Goal: Task Accomplishment & Management: Manage account settings

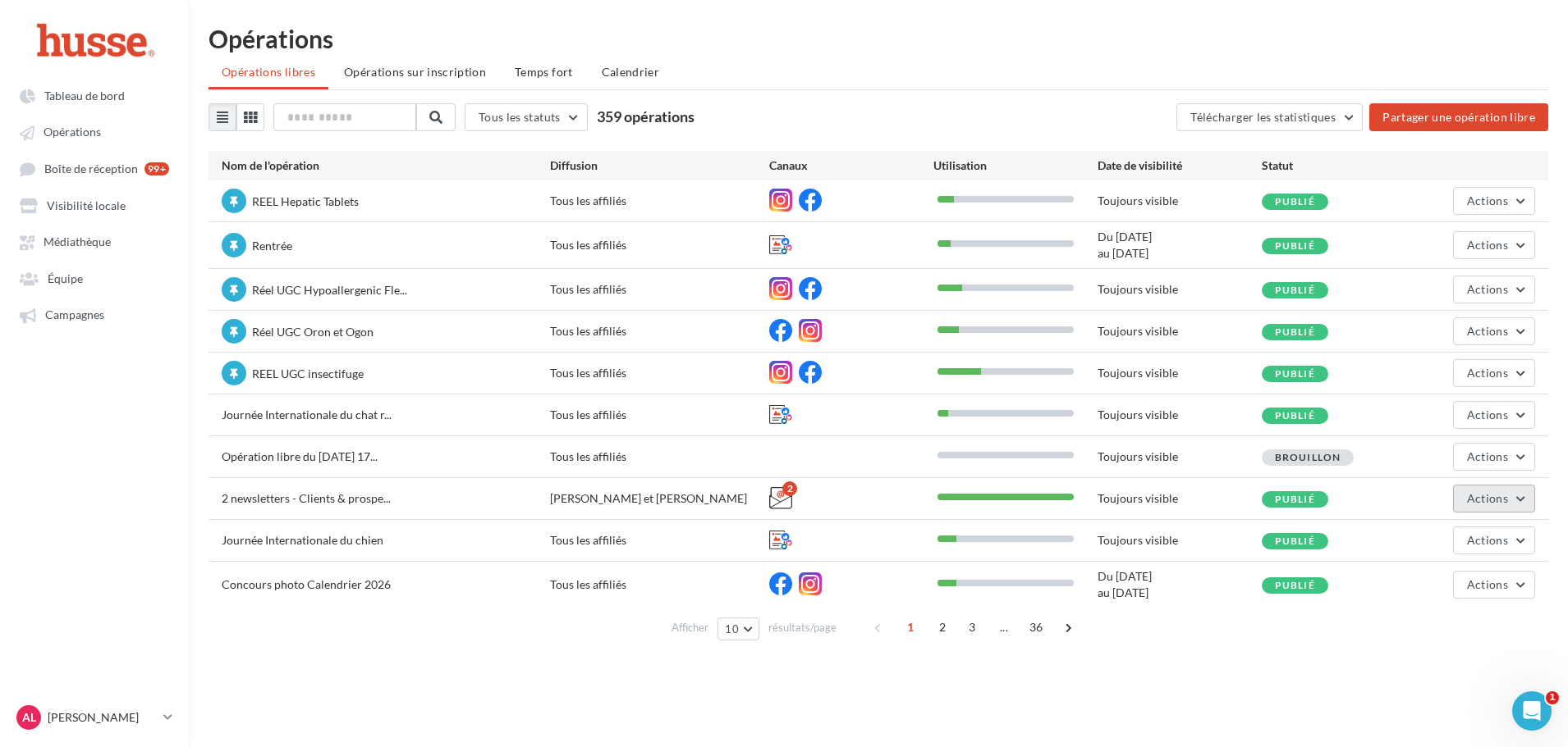
click at [1504, 500] on span "Actions" at bounding box center [1488, 498] width 41 height 14
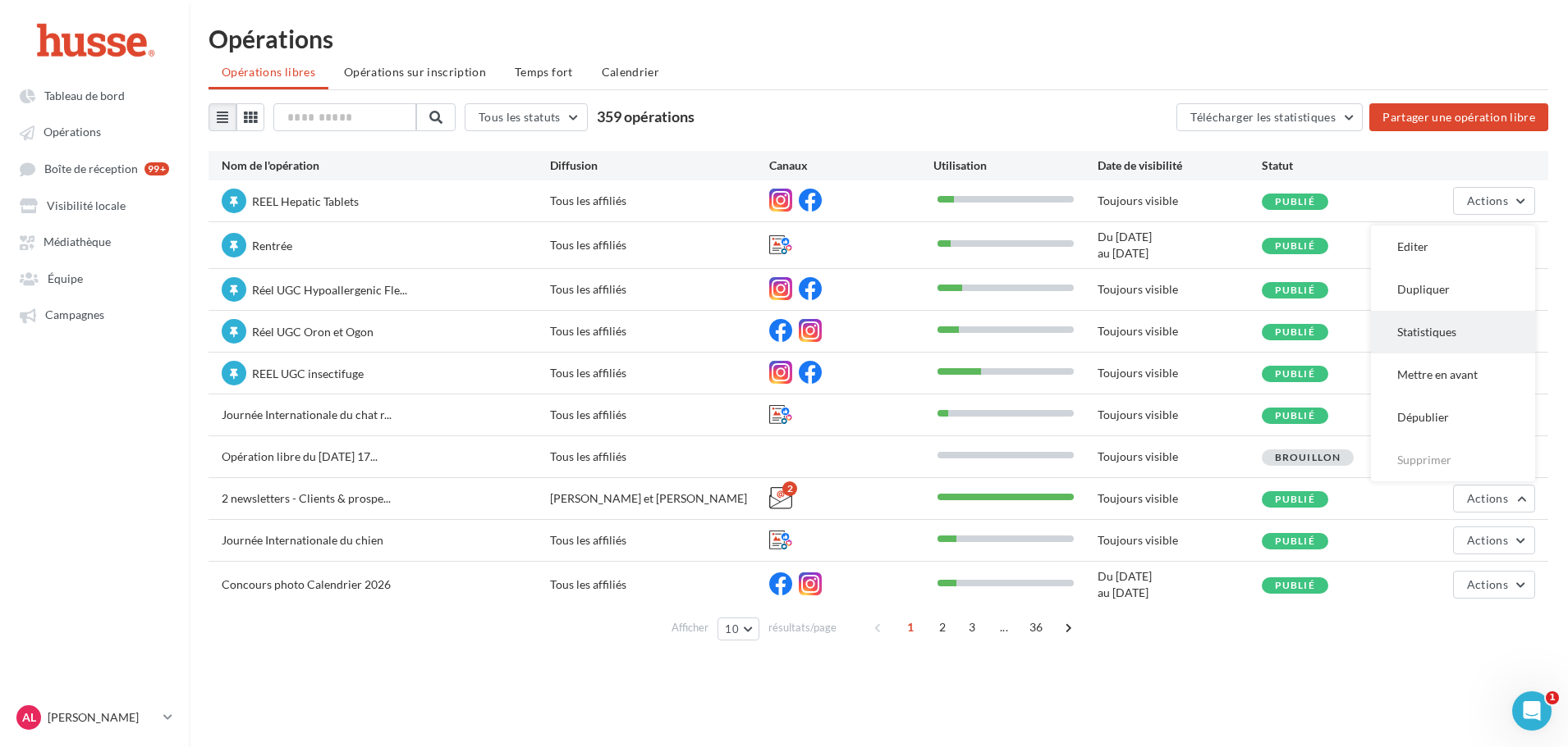
click at [1457, 328] on button "Statistiques" at bounding box center [1453, 332] width 164 height 43
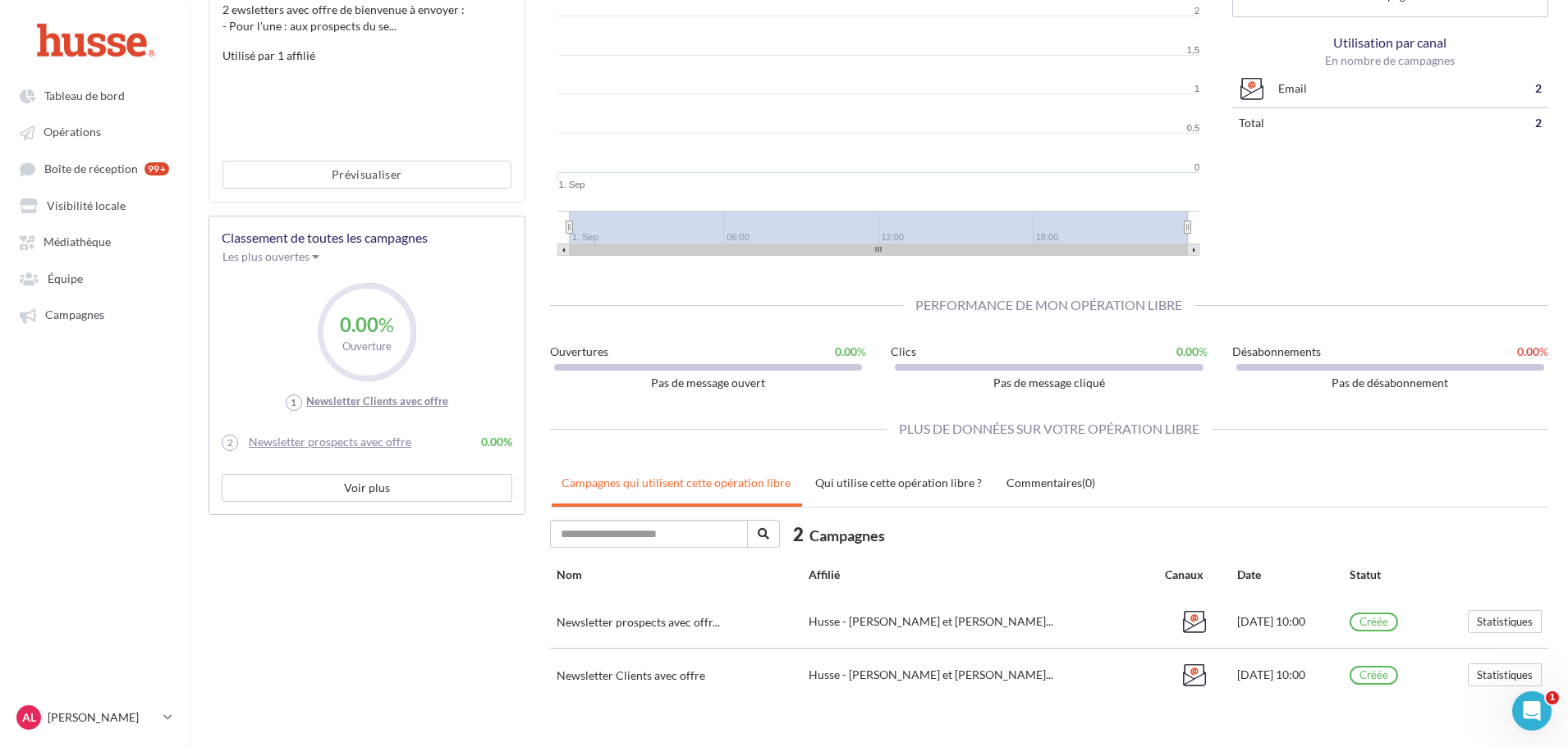
scroll to position [301, 0]
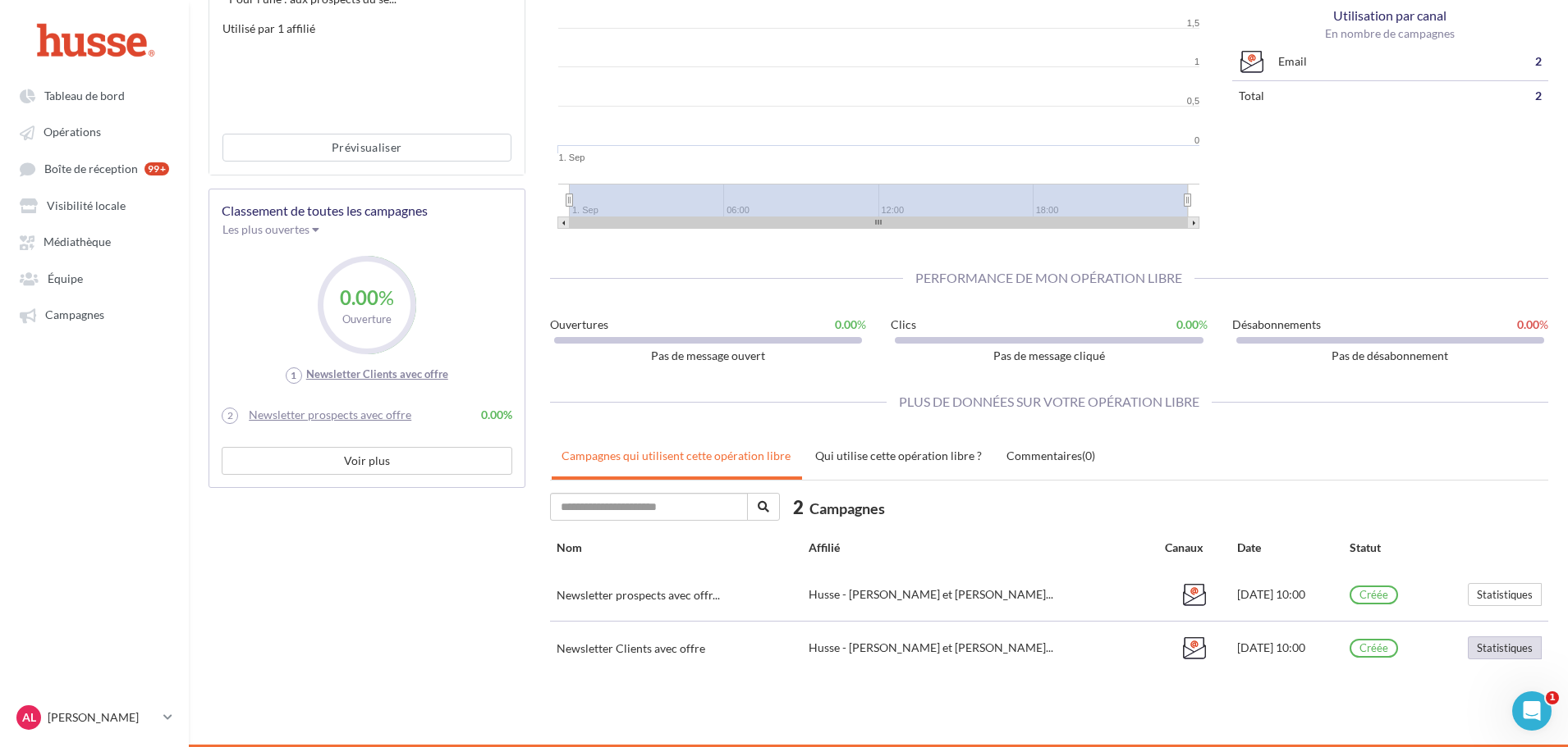
click at [1481, 648] on button "Statistiques" at bounding box center [1504, 647] width 74 height 23
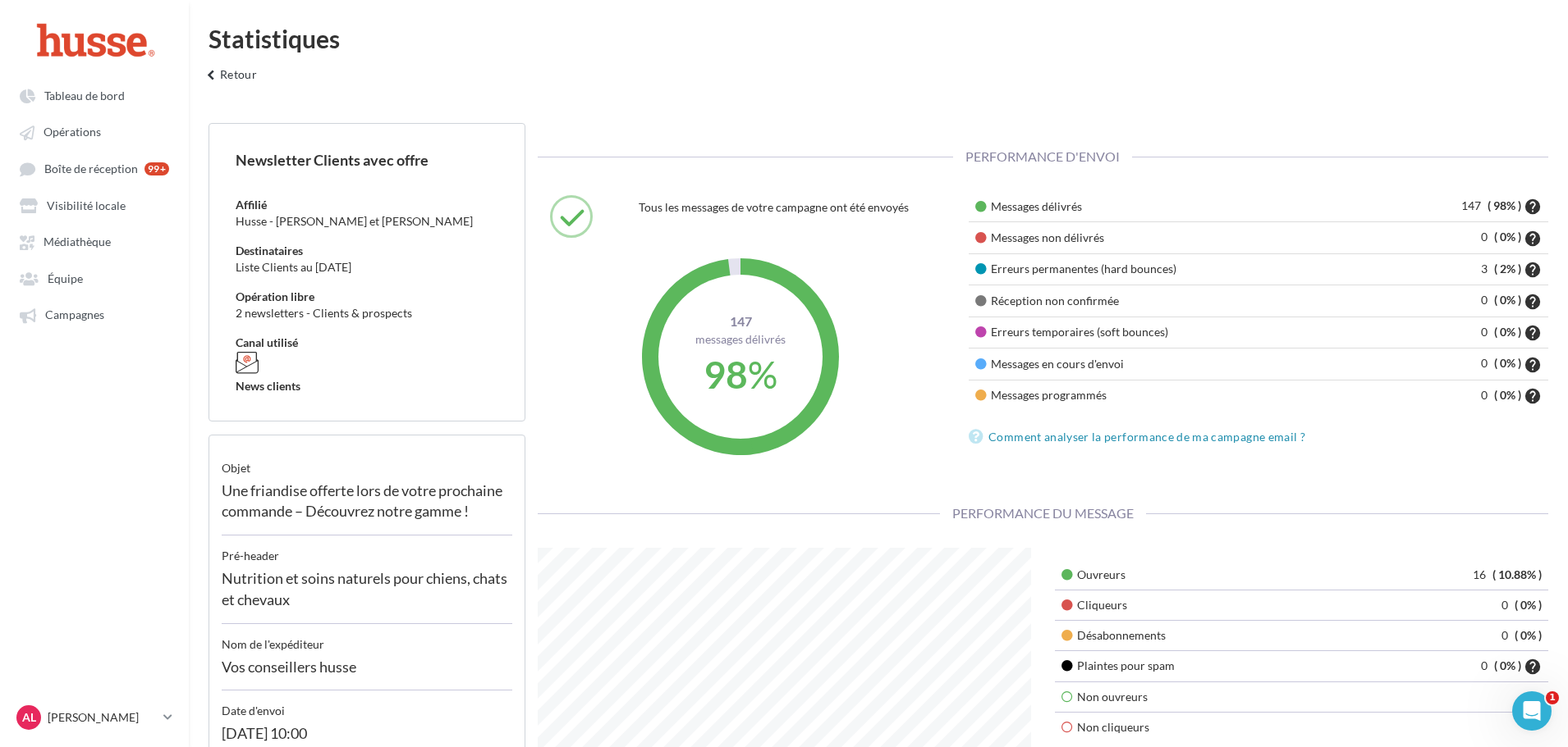
scroll to position [328, 518]
drag, startPoint x: 1467, startPoint y: 208, endPoint x: 1483, endPoint y: 208, distance: 16.0
click at [1483, 208] on td "147 ( 98% ) help" at bounding box center [1460, 207] width 176 height 31
click at [1410, 221] on td "147 ( 98% ) help" at bounding box center [1460, 207] width 176 height 31
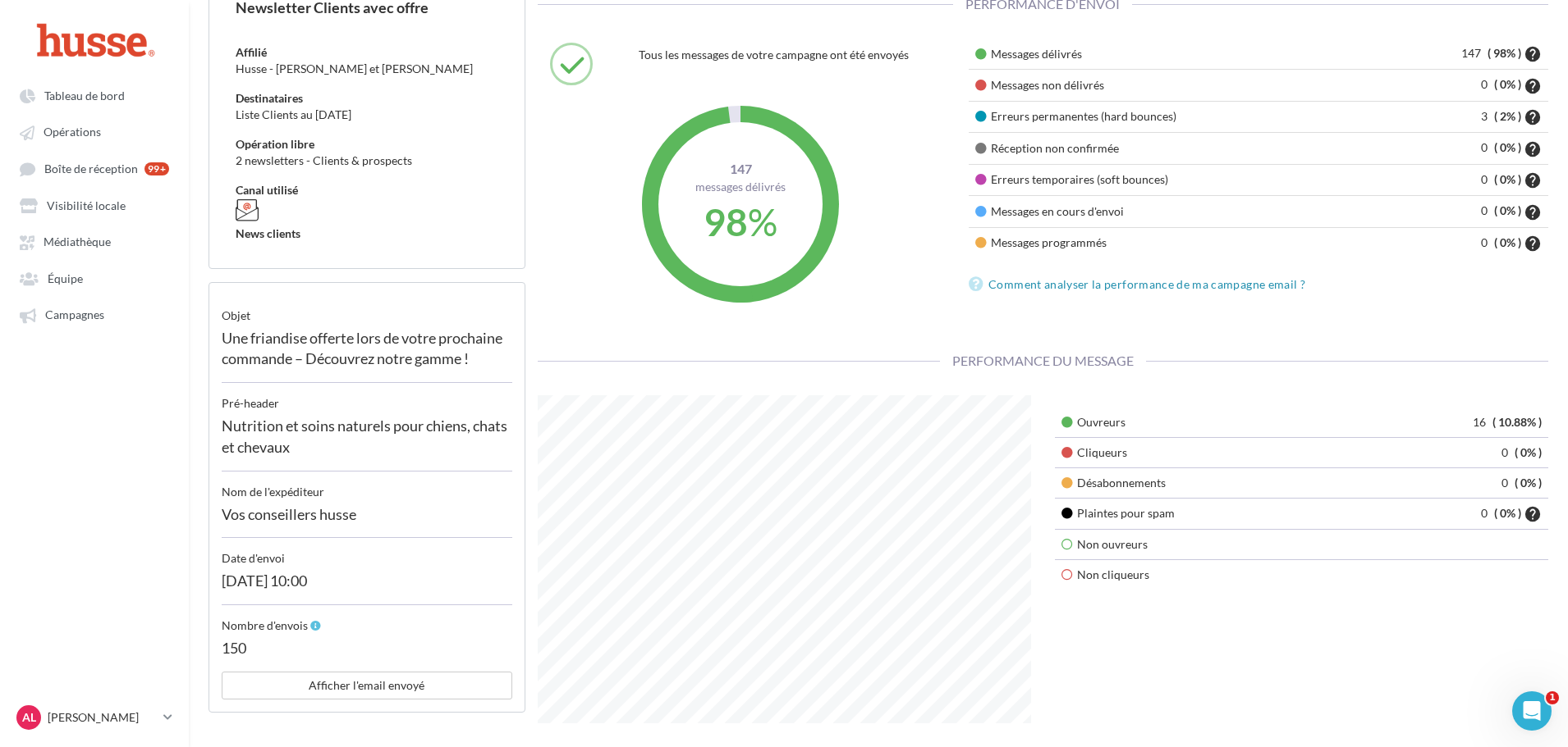
scroll to position [164, 0]
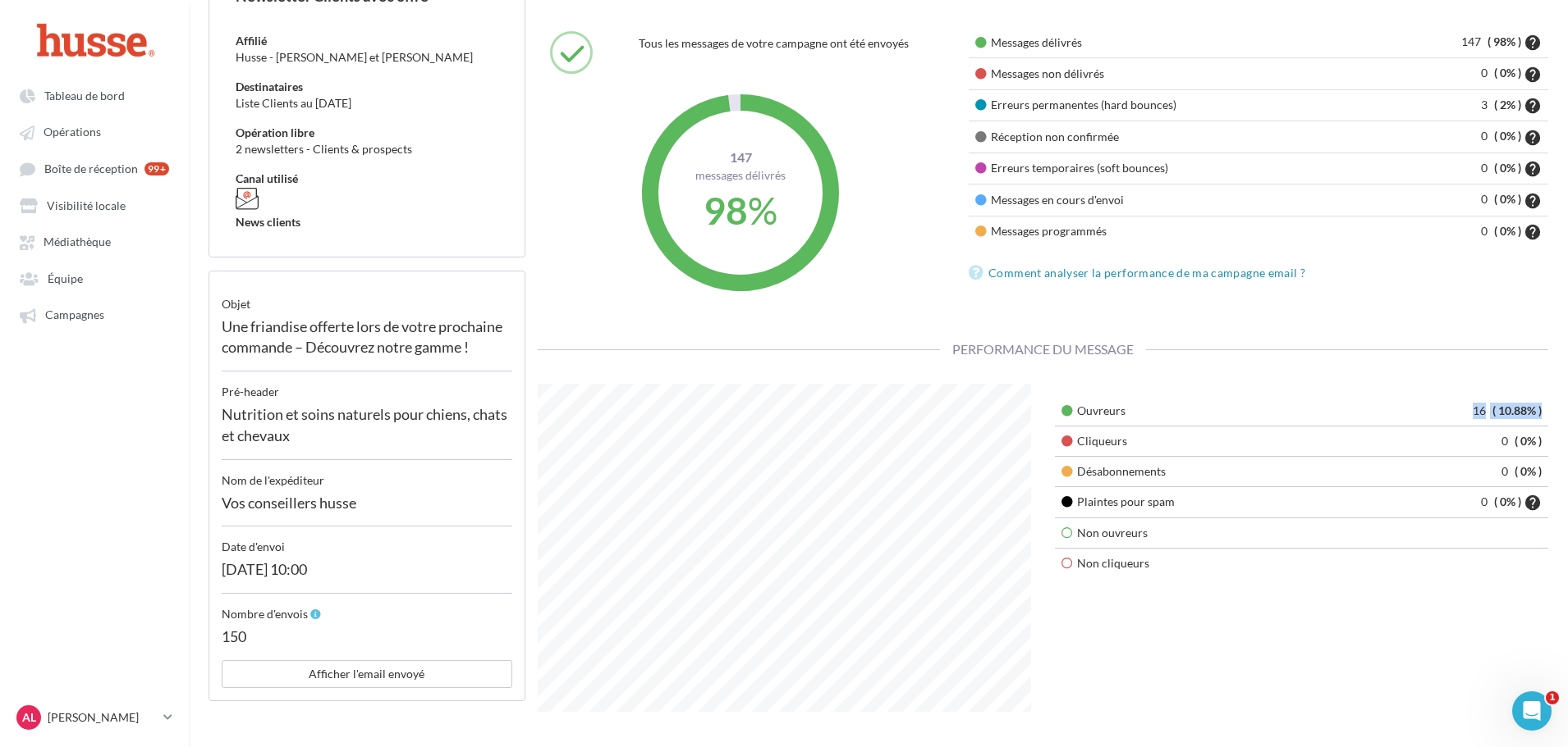
drag, startPoint x: 1459, startPoint y: 407, endPoint x: 1542, endPoint y: 409, distance: 83.0
click at [1542, 409] on td "16 ( 10.88% )" at bounding box center [1451, 411] width 194 height 30
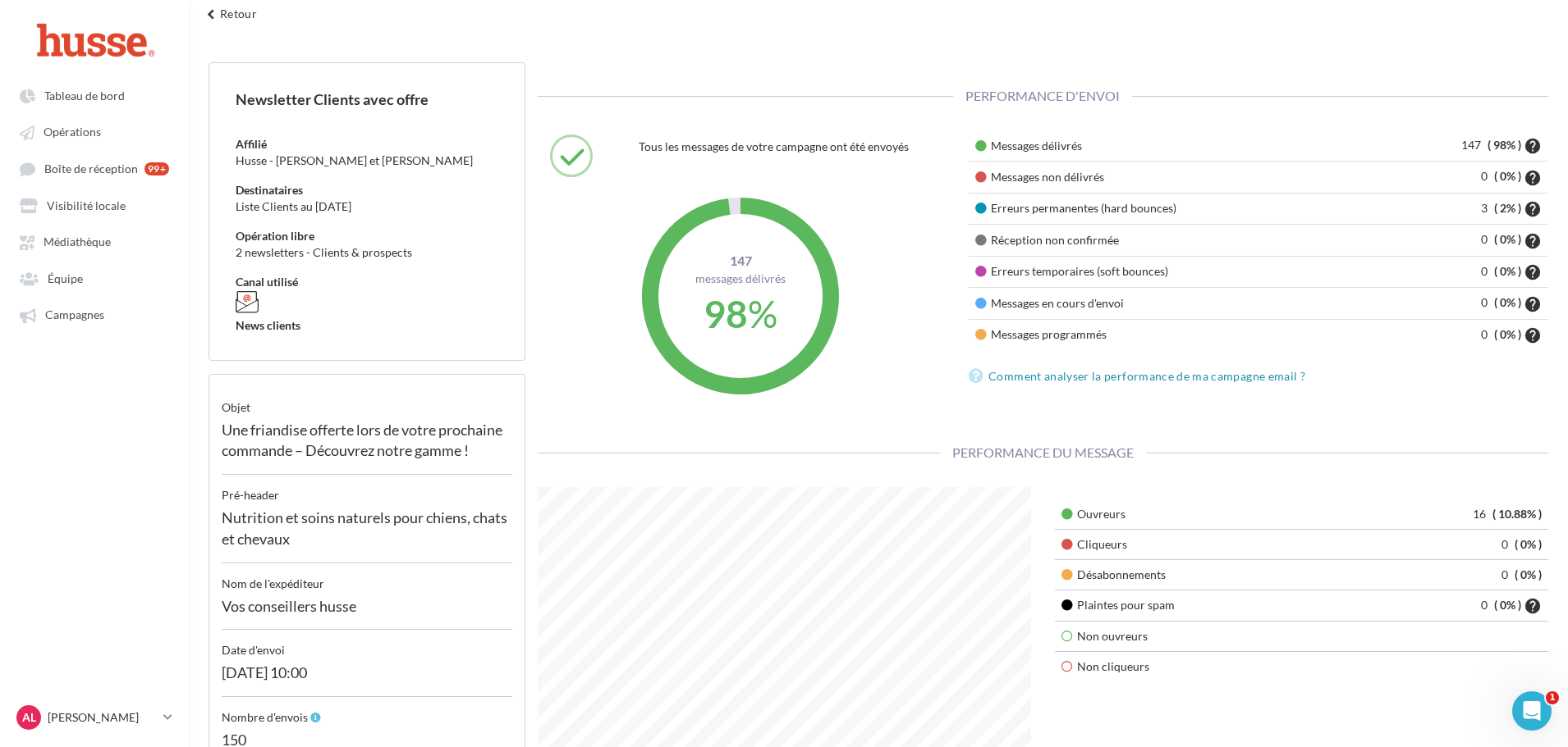
scroll to position [0, 0]
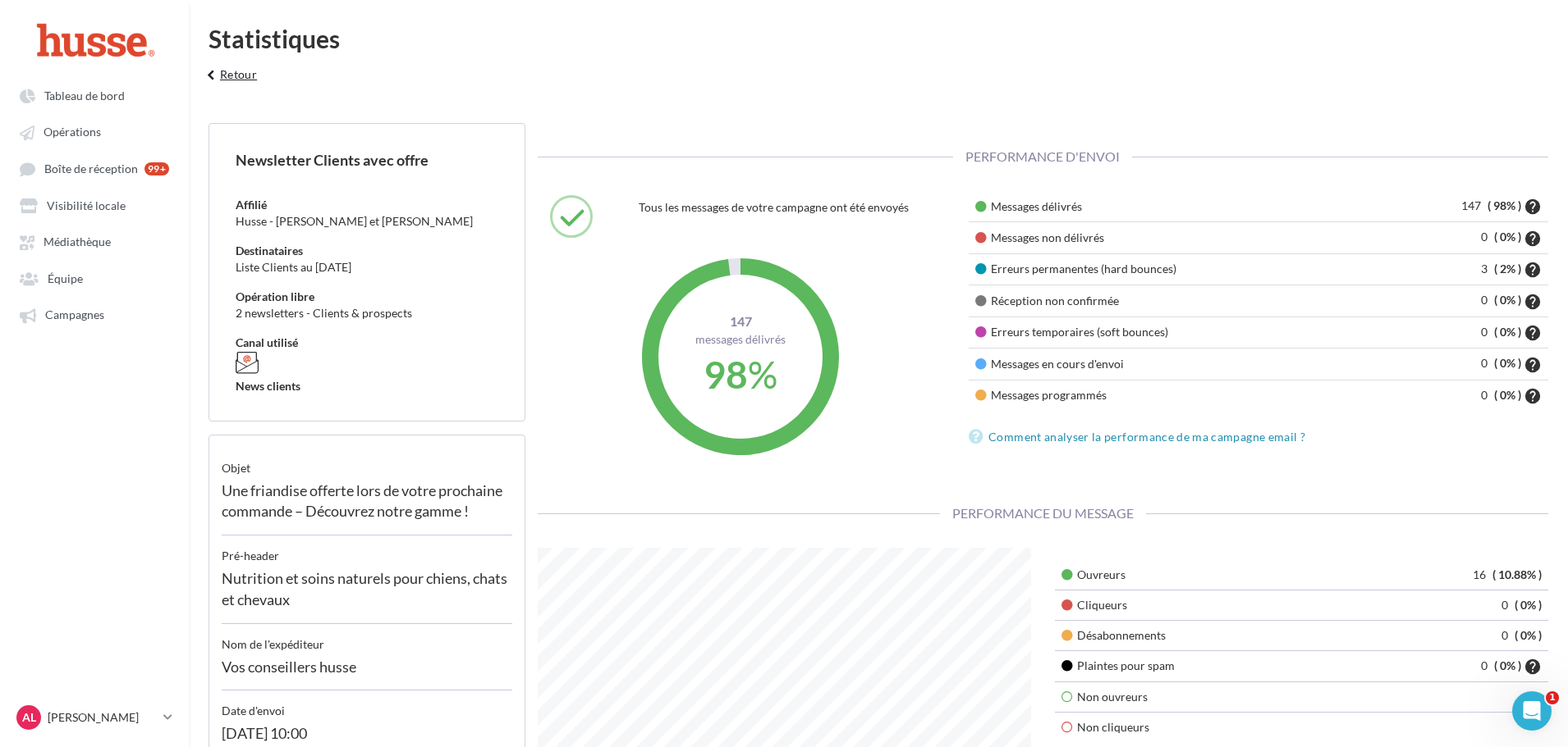
click at [234, 80] on button "keyboard_arrow_left Retour" at bounding box center [229, 81] width 68 height 33
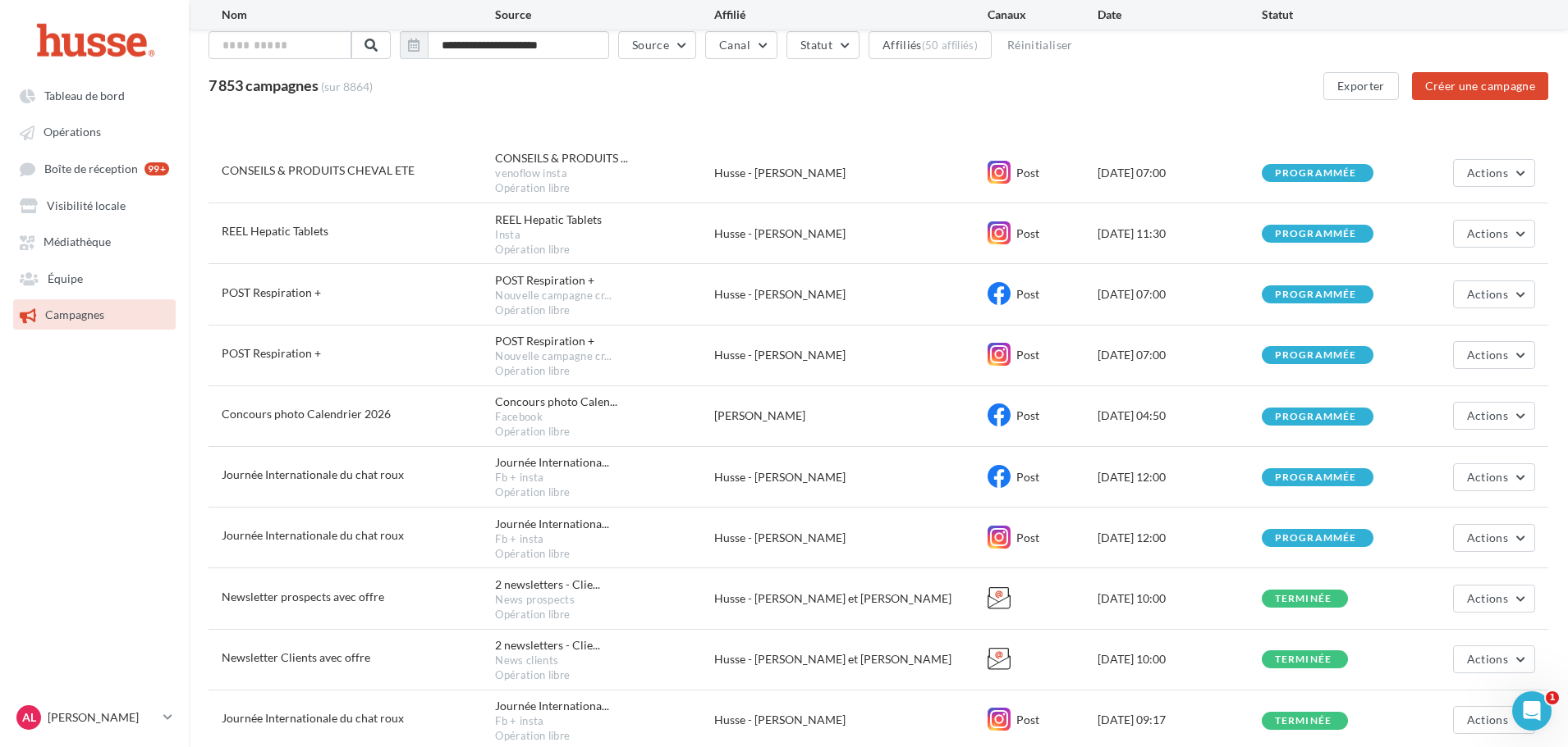
scroll to position [203, 0]
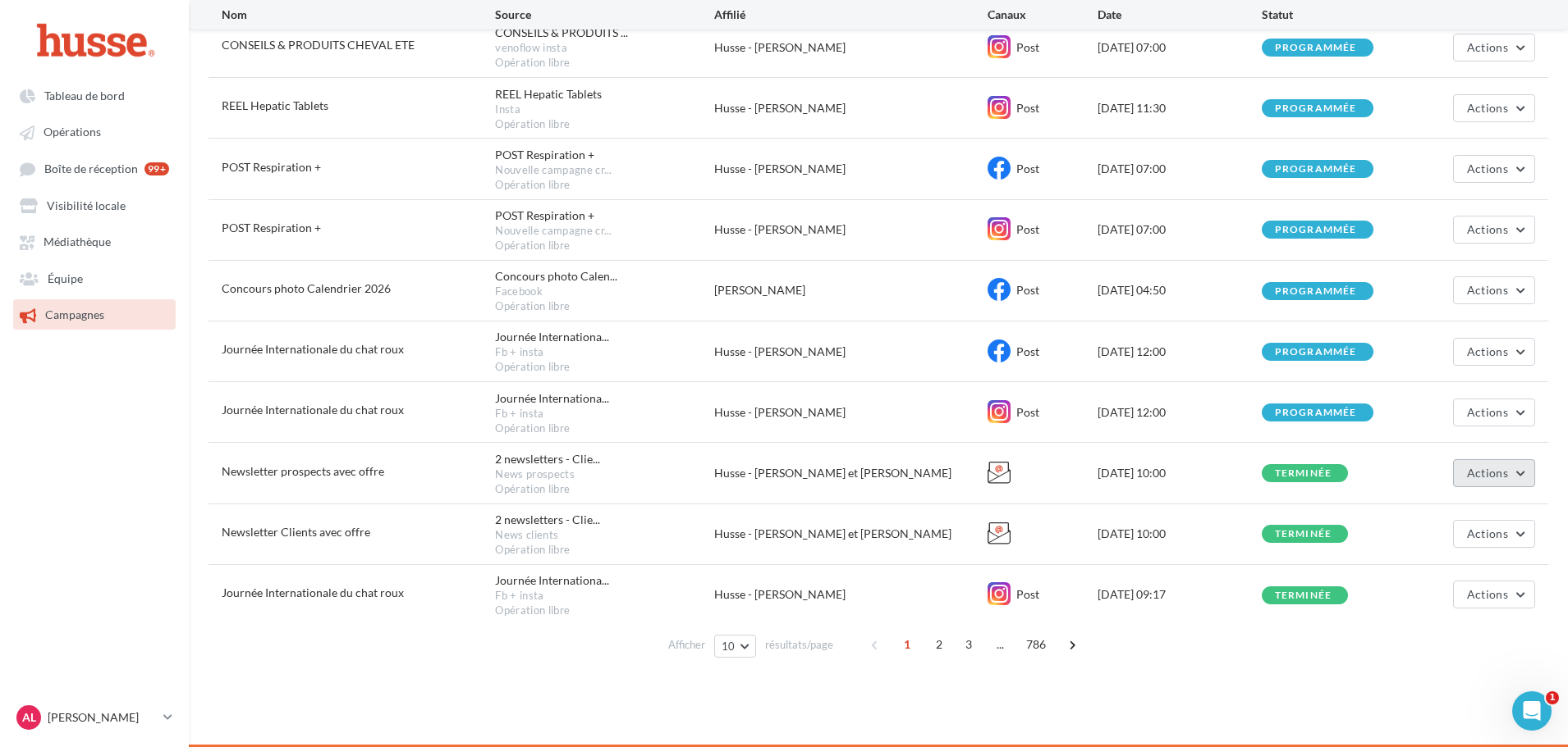
click at [1504, 468] on span "Actions" at bounding box center [1488, 473] width 41 height 14
click at [1431, 520] on button "Voir les résultats" at bounding box center [1453, 512] width 164 height 43
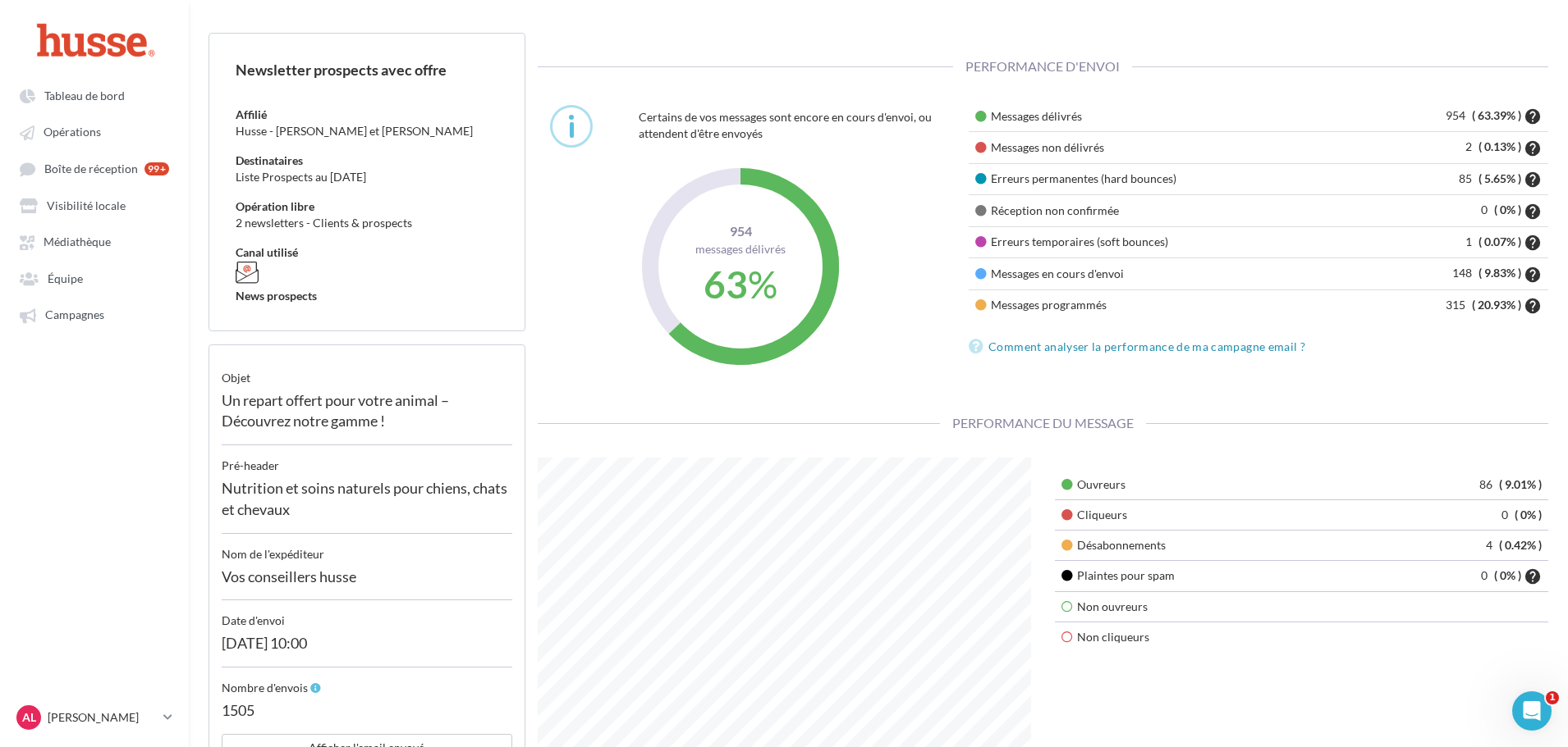
scroll to position [246, 0]
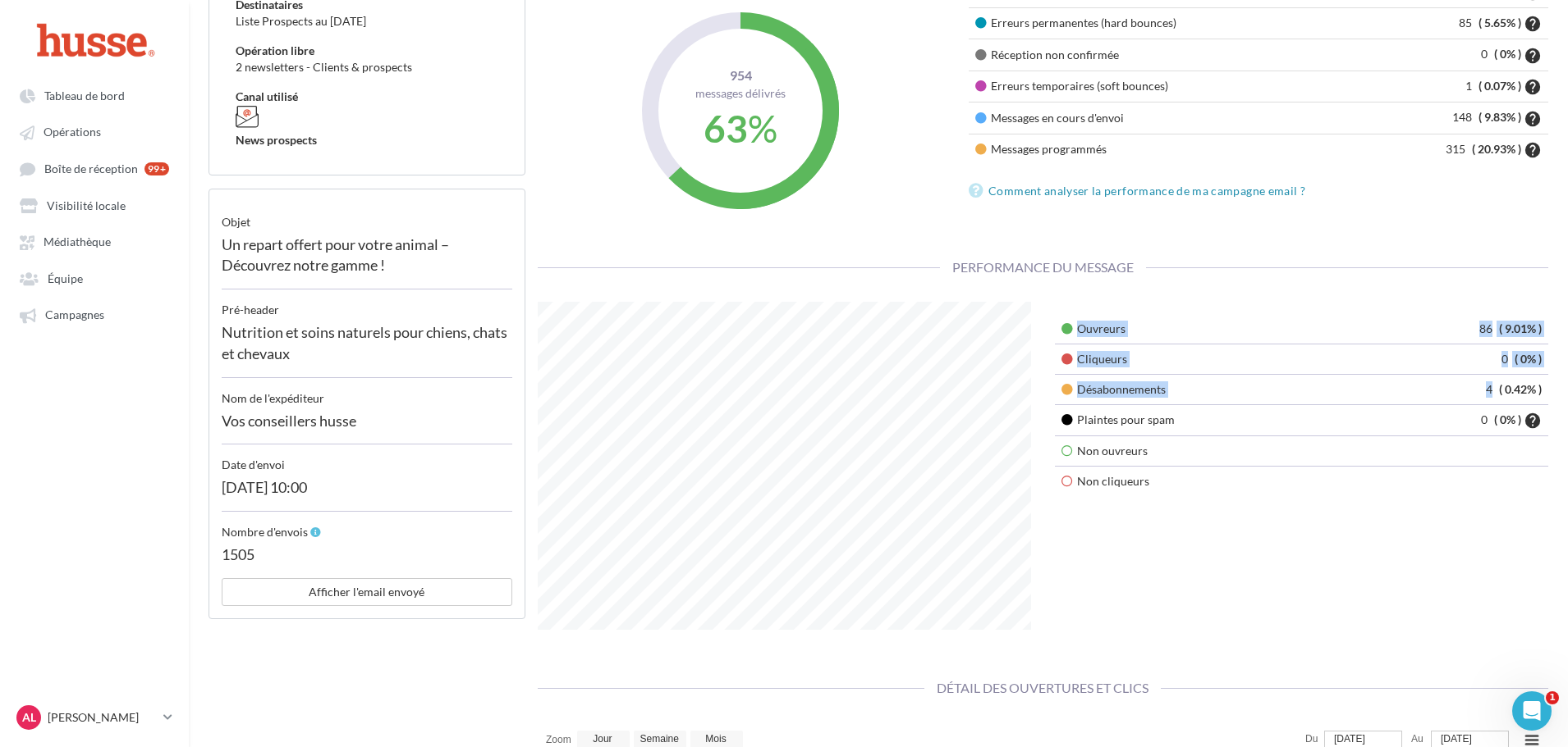
drag, startPoint x: 1494, startPoint y: 392, endPoint x: 1561, endPoint y: 392, distance: 67.0
click at [1561, 392] on div "Newsletter prospects avec offre Affilié Husse - [PERSON_NAME] et [PERSON_NAME] …" at bounding box center [878, 578] width 1379 height 1401
click at [1553, 382] on div "Ouvreurs 86 ( 9.01% ) Cliqueurs 0 ( 0% ) Désabonnements 4 ( 0.42% ) Plaintes po…" at bounding box center [1302, 408] width 518 height 211
drag, startPoint x: 1539, startPoint y: 392, endPoint x: 1463, endPoint y: 383, distance: 76.5
click at [1463, 383] on td "4 ( 0.42% )" at bounding box center [1455, 389] width 185 height 30
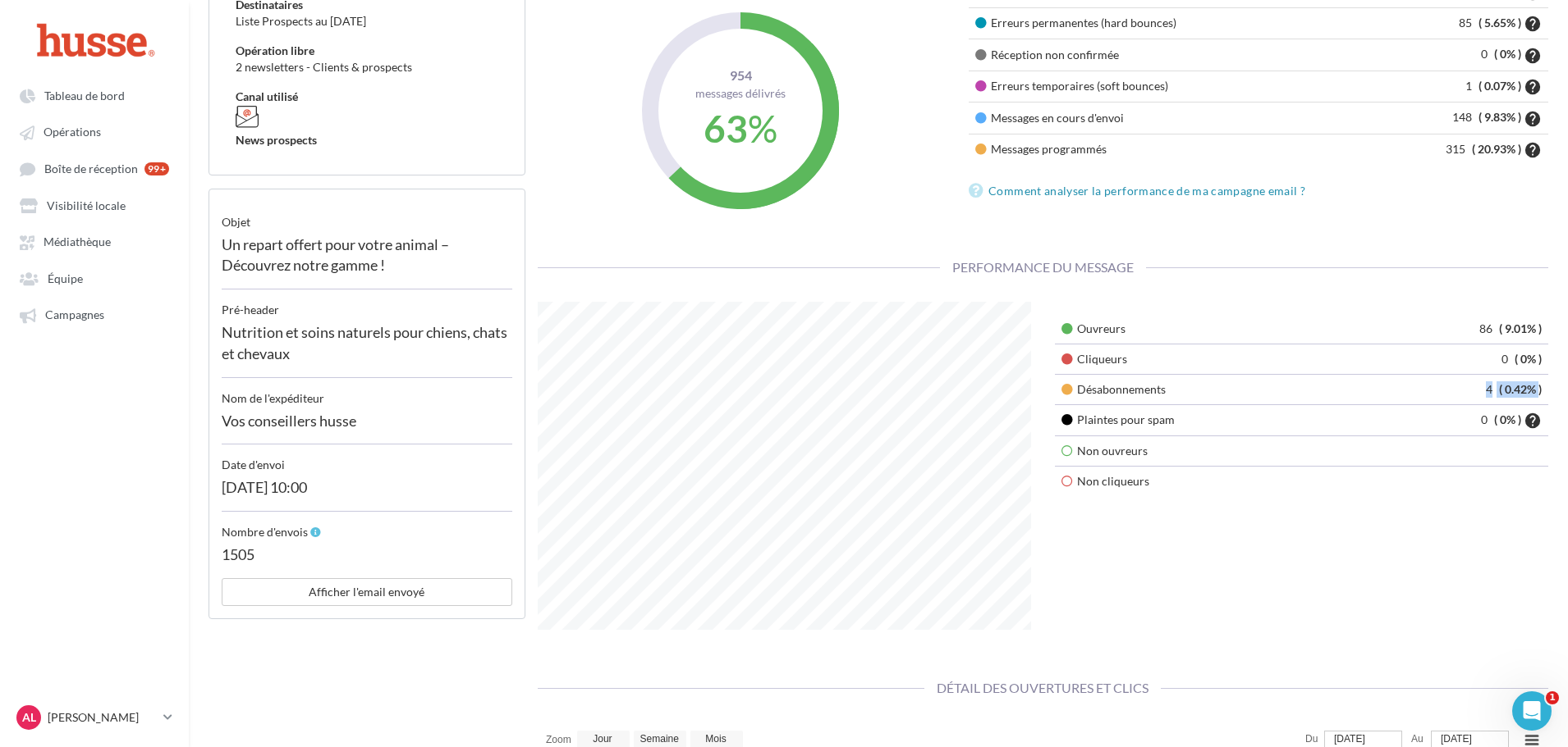
click at [1463, 383] on td "4 ( 0.42% )" at bounding box center [1455, 389] width 185 height 30
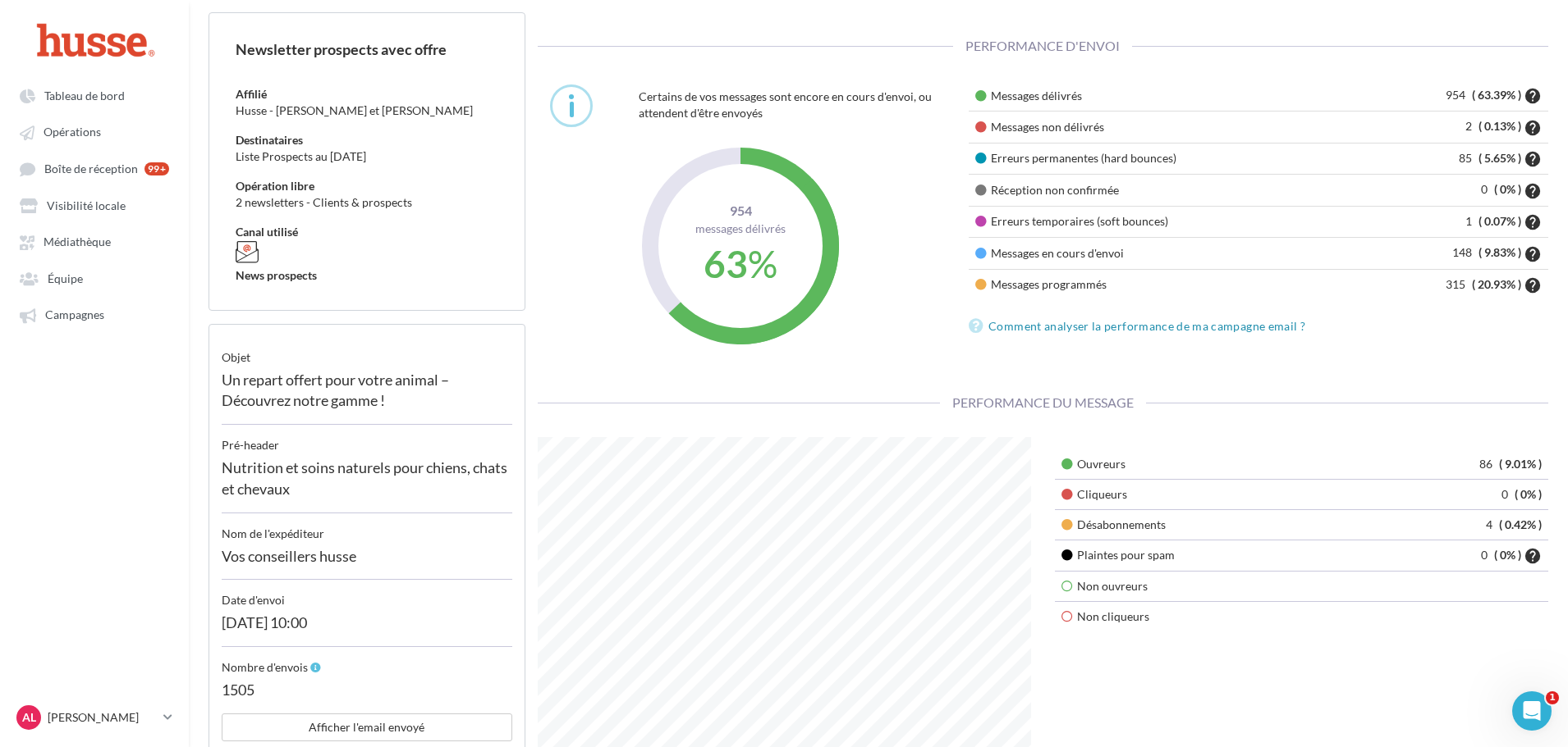
scroll to position [82, 0]
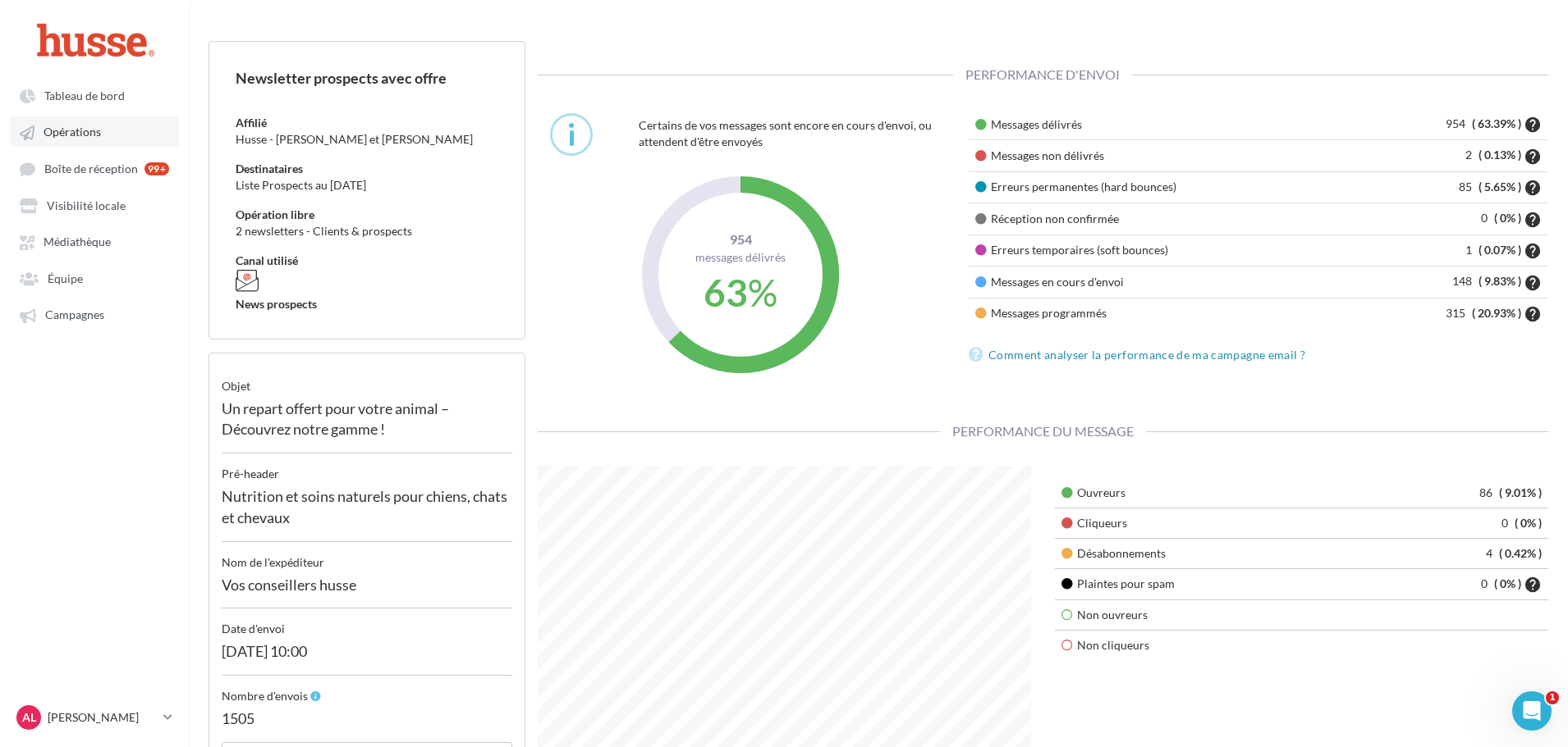
click at [67, 126] on span "Opérations" at bounding box center [72, 132] width 58 height 14
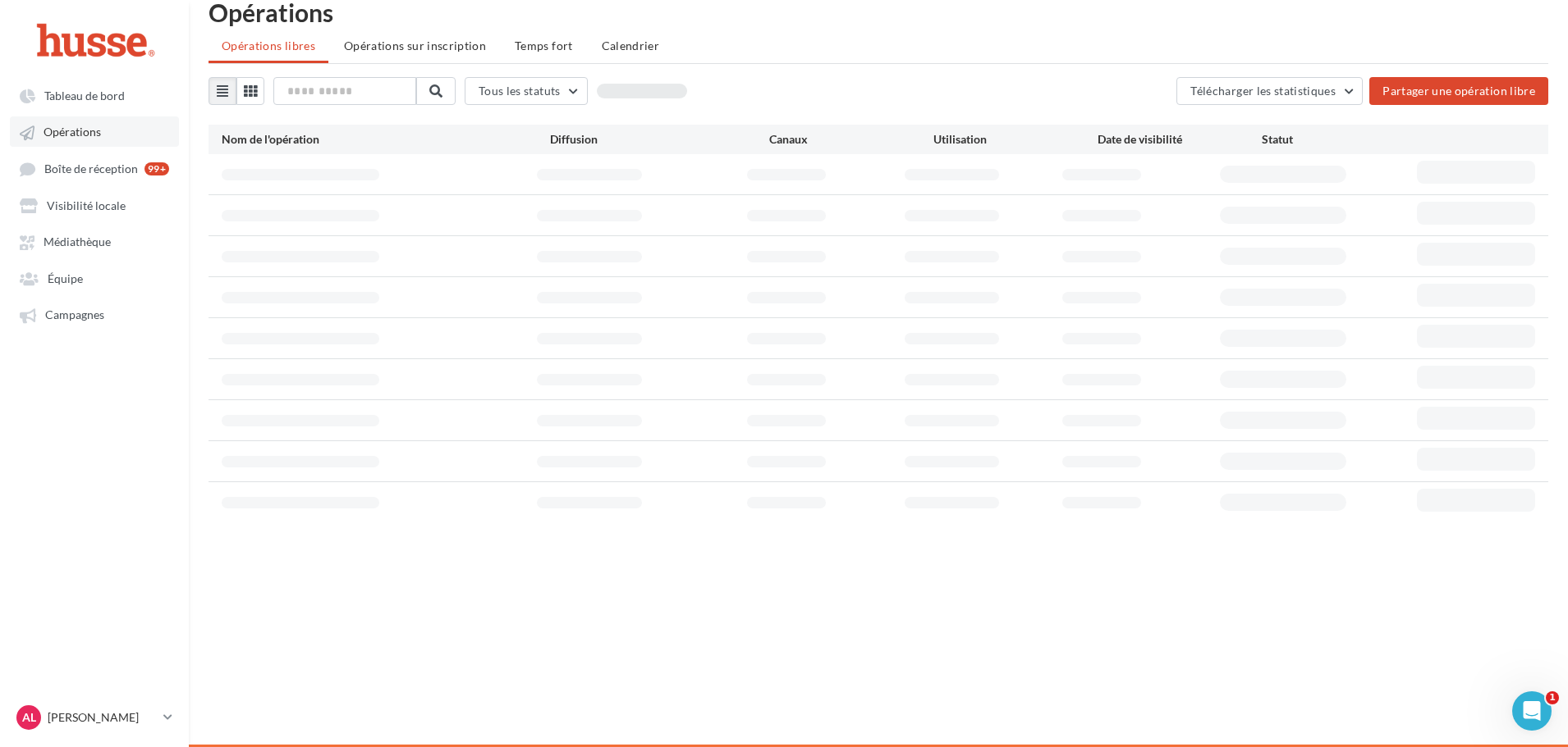
scroll to position [27, 0]
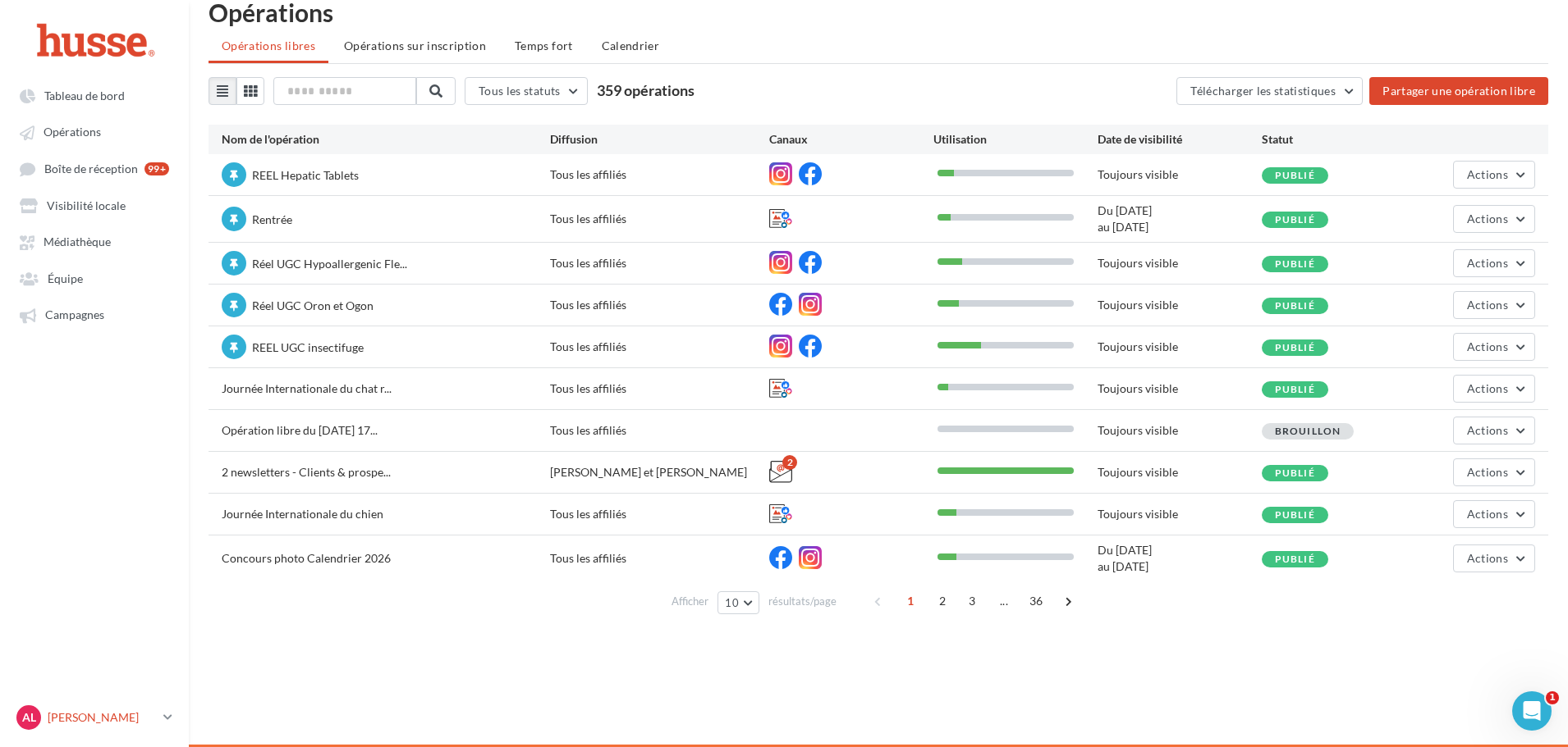
click at [152, 727] on div "AL [PERSON_NAME].l" at bounding box center [86, 718] width 140 height 25
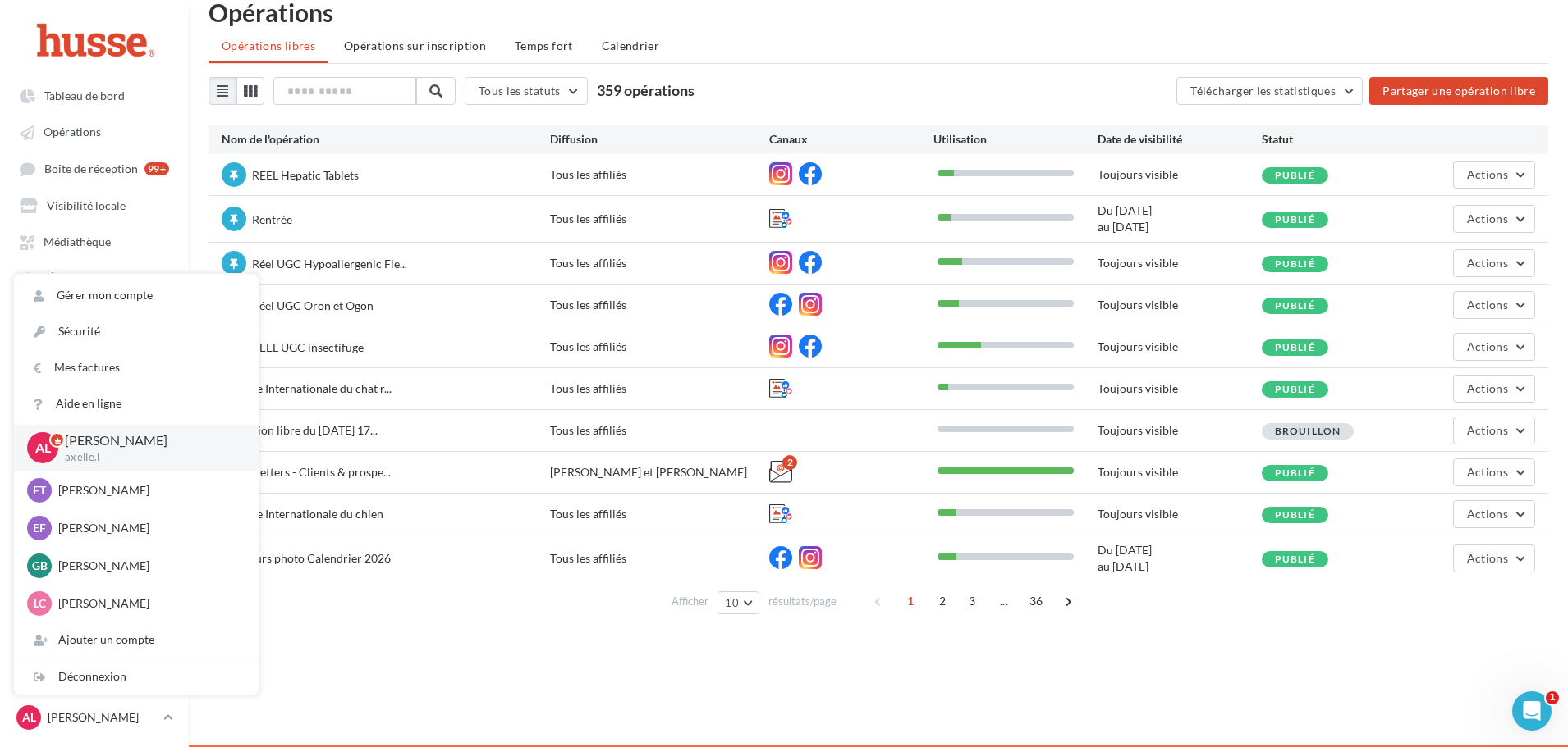
click at [382, 616] on div "Afficher 10 10 25 50 100 résultats/page 1 2 3 ... 36" at bounding box center [878, 601] width 1339 height 39
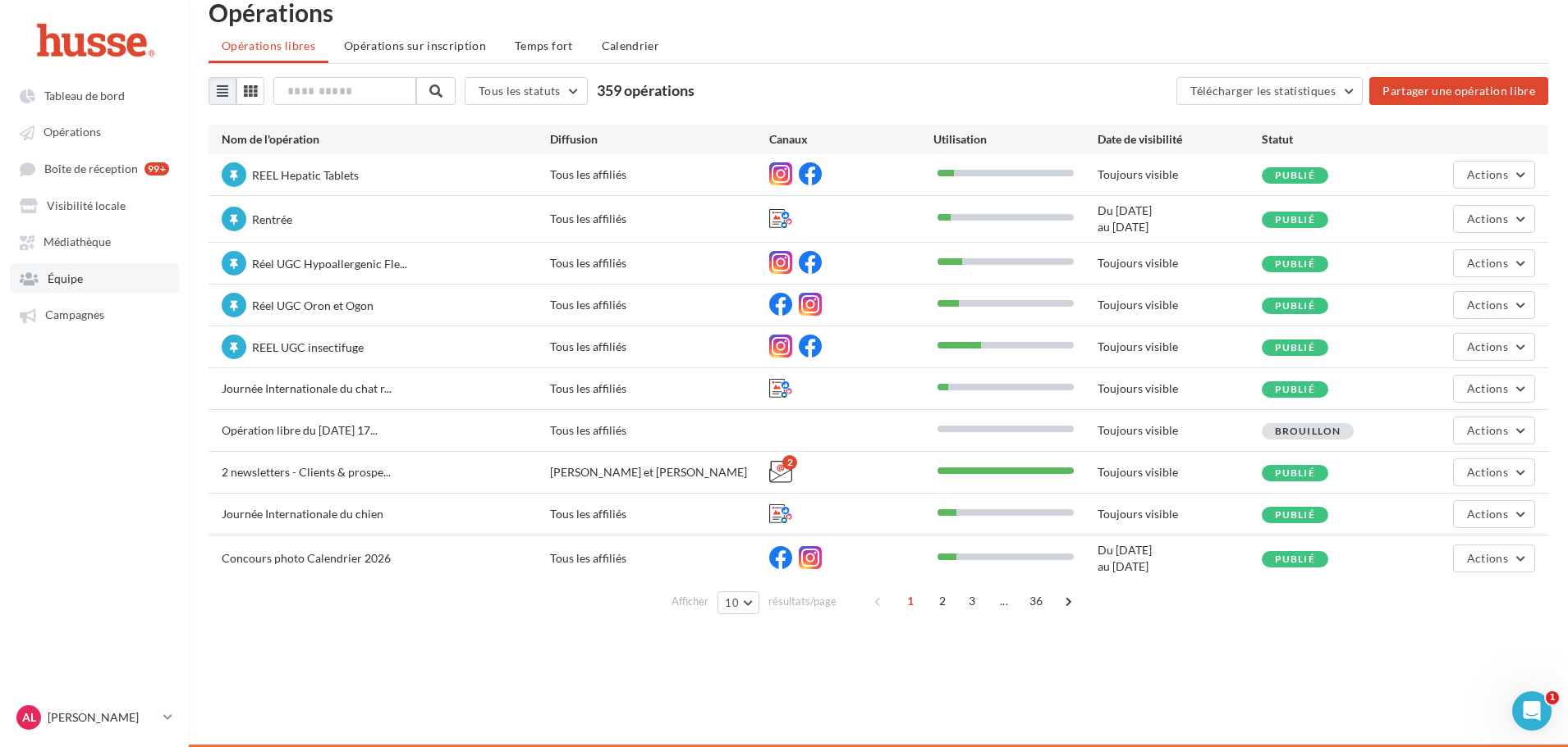
click at [86, 267] on link "Équipe" at bounding box center [94, 278] width 169 height 29
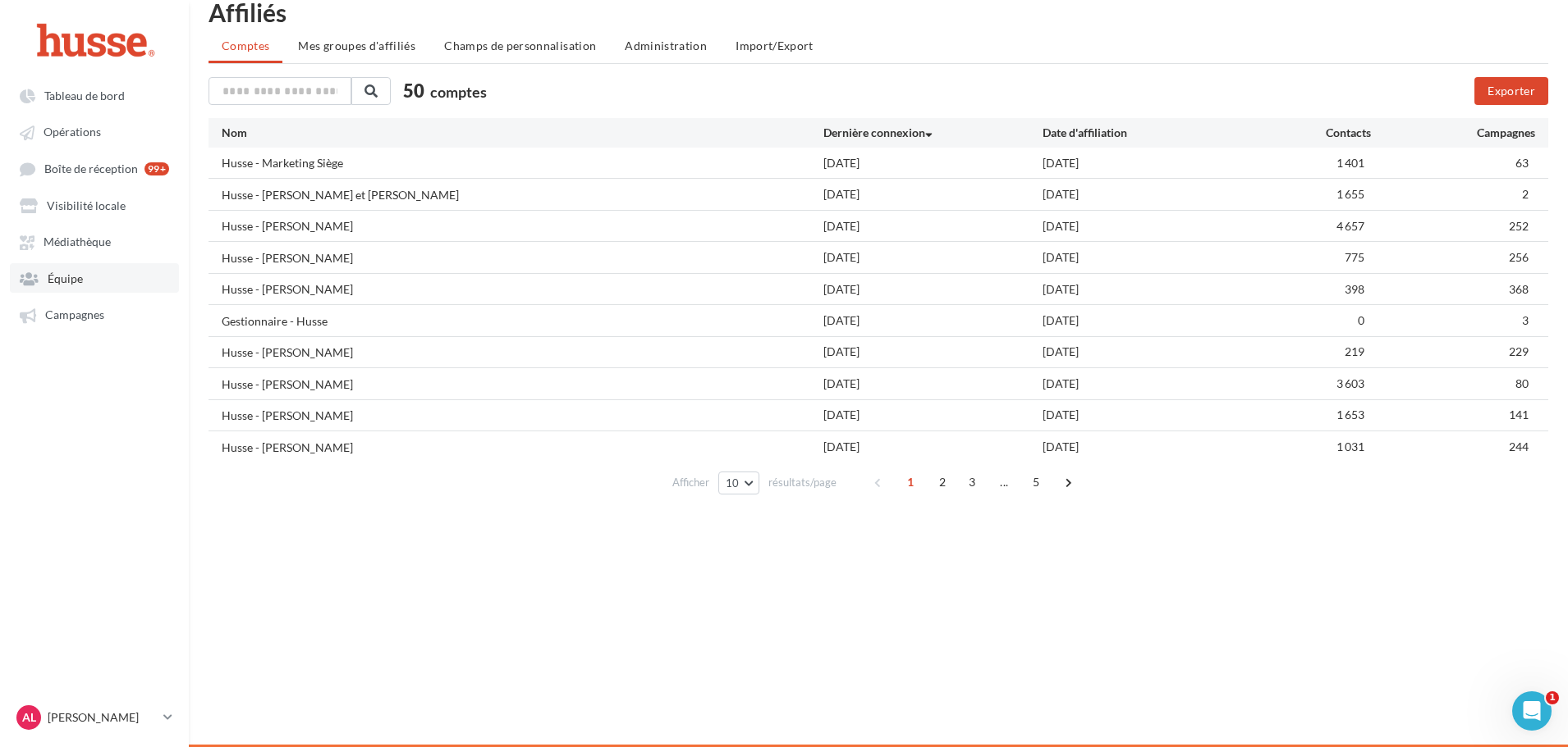
click at [49, 270] on link "Équipe" at bounding box center [94, 278] width 169 height 29
click at [635, 50] on span "Administration" at bounding box center [666, 46] width 82 height 14
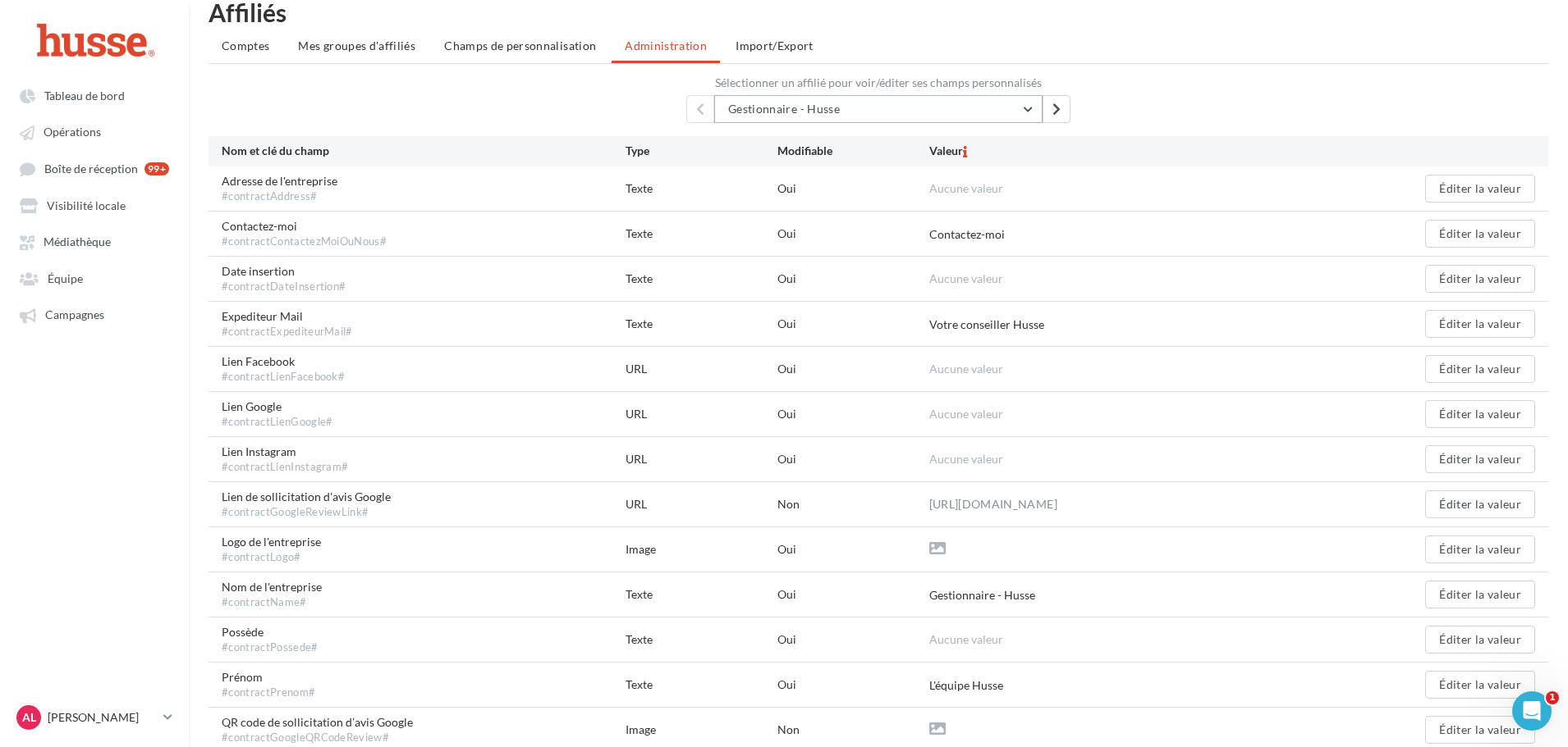
click at [827, 106] on span "Gestionnaire - Husse" at bounding box center [784, 108] width 112 height 14
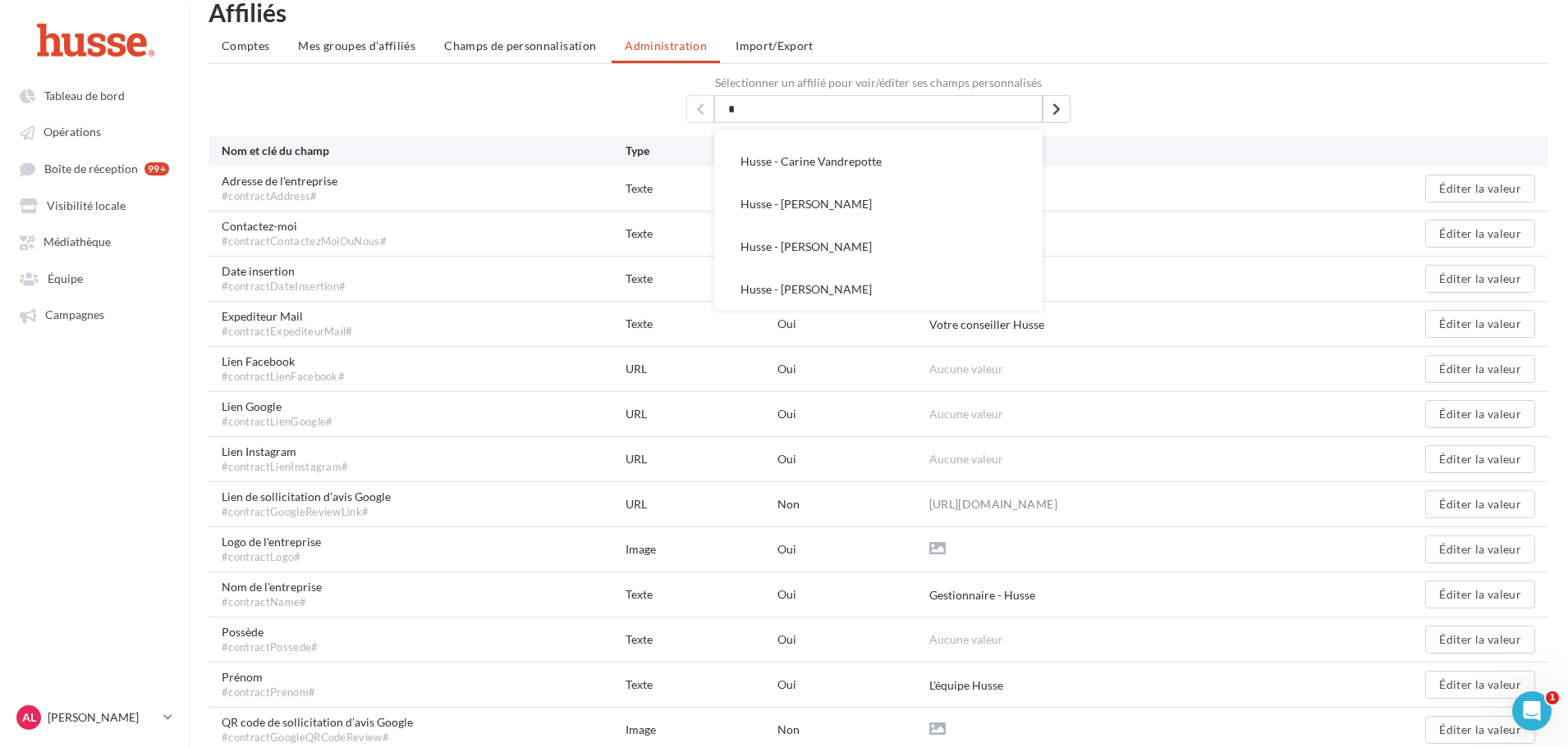
scroll to position [1953, 0]
click at [896, 287] on span "Husse - [PERSON_NAME] et [PERSON_NAME]" at bounding box center [859, 288] width 237 height 14
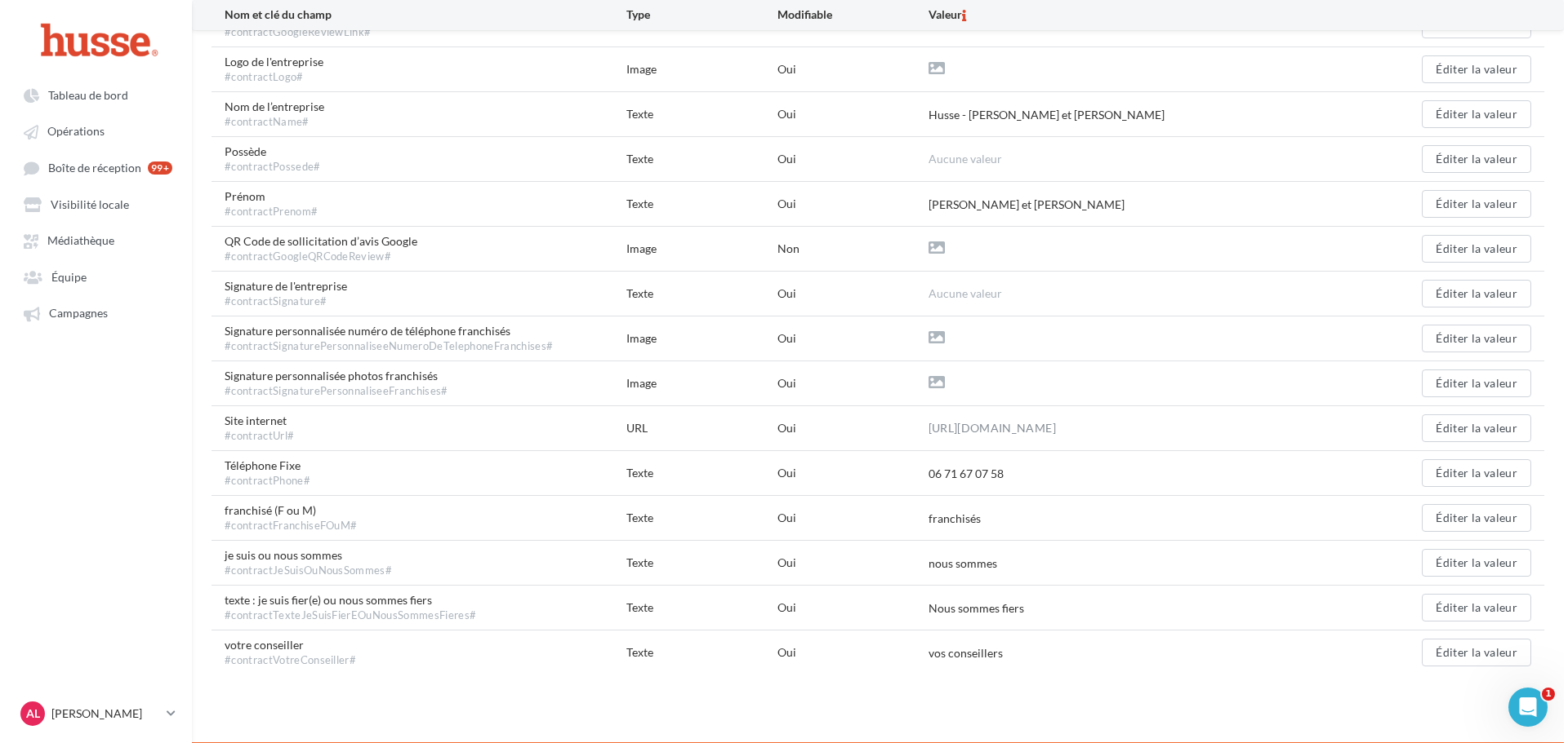
scroll to position [505, 0]
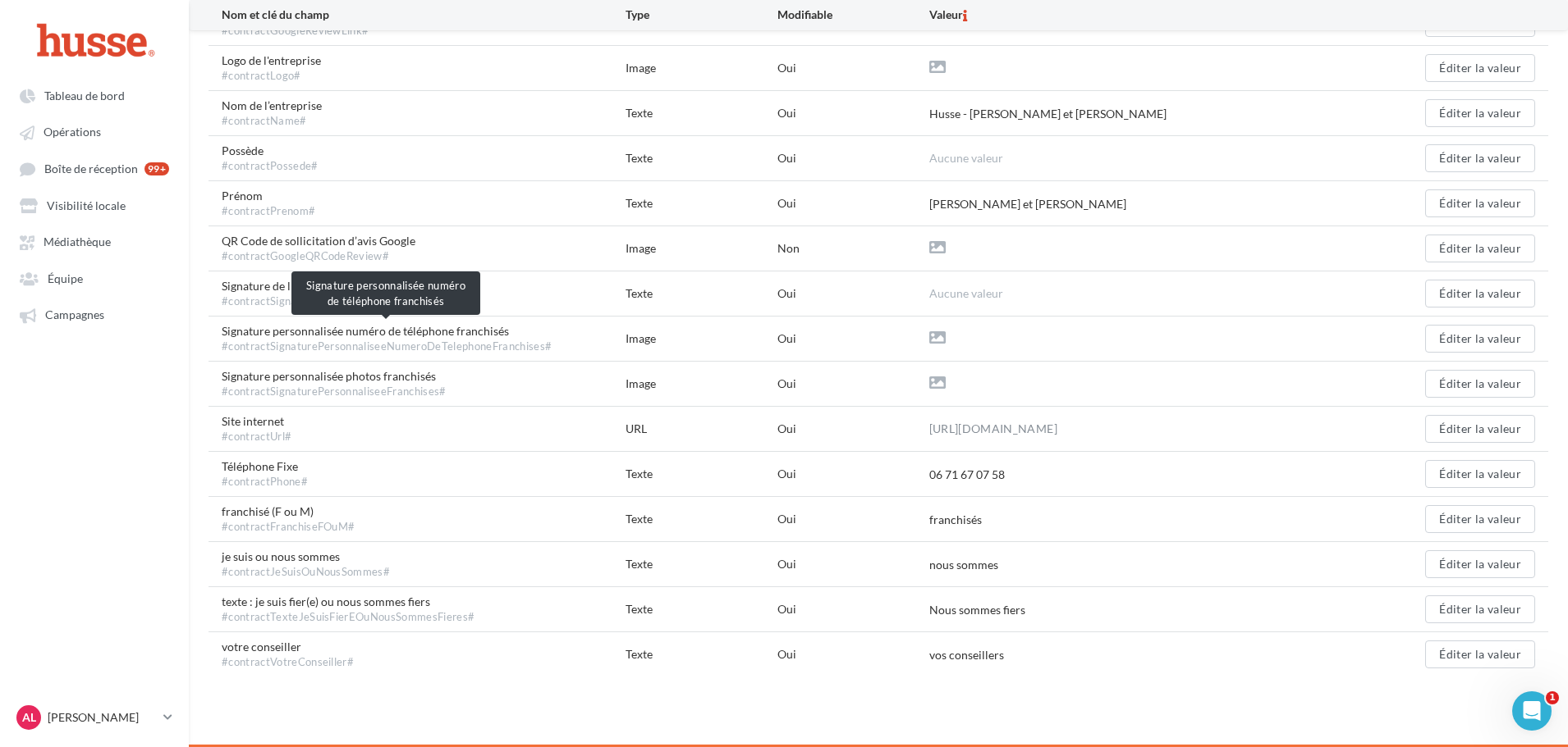
drag, startPoint x: 418, startPoint y: 336, endPoint x: 499, endPoint y: 337, distance: 81.0
click at [499, 337] on span "Signature personnalisée numéro de téléphone franchisés #contractSignaturePerson…" at bounding box center [387, 338] width 330 height 31
click at [1461, 335] on button "Éditer la valeur" at bounding box center [1480, 338] width 110 height 27
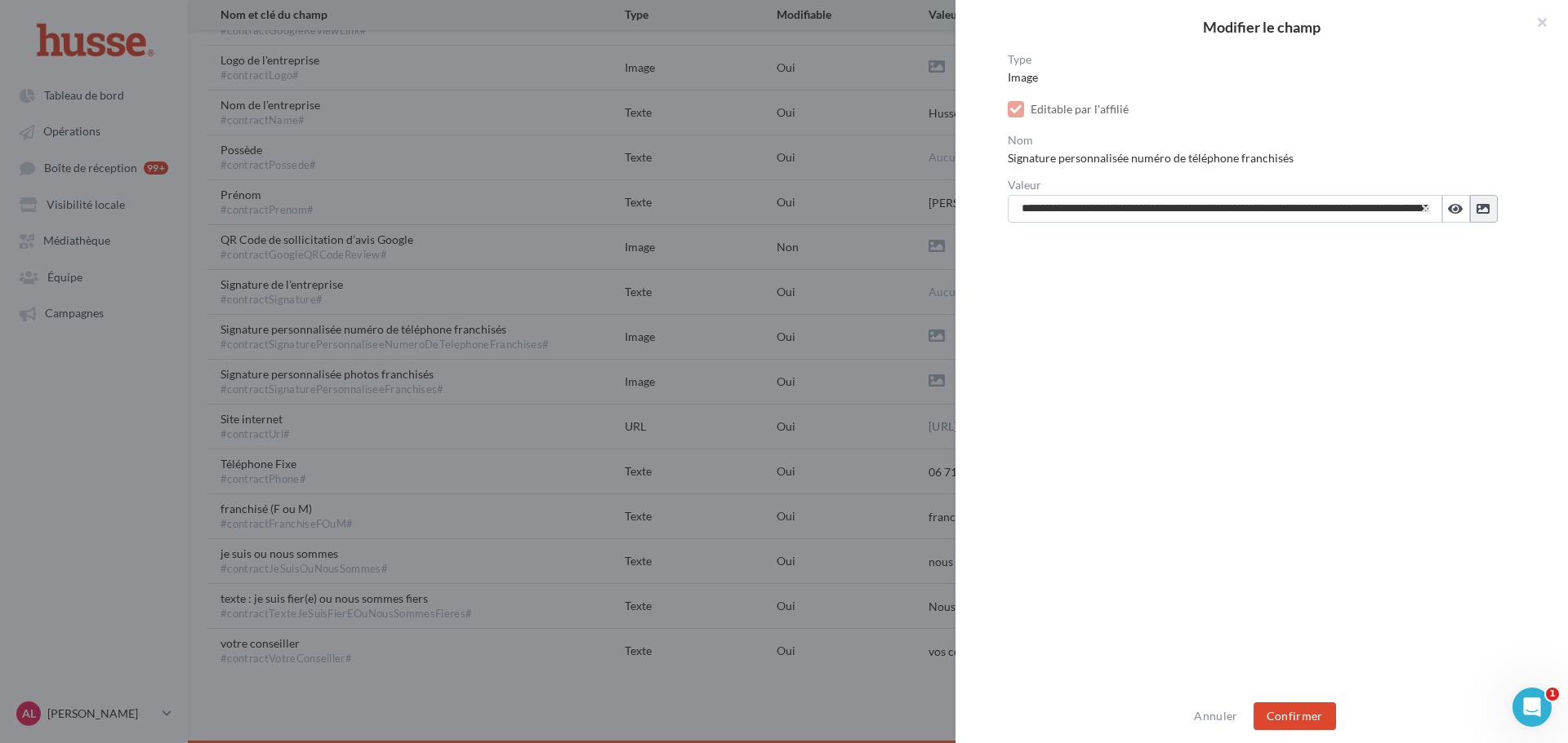
click at [1477, 209] on icon at bounding box center [1483, 208] width 13 height 13
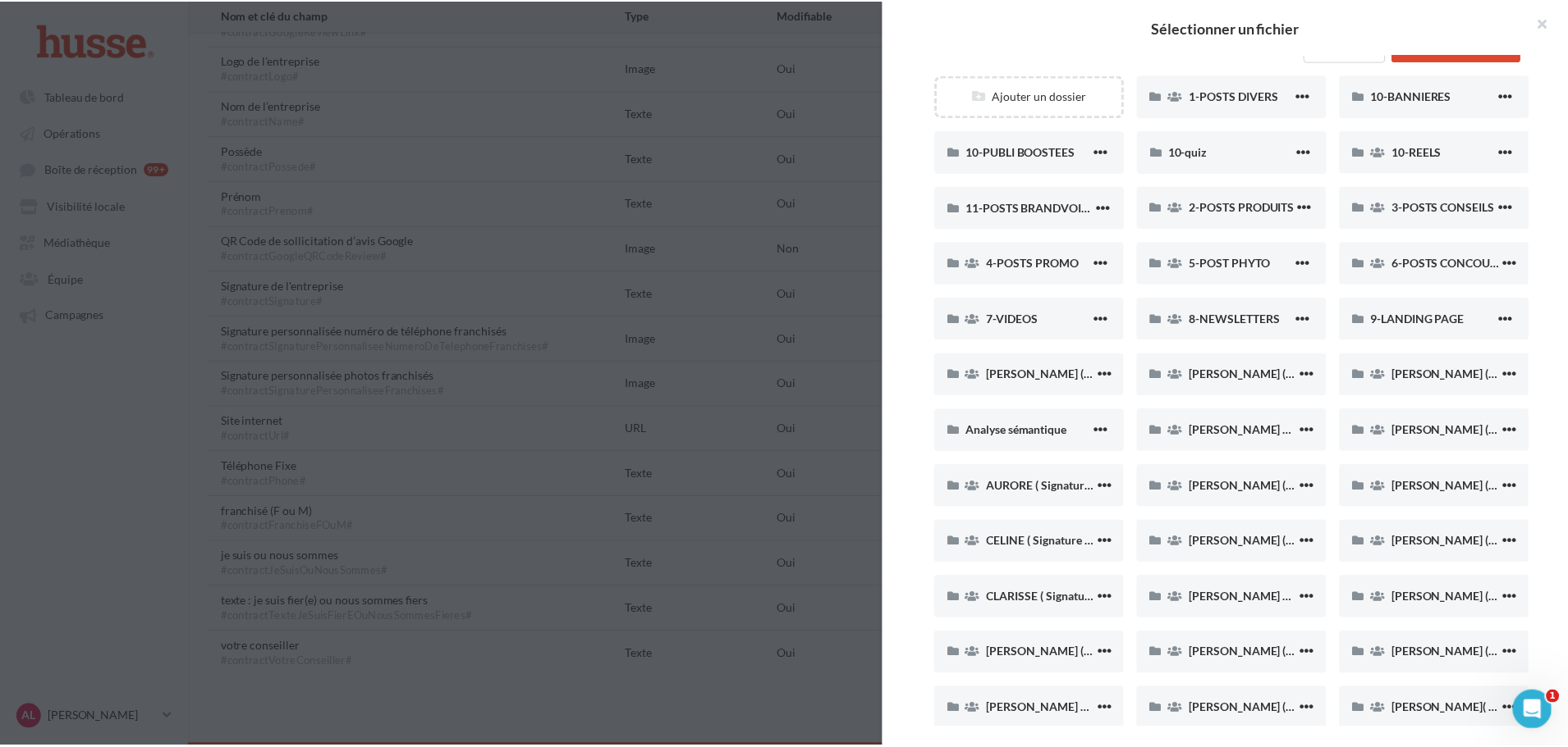
scroll to position [0, 0]
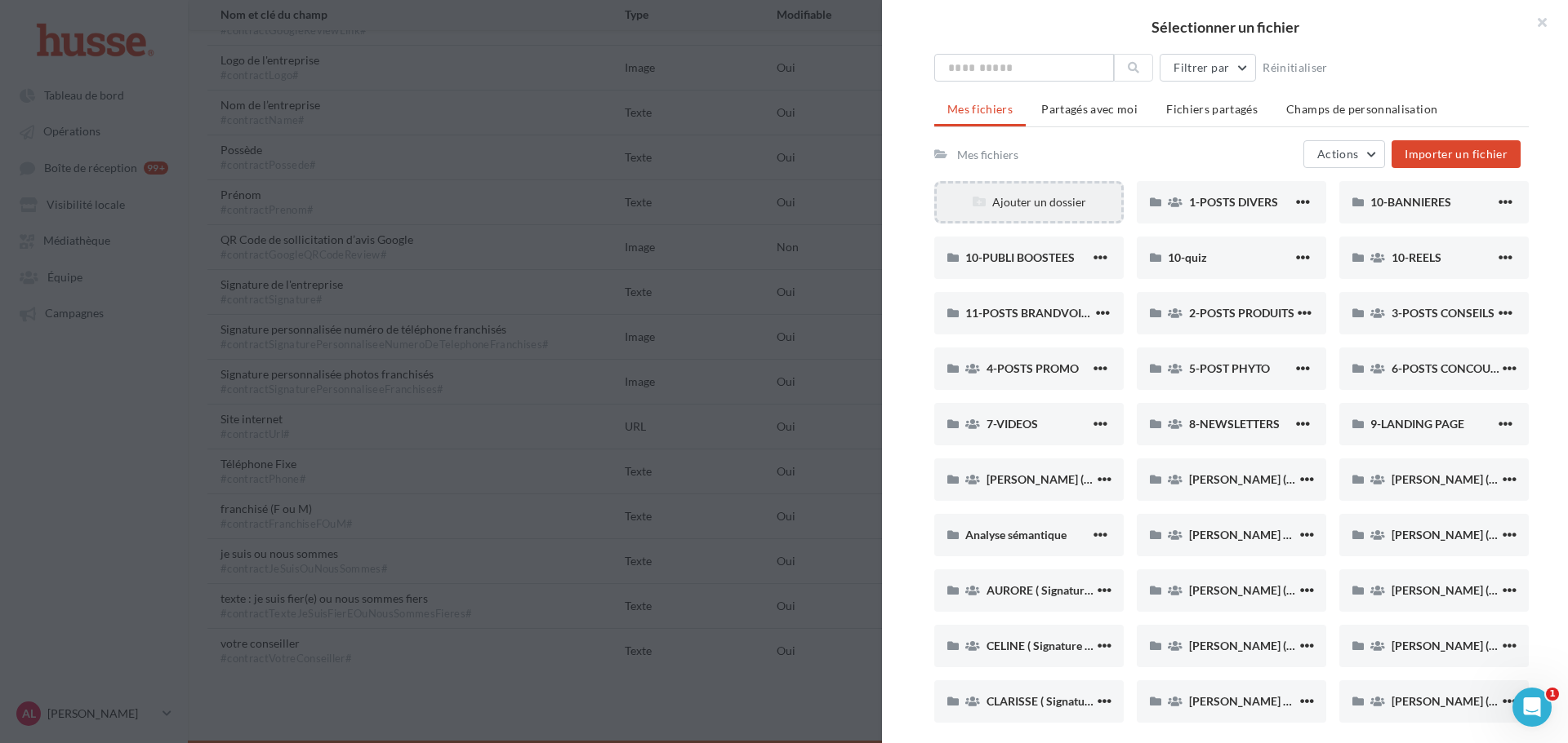
click at [1008, 206] on div "Ajouter un dossier" at bounding box center [1029, 202] width 185 height 16
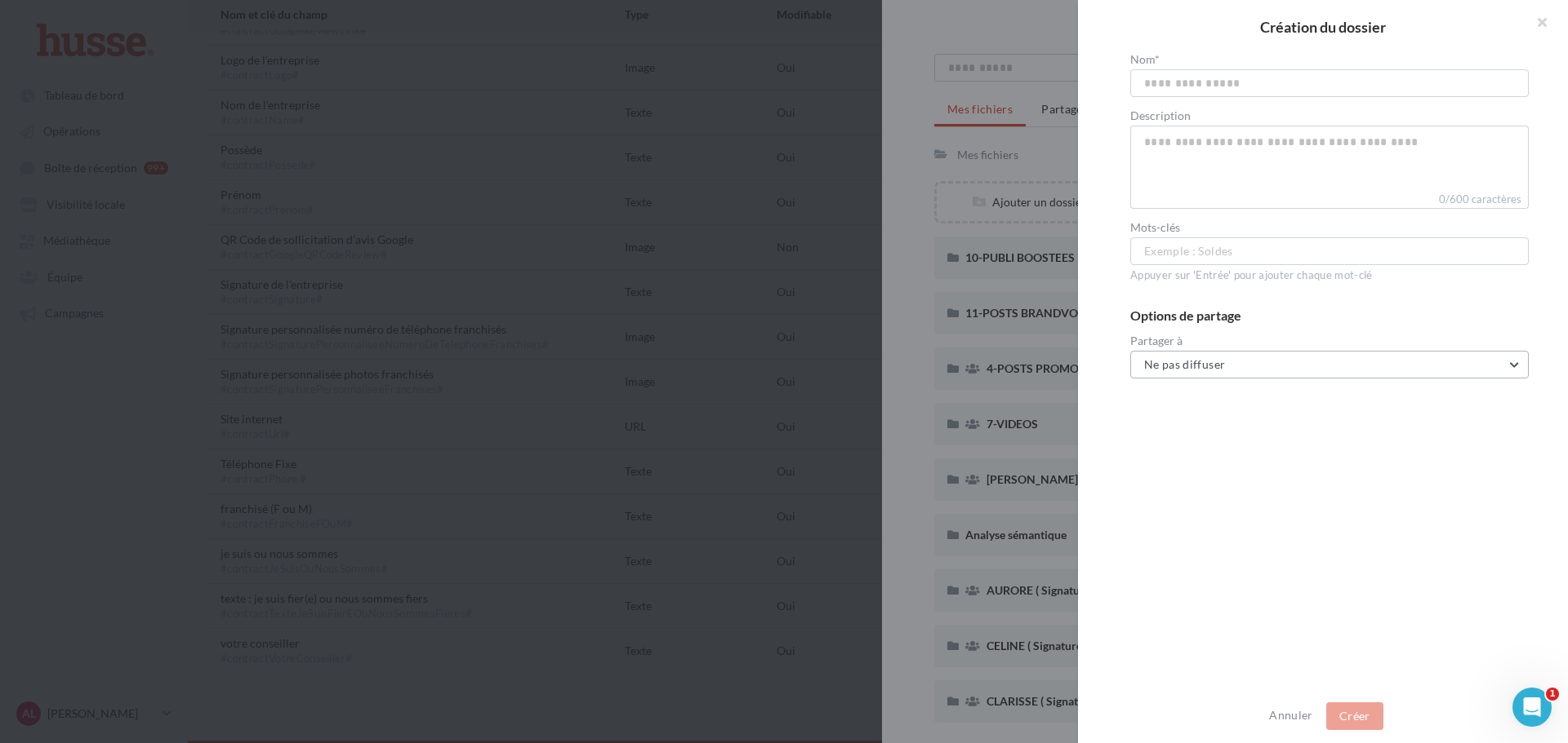
click at [1213, 356] on button "Ne pas diffuser" at bounding box center [1329, 365] width 398 height 27
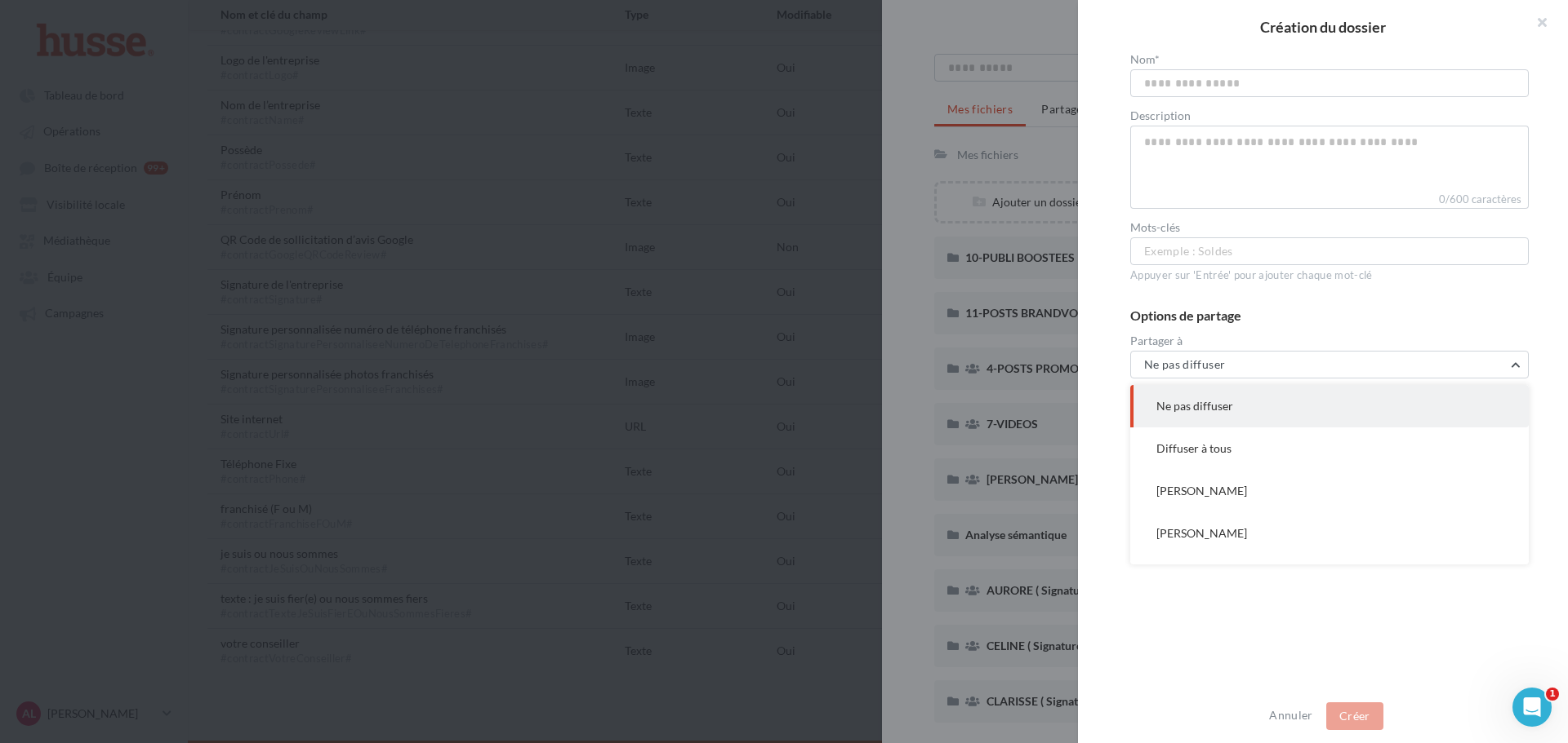
drag, startPoint x: 1226, startPoint y: 567, endPoint x: 1268, endPoint y: 657, distance: 99.3
click at [1227, 568] on div "Nom* Description 0/600 caractères Mots-clés Exemple : Soldes ... Appuyer sur 'E…" at bounding box center [1329, 372] width 503 height 637
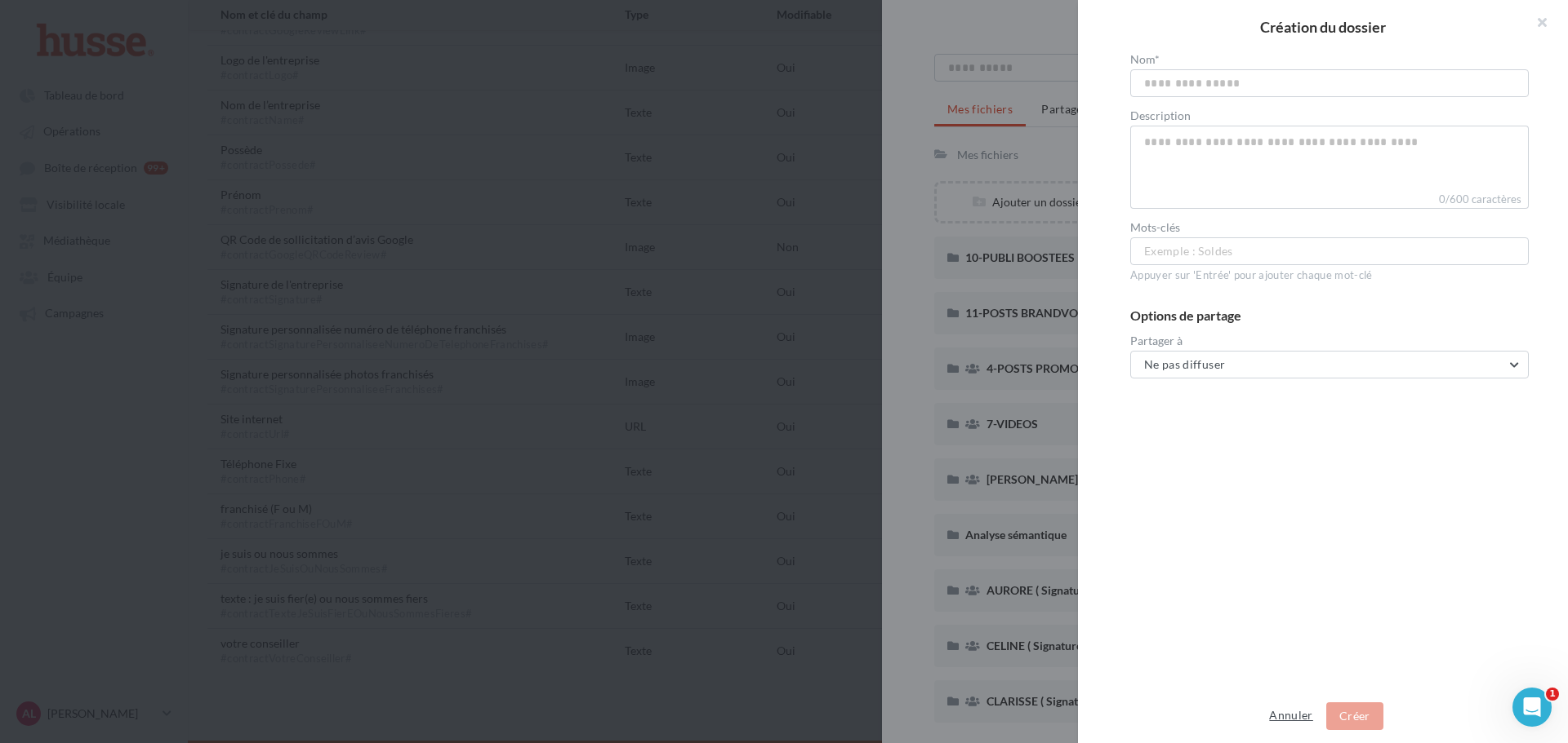
click at [1283, 716] on button "Annuler" at bounding box center [1290, 716] width 56 height 20
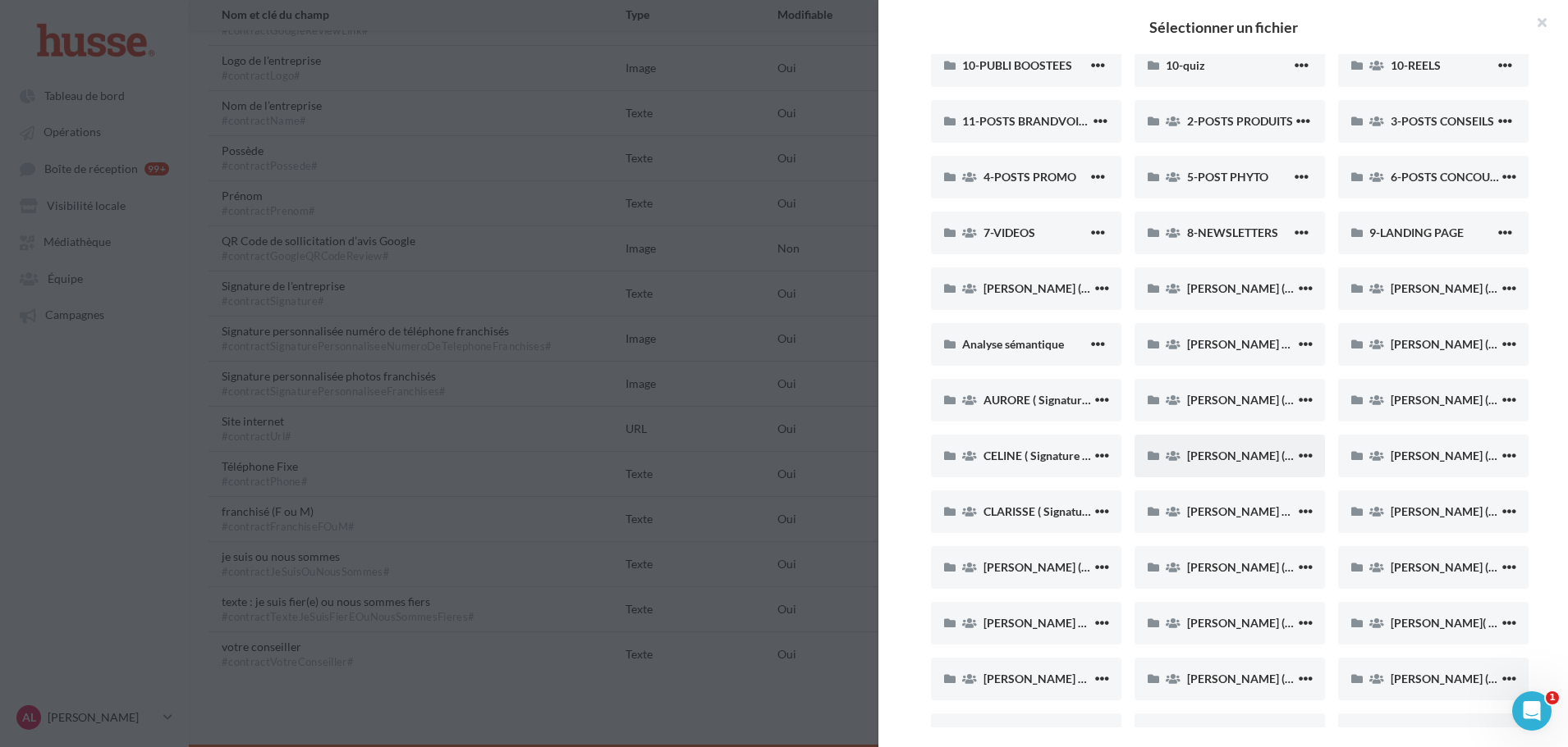
scroll to position [246, 0]
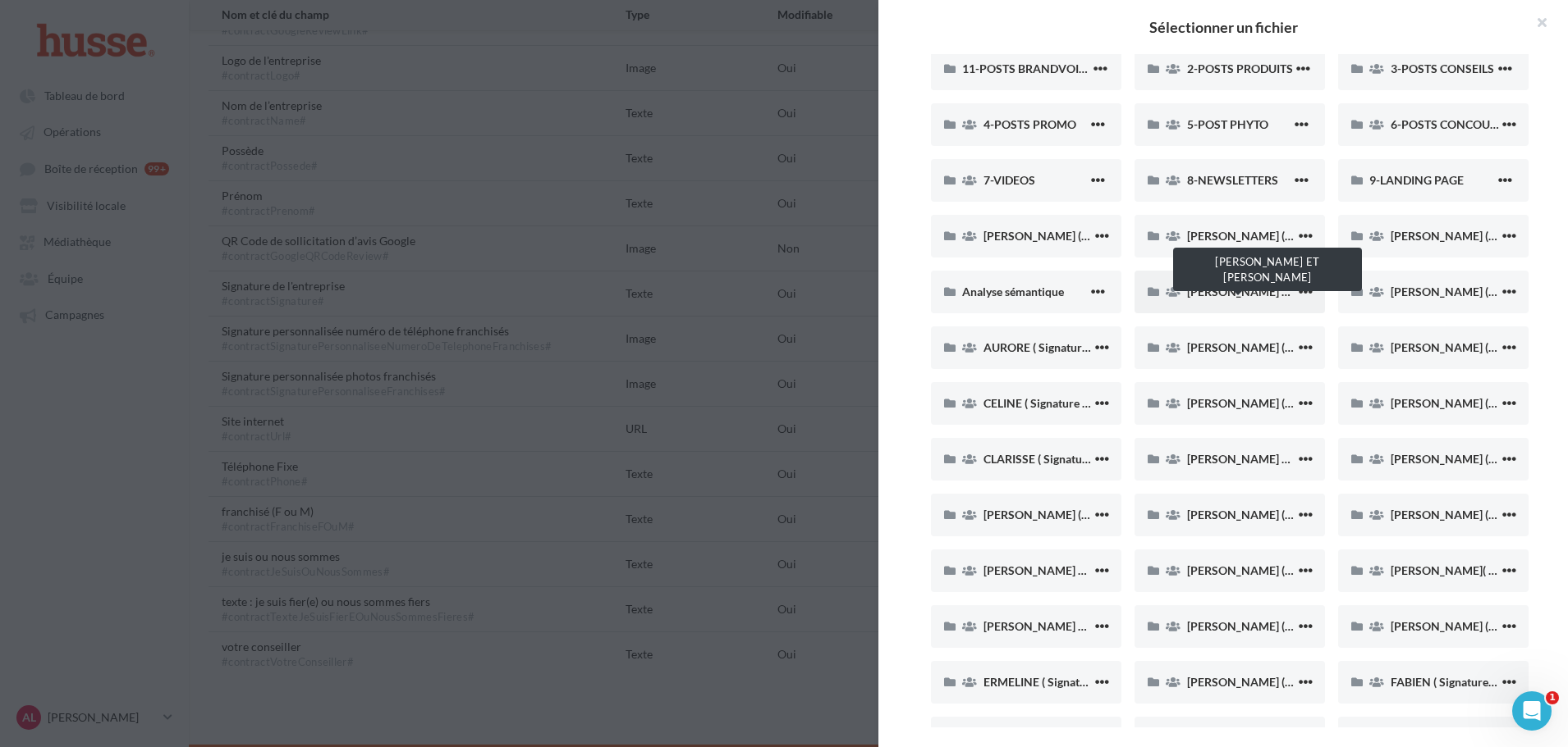
click at [1236, 290] on span "[PERSON_NAME] ET [PERSON_NAME]" at bounding box center [1288, 292] width 202 height 14
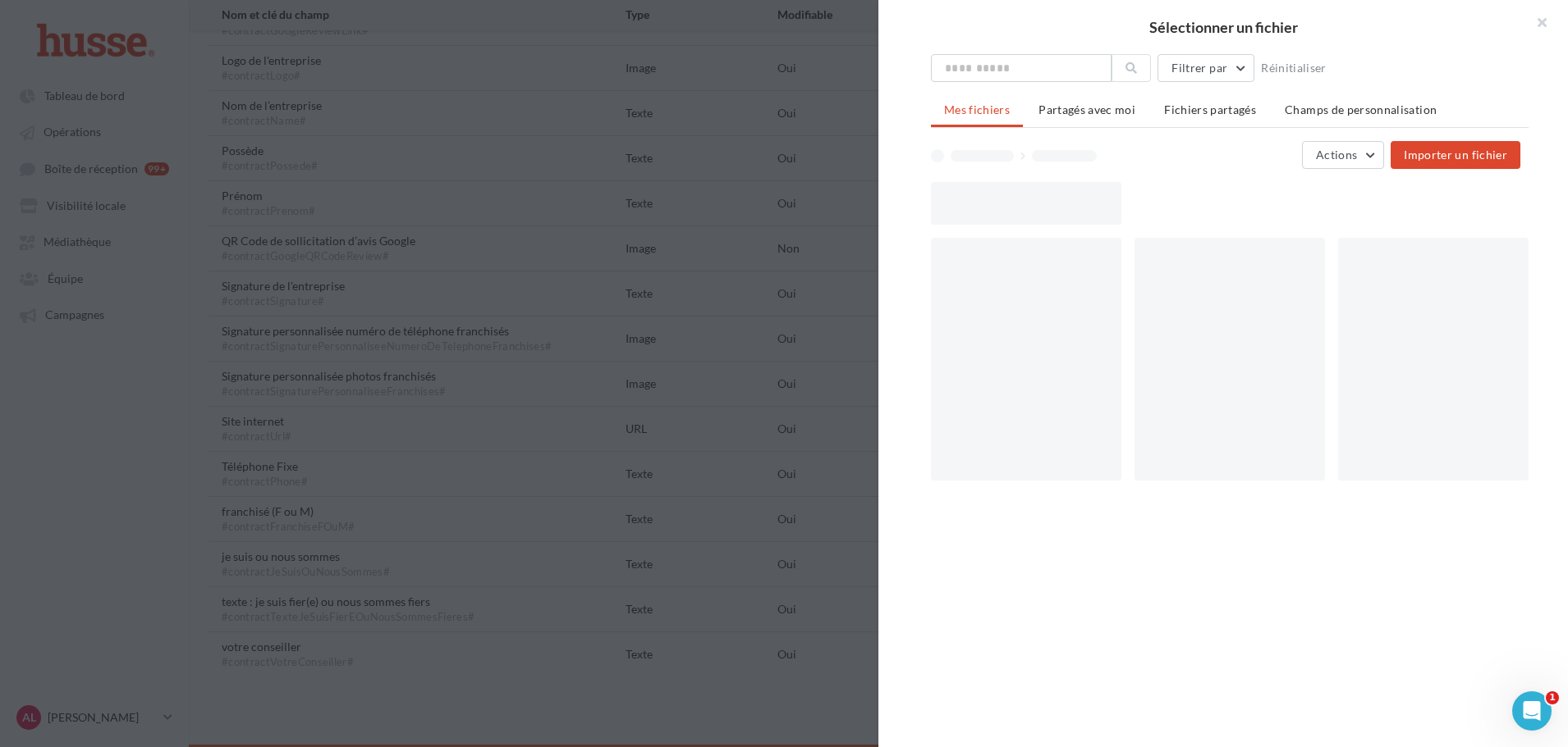
scroll to position [0, 0]
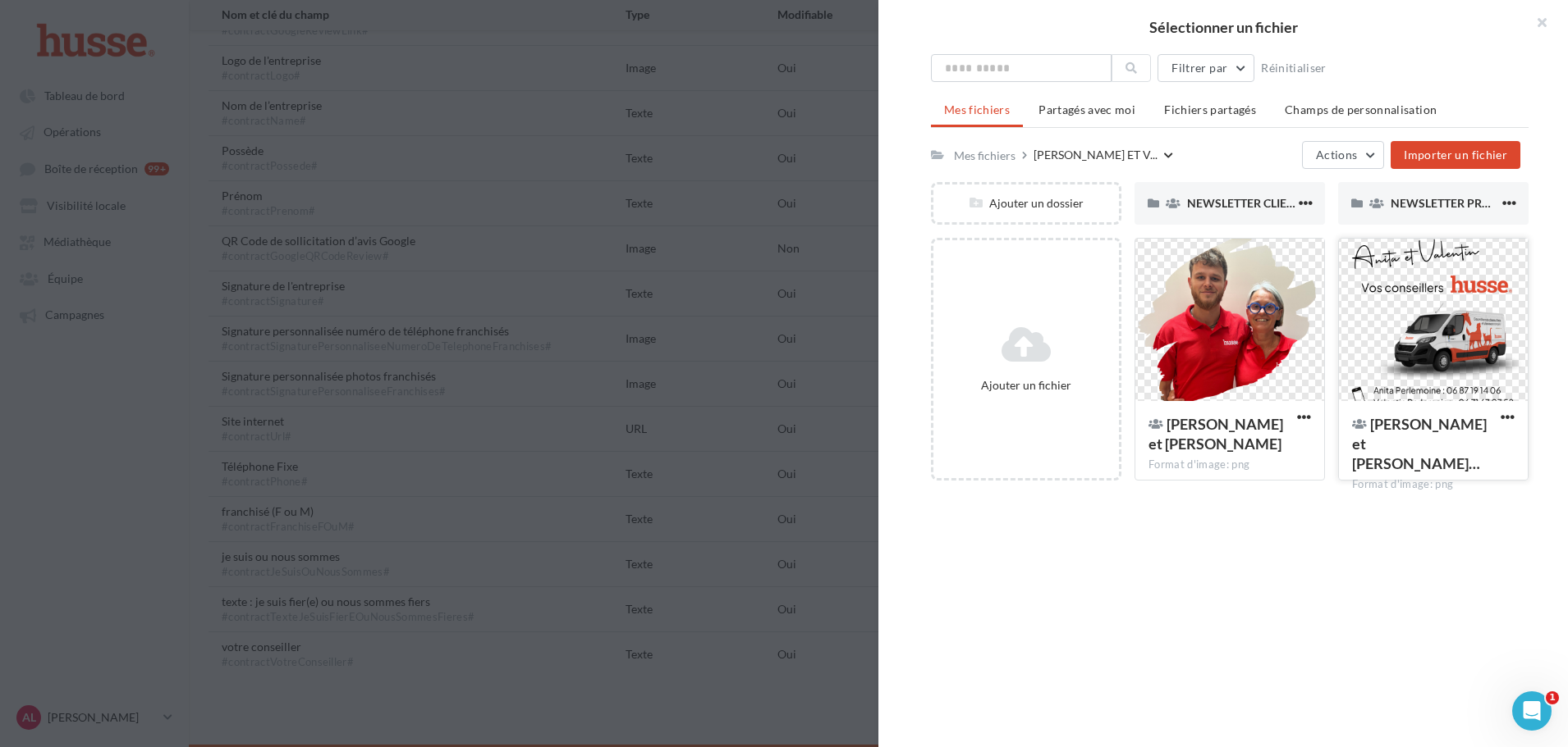
click at [1393, 348] on div at bounding box center [1433, 320] width 189 height 164
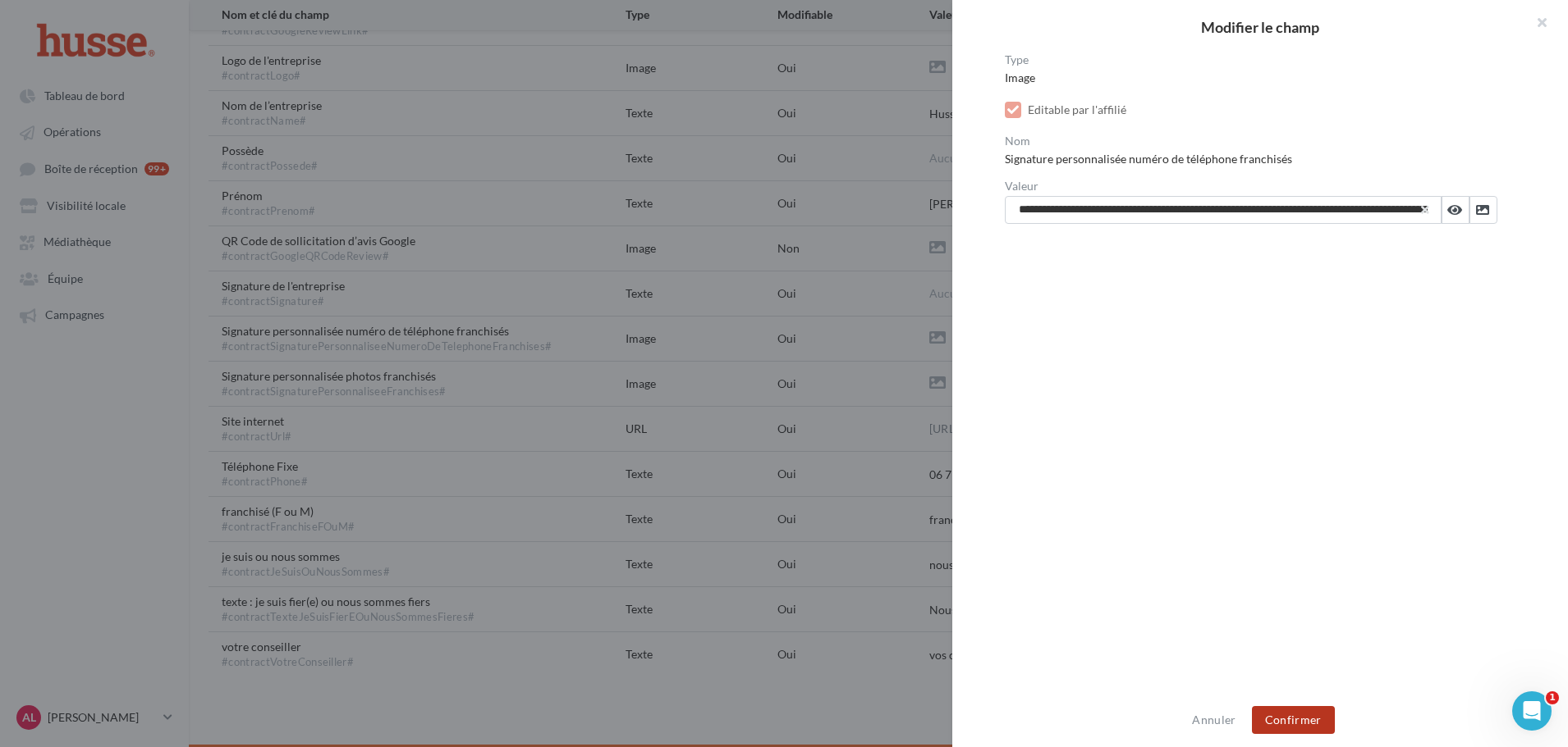
click at [1292, 712] on button "Confirmer" at bounding box center [1293, 720] width 83 height 27
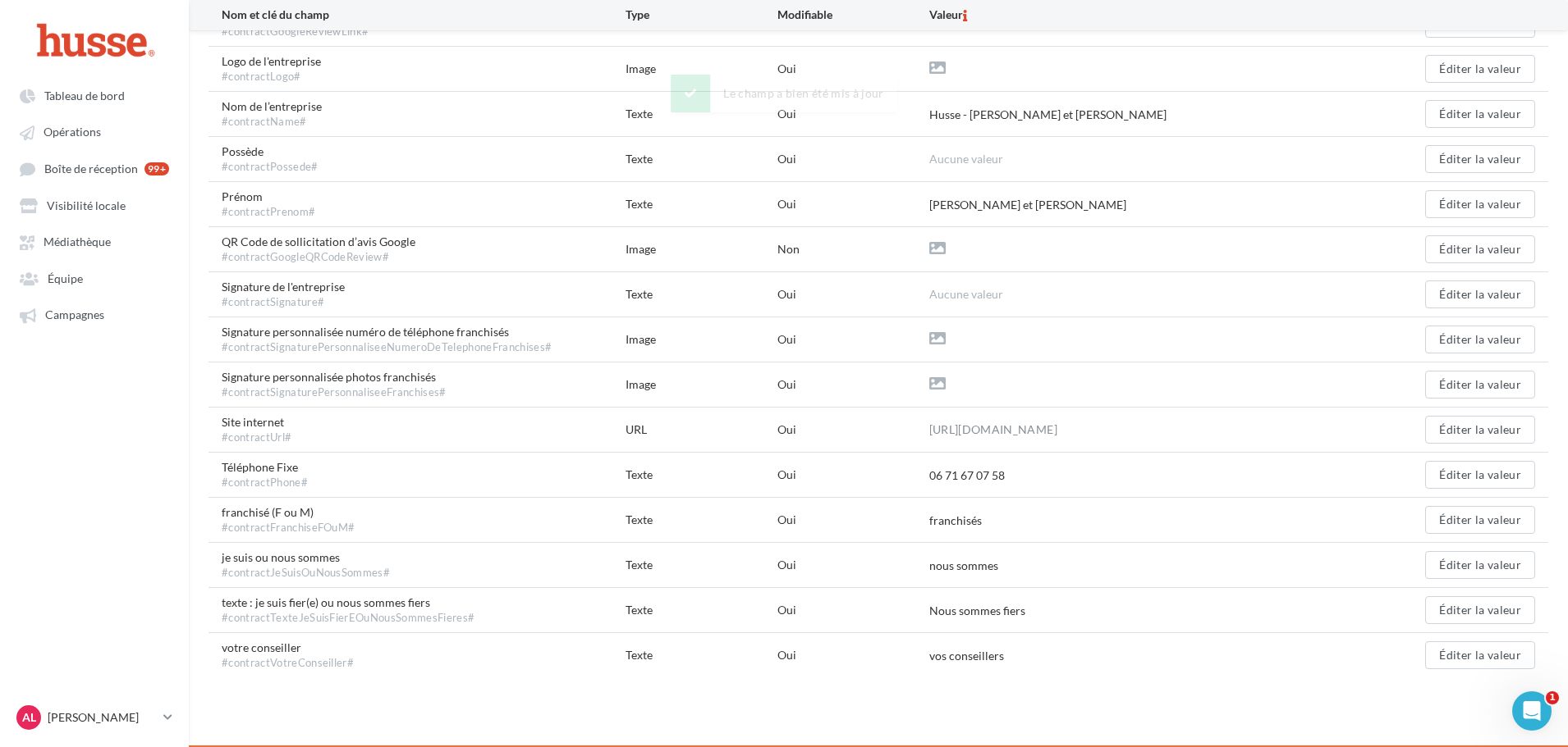
scroll to position [507, 0]
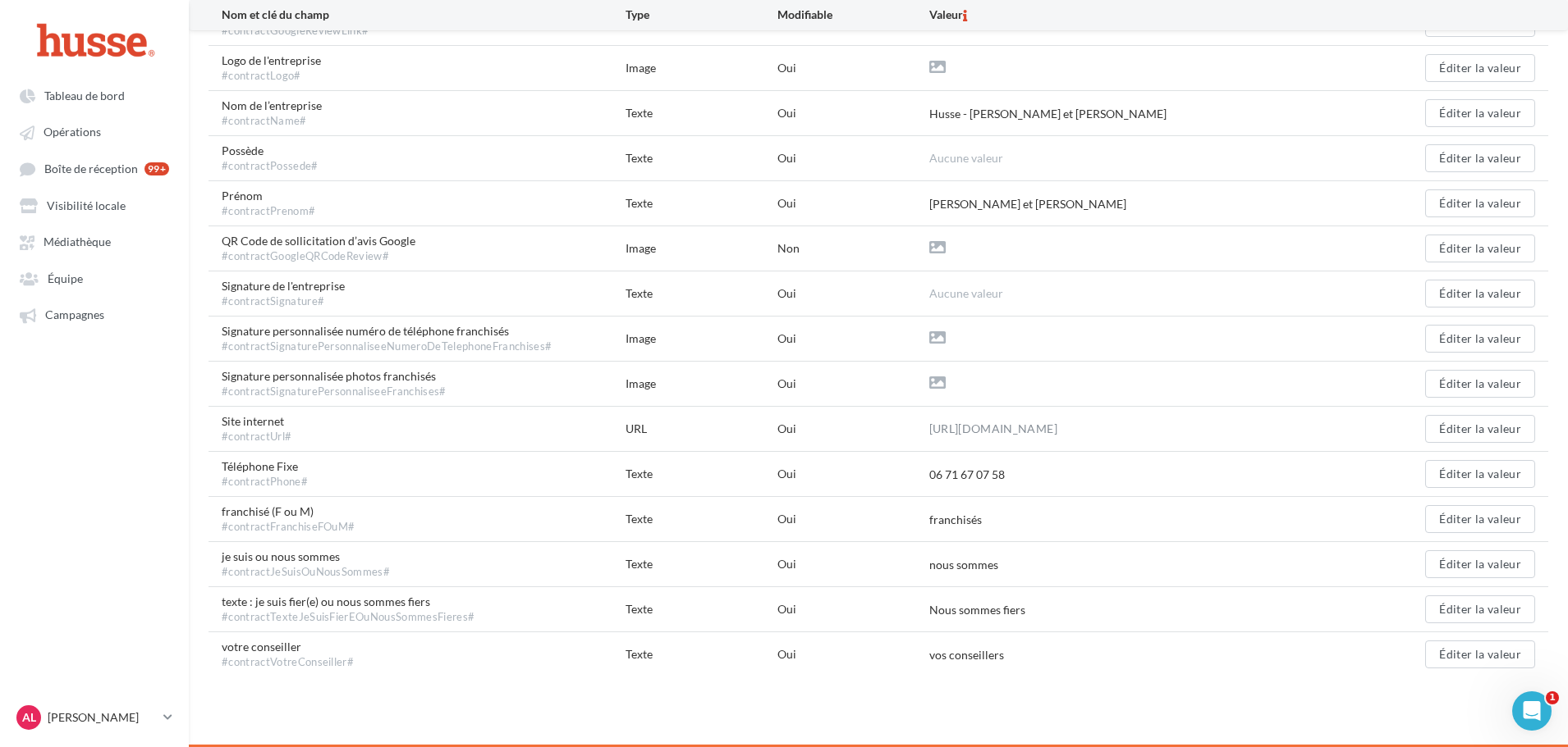
drag, startPoint x: 274, startPoint y: 370, endPoint x: 454, endPoint y: 371, distance: 180.0
click at [454, 371] on div "Signature personnalisée photos franchisés #contractSignaturePersonnaliseeFranch…" at bounding box center [424, 384] width 404 height 31
click at [1512, 389] on button "Éditer la valeur" at bounding box center [1480, 384] width 110 height 27
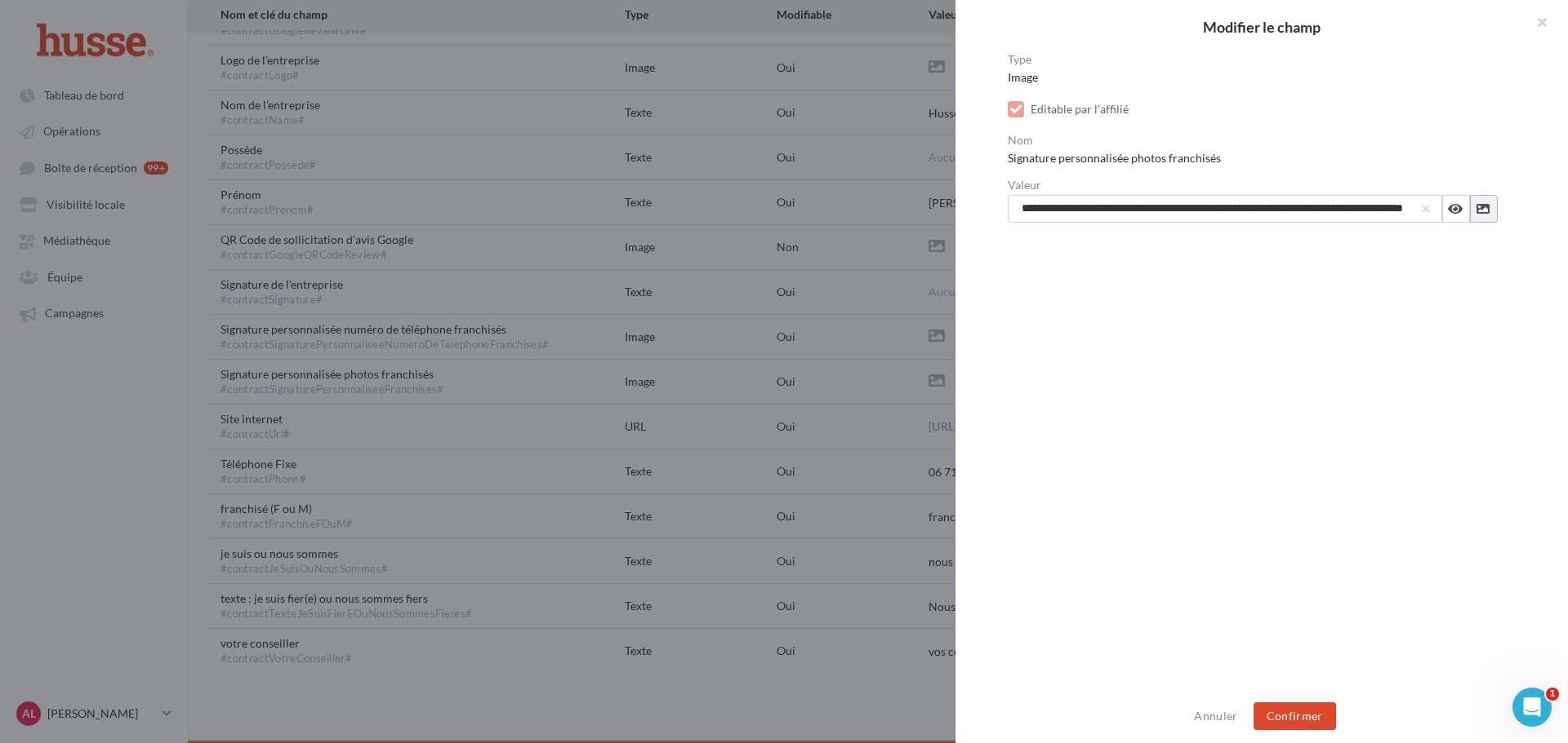
click at [1484, 204] on button at bounding box center [1483, 208] width 27 height 27
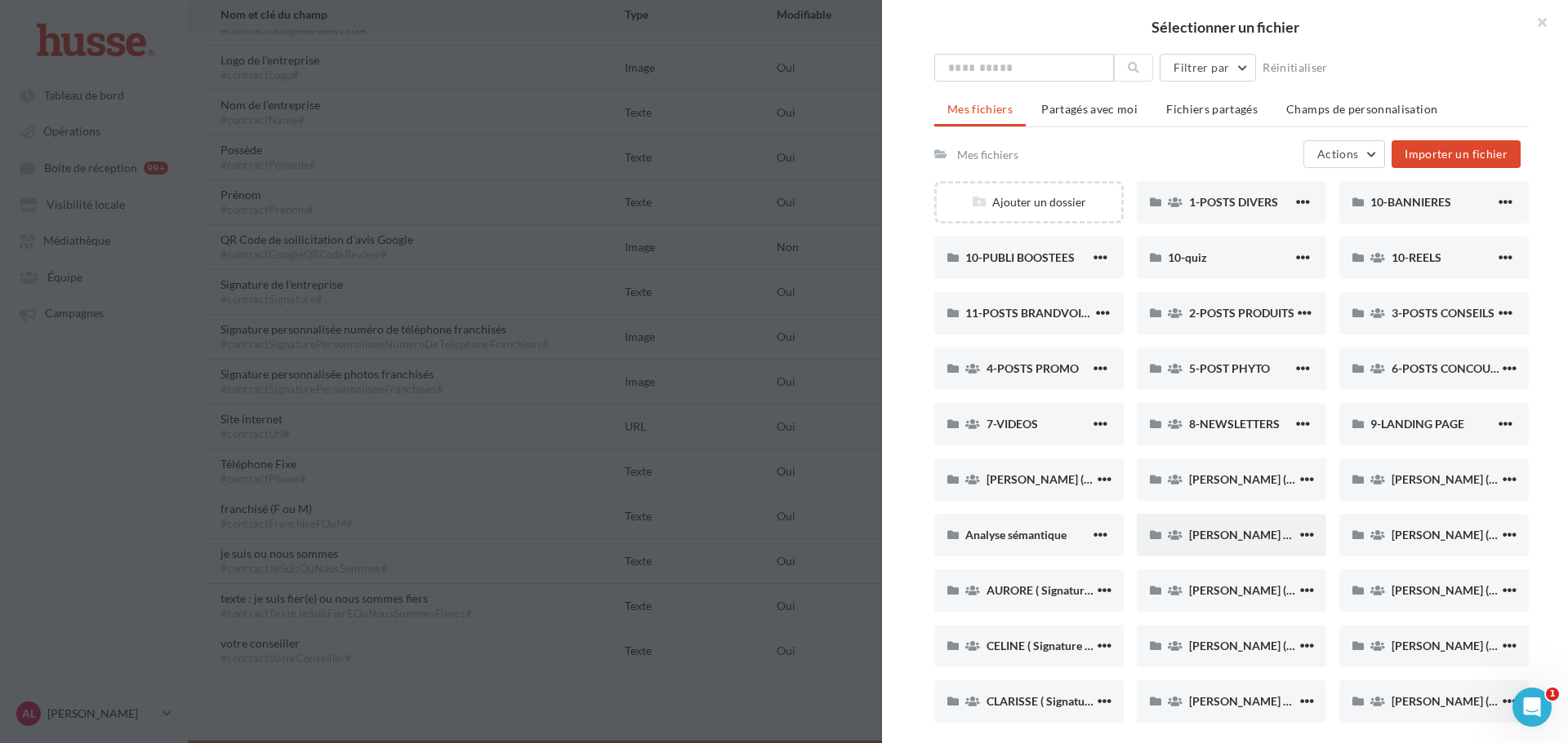
click at [1261, 518] on div "[PERSON_NAME] ET [PERSON_NAME]" at bounding box center [1231, 535] width 190 height 43
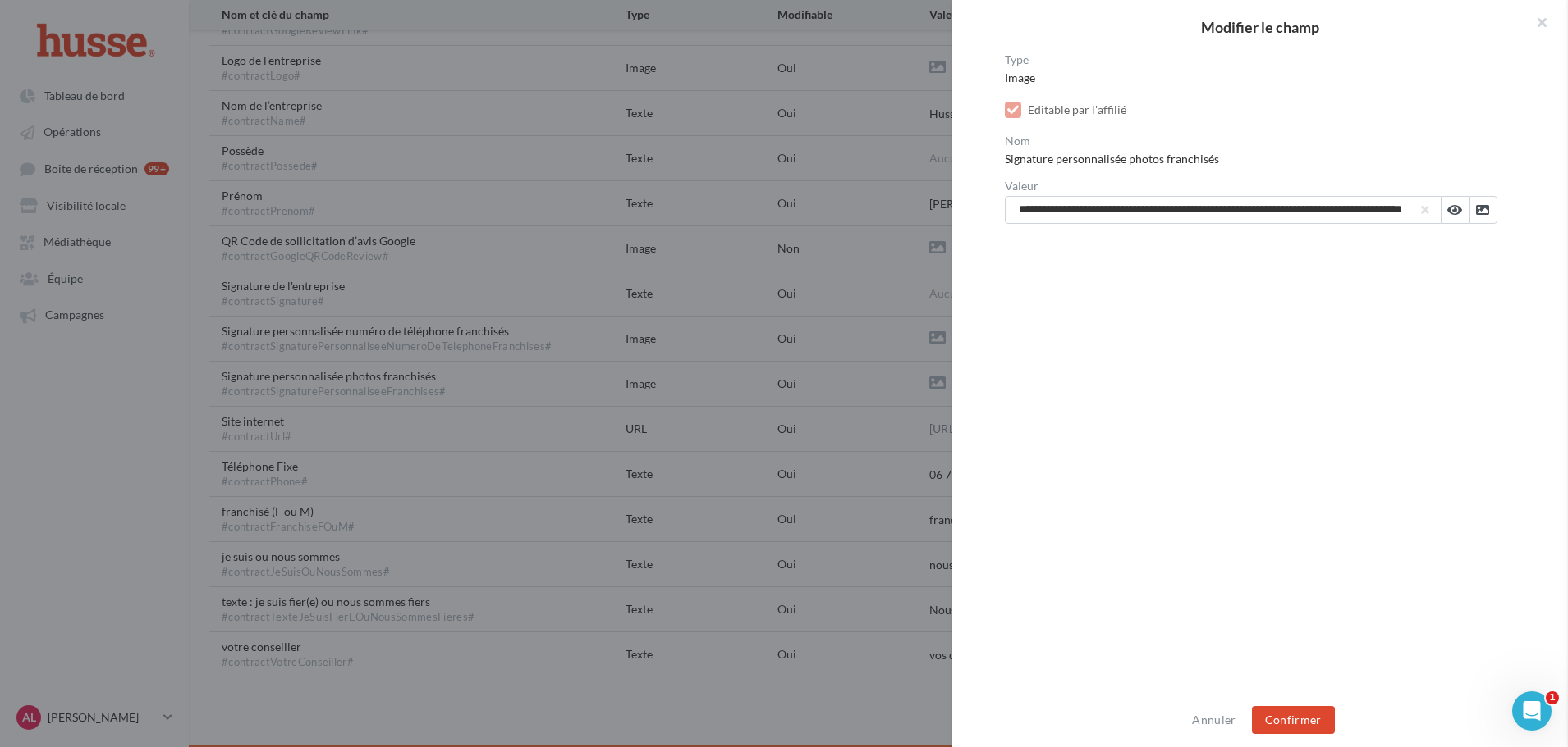
click at [1221, 711] on button "Annuler" at bounding box center [1214, 720] width 57 height 20
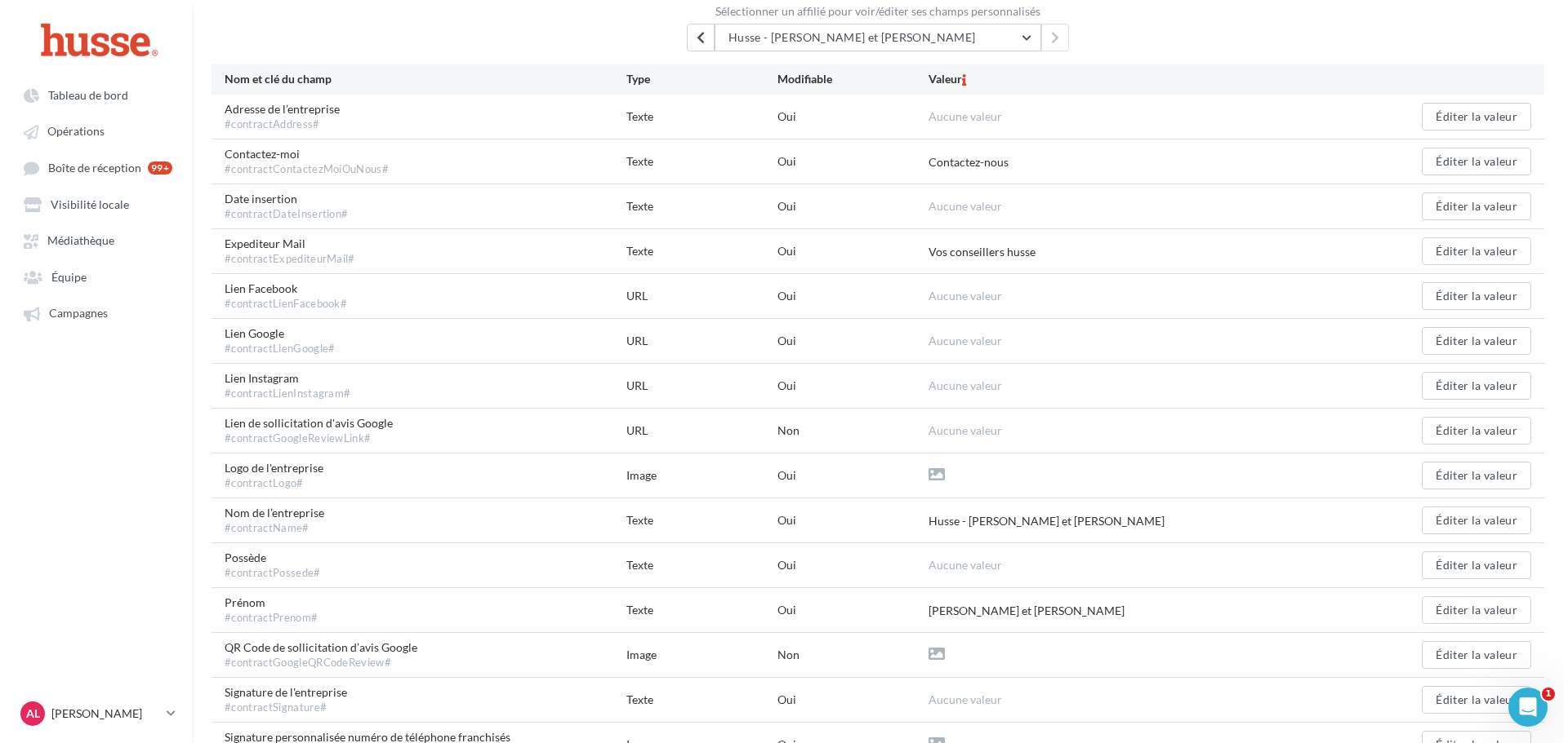
scroll to position [0, 0]
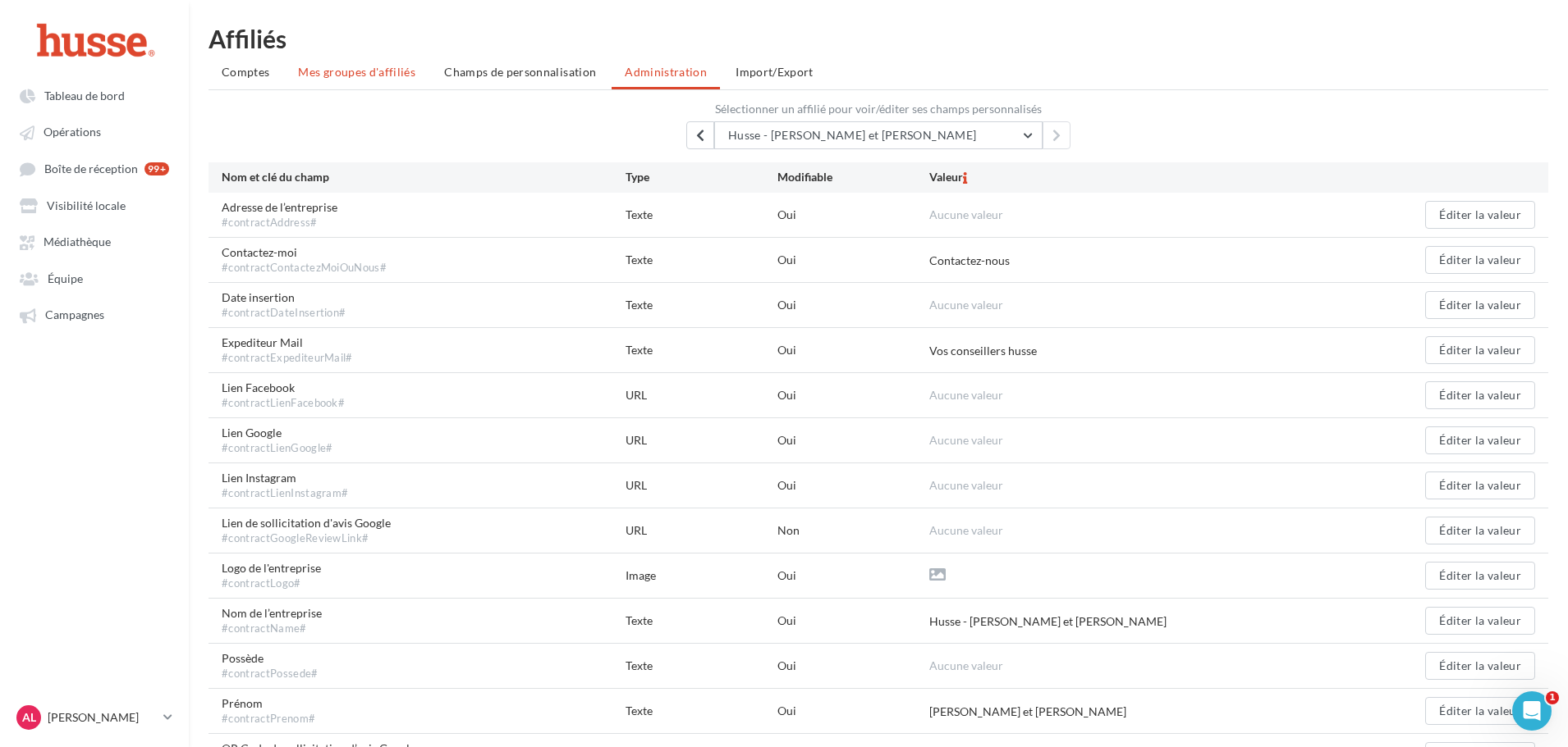
click at [340, 83] on li "Mes groupes d'affiliés" at bounding box center [357, 72] width 143 height 29
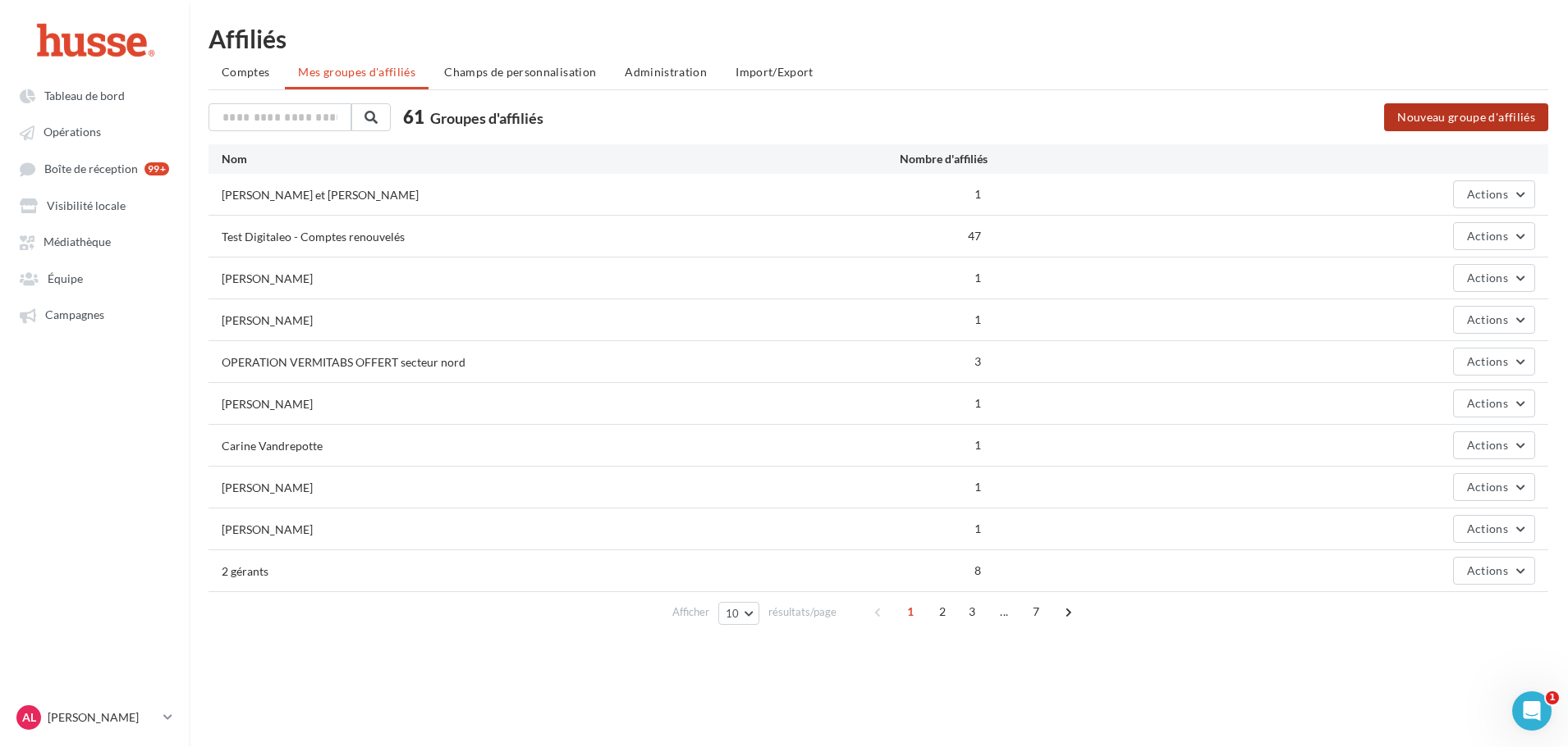
click at [1444, 119] on button "Nouveau groupe d'affiliés" at bounding box center [1466, 117] width 164 height 27
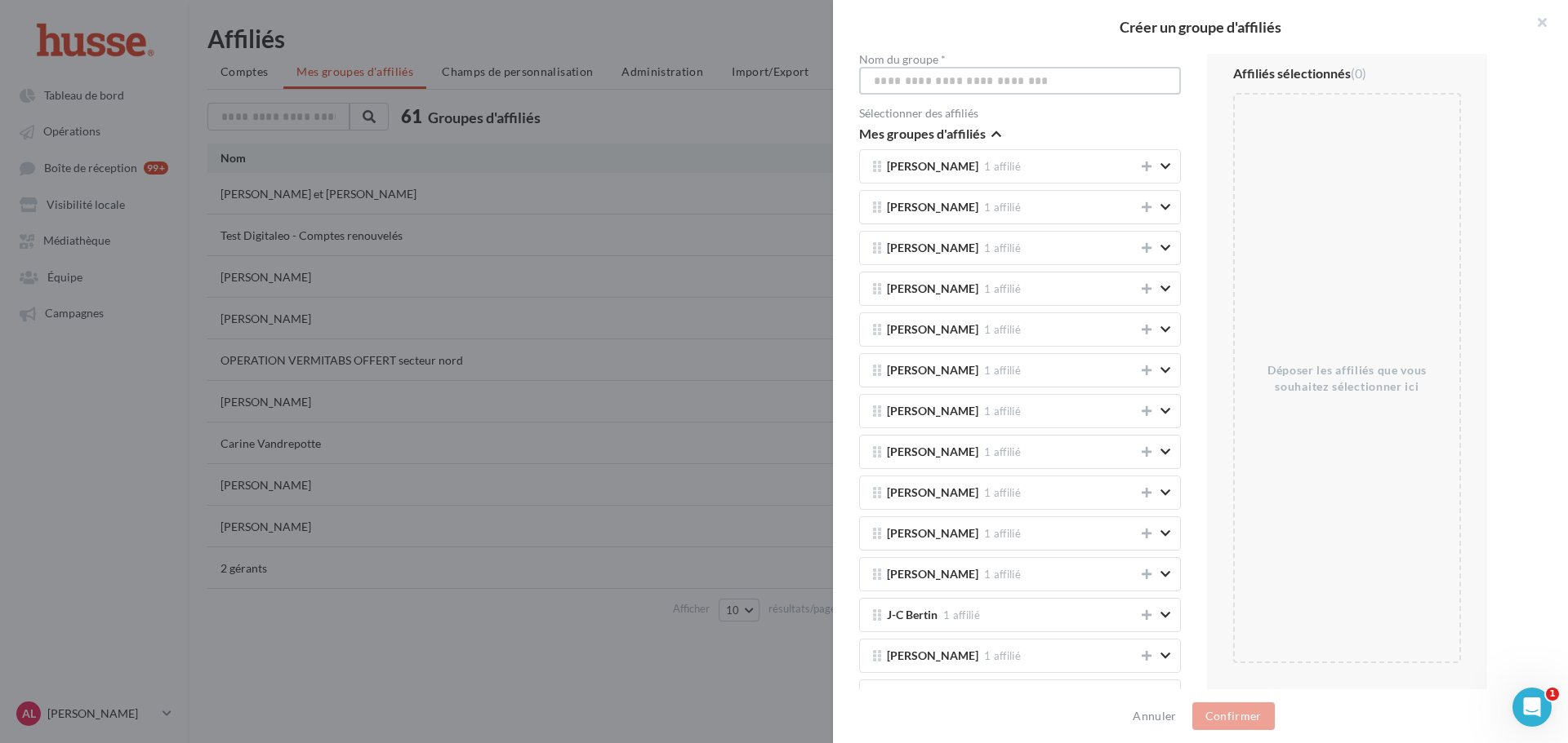
click at [1019, 81] on input "Nom du groupe *" at bounding box center [1019, 80] width 321 height 27
drag, startPoint x: 940, startPoint y: 78, endPoint x: 976, endPoint y: 78, distance: 36.0
click at [976, 78] on input "Nom du groupe *" at bounding box center [1019, 80] width 321 height 27
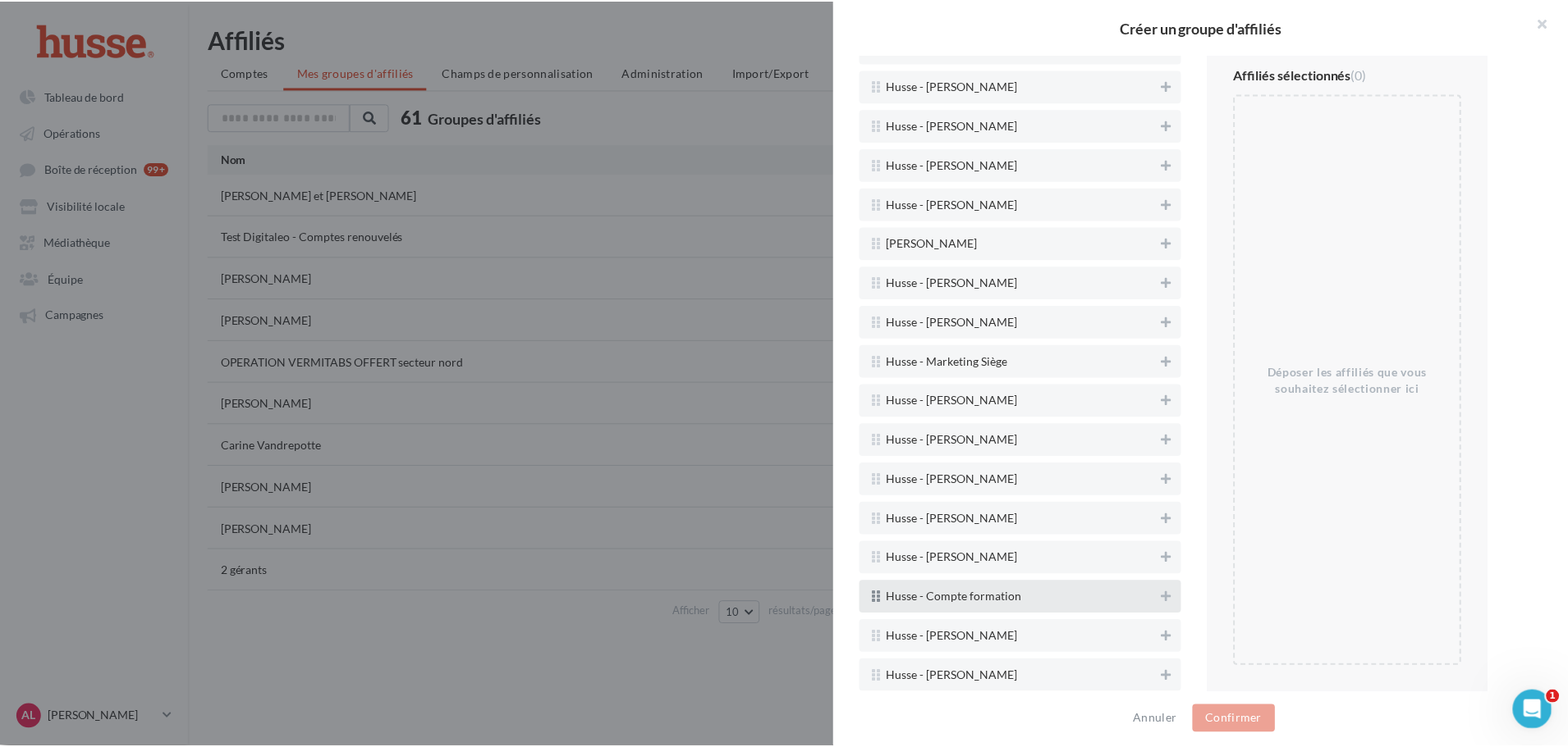
scroll to position [3763, 0]
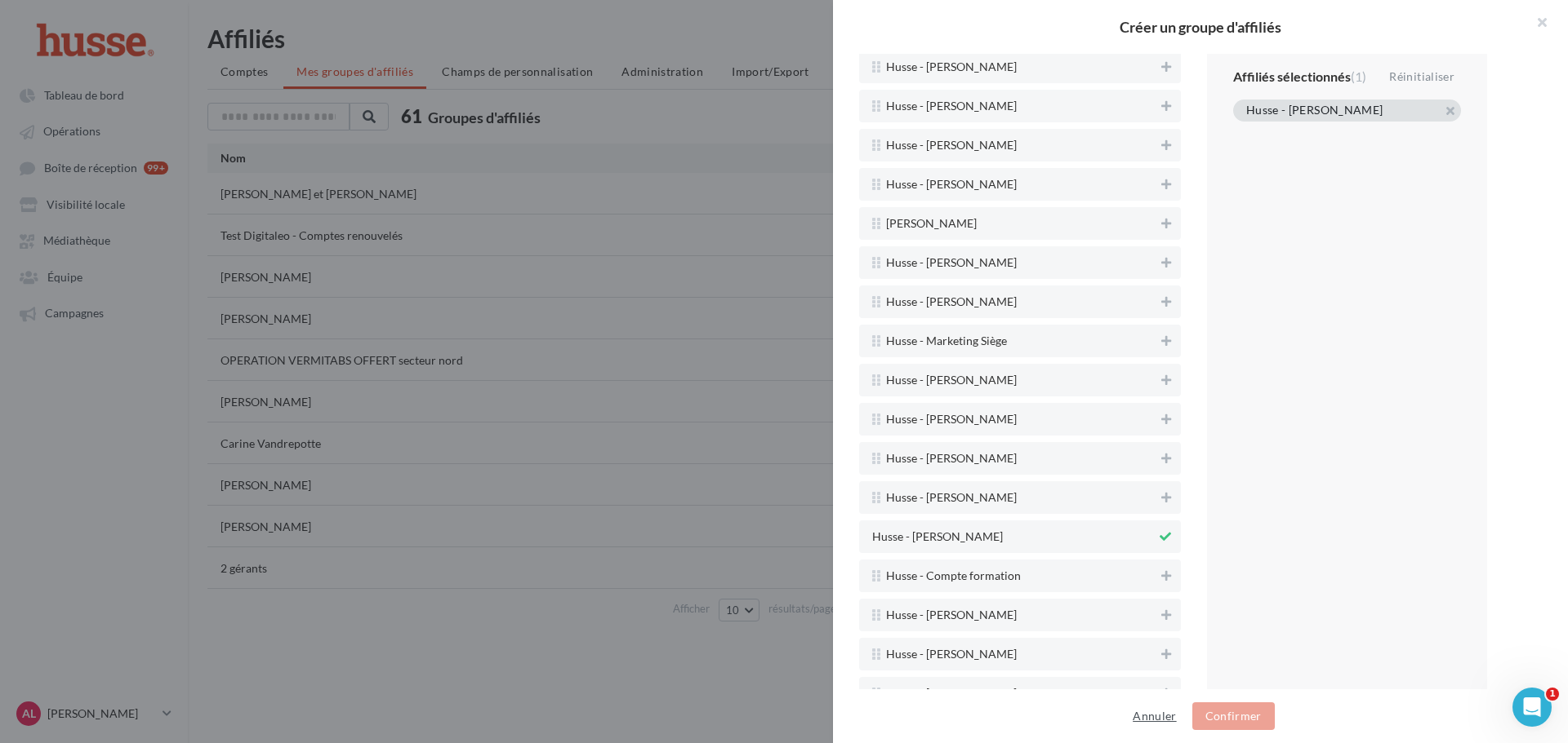
click at [1150, 716] on button "Annuler" at bounding box center [1154, 716] width 56 height 20
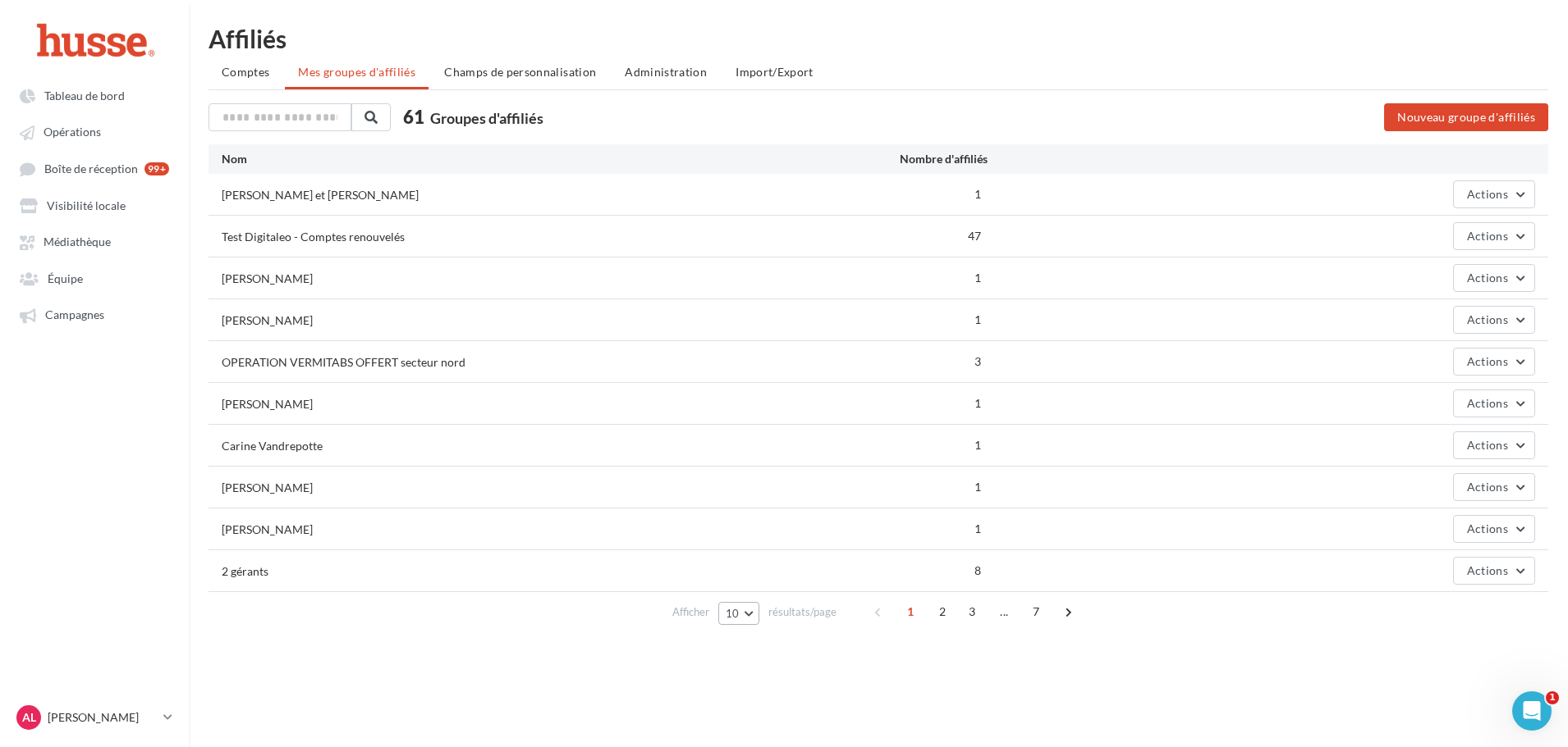
click at [736, 617] on span "10" at bounding box center [733, 613] width 14 height 13
click at [744, 586] on span "100" at bounding box center [741, 583] width 20 height 13
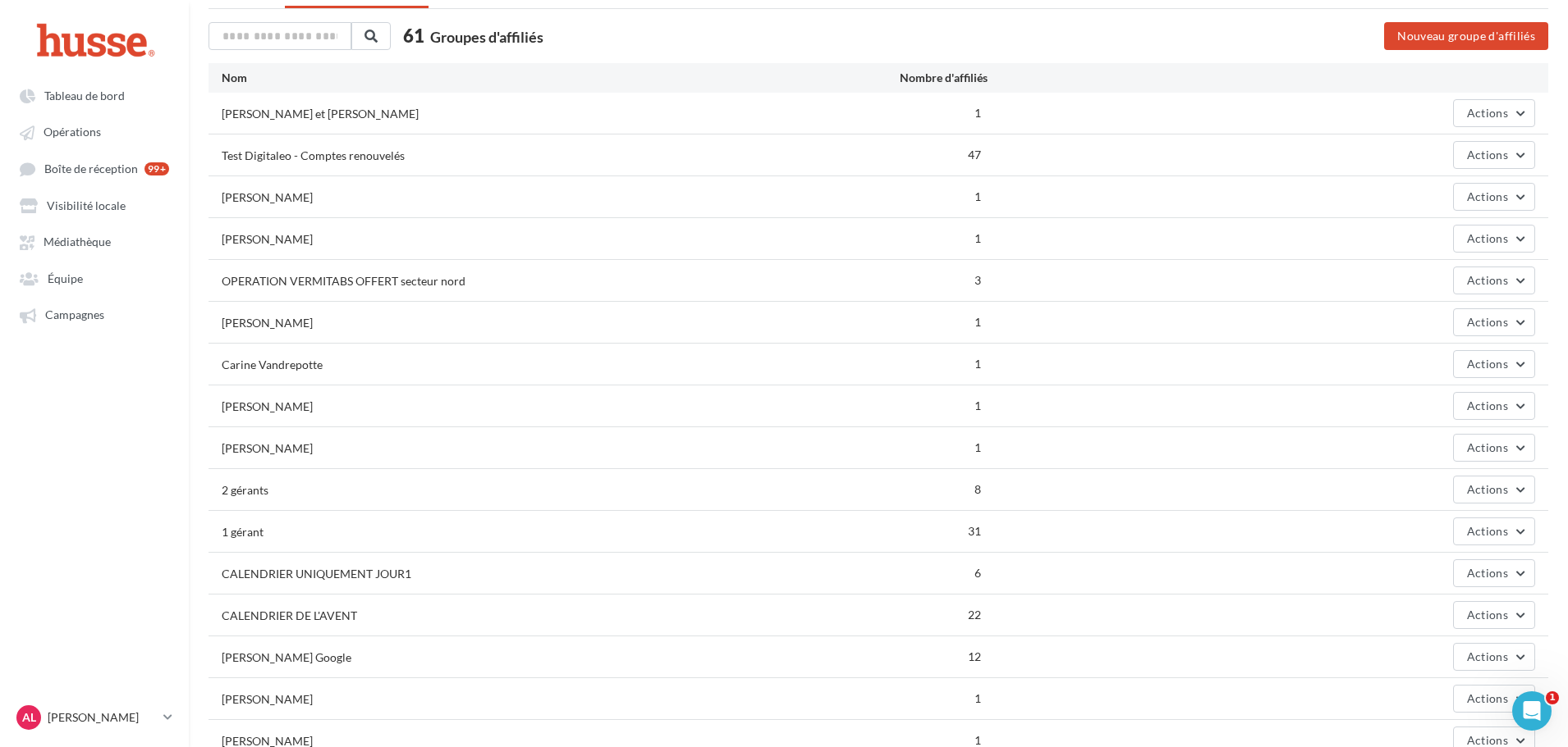
scroll to position [82, 0]
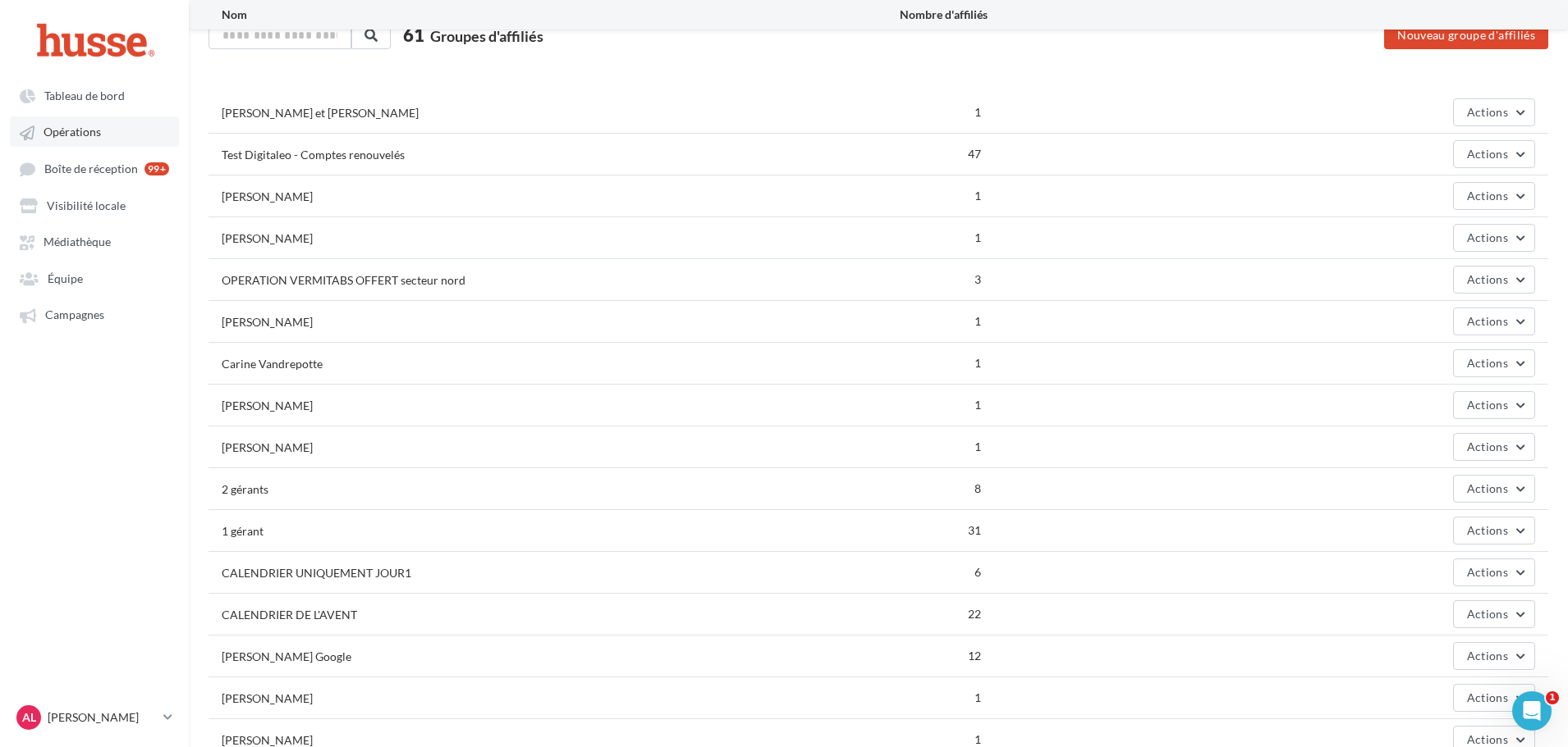
click at [79, 131] on span "Opérations" at bounding box center [72, 132] width 58 height 14
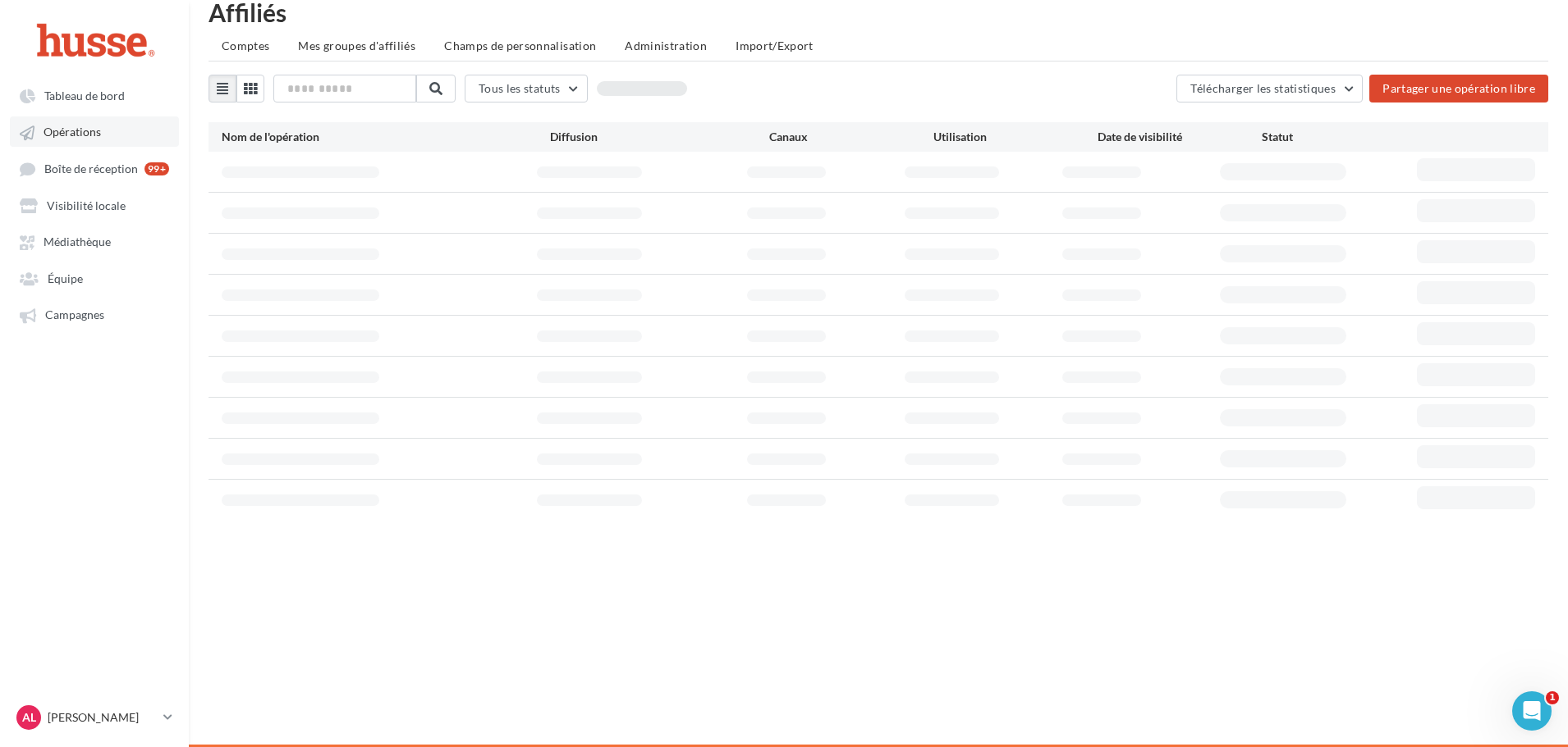
scroll to position [27, 0]
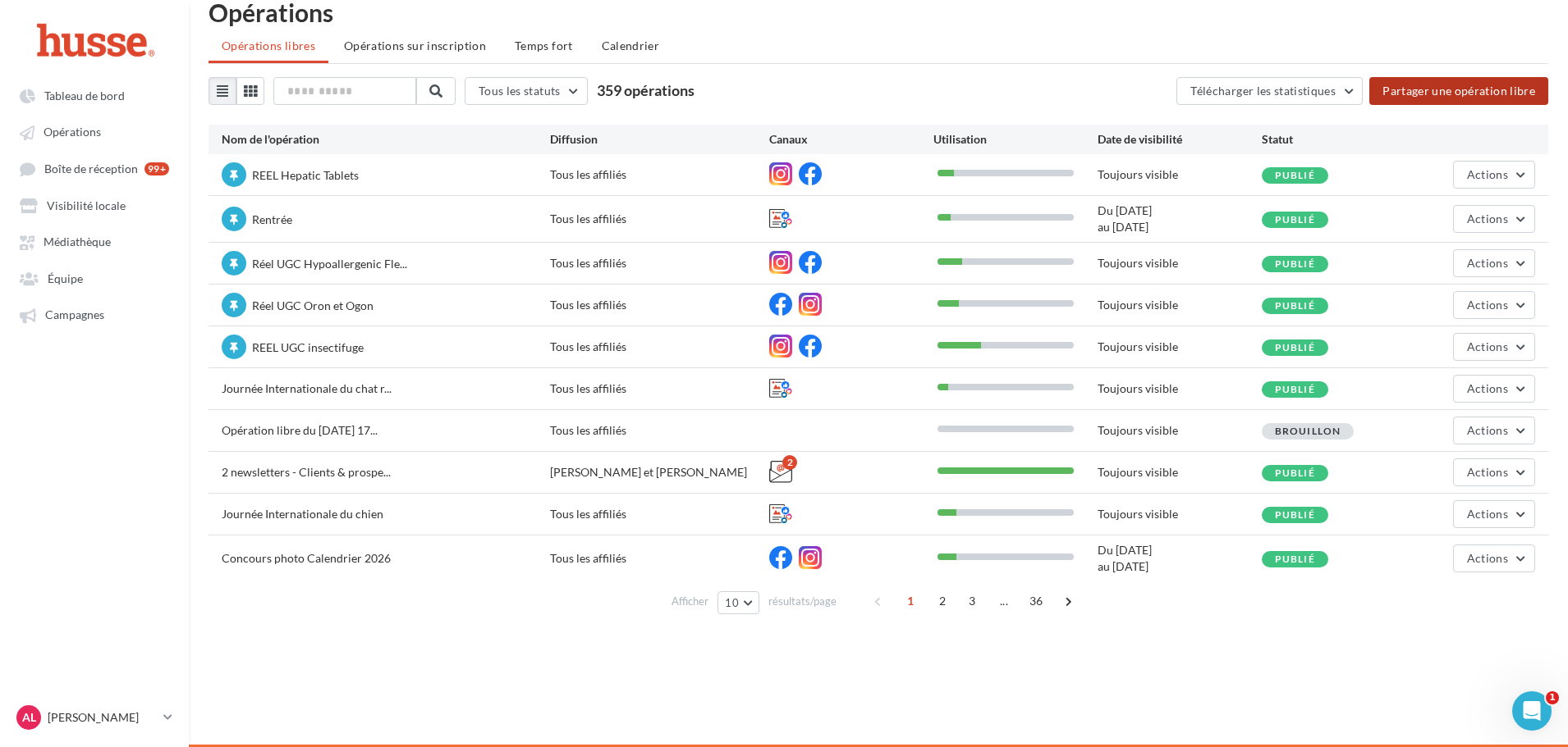
click at [1461, 94] on button "Partager une opération libre" at bounding box center [1459, 91] width 179 height 27
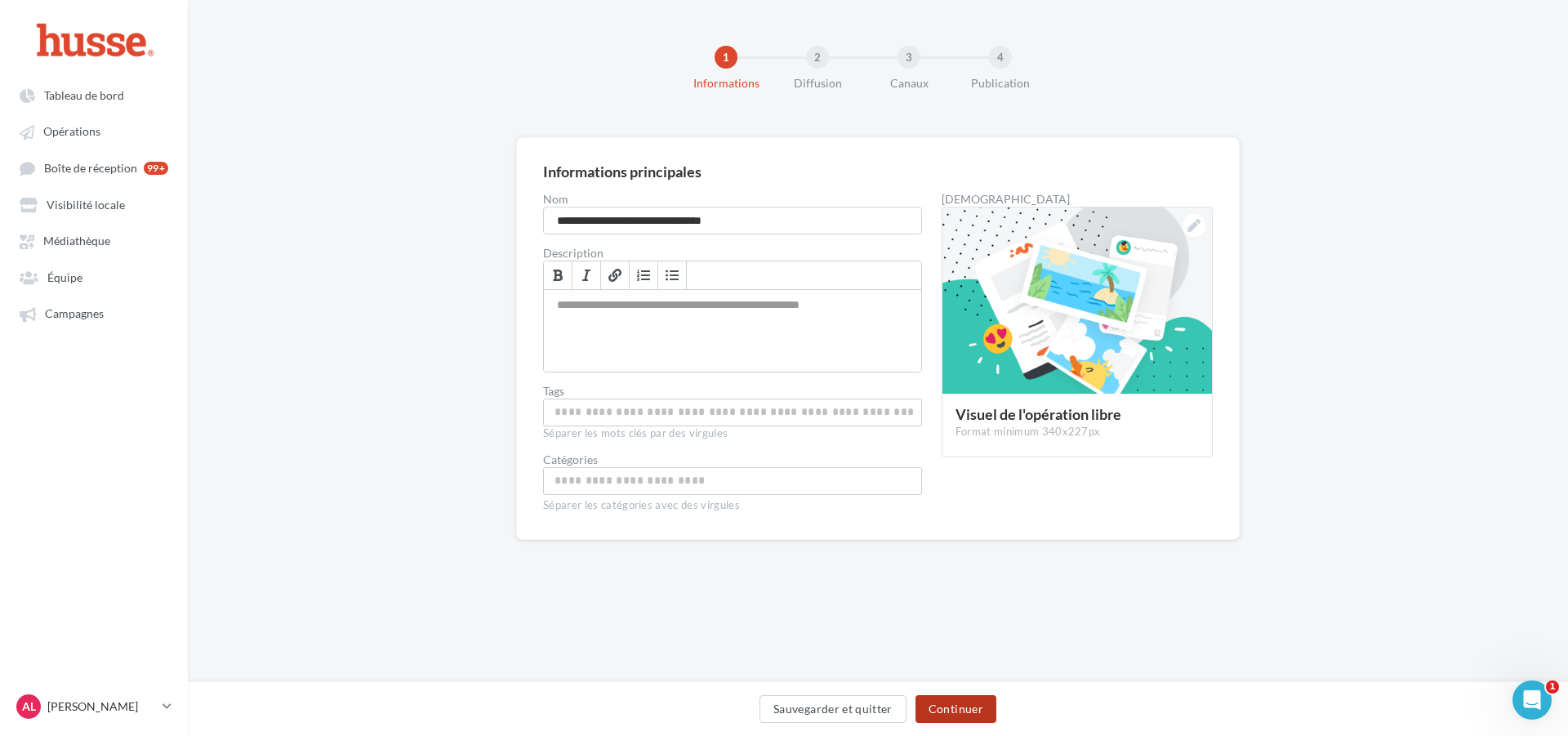
click at [971, 700] on button "Continuer" at bounding box center [955, 709] width 81 height 27
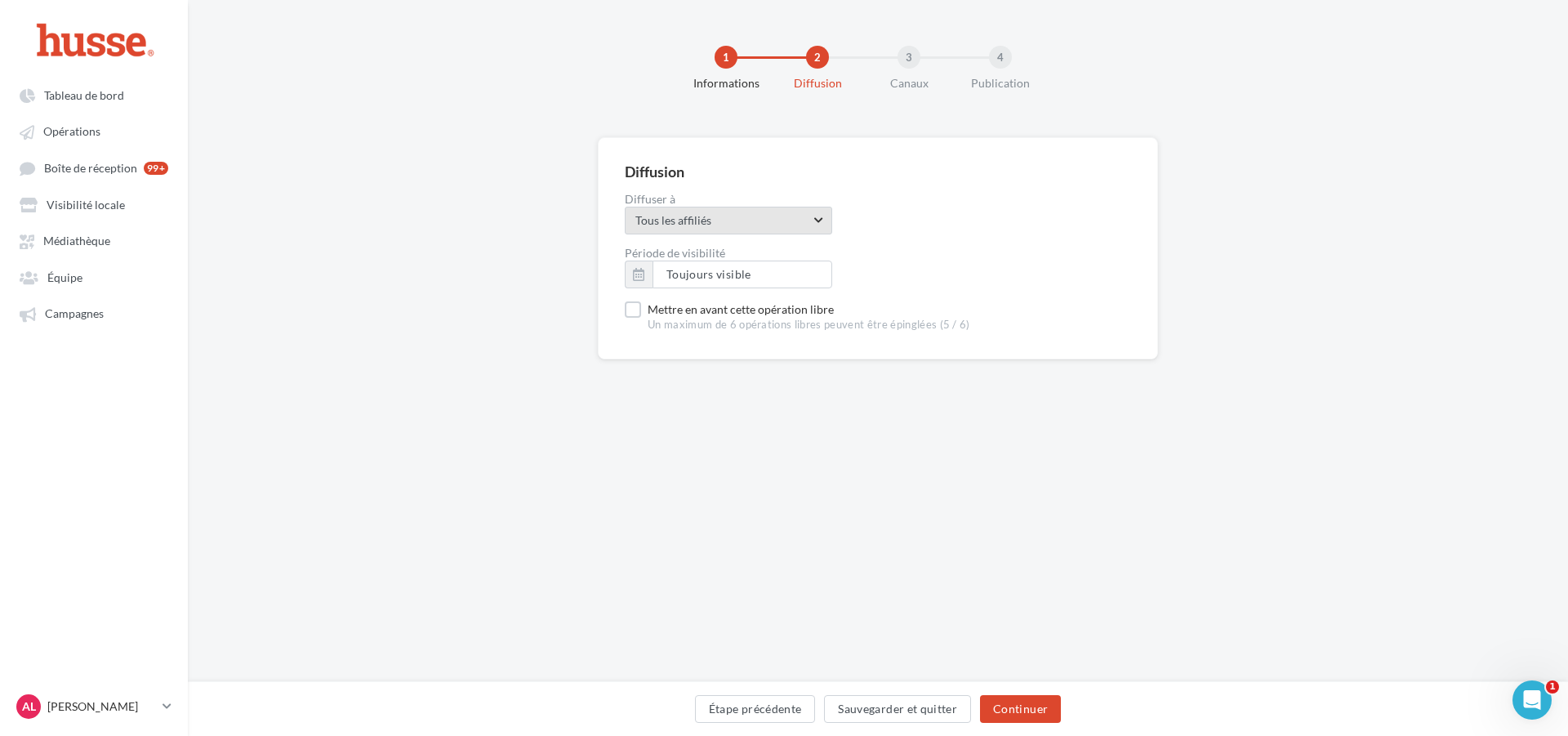
click at [706, 224] on span "Tous les affiliés" at bounding box center [722, 220] width 174 height 16
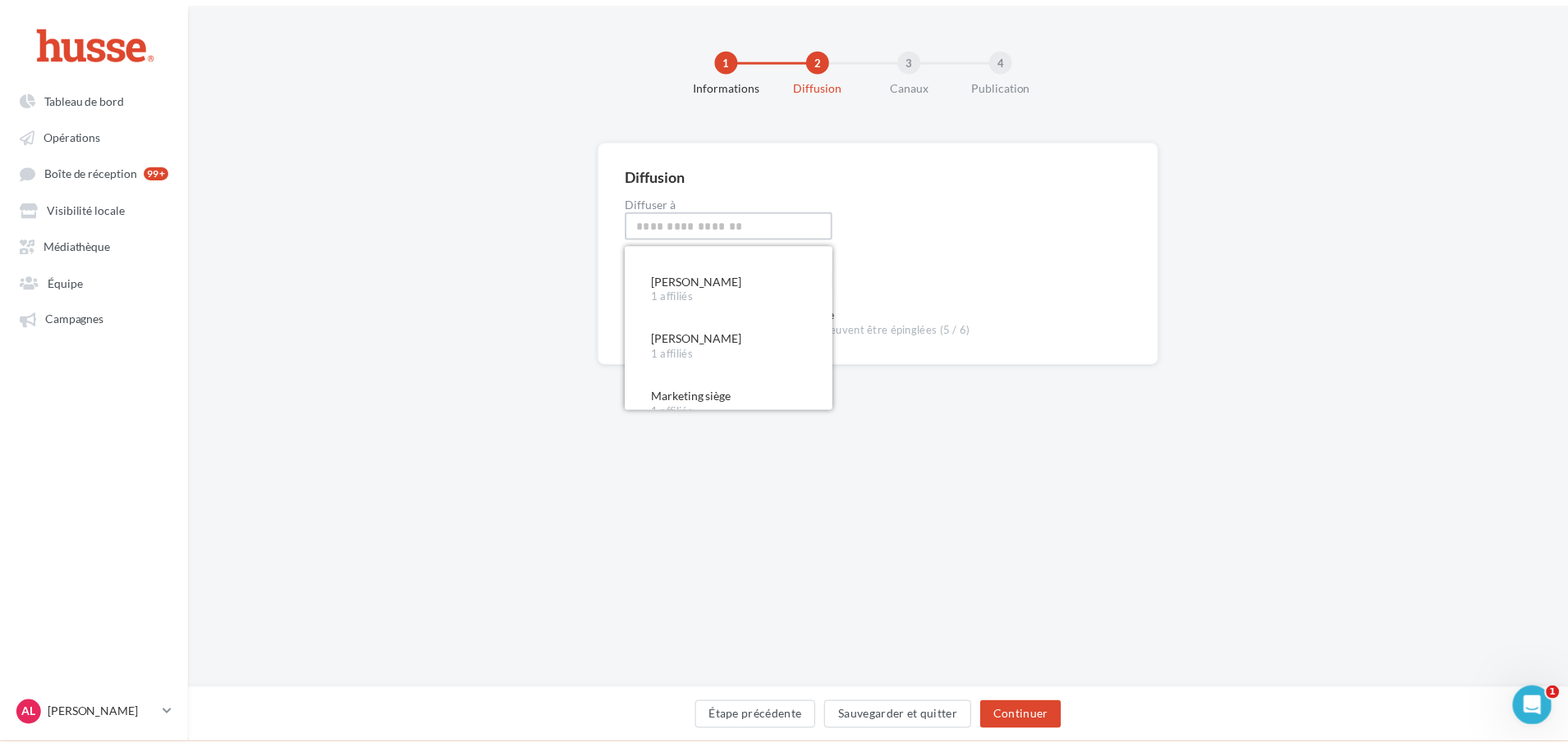
scroll to position [2215, 0]
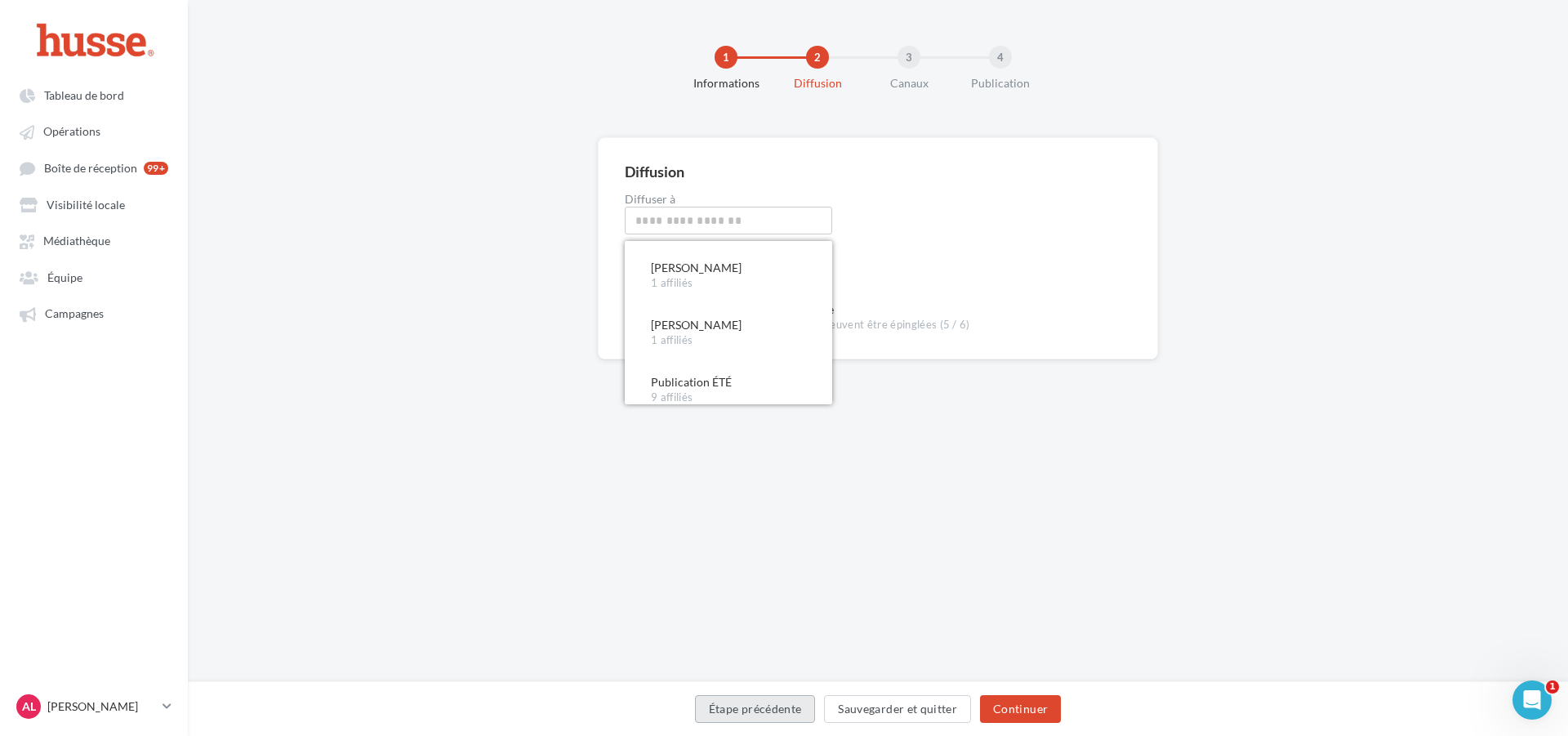
click at [778, 704] on button "Étape précédente" at bounding box center [755, 709] width 120 height 27
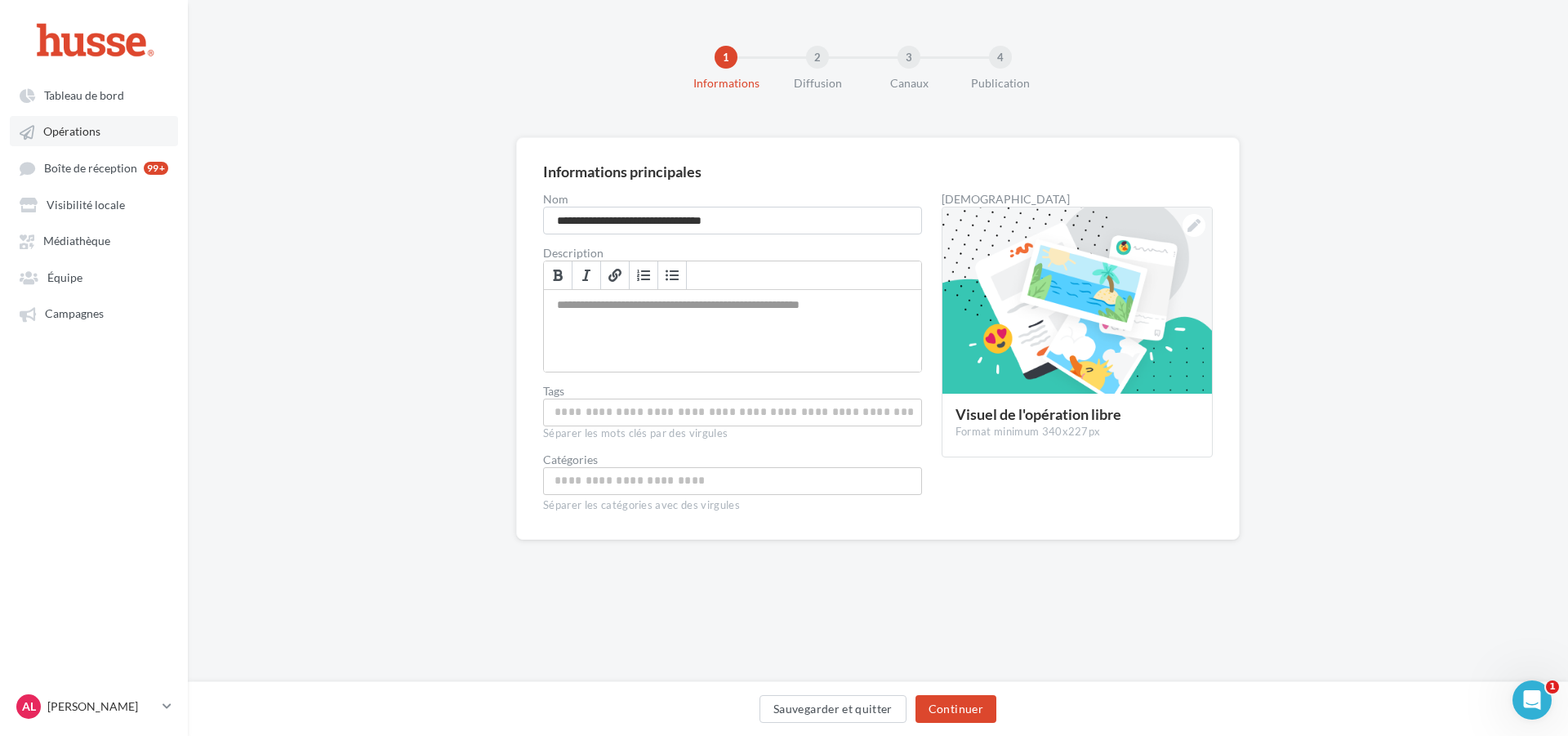
click at [55, 131] on span "Opérations" at bounding box center [72, 132] width 57 height 14
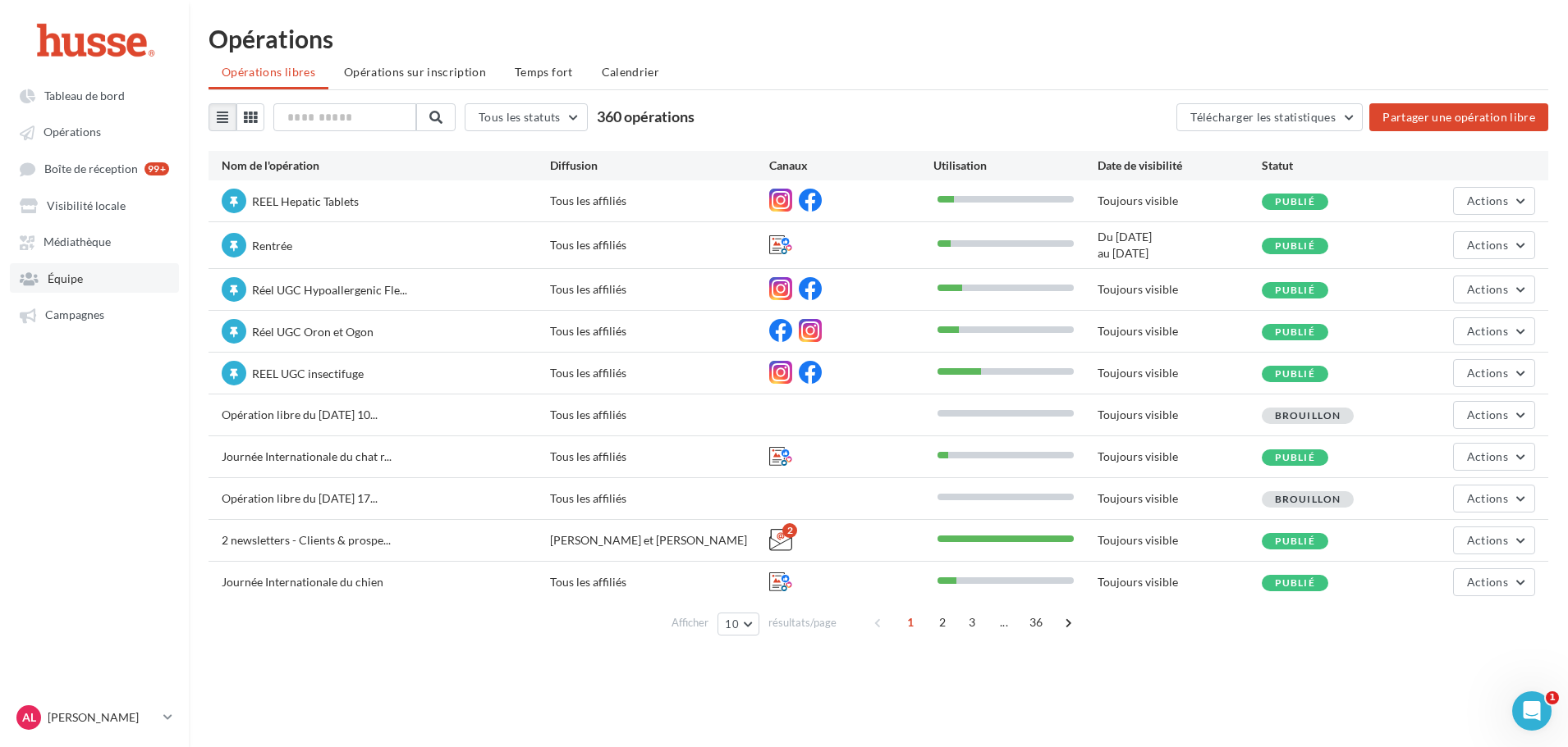
click at [71, 275] on span "Équipe" at bounding box center [64, 278] width 35 height 14
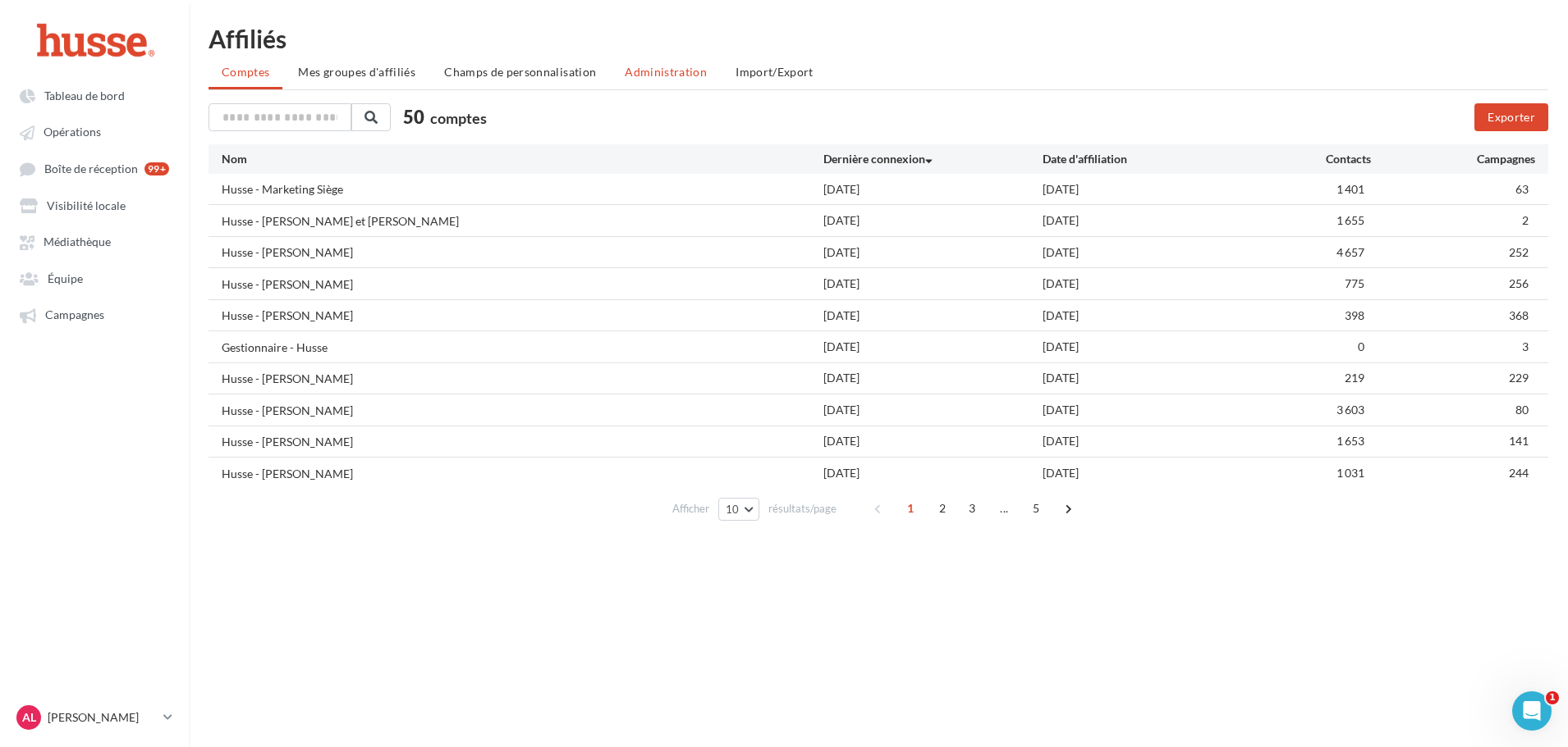
click at [637, 82] on li "Administration" at bounding box center [666, 72] width 108 height 29
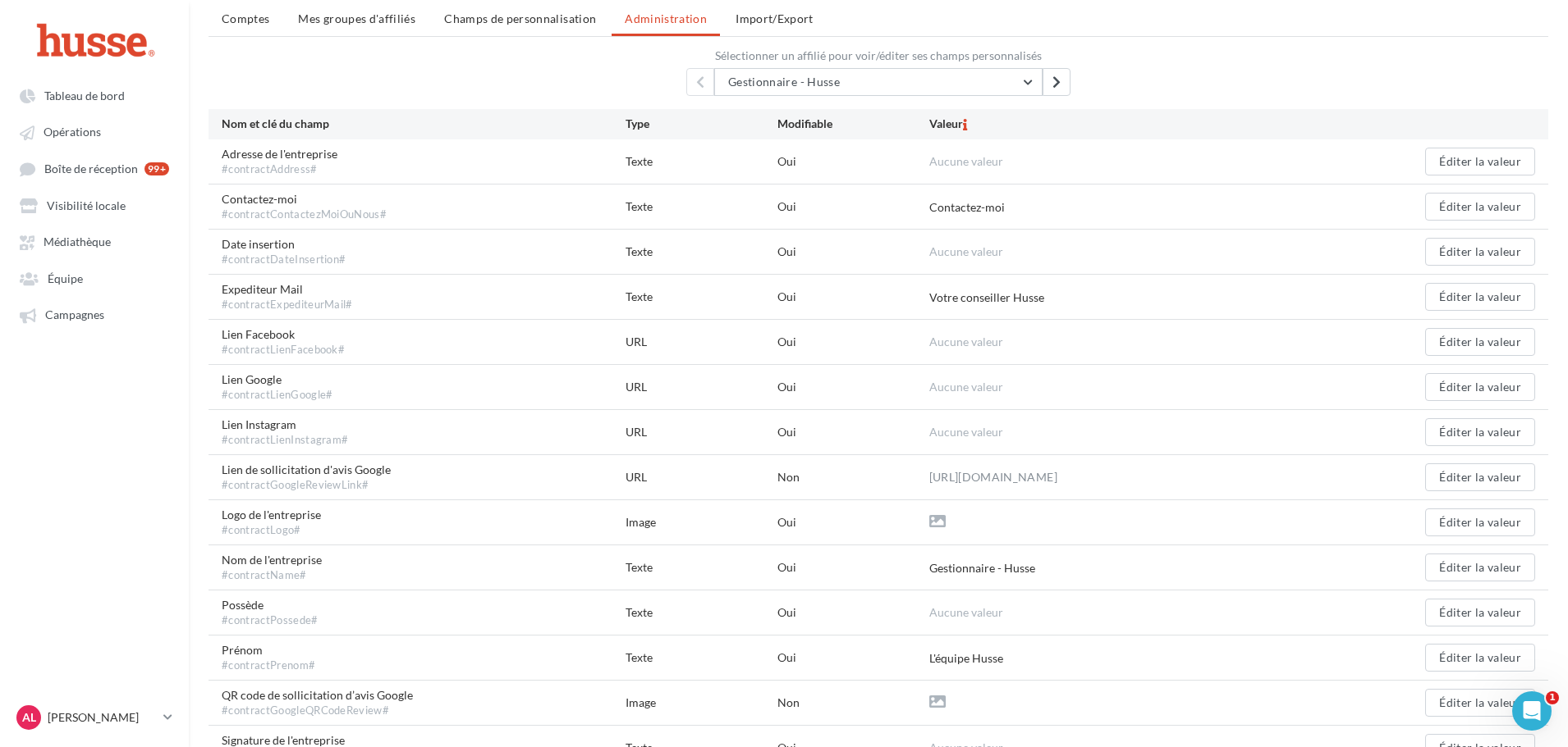
scroll to position [82, 0]
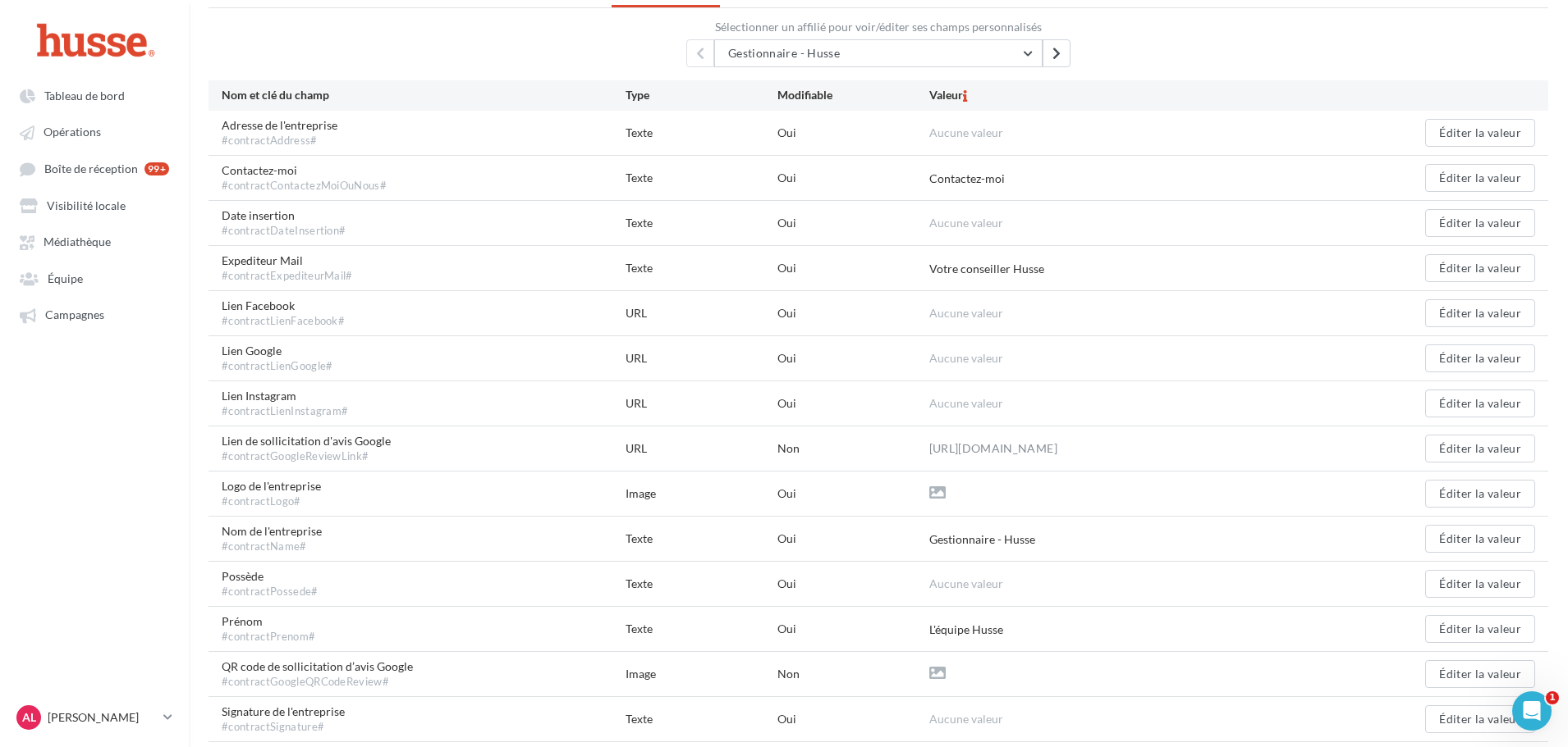
click at [964, 173] on div "Contactez-moi" at bounding box center [967, 179] width 76 height 16
drag, startPoint x: 950, startPoint y: 177, endPoint x: 1031, endPoint y: 176, distance: 81.0
click at [1031, 176] on div "Contactez-moi" at bounding box center [1132, 179] width 404 height 17
drag, startPoint x: 943, startPoint y: 267, endPoint x: 1034, endPoint y: 261, distance: 91.2
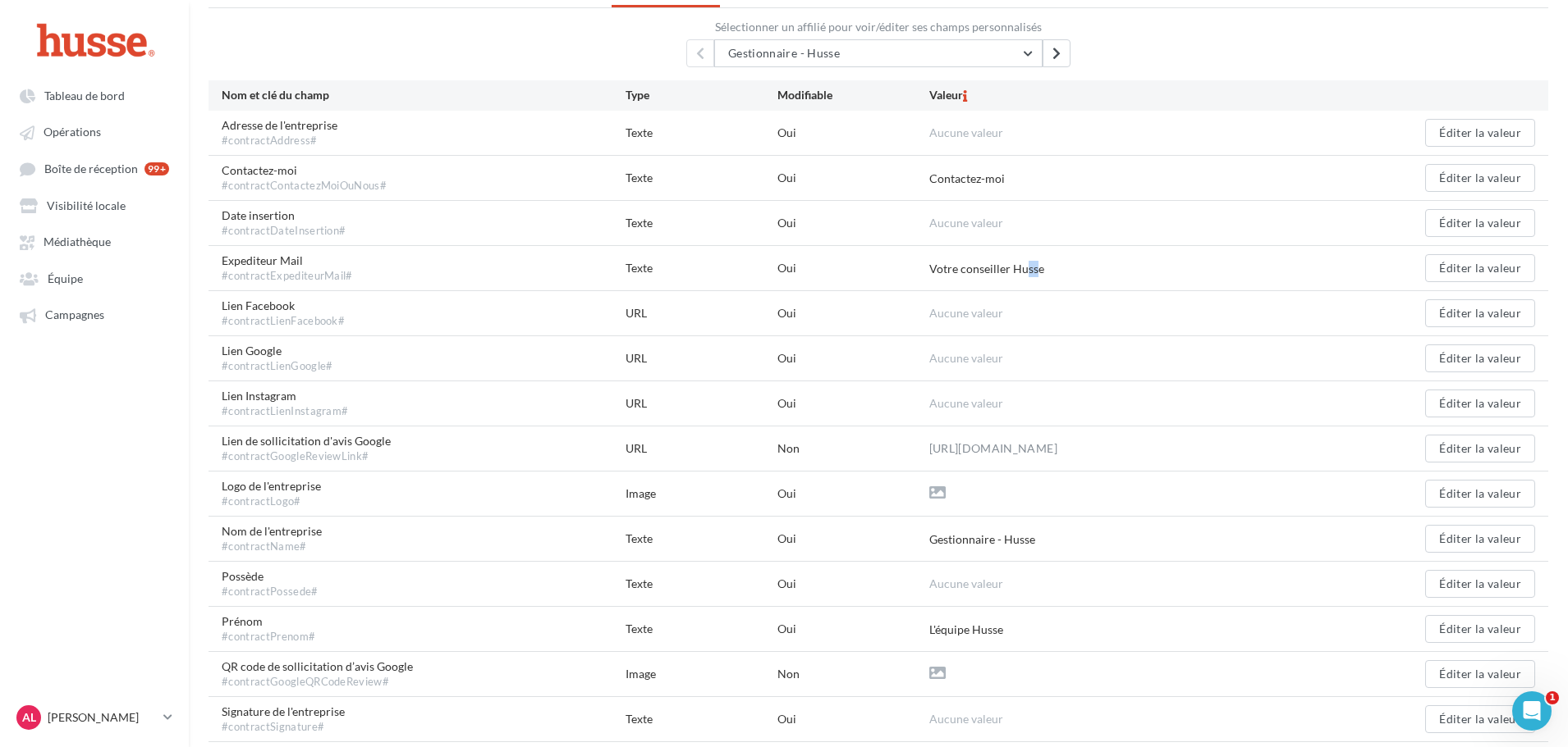
click at [1034, 261] on div "Votre conseiller Husse" at bounding box center [987, 269] width 115 height 16
click at [1036, 263] on div "Votre conseiller Husse" at bounding box center [987, 269] width 115 height 16
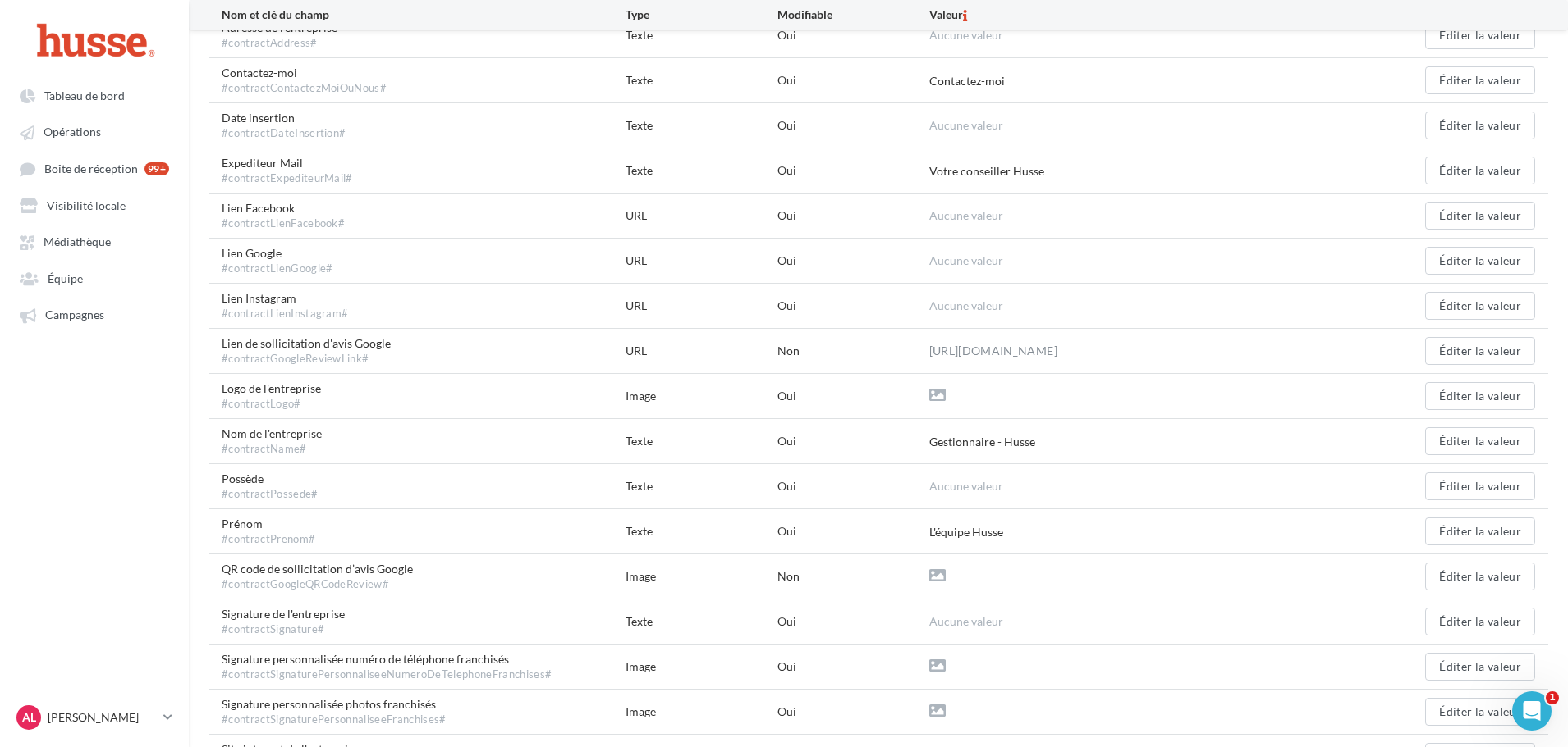
scroll to position [0, 0]
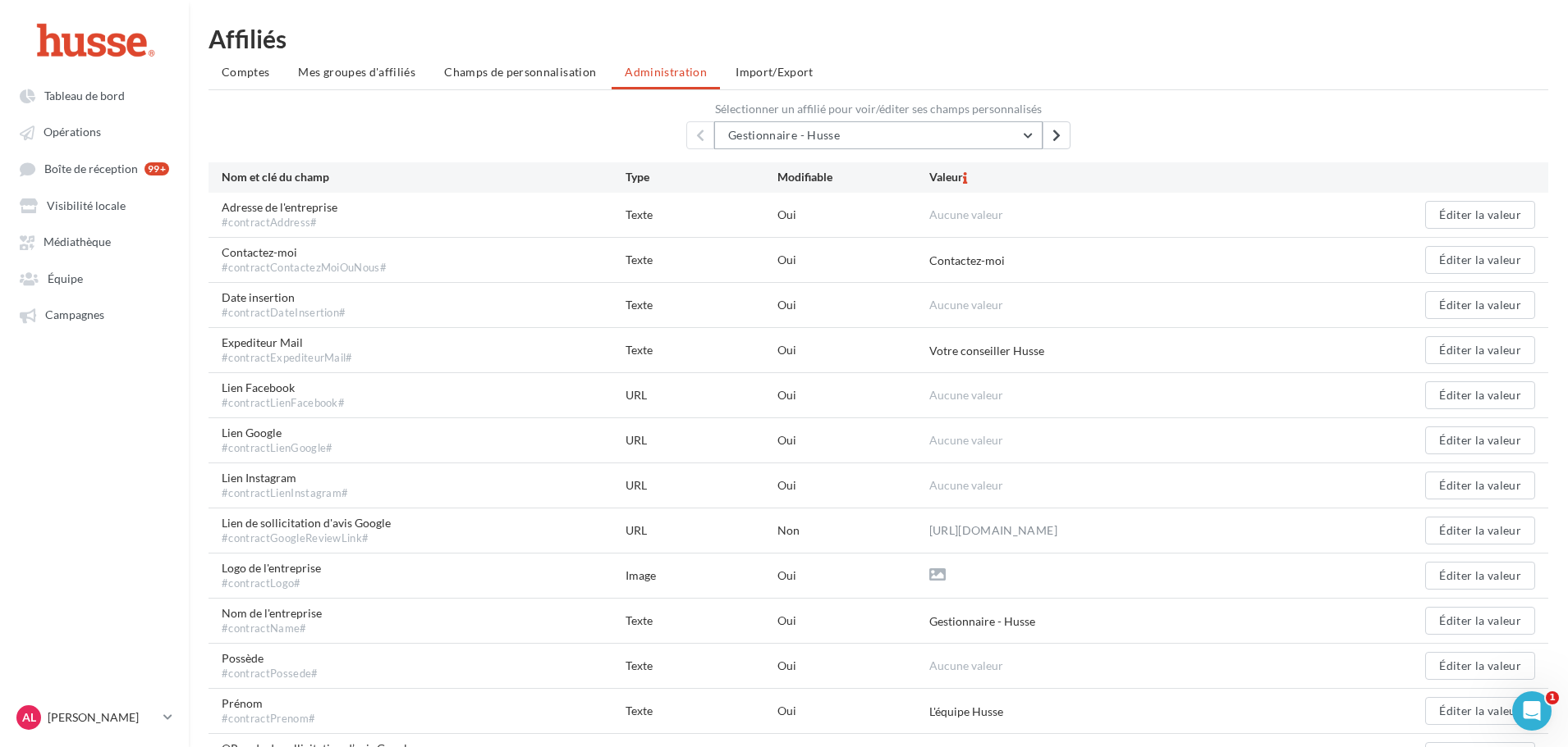
click at [953, 133] on button "Gestionnaire - Husse" at bounding box center [878, 135] width 328 height 27
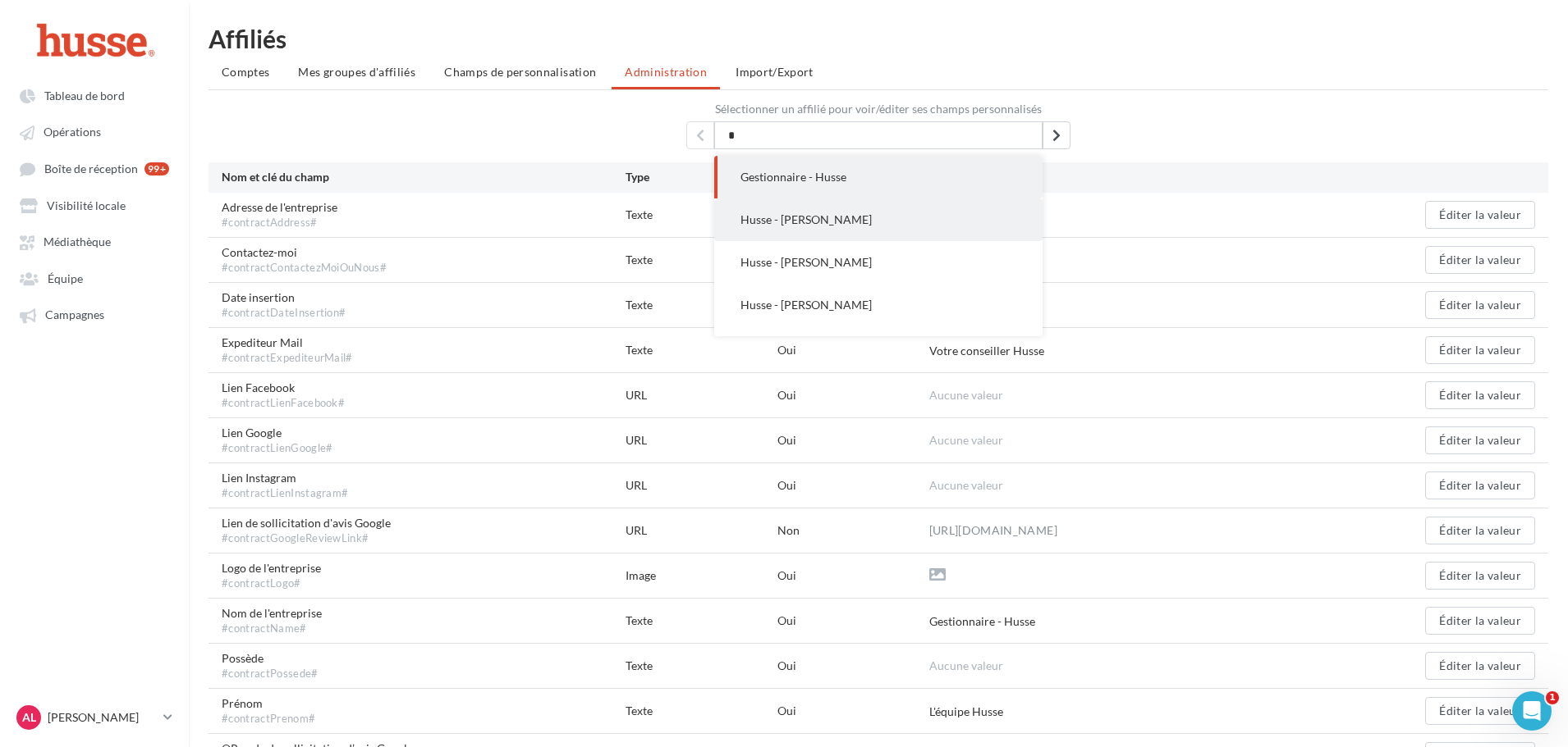
click at [951, 228] on button "Husse - [PERSON_NAME]" at bounding box center [878, 220] width 328 height 43
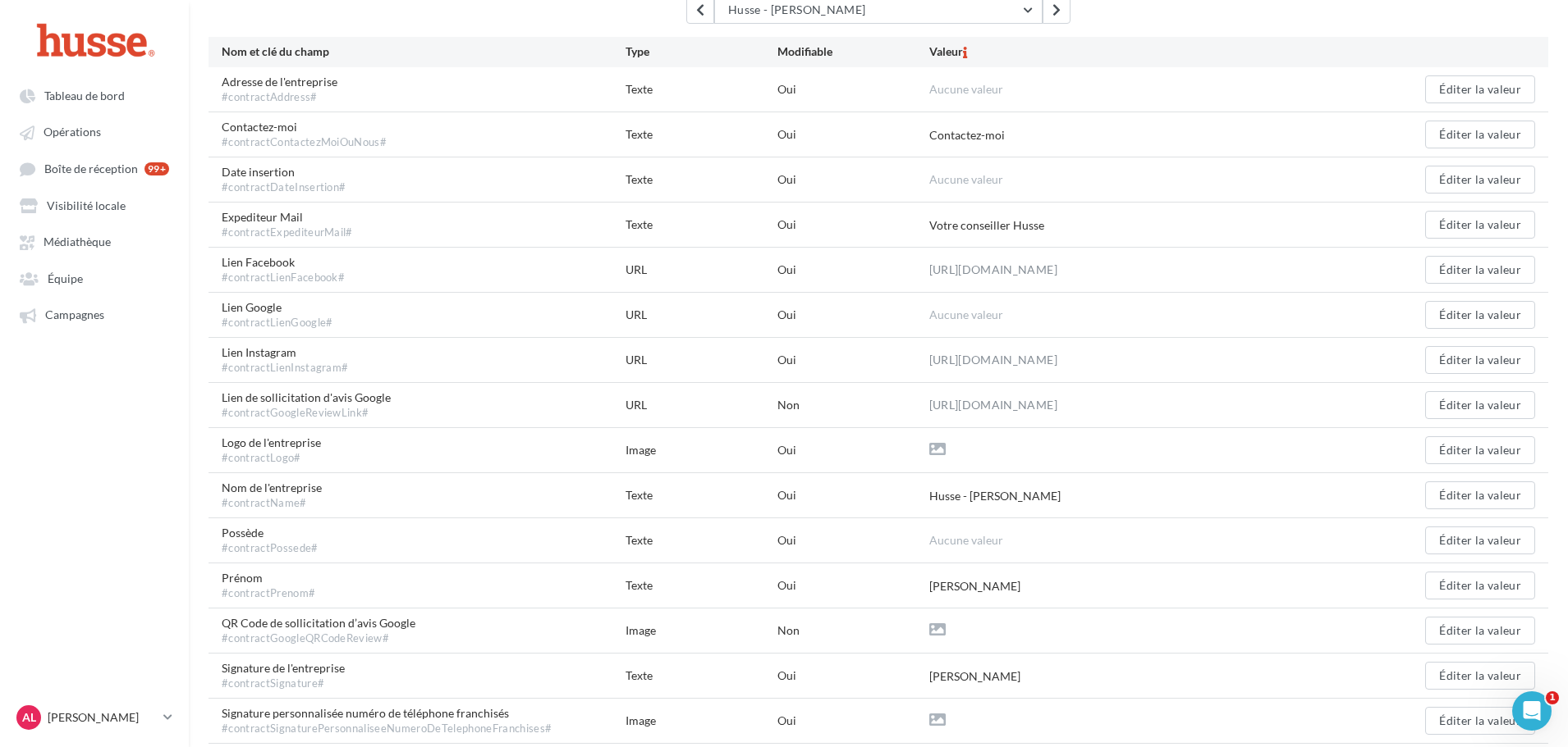
scroll to position [164, 0]
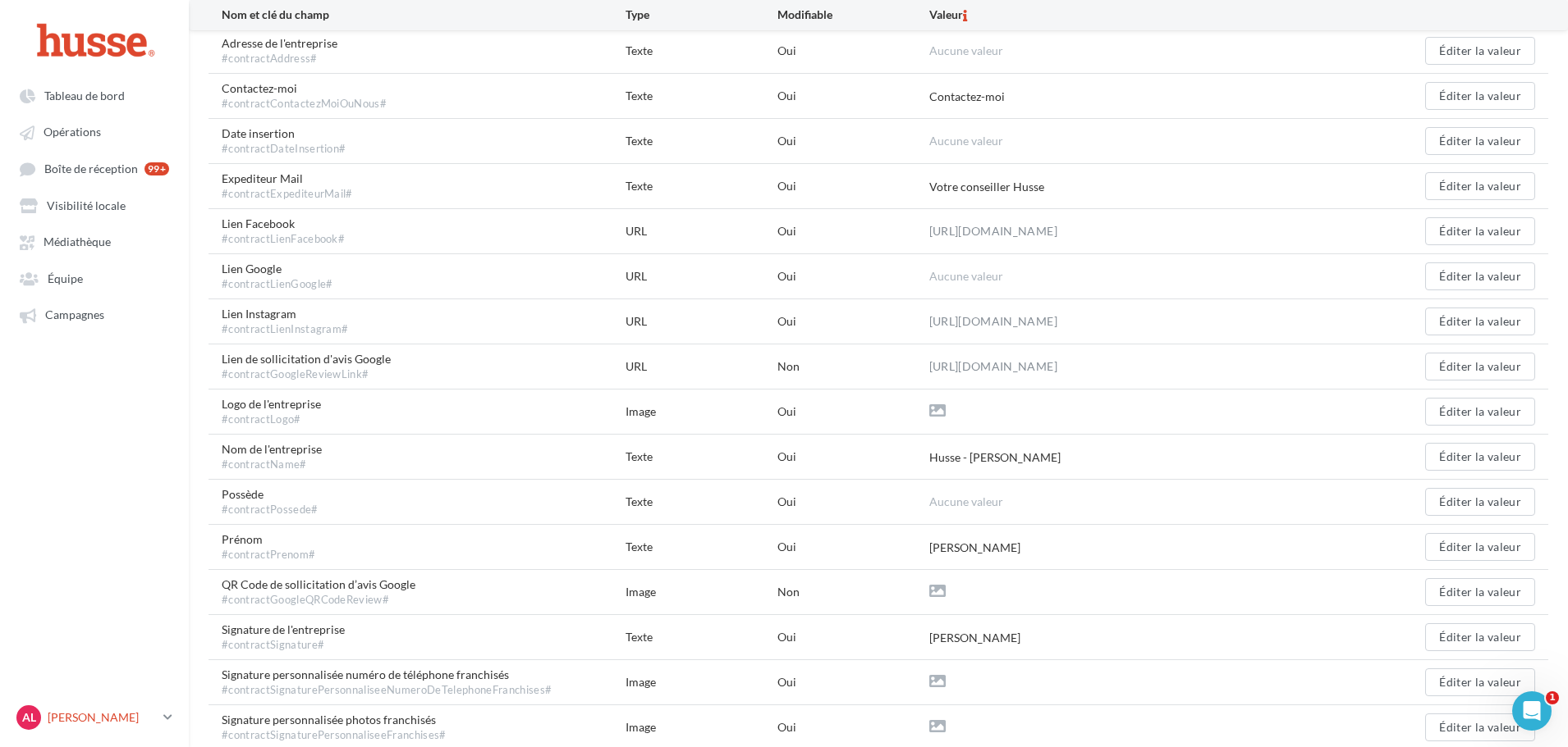
click at [153, 706] on div "AL [PERSON_NAME].l" at bounding box center [86, 718] width 140 height 25
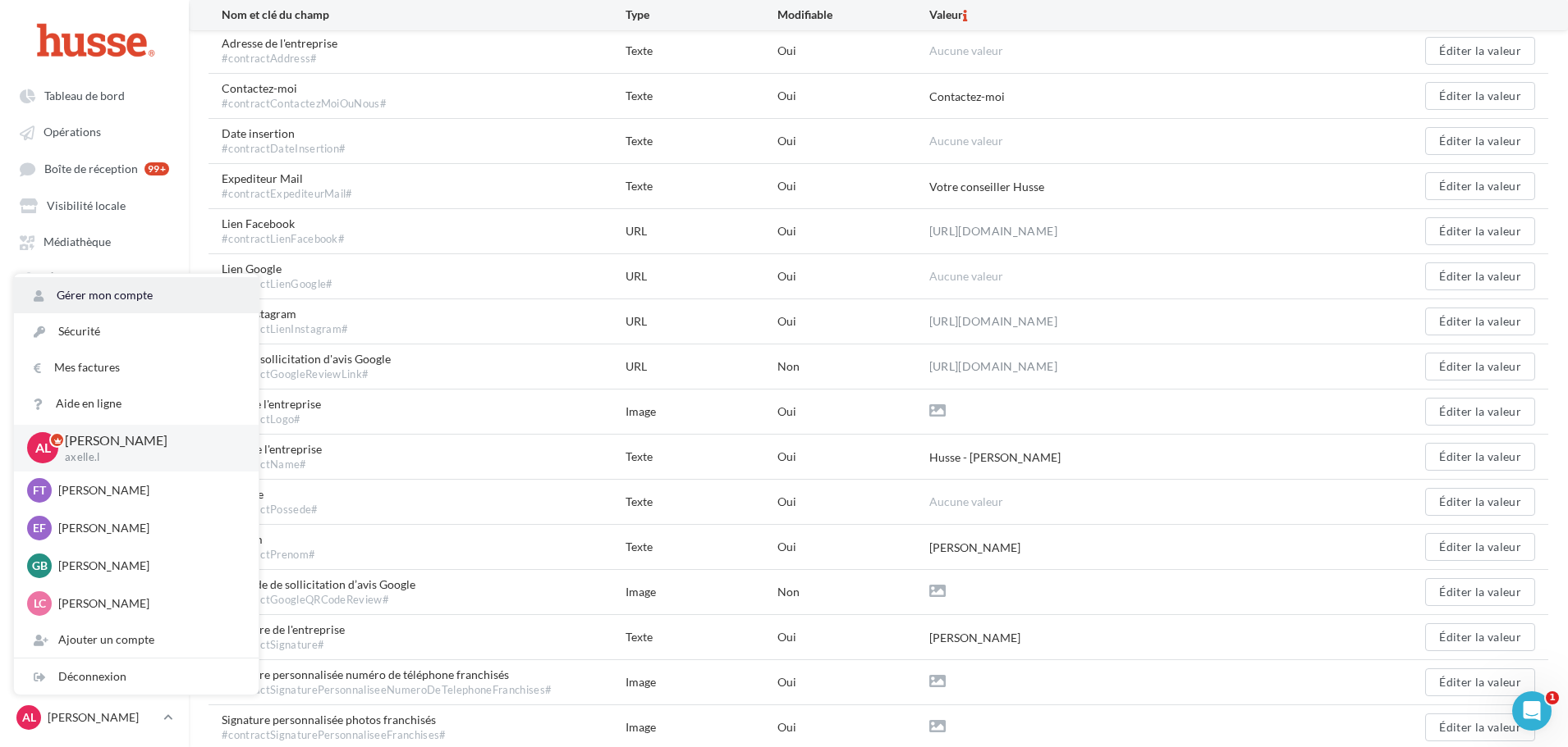
click at [83, 301] on link "Gérer mon compte" at bounding box center [136, 295] width 245 height 36
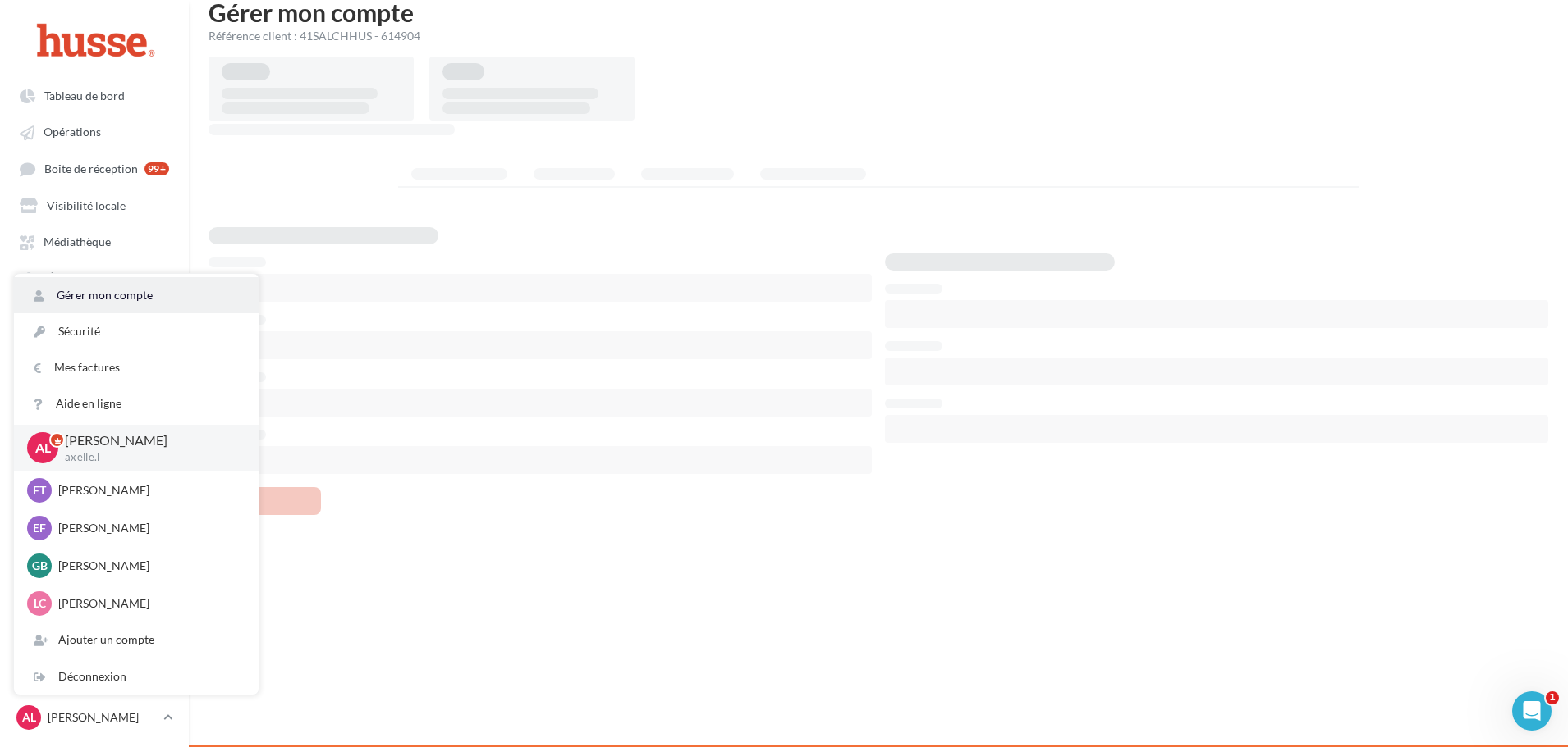
scroll to position [27, 0]
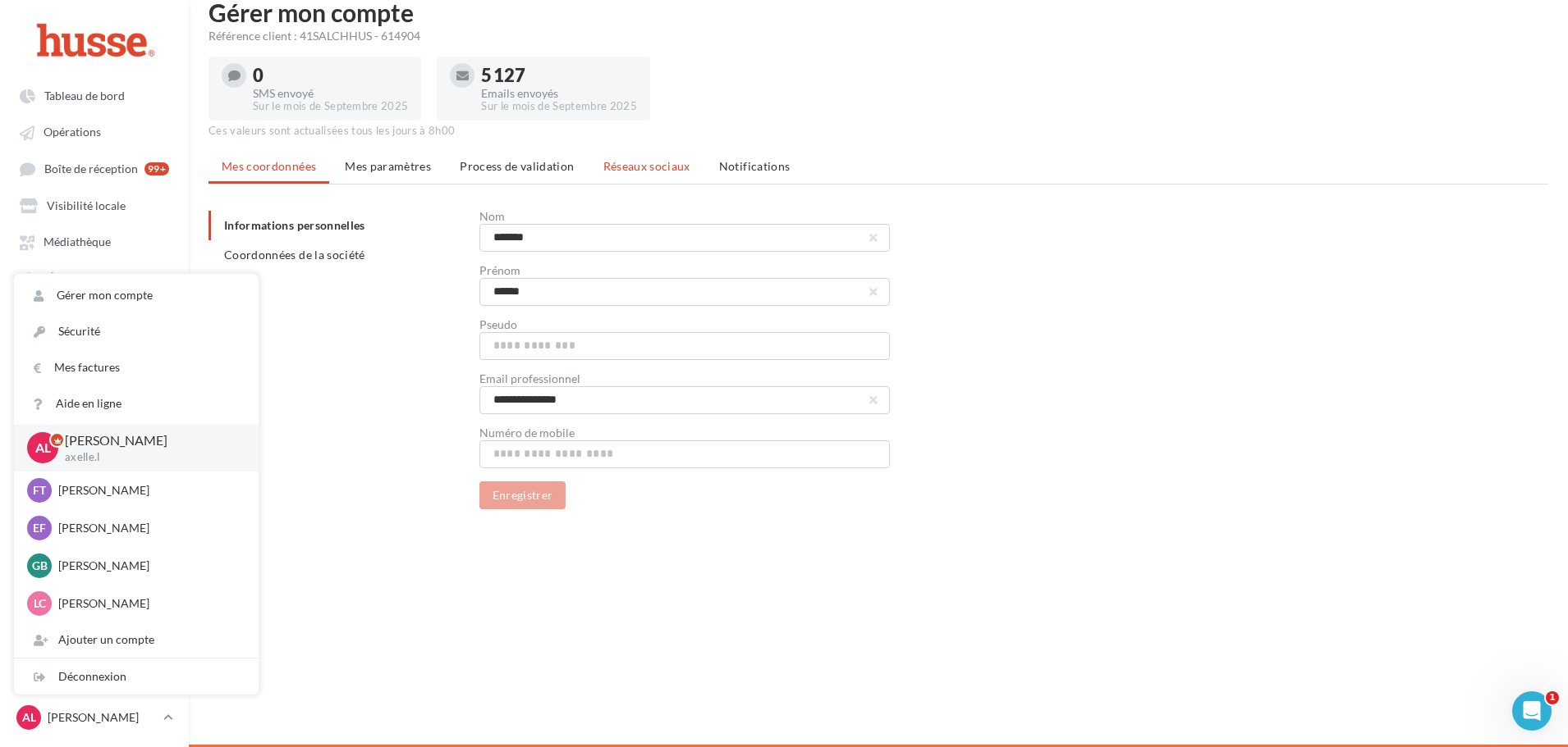
click at [666, 164] on span "Réseaux sociaux" at bounding box center [646, 166] width 87 height 14
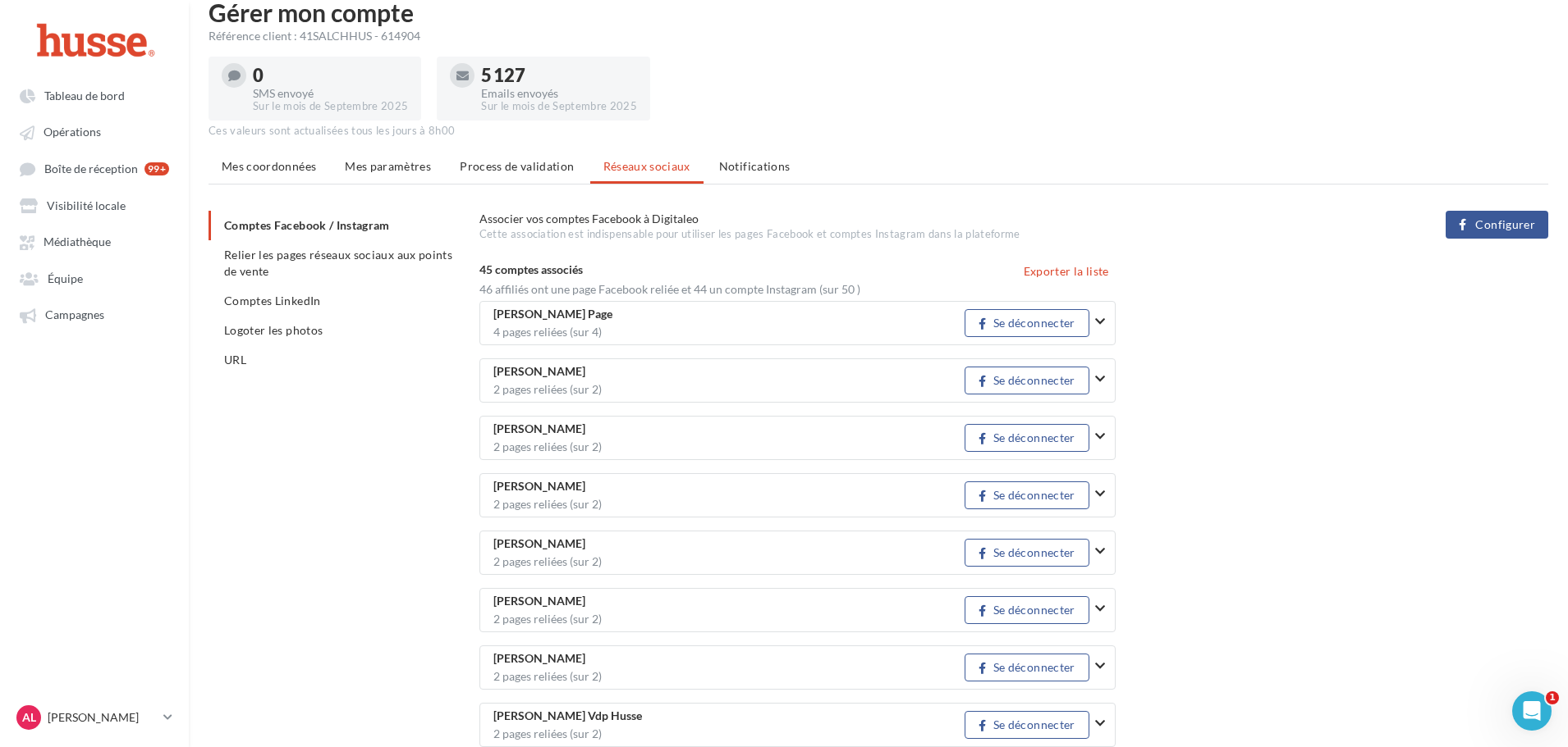
click at [1112, 320] on button "button" at bounding box center [1107, 322] width 23 height 43
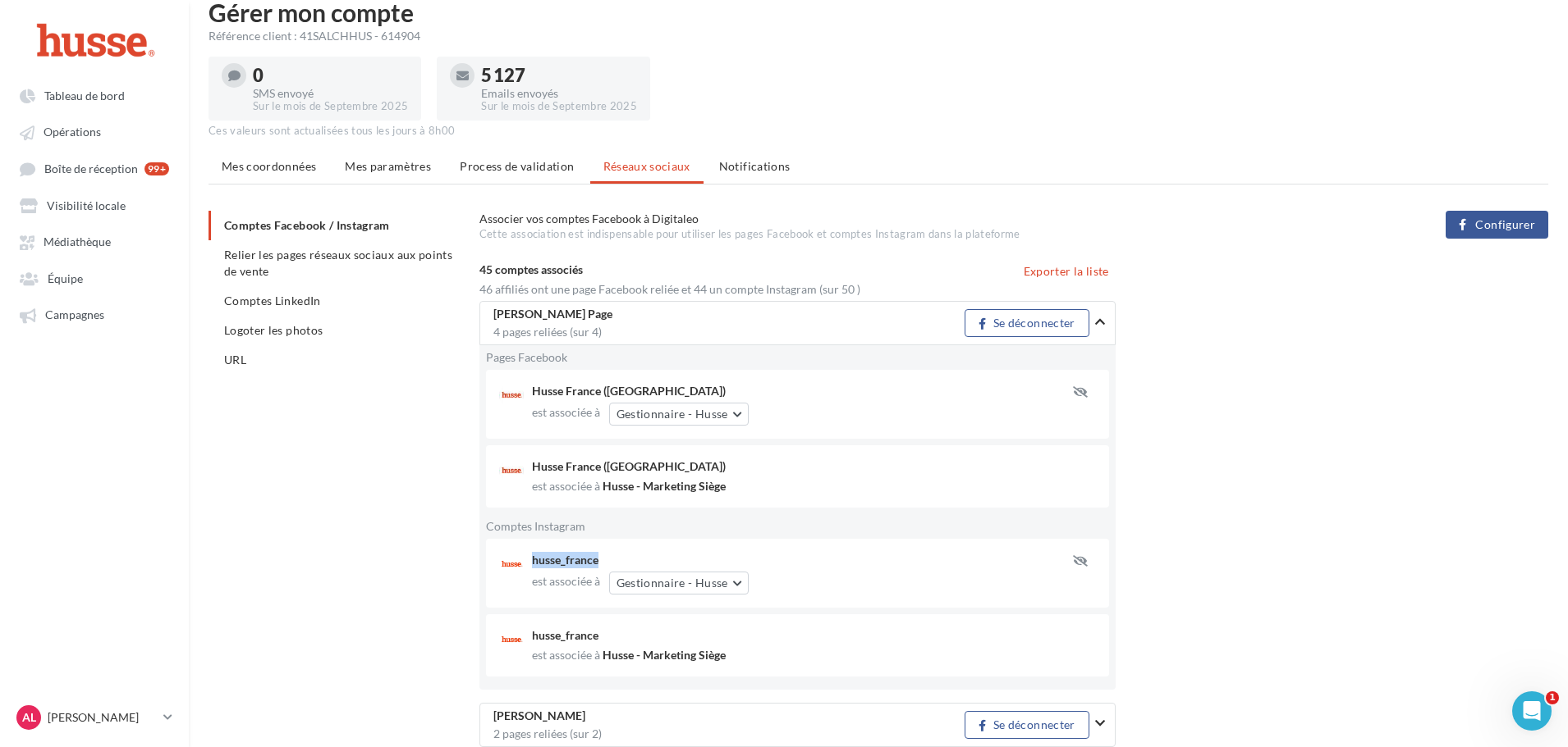
drag, startPoint x: 534, startPoint y: 566, endPoint x: 624, endPoint y: 560, distance: 90.2
click at [624, 560] on div "husse_france" at bounding box center [796, 560] width 528 height 16
click at [64, 275] on span "Équipe" at bounding box center [64, 278] width 35 height 14
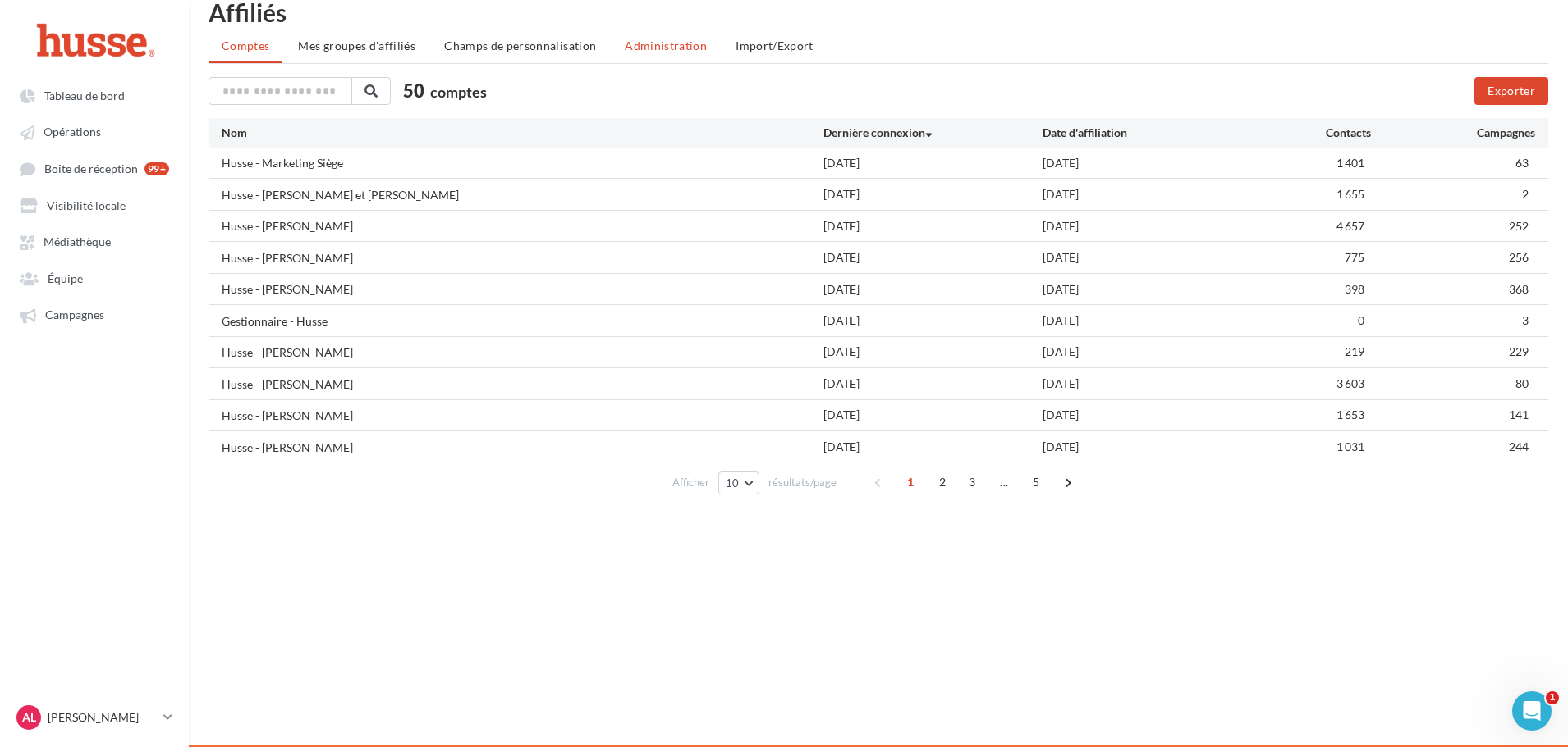
click at [684, 41] on span "Administration" at bounding box center [666, 46] width 82 height 14
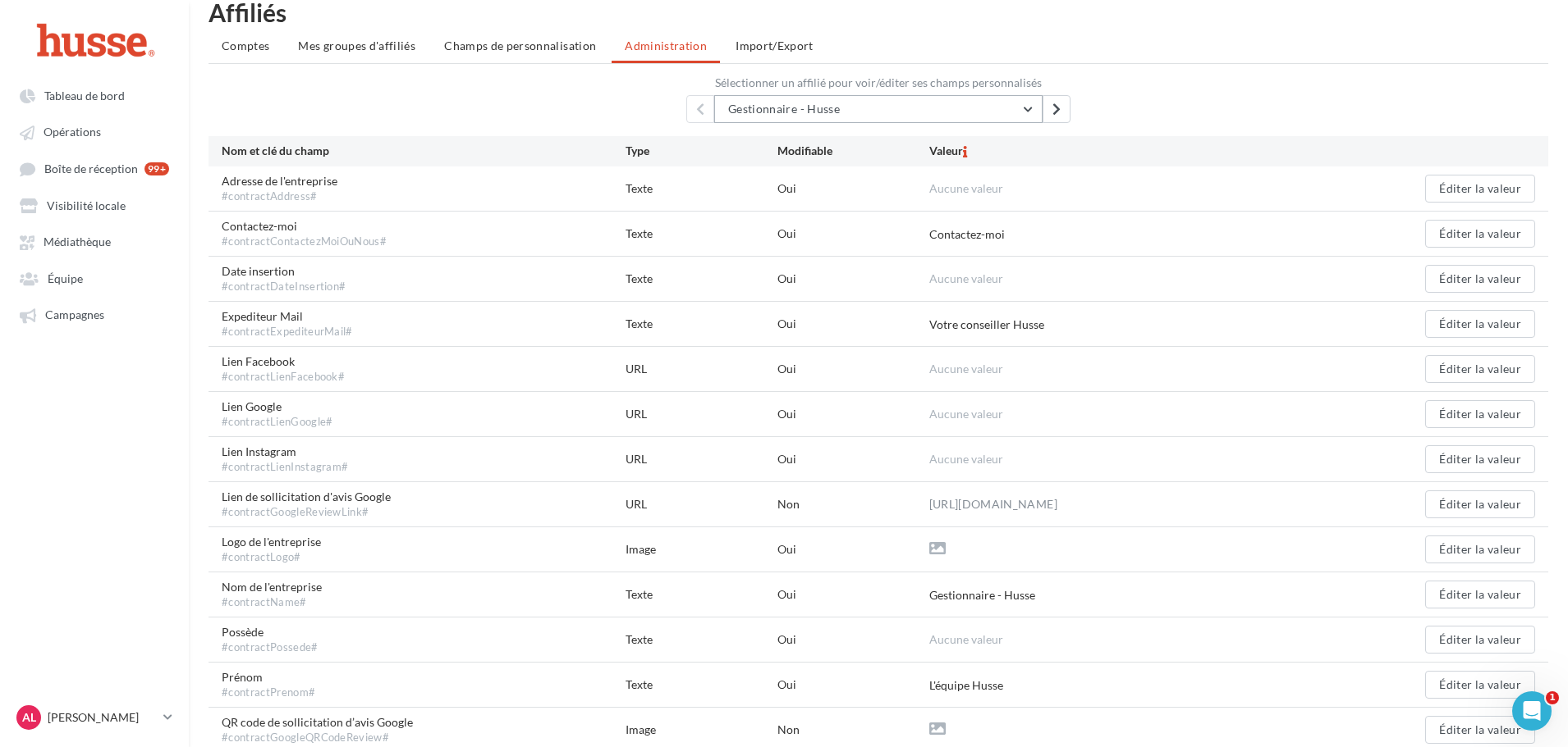
click at [875, 107] on button "Gestionnaire - Husse" at bounding box center [878, 109] width 328 height 27
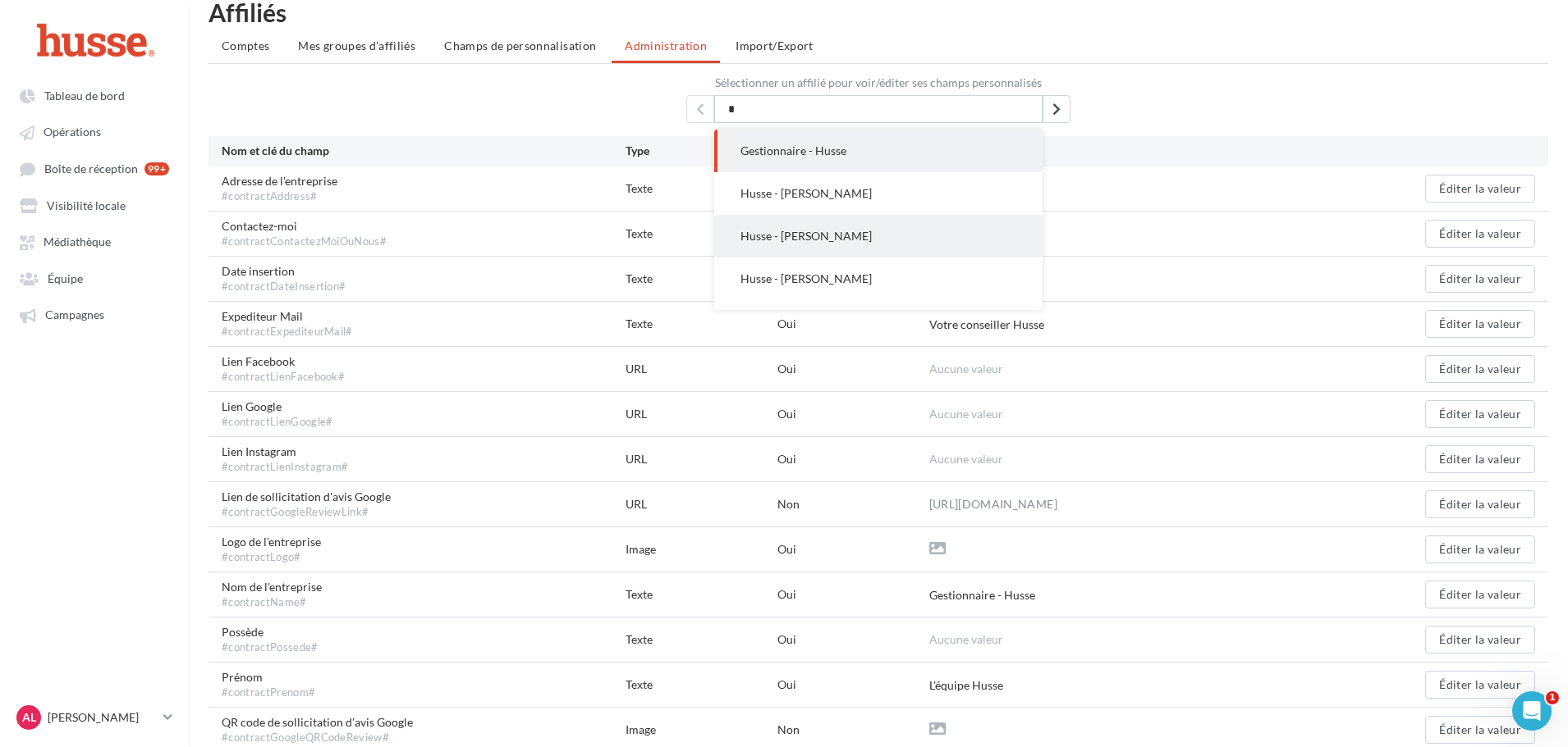
click at [841, 220] on button "Husse - [PERSON_NAME]" at bounding box center [878, 236] width 328 height 43
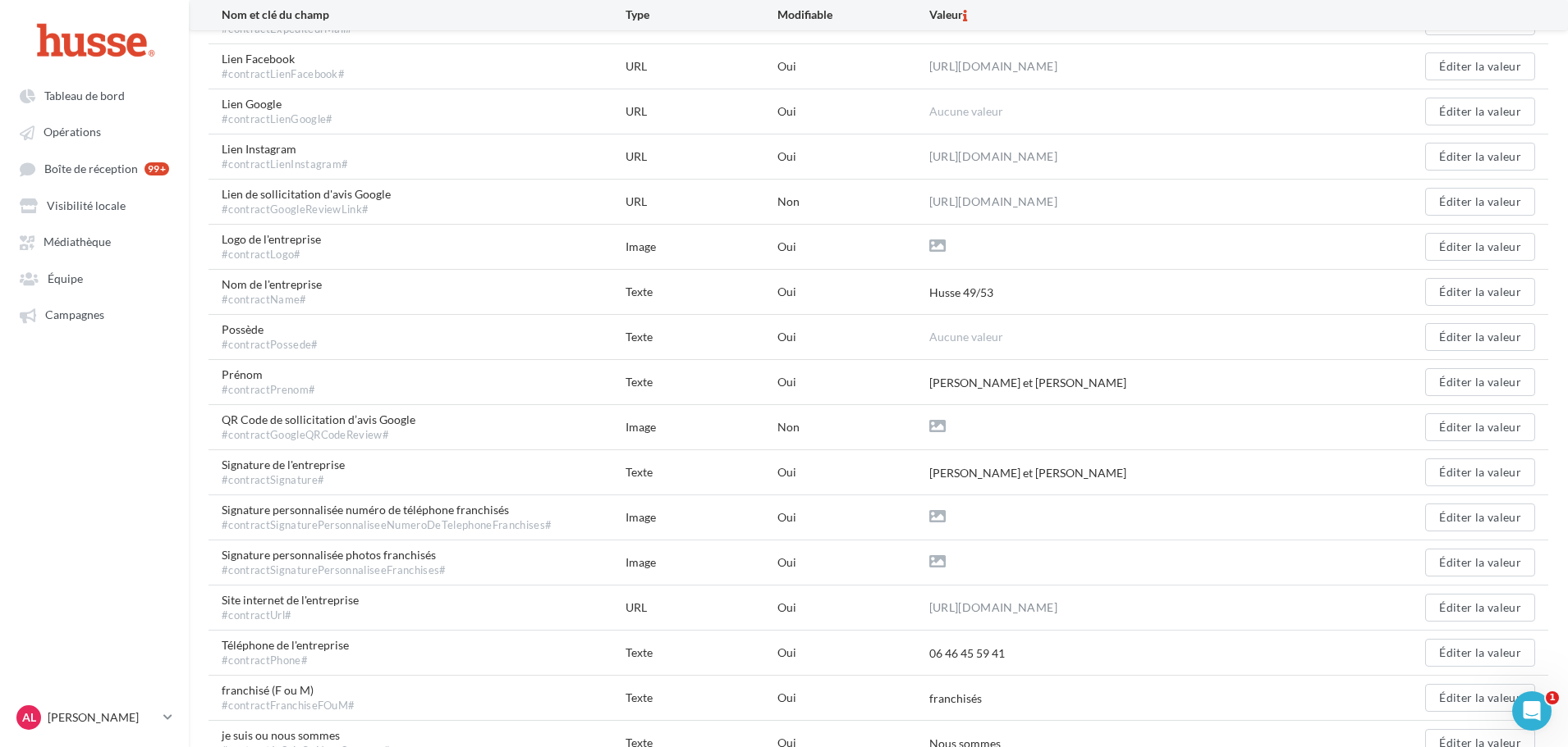
scroll to position [355, 0]
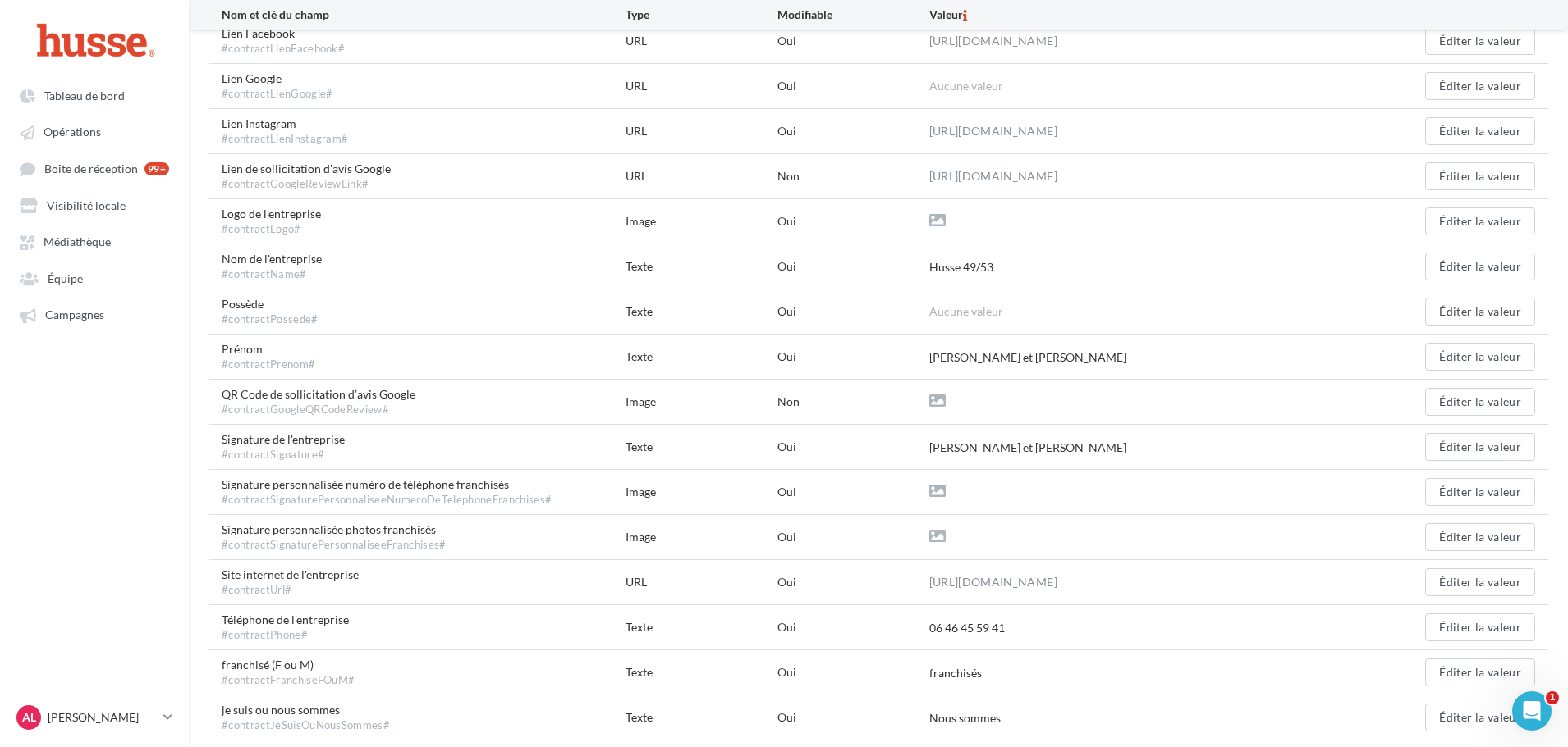
drag, startPoint x: 945, startPoint y: 278, endPoint x: 997, endPoint y: 283, distance: 52.2
click at [997, 283] on div "Nom de l'entreprise #contractName# Texte Oui Husse 49/53 Éditer la valeur" at bounding box center [878, 267] width 1339 height 45
drag, startPoint x: 949, startPoint y: 267, endPoint x: 1030, endPoint y: 354, distance: 118.9
click at [1035, 337] on div "Adresse de l'entreprise #contractAddress# Texte Oui [STREET_ADDRESS]... Éditer …" at bounding box center [878, 334] width 1339 height 992
click at [1016, 377] on div "Prénom #contractPrenom# Texte Oui [PERSON_NAME] et [PERSON_NAME] Éditer la vale…" at bounding box center [878, 357] width 1339 height 45
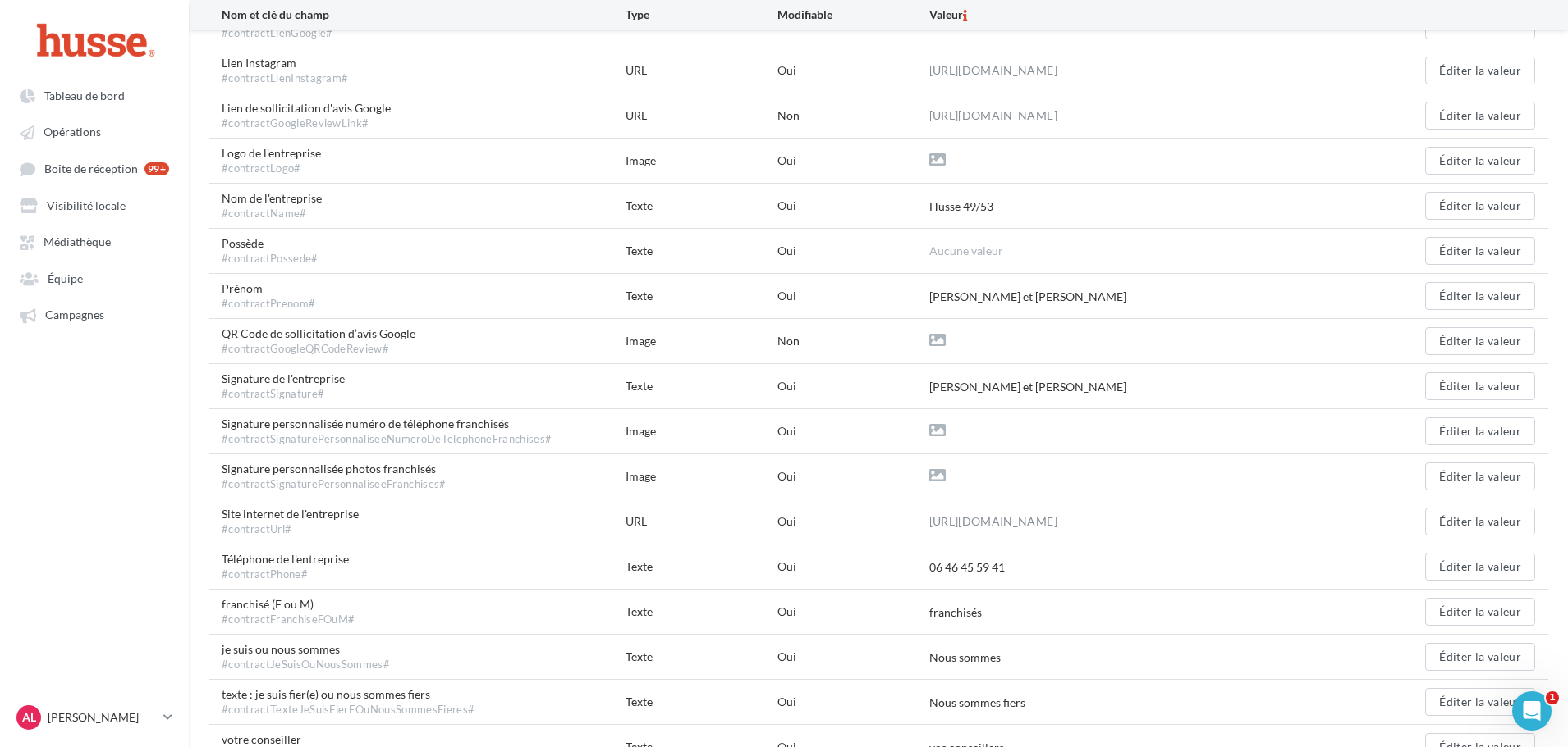
scroll to position [507, 0]
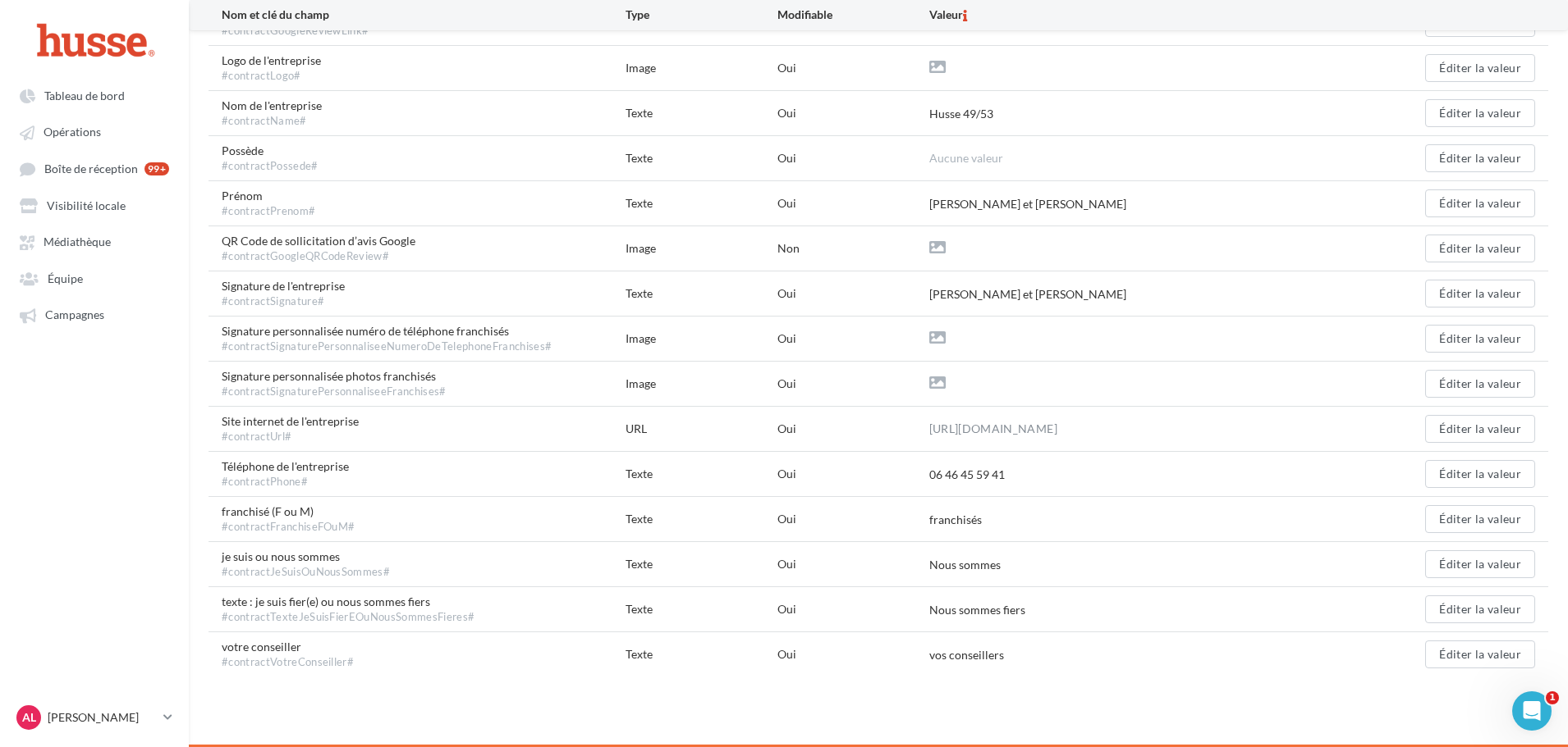
drag, startPoint x: 932, startPoint y: 472, endPoint x: 1024, endPoint y: 471, distance: 92.0
click at [1024, 471] on div "06 46 45 59 41" at bounding box center [1132, 475] width 404 height 17
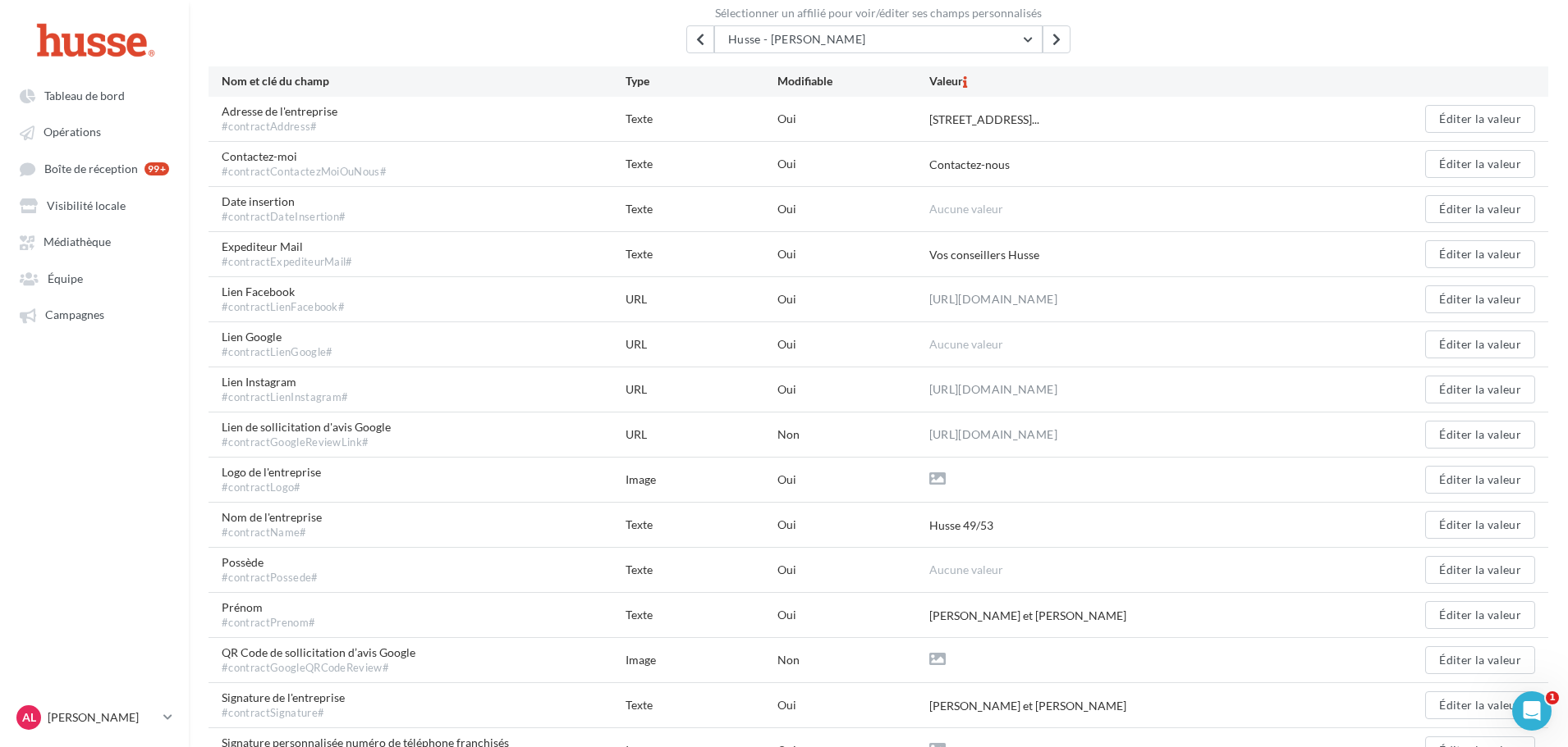
scroll to position [0, 0]
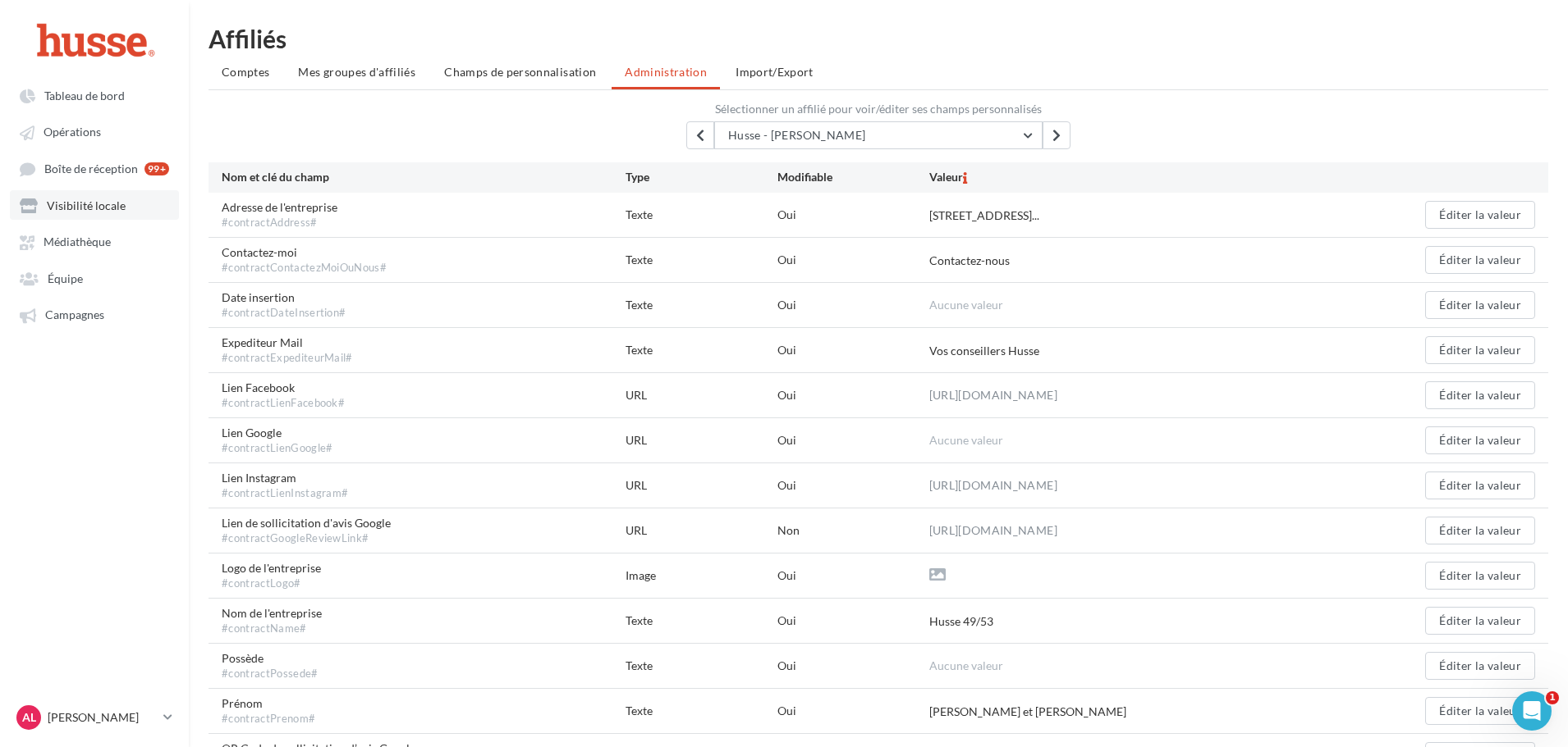
click at [99, 216] on link "Visibilité locale" at bounding box center [94, 205] width 169 height 29
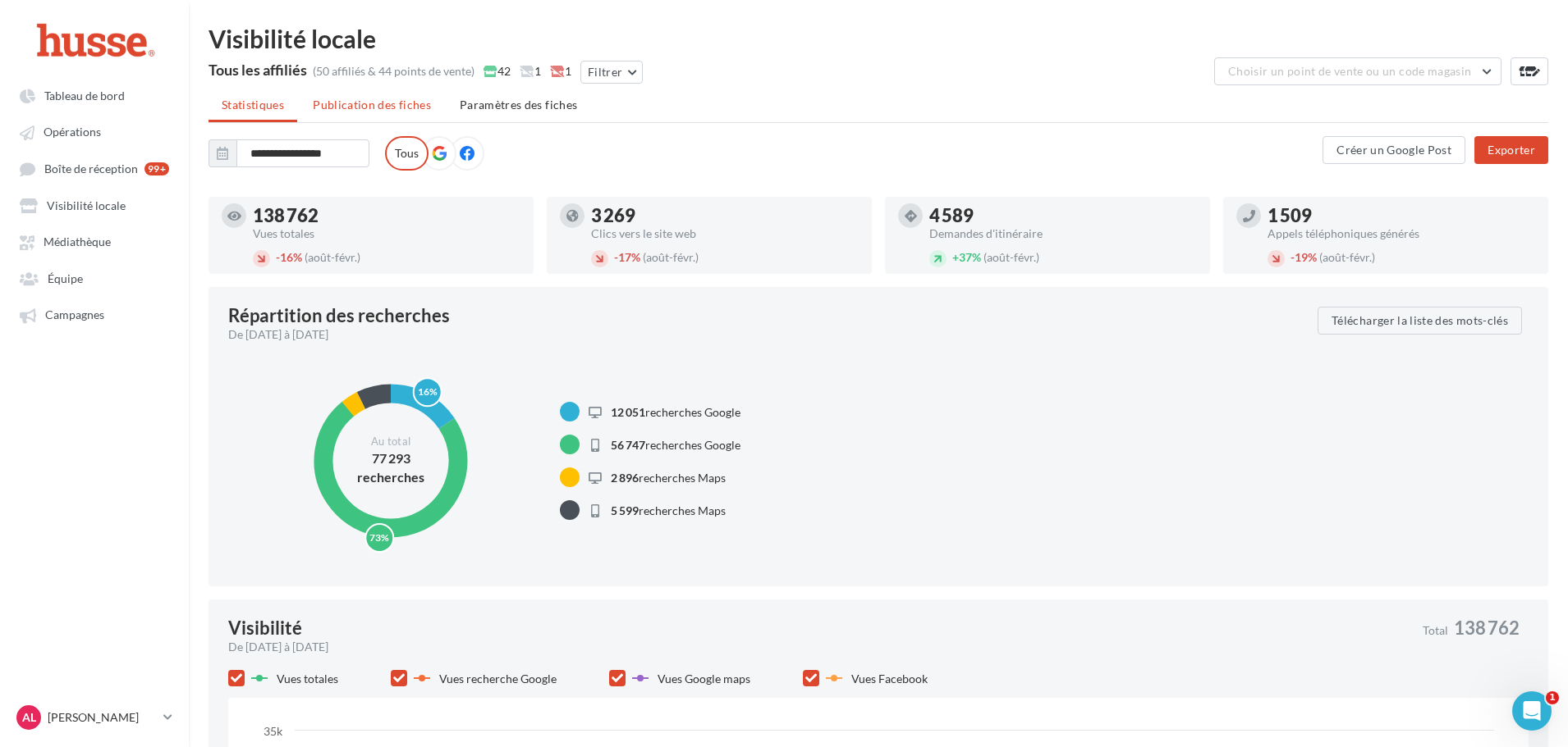
click at [380, 115] on li "Publication des fiches" at bounding box center [372, 105] width 144 height 29
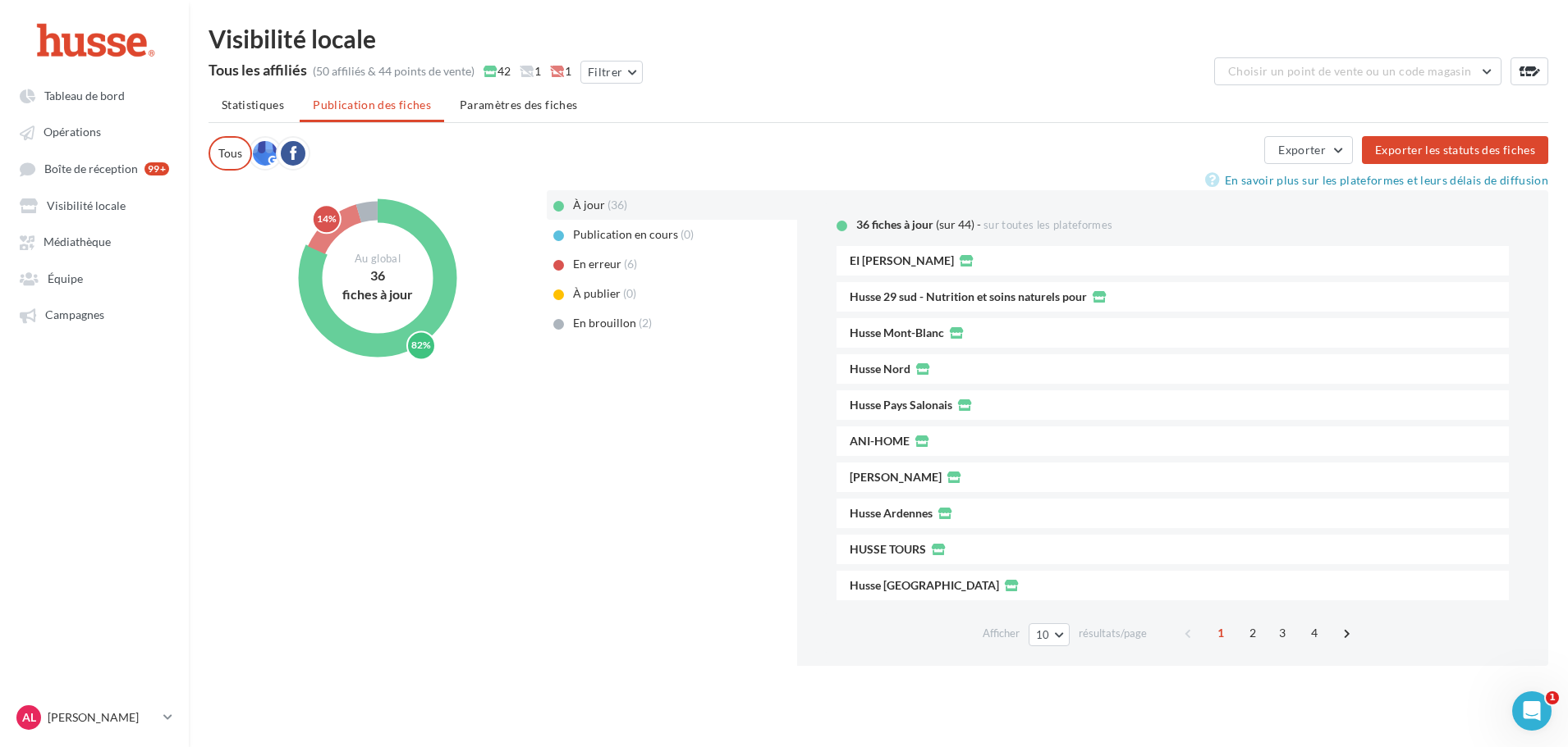
click at [618, 320] on span "En brouillon" at bounding box center [605, 323] width 64 height 14
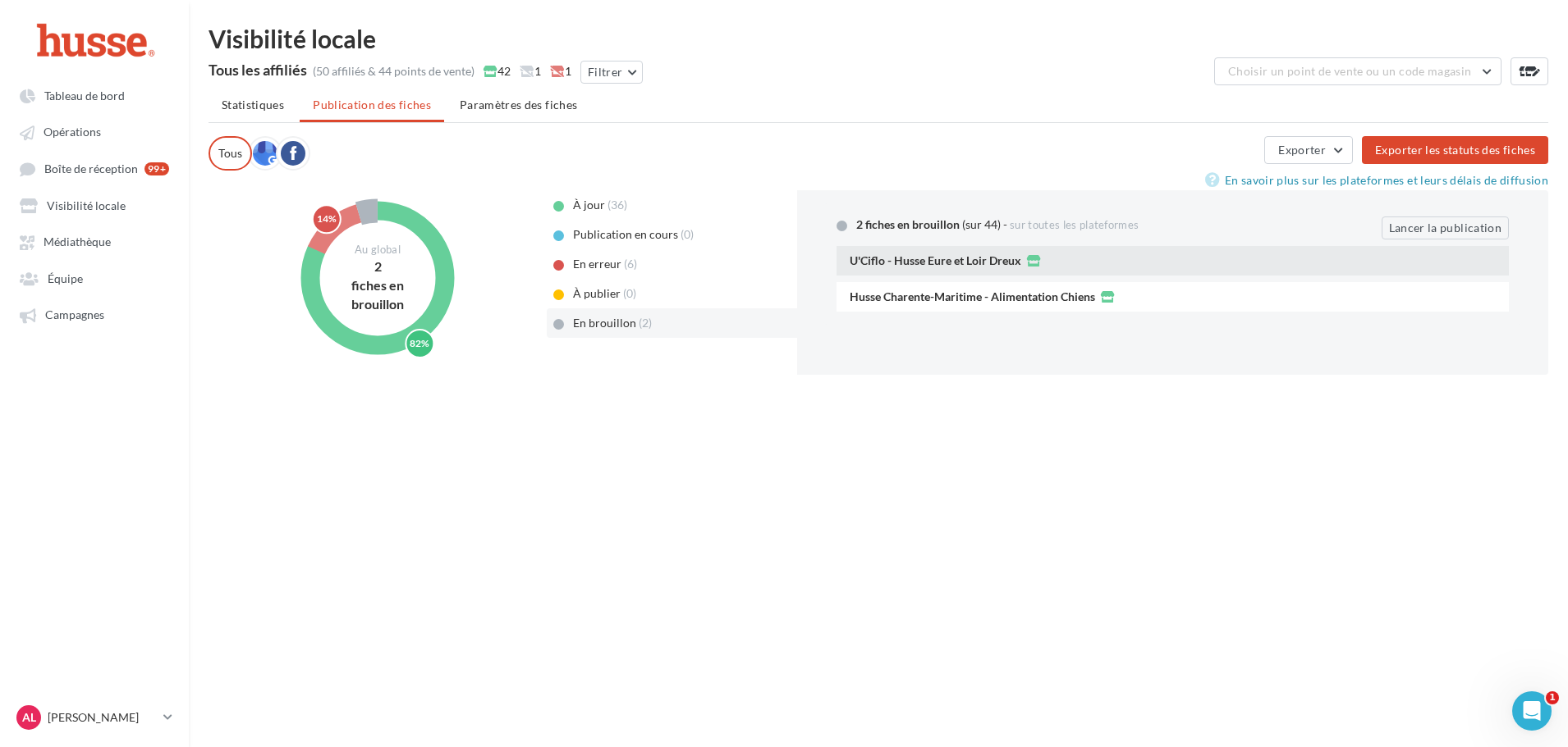
click at [1015, 264] on span "U'Ciflo - Husse Eure et Loir Dreux" at bounding box center [936, 260] width 172 height 11
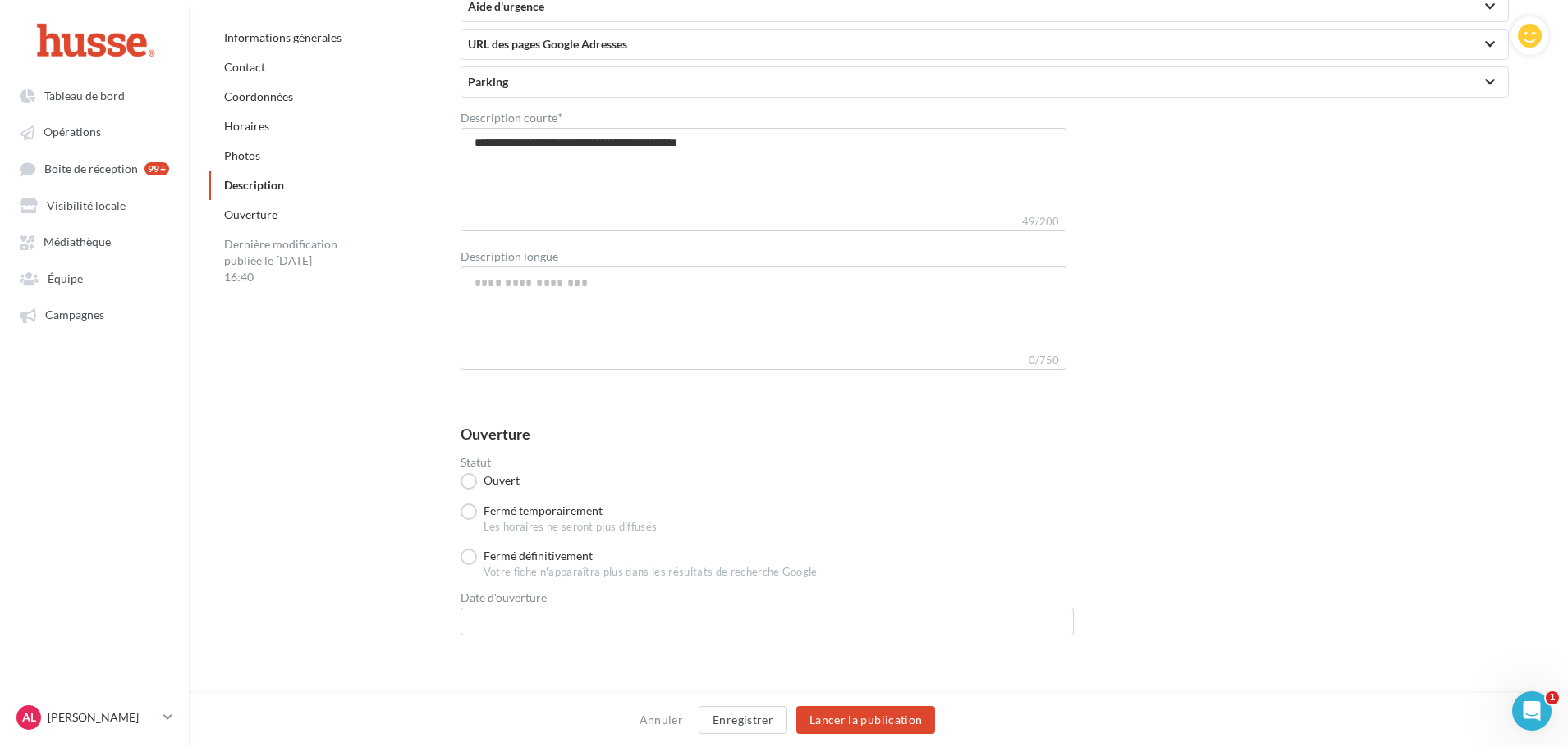
scroll to position [3621, 0]
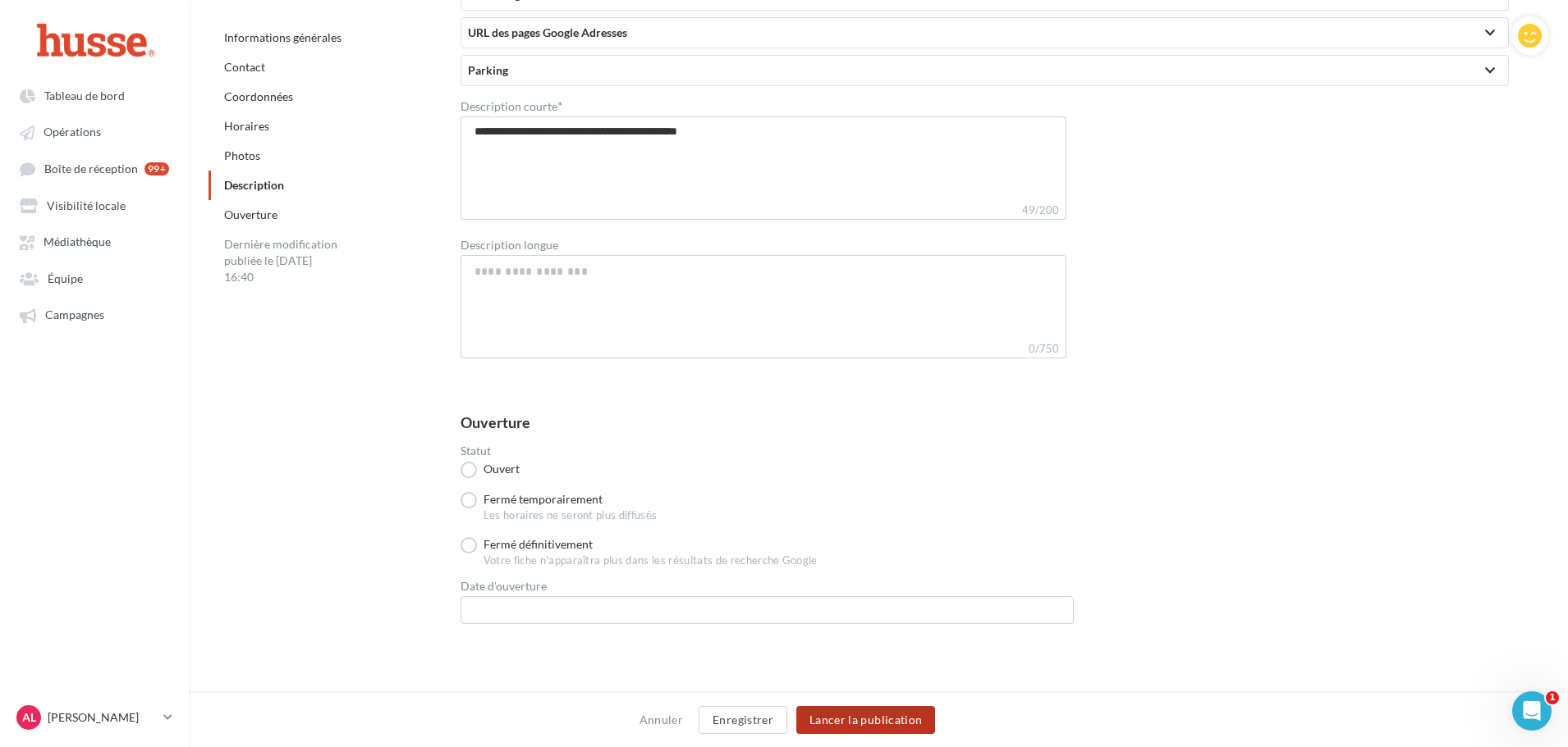
drag, startPoint x: 871, startPoint y: 717, endPoint x: 868, endPoint y: 729, distance: 12.4
click at [871, 717] on button "Lancer la publication" at bounding box center [865, 720] width 138 height 27
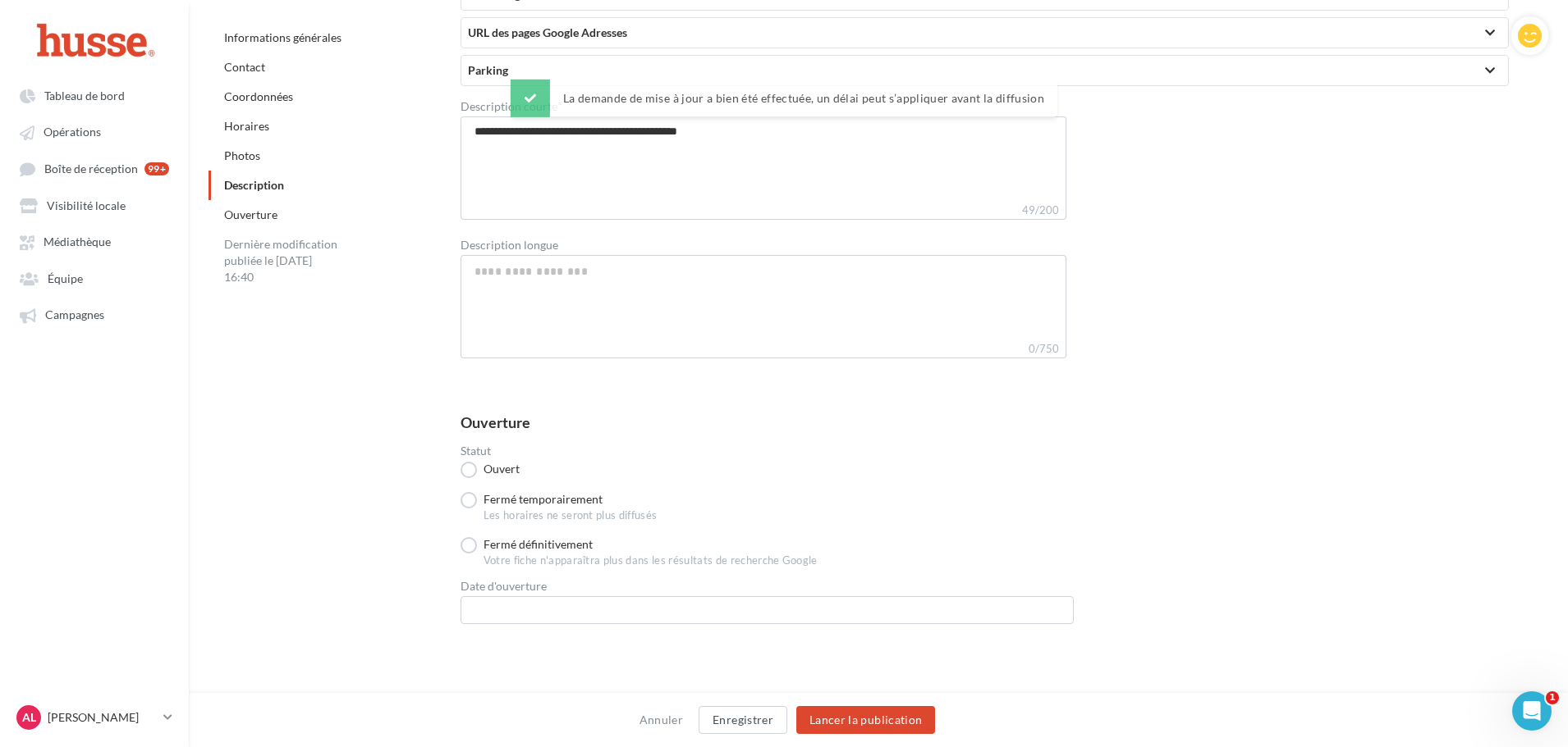
scroll to position [27, 0]
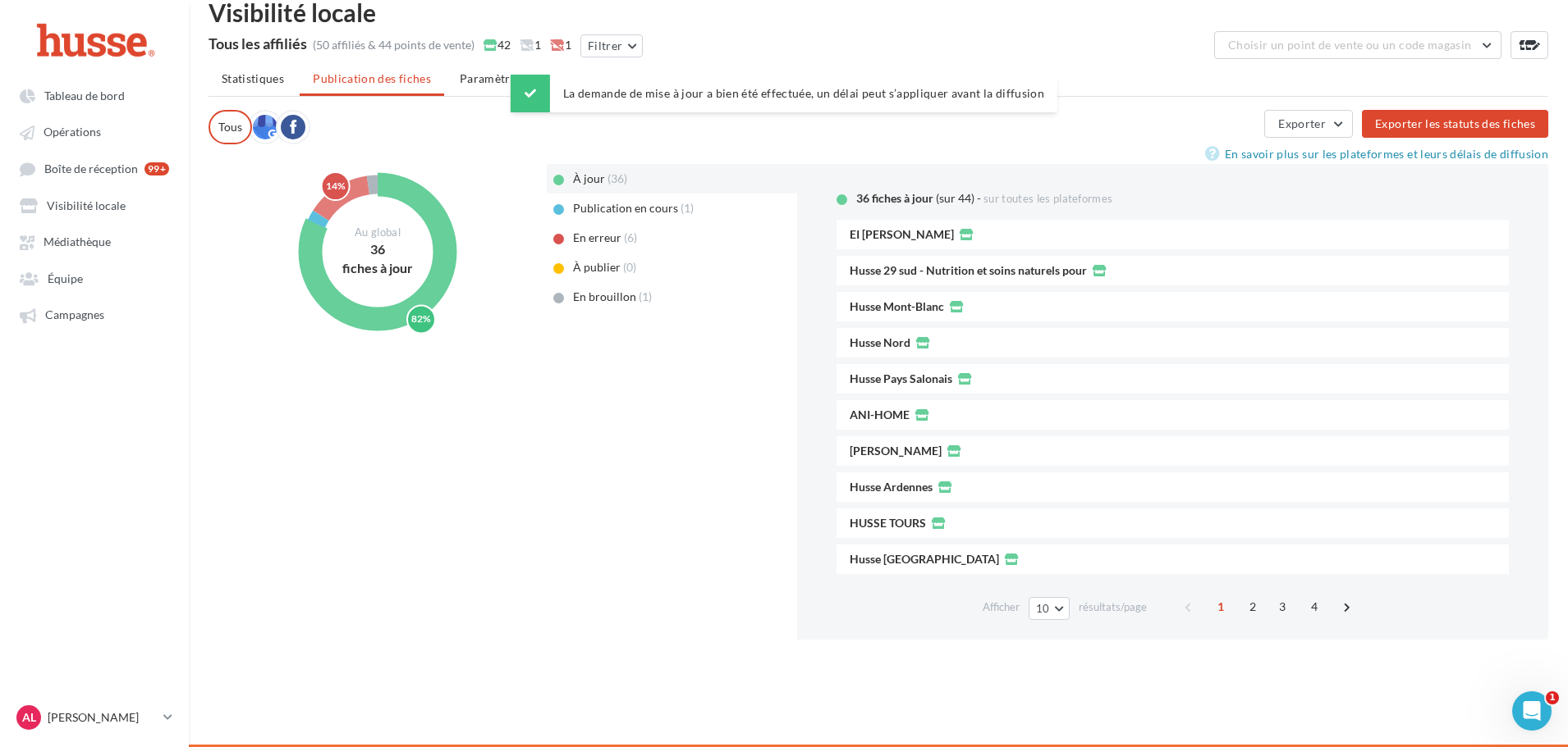
click at [596, 292] on span "En brouillon" at bounding box center [605, 296] width 64 height 14
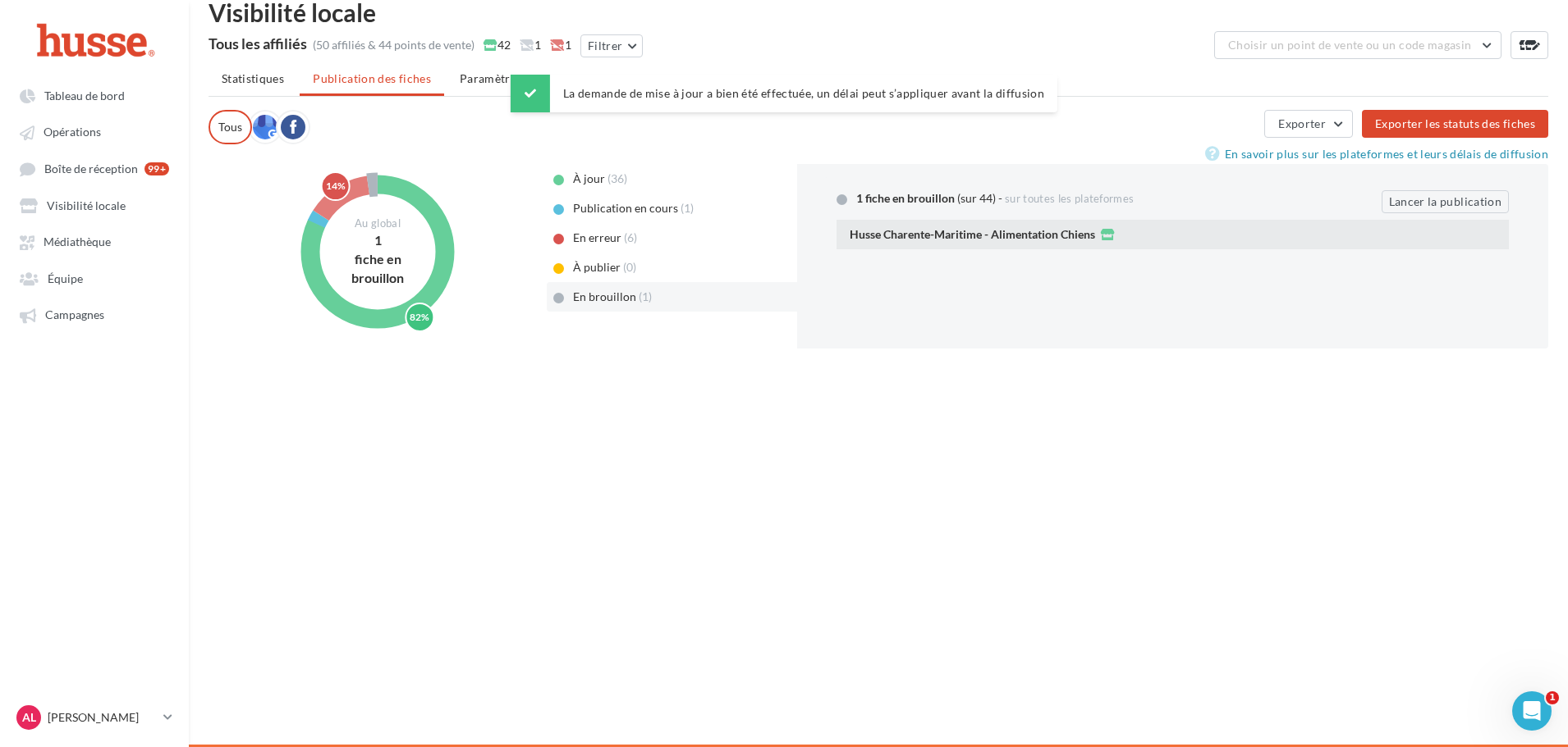
click at [937, 240] on span "Husse Charente-Maritime - Alimentation Chiens" at bounding box center [973, 234] width 246 height 11
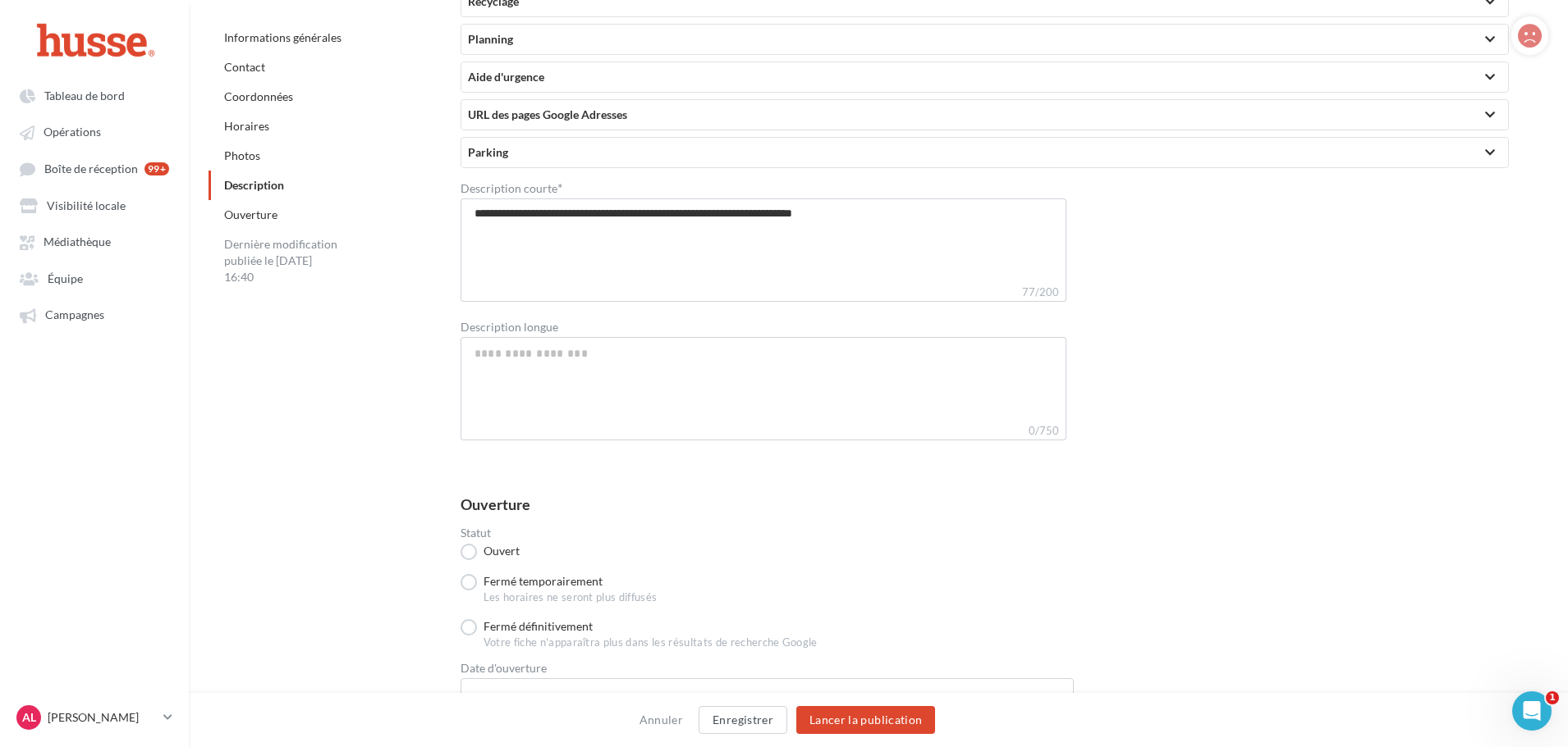
scroll to position [3712, 0]
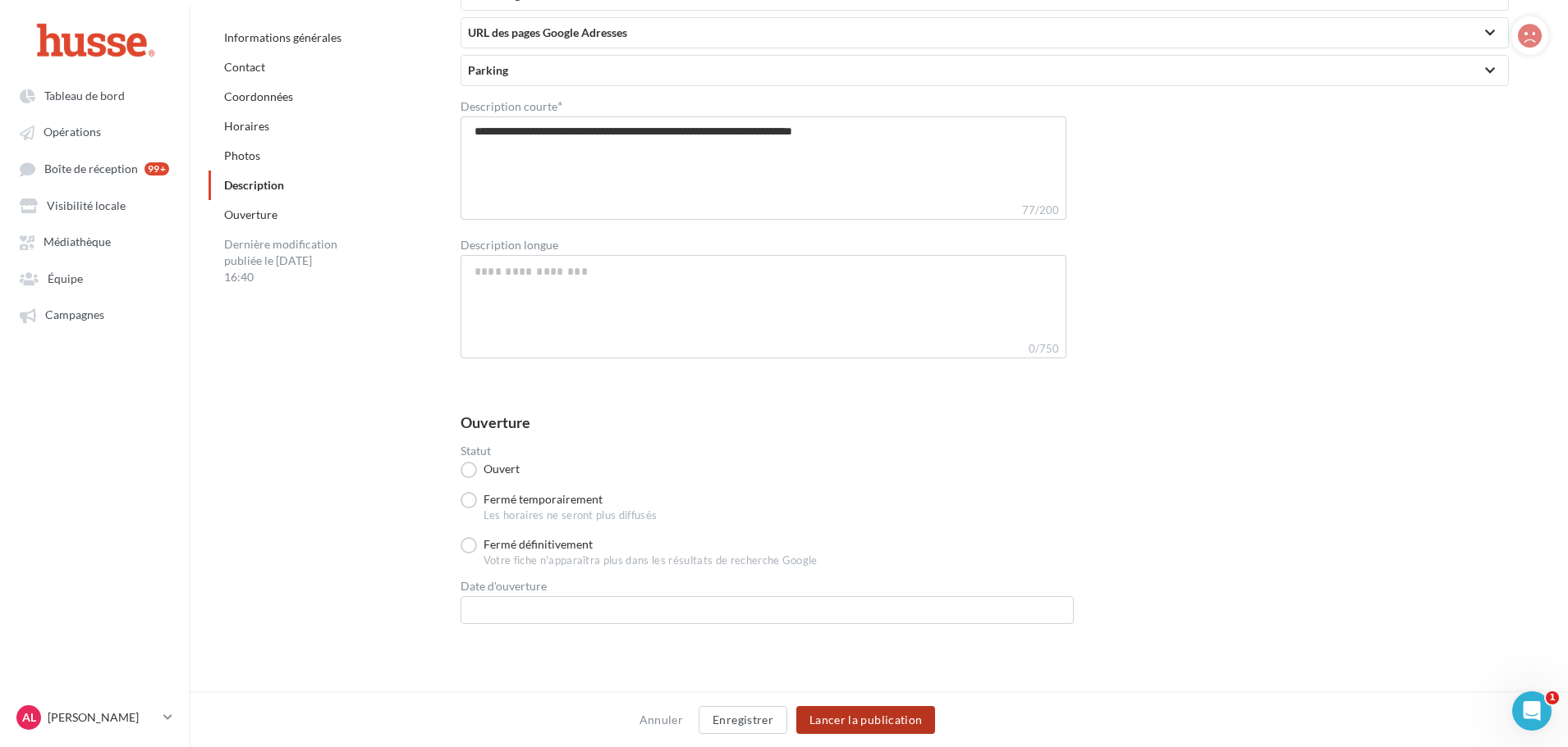
click at [905, 717] on button "Lancer la publication" at bounding box center [865, 720] width 138 height 27
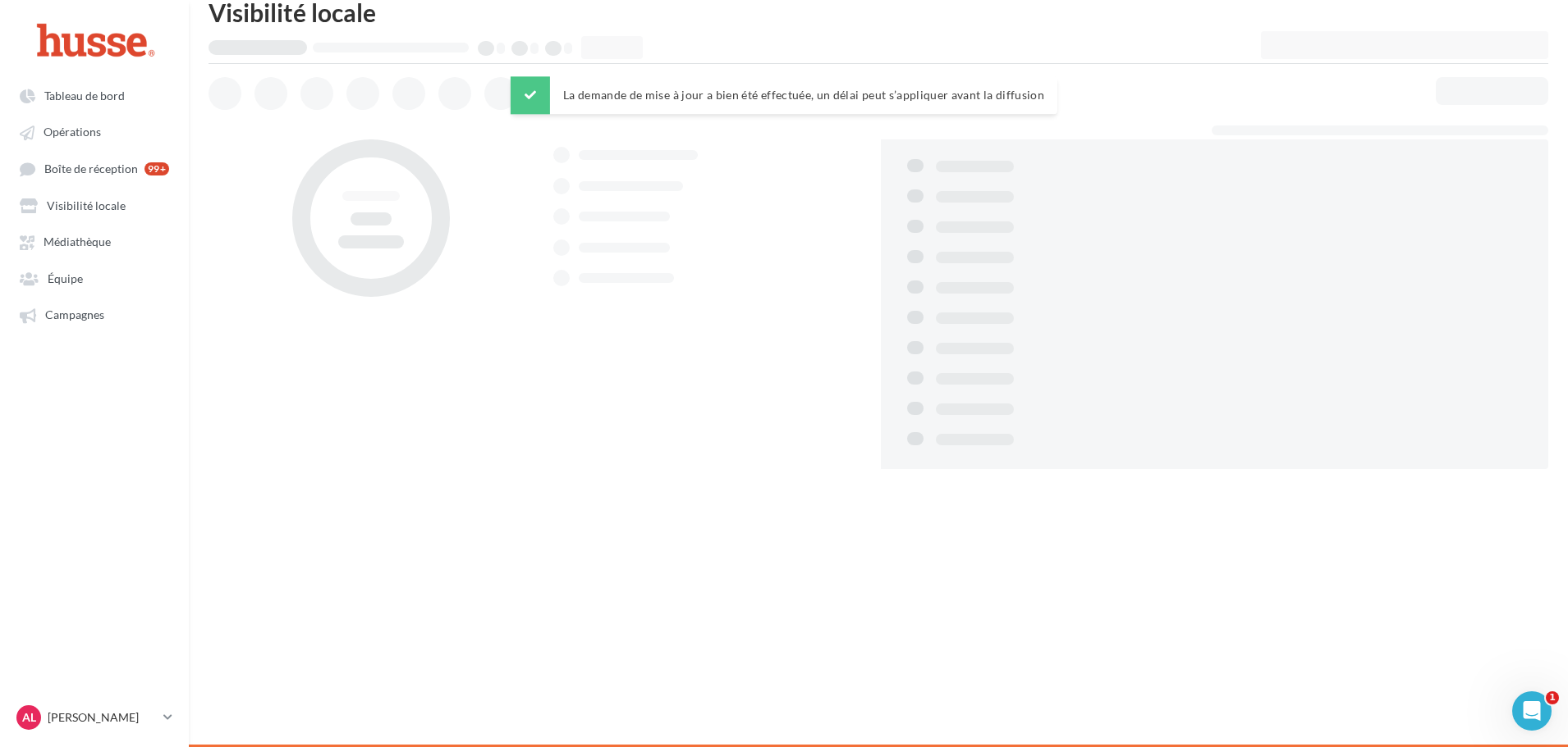
scroll to position [27, 0]
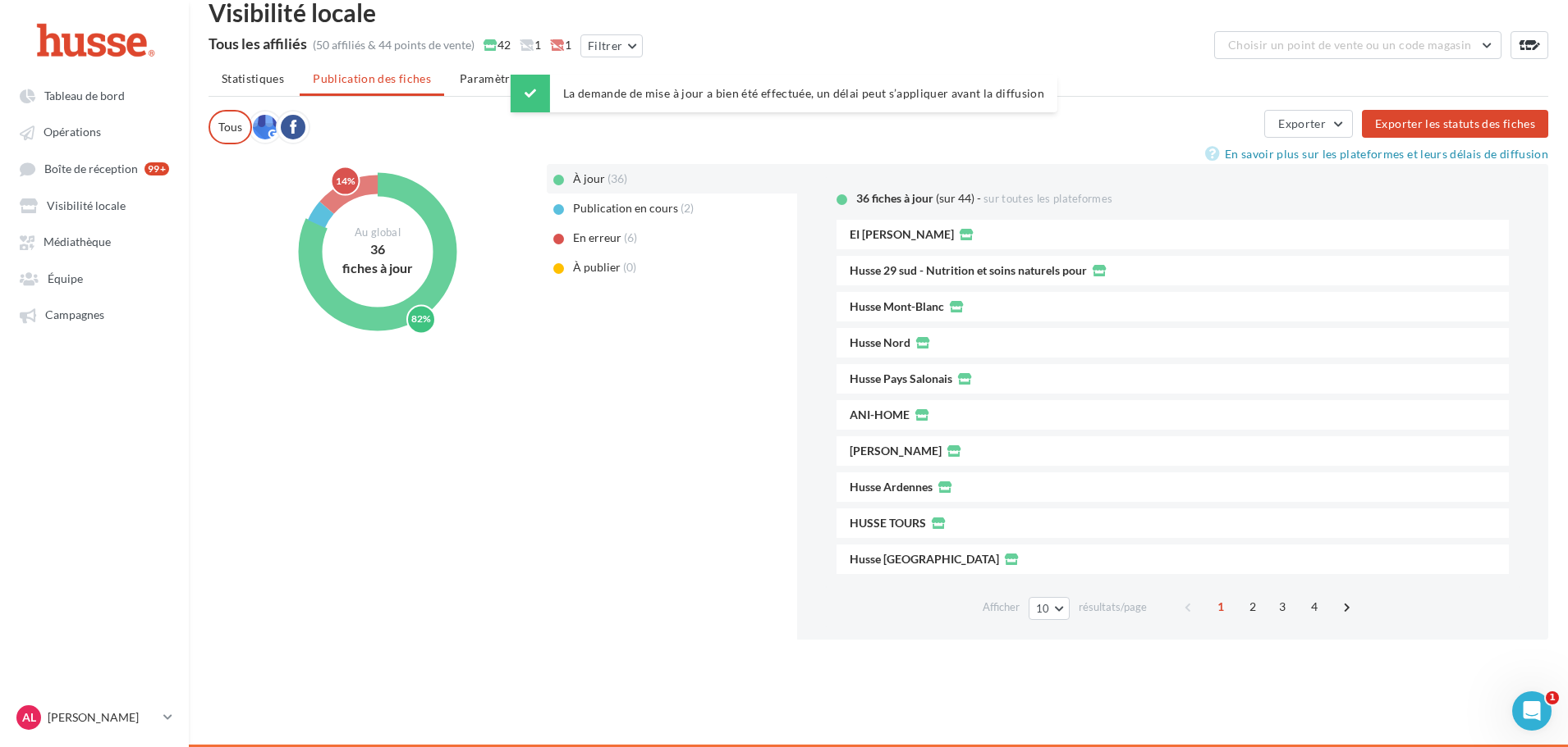
click at [601, 223] on div "En erreur (6)" at bounding box center [671, 238] width 250 height 29
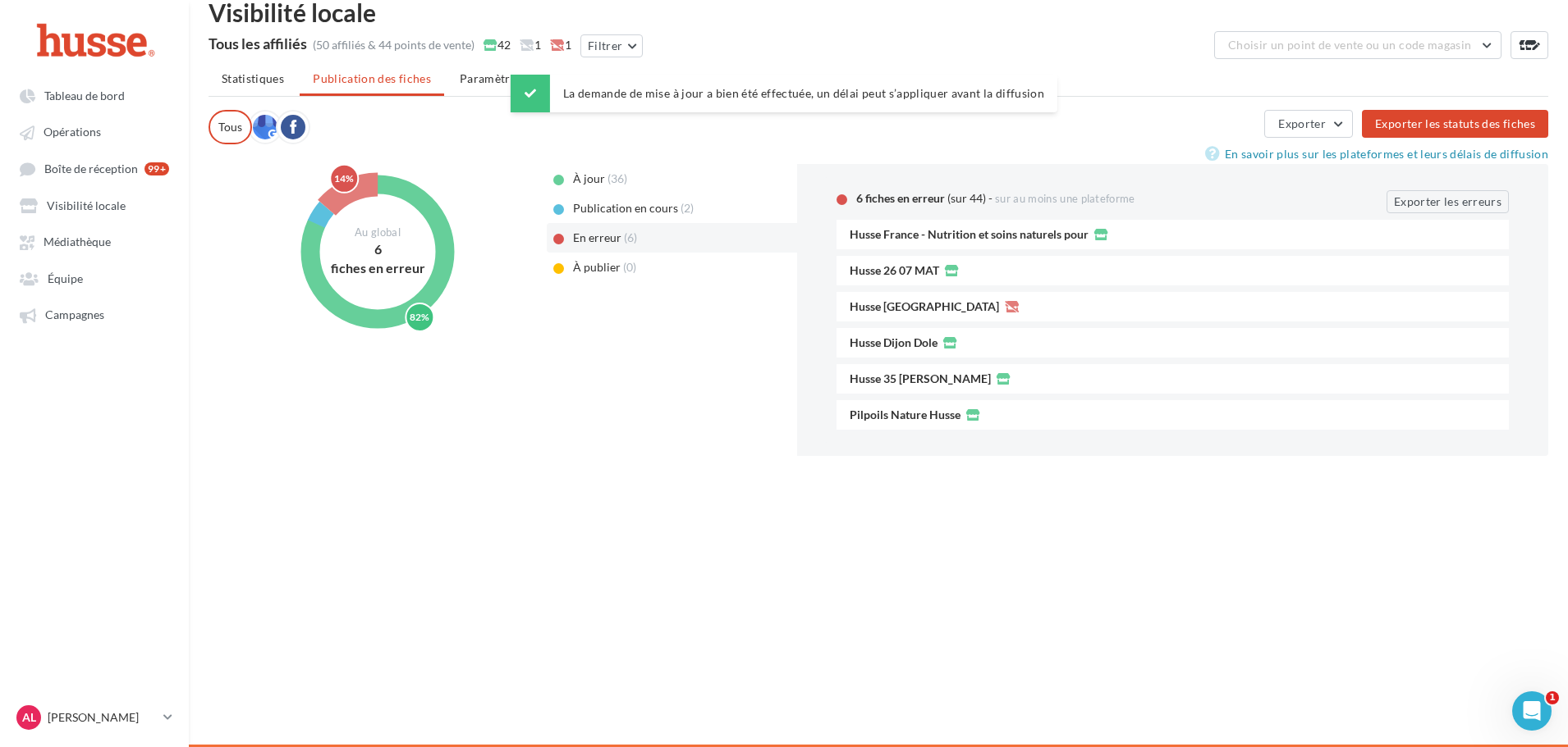
click at [606, 210] on span "Publication en cours" at bounding box center [625, 208] width 105 height 14
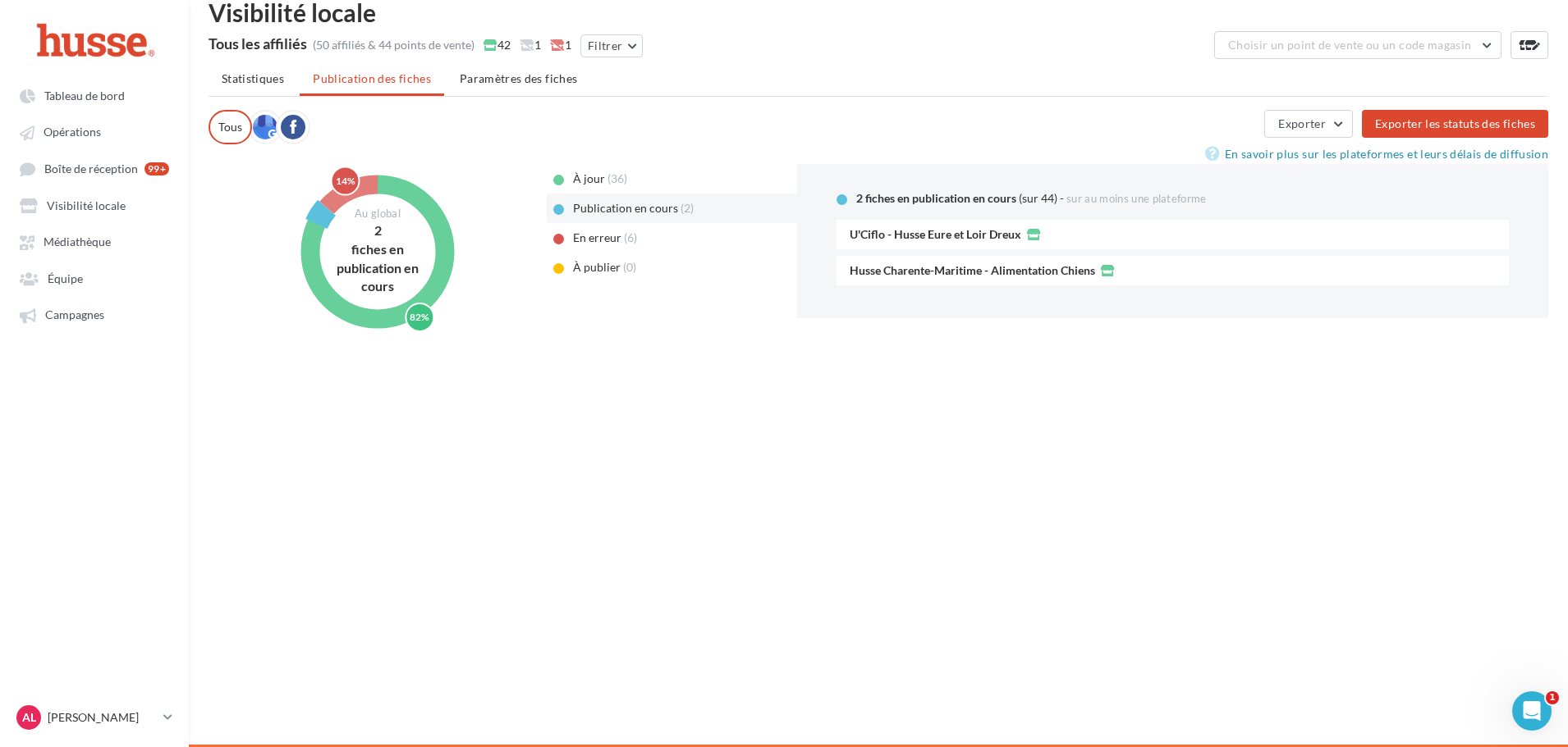
click at [619, 232] on span "En erreur" at bounding box center [597, 238] width 48 height 14
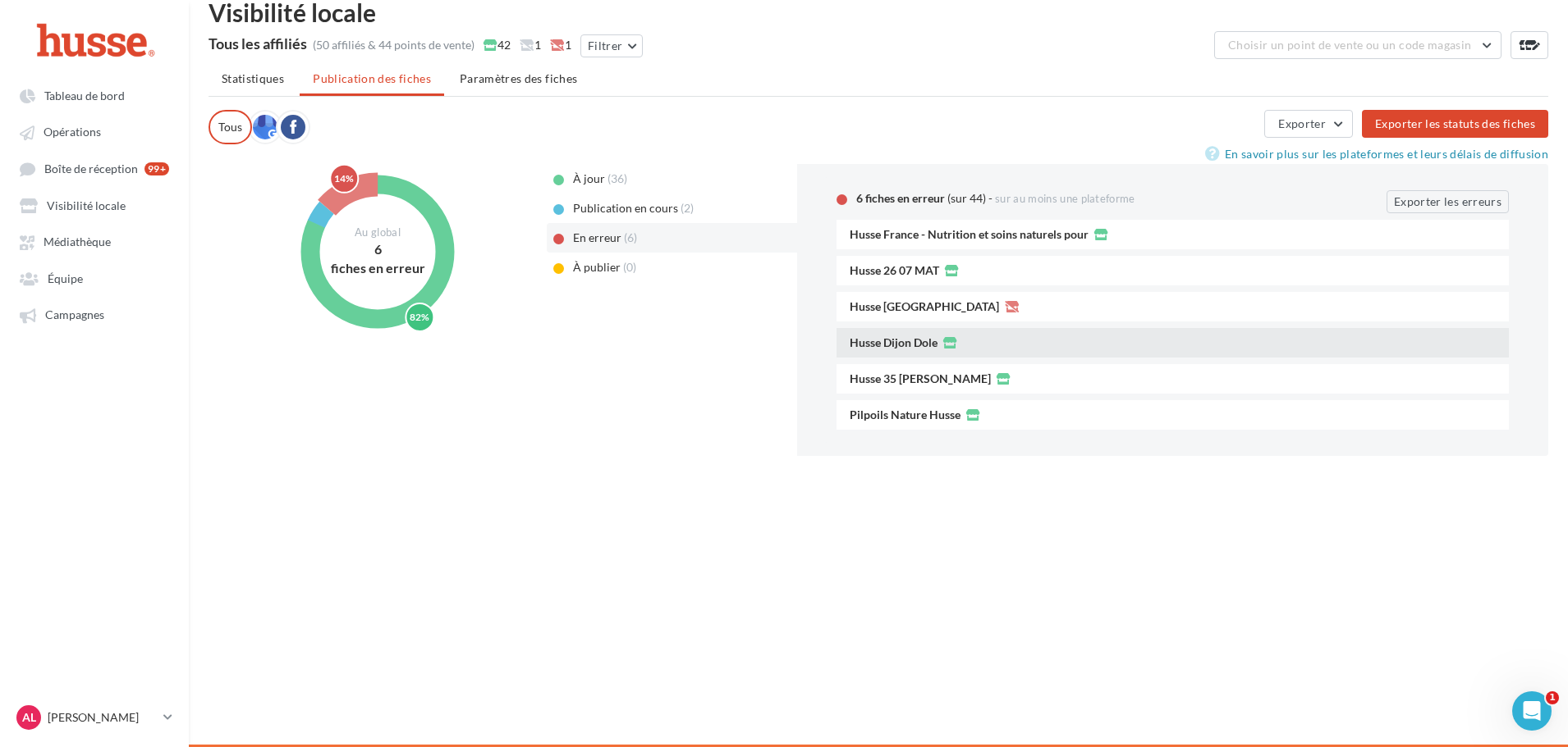
click at [896, 345] on span "Husse Dijon Dole" at bounding box center [894, 343] width 88 height 11
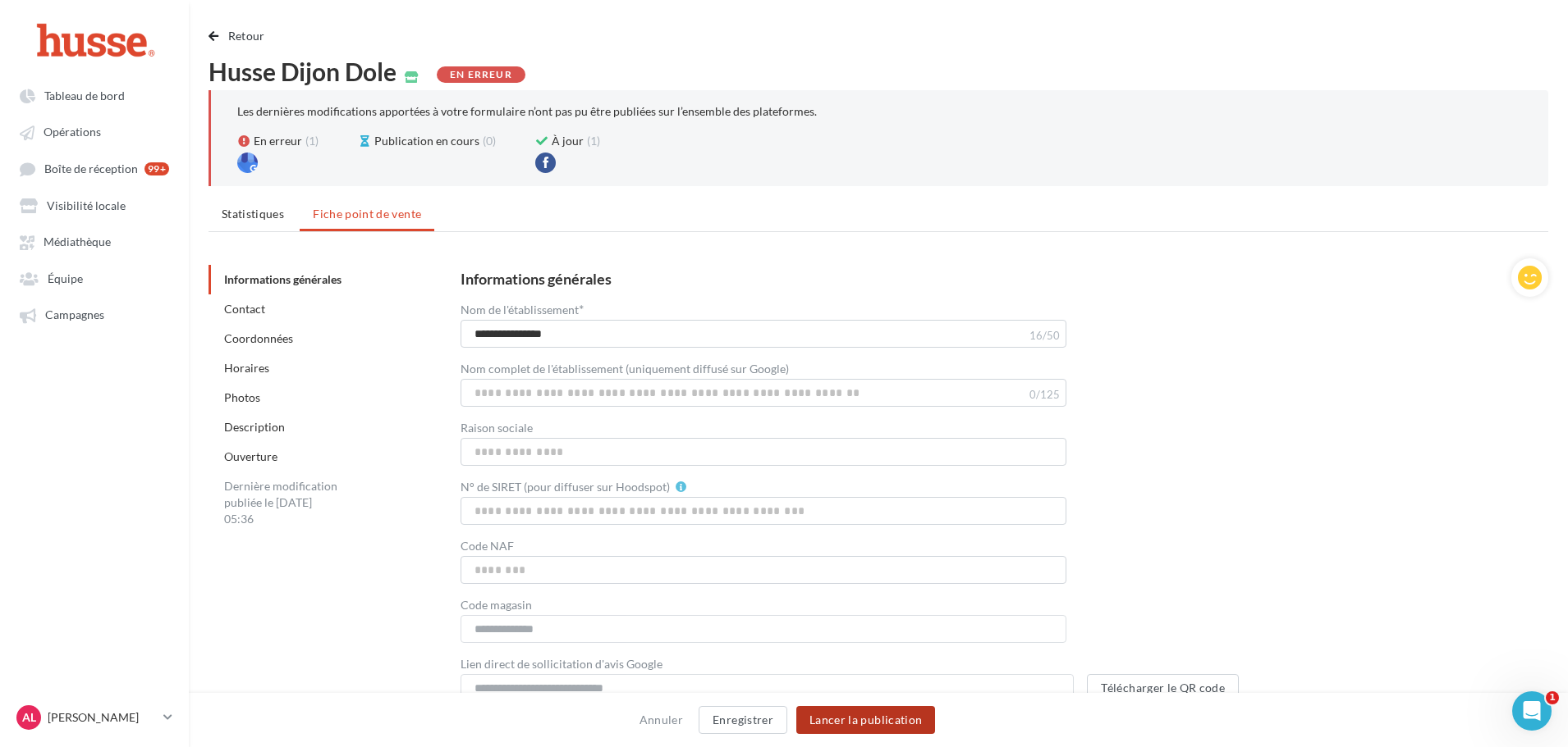
click at [855, 712] on button "Lancer la publication" at bounding box center [865, 720] width 138 height 27
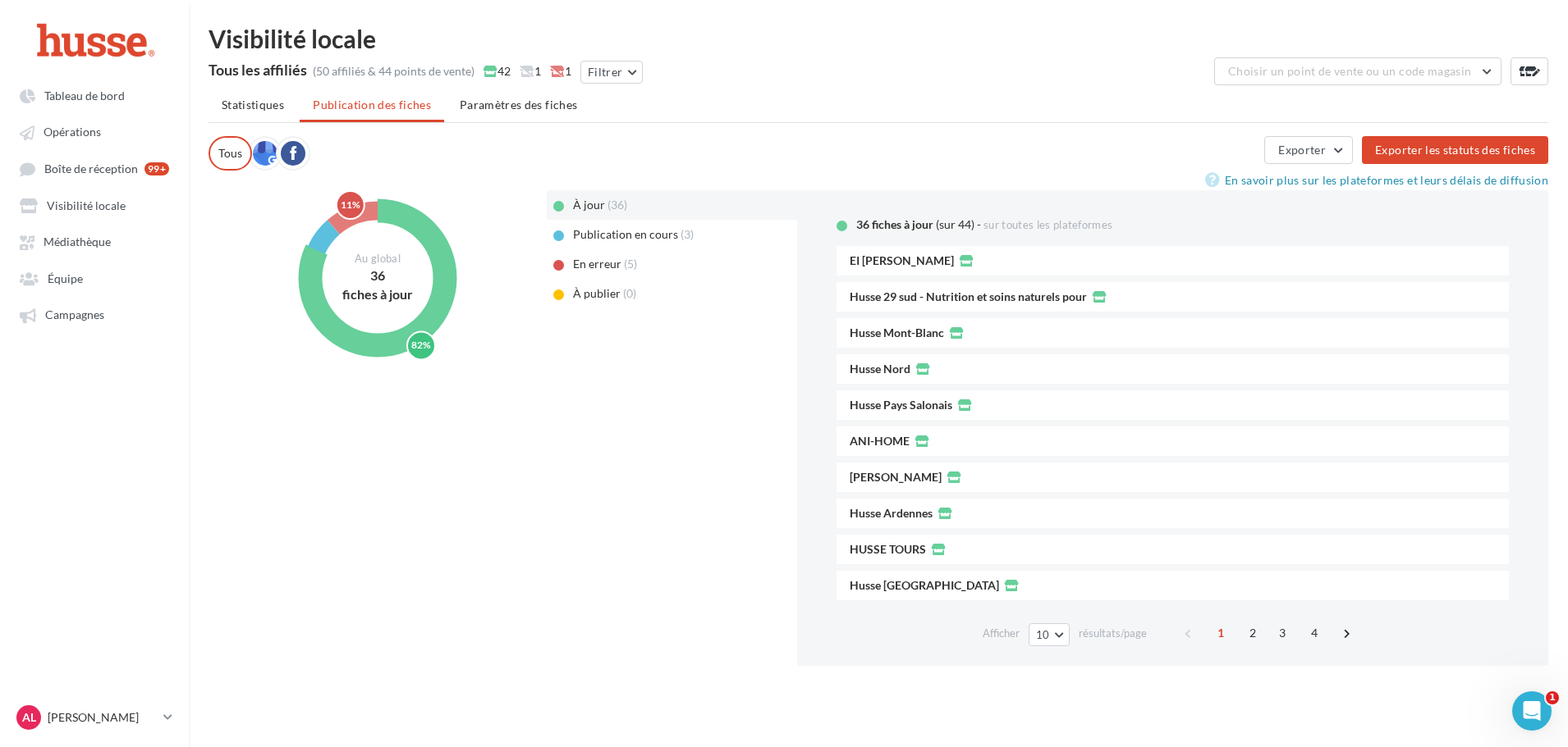
click at [628, 260] on div "(5)" at bounding box center [638, 264] width 27 height 16
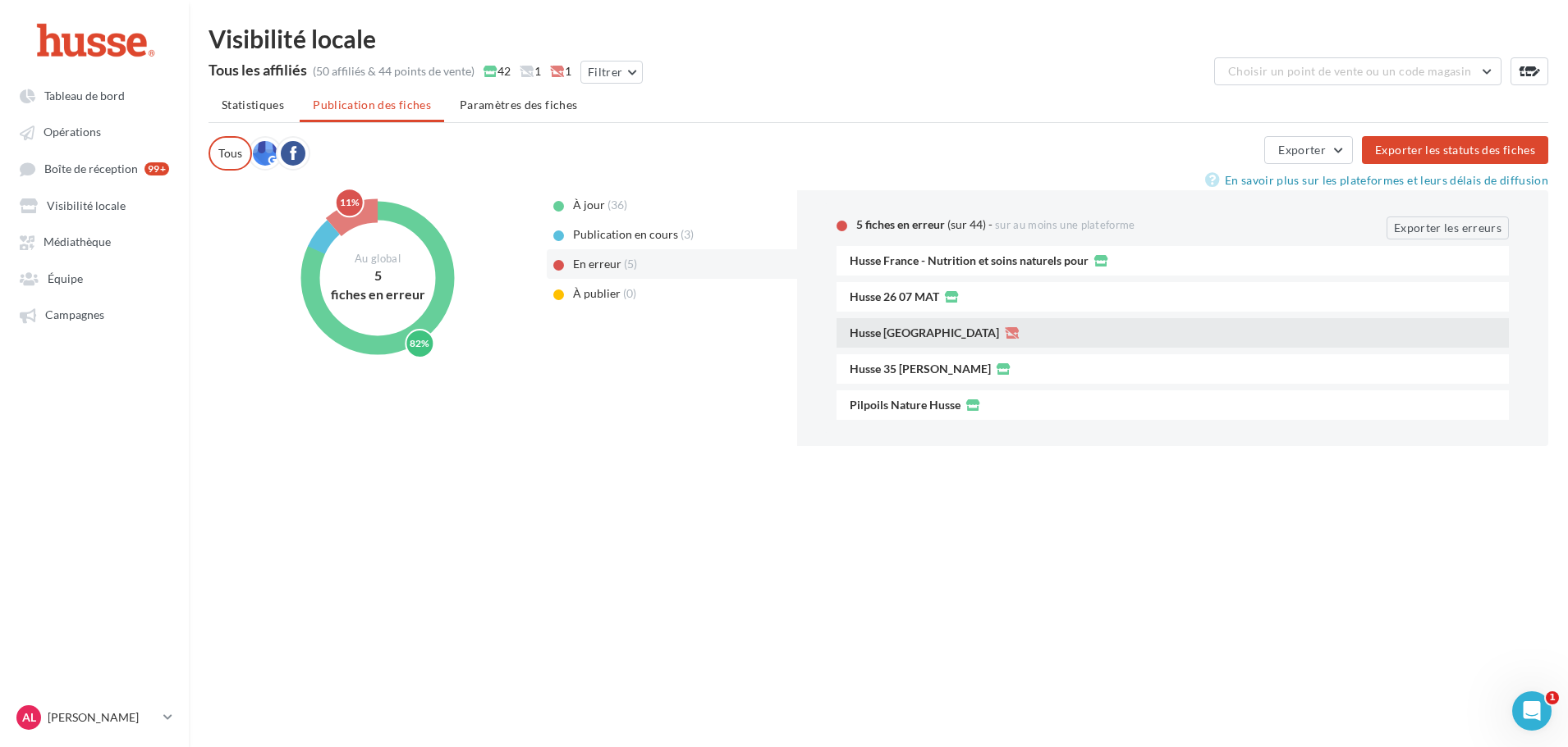
click at [884, 333] on span "Husse [GEOGRAPHIC_DATA]" at bounding box center [924, 332] width 149 height 11
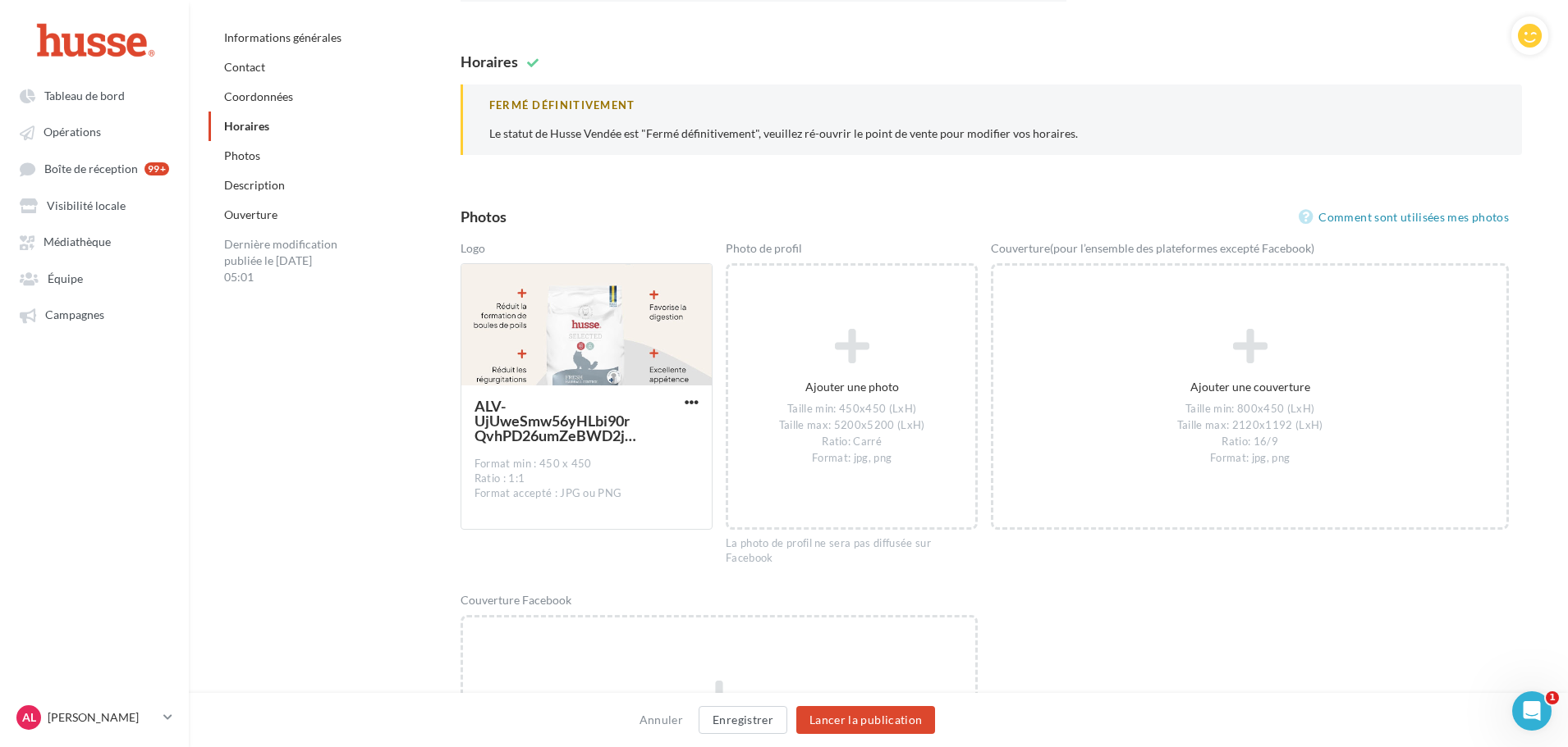
scroll to position [1477, 0]
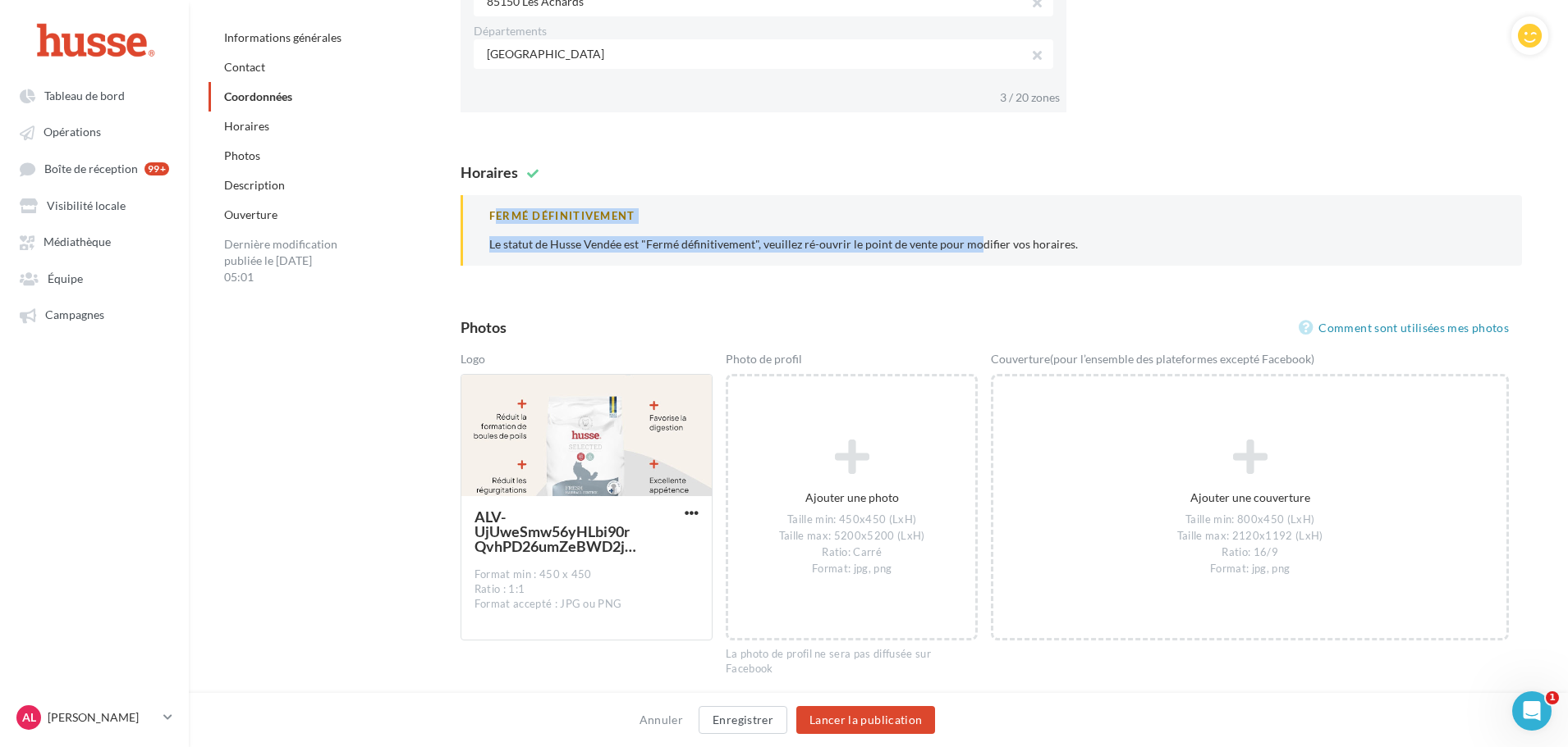
drag, startPoint x: 492, startPoint y: 212, endPoint x: 906, endPoint y: 254, distance: 416.1
click at [905, 254] on div "Fermé définitivement Le statut de Husse Vendée est "Fermé définitivement", veui…" at bounding box center [991, 230] width 1061 height 71
click at [907, 254] on div "Fermé définitivement Le statut de Husse Vendée est "Fermé définitivement", veui…" at bounding box center [991, 230] width 1061 height 71
click at [886, 249] on p "Le statut de Husse Vendée est "Fermé définitivement", veuillez ré-ouvrir le poi…" at bounding box center [991, 244] width 1006 height 16
drag, startPoint x: 593, startPoint y: 233, endPoint x: 790, endPoint y: 233, distance: 197.0
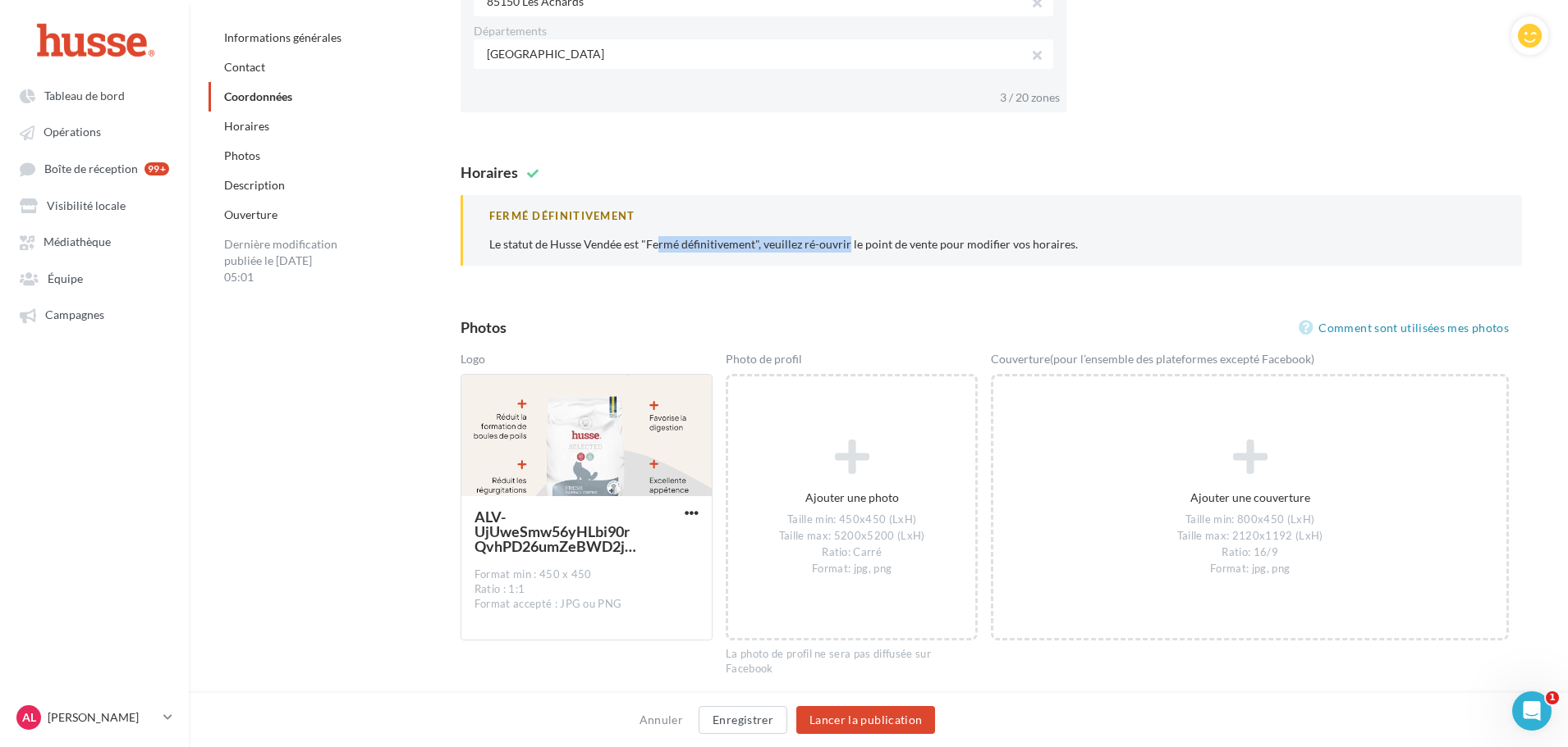
click at [790, 233] on div "Fermé définitivement Le statut de Husse Vendée est "Fermé définitivement", veui…" at bounding box center [991, 230] width 1061 height 71
click at [791, 233] on div "Fermé définitivement Le statut de Husse Vendée est "Fermé définitivement", veui…" at bounding box center [991, 230] width 1061 height 71
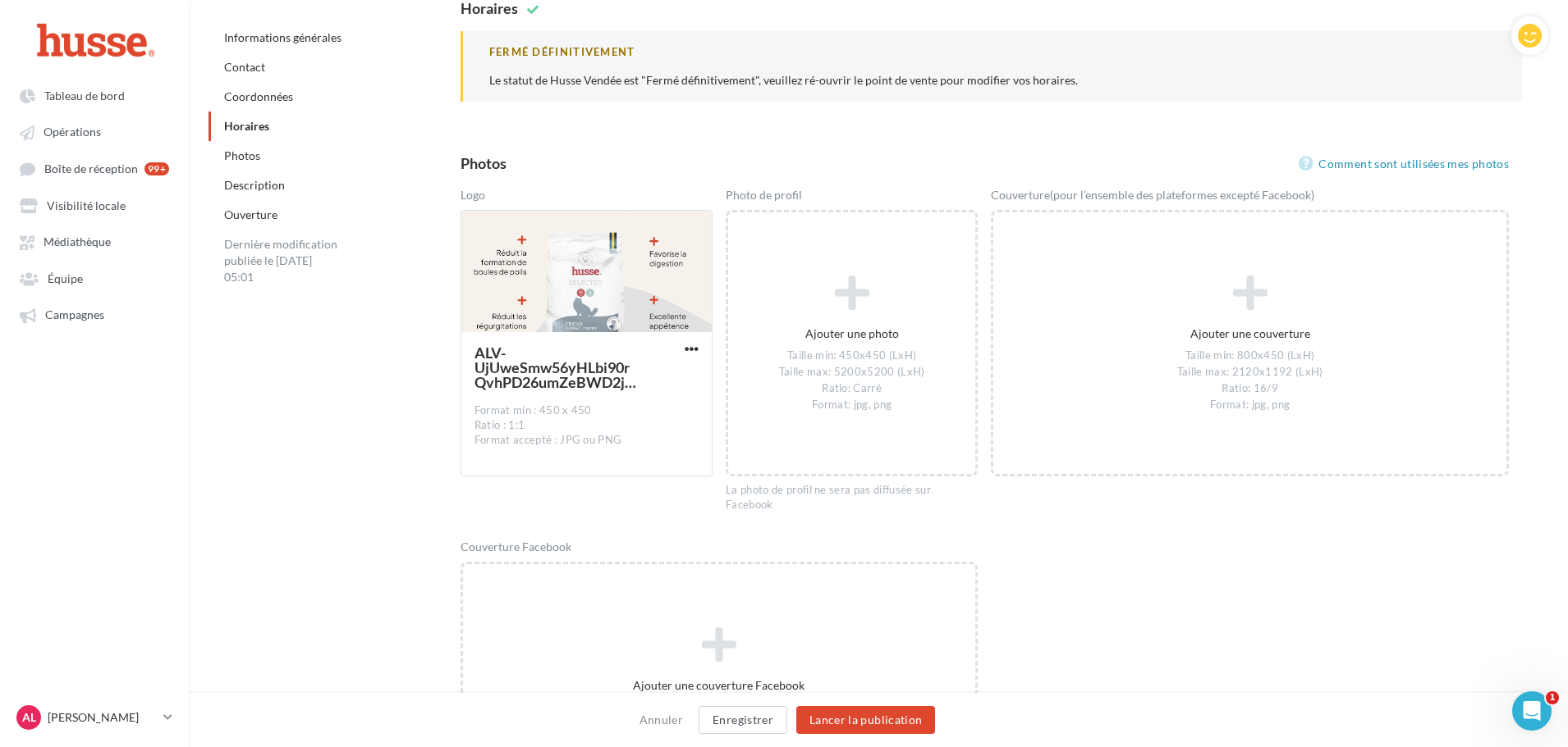
click at [894, 177] on div "Photos Comment sont utilisées mes photos Logo ALV-UjUweSmw56yHLbi90rQvhPD26umZe…" at bounding box center [991, 649] width 1061 height 990
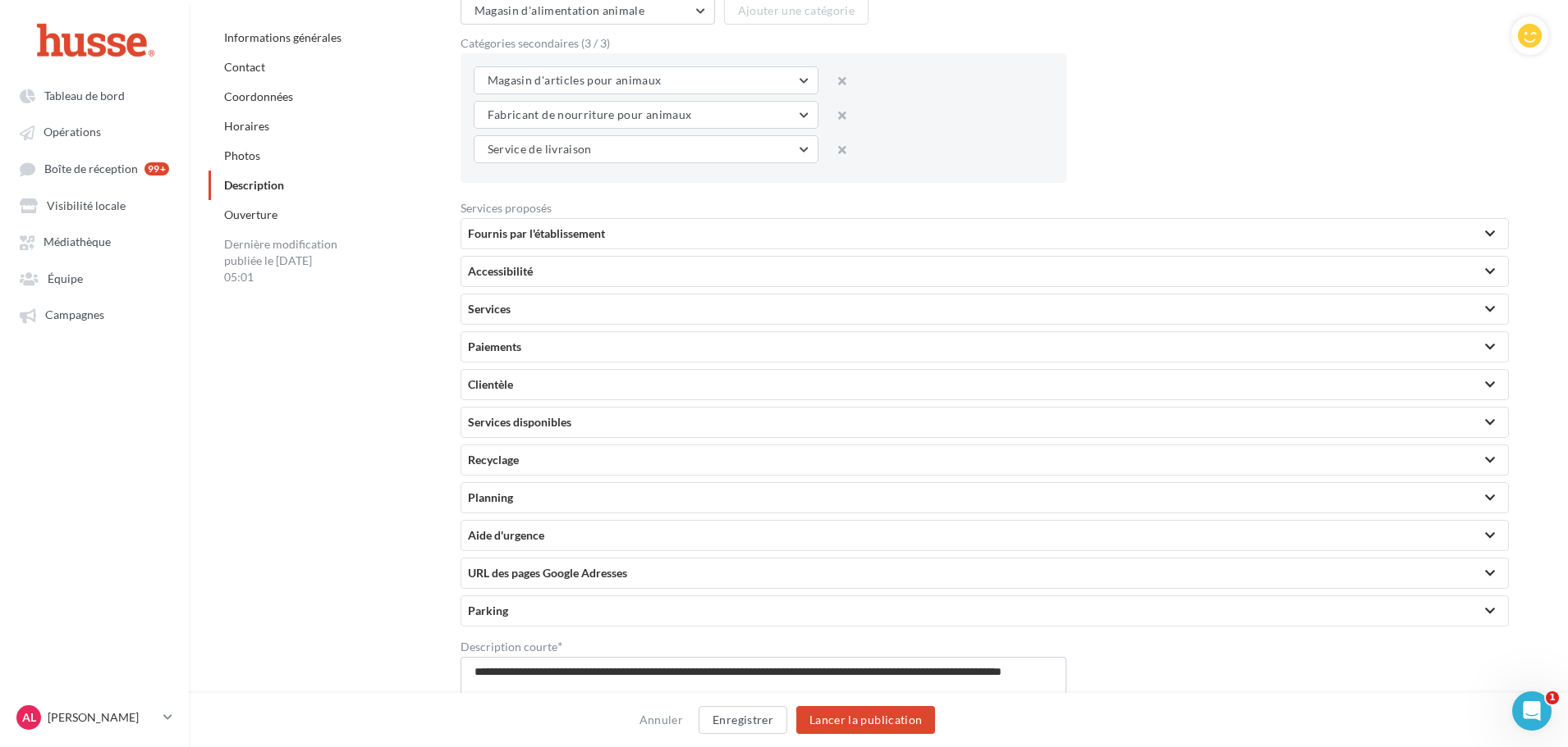
scroll to position [3035, 0]
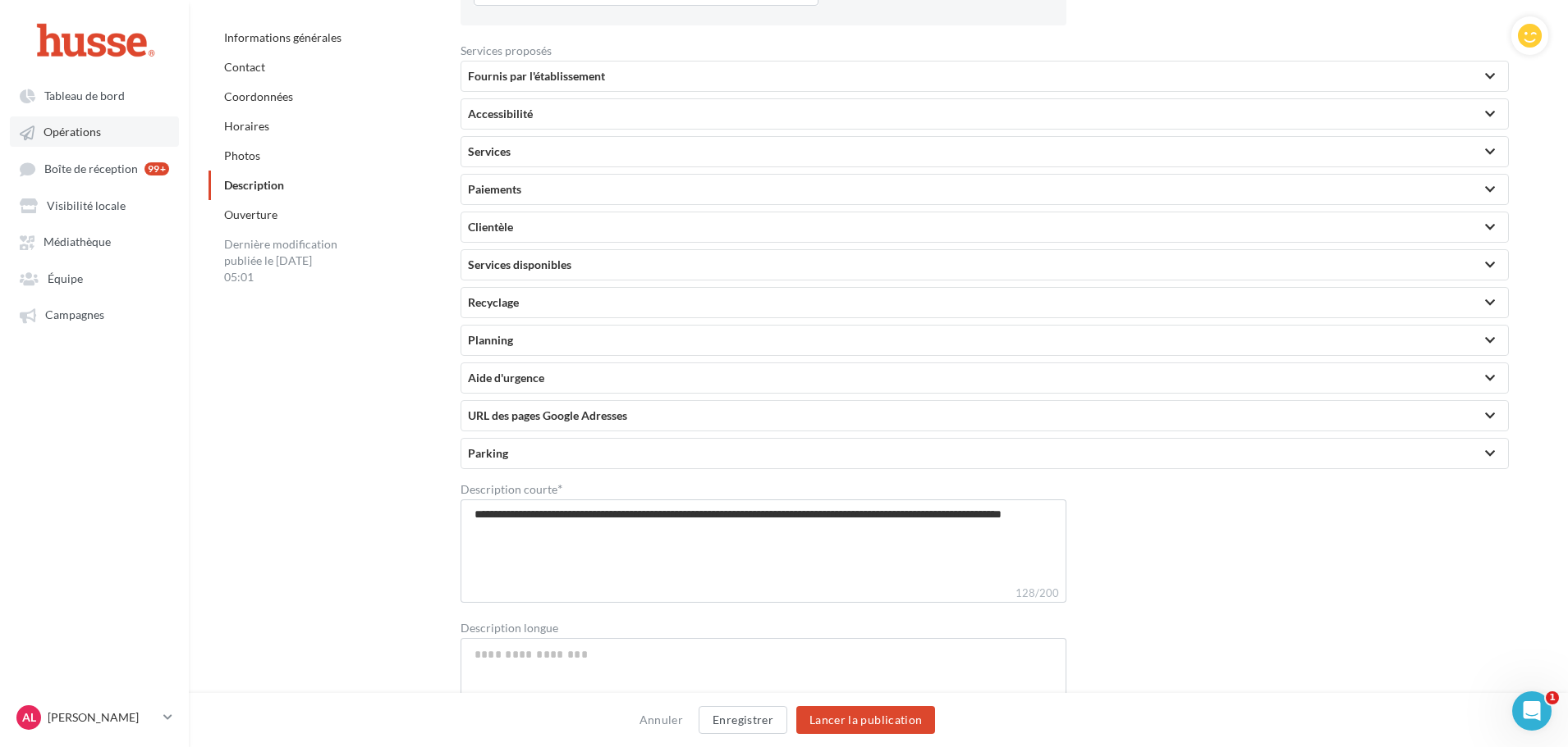
click at [113, 137] on link "Opérations" at bounding box center [94, 131] width 169 height 29
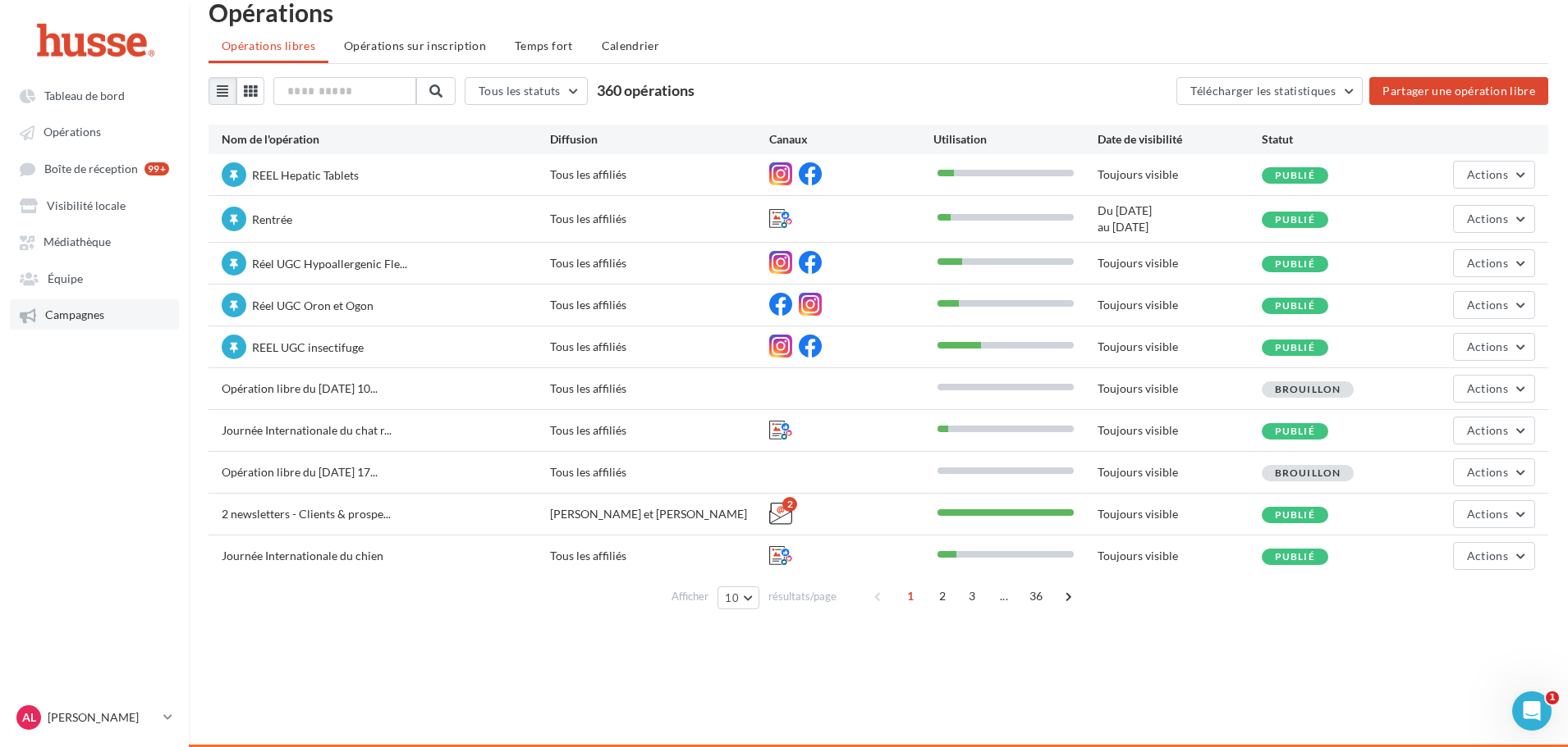
click at [82, 315] on span "Campagnes" at bounding box center [75, 315] width 59 height 14
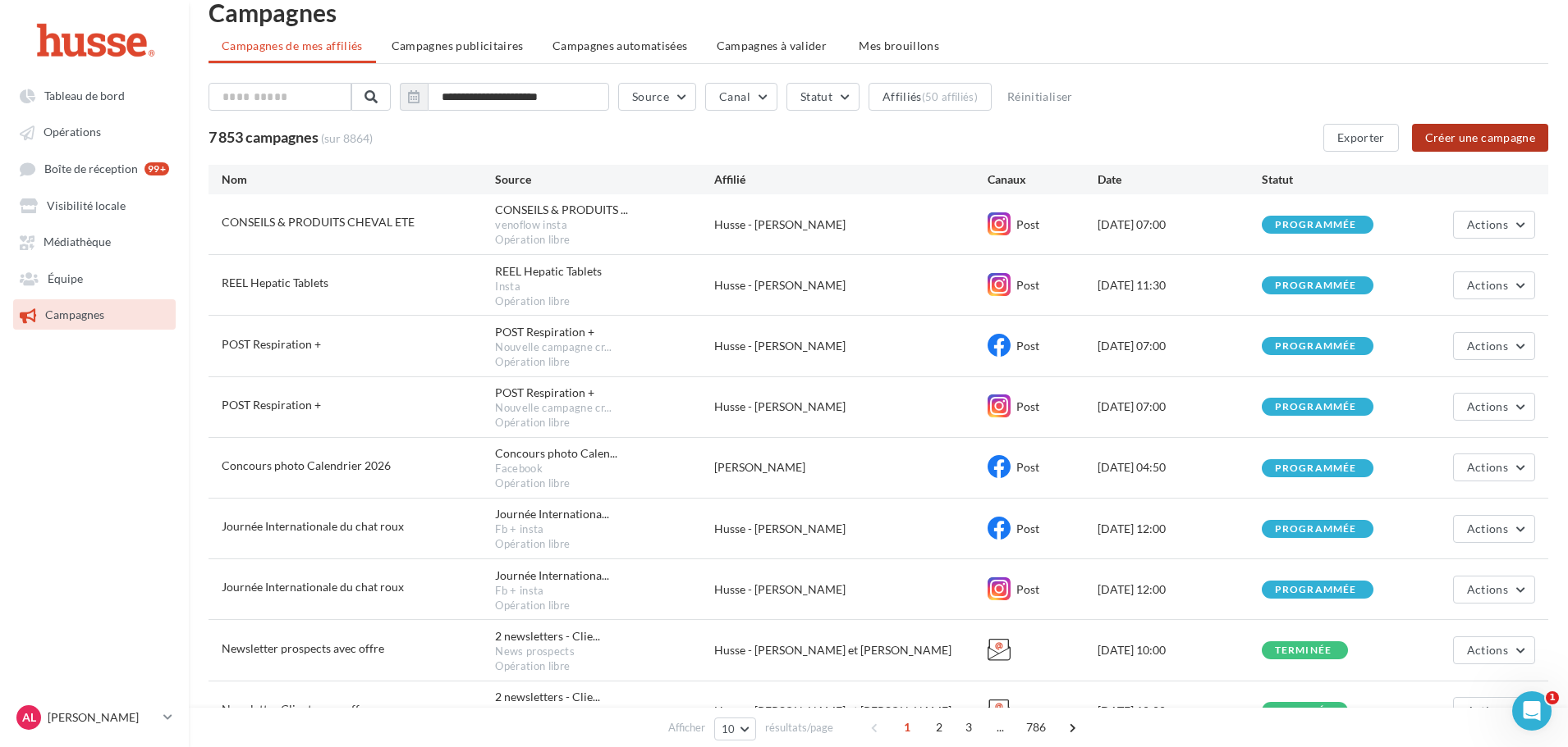
click at [1480, 143] on button "Créer une campagne" at bounding box center [1480, 137] width 137 height 27
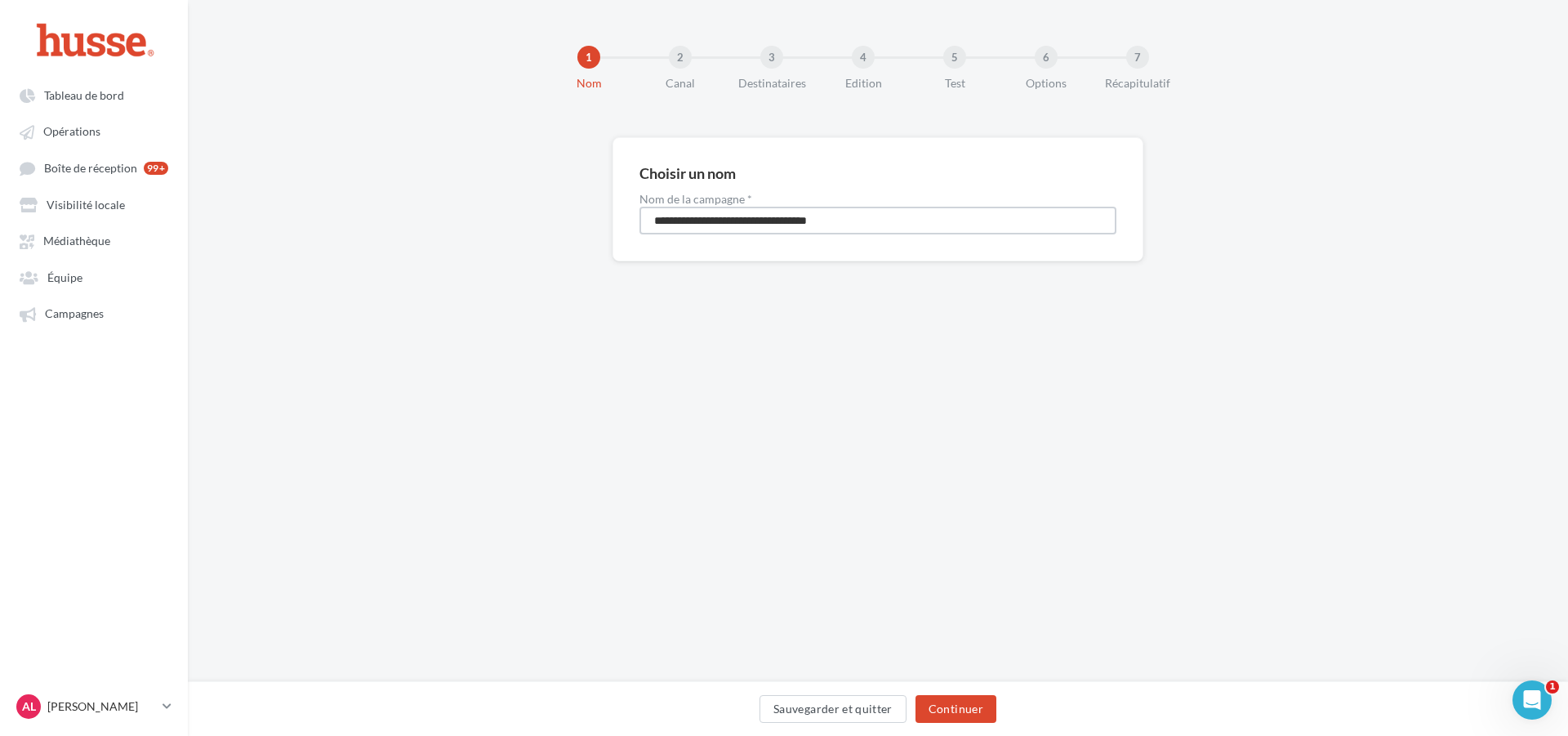
click at [698, 218] on input "**********" at bounding box center [878, 221] width 477 height 27
click at [699, 218] on input "**********" at bounding box center [878, 221] width 477 height 27
type input "**********"
click at [934, 706] on button "Continuer" at bounding box center [955, 709] width 81 height 27
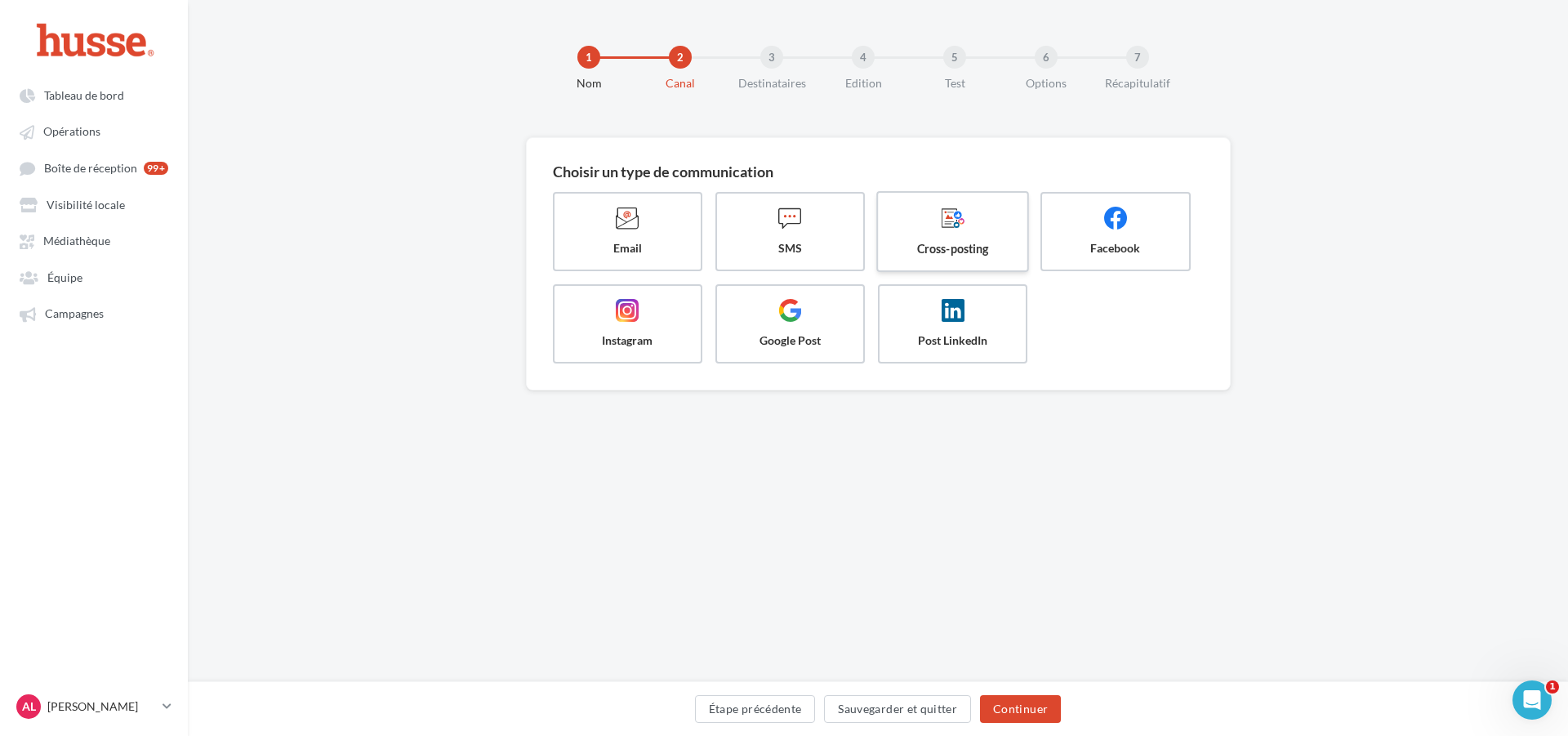
click at [994, 233] on span at bounding box center [952, 220] width 122 height 27
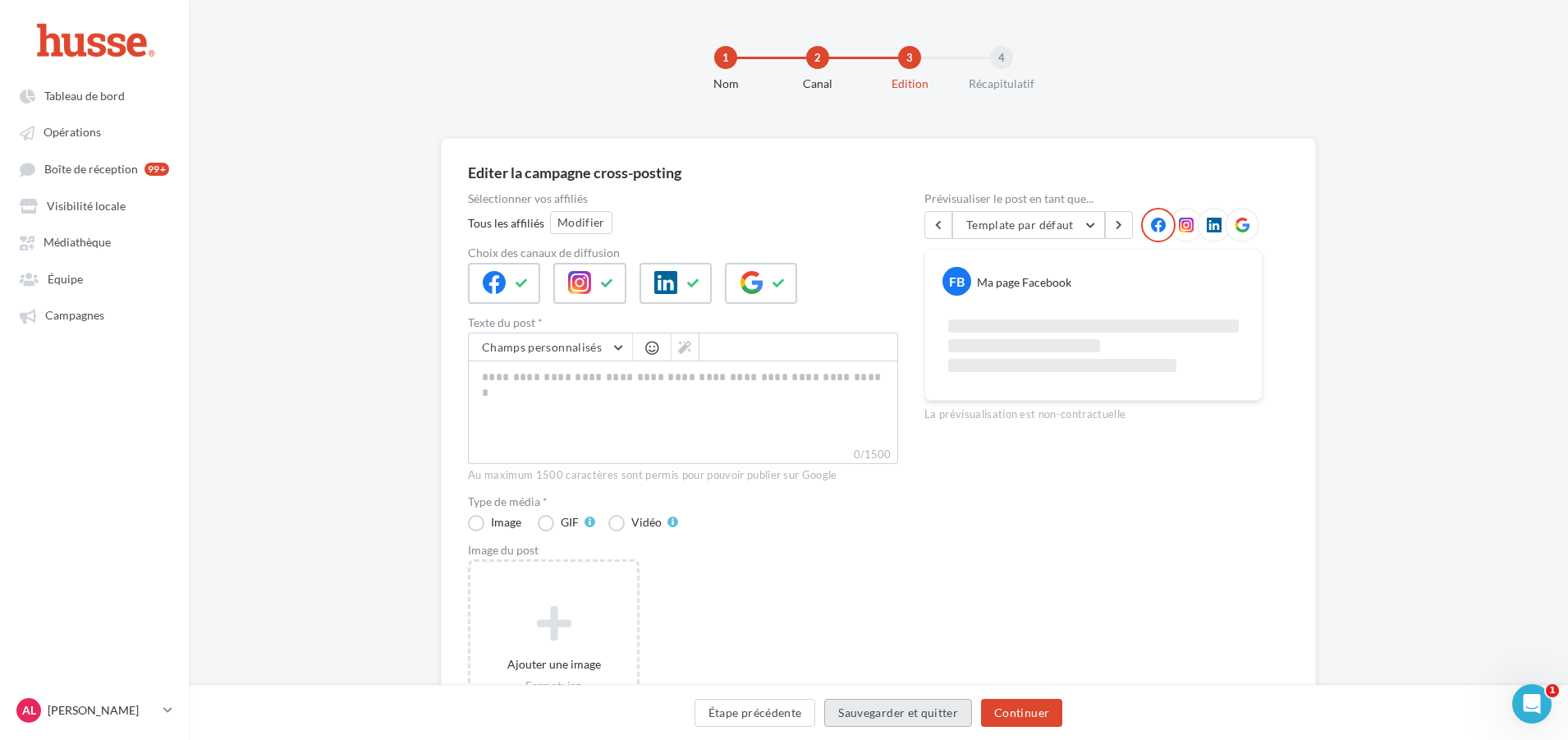
click at [949, 709] on button "Sauvegarder et quitter" at bounding box center [898, 712] width 148 height 28
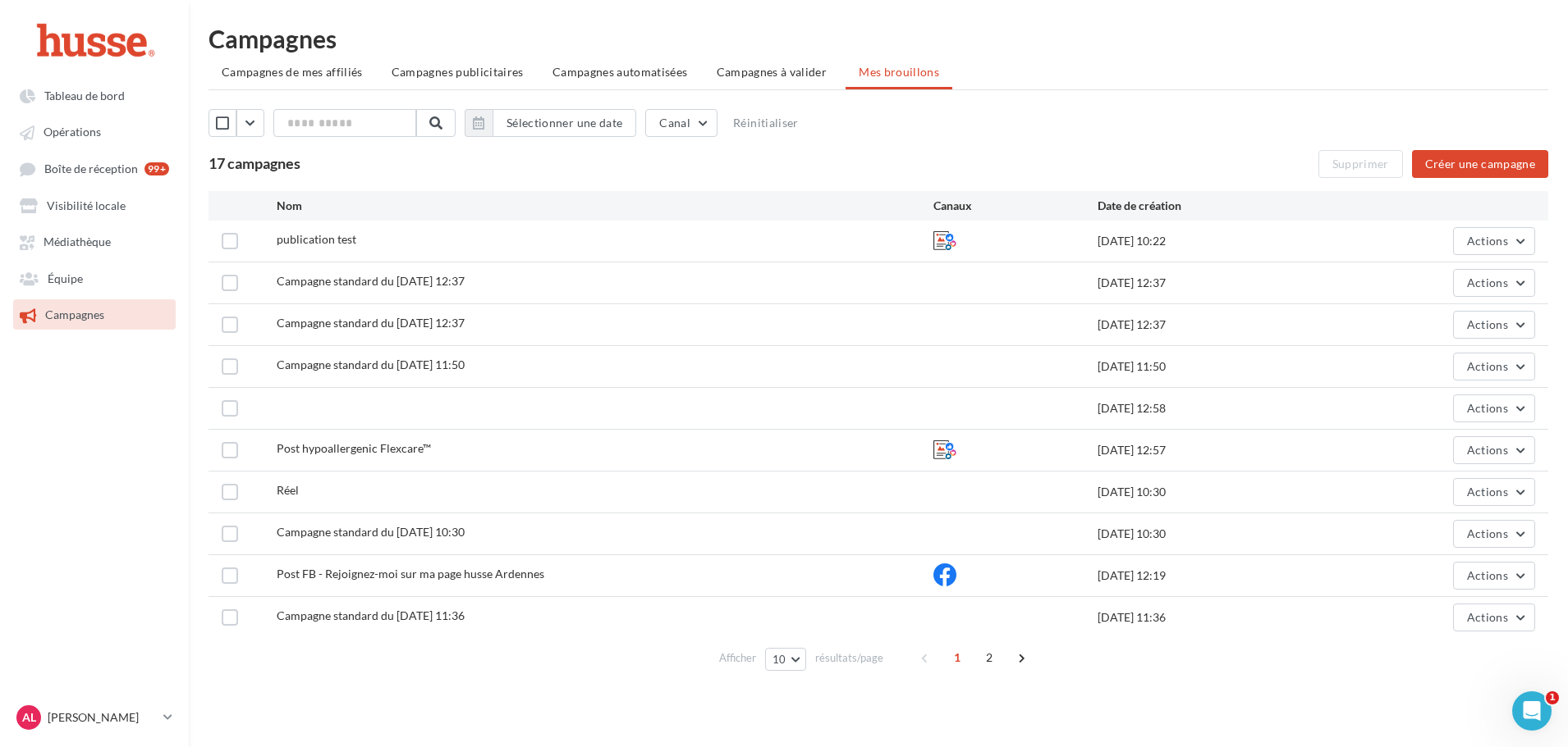
click at [295, 61] on li "Campagnes de mes affiliés" at bounding box center [292, 72] width 168 height 29
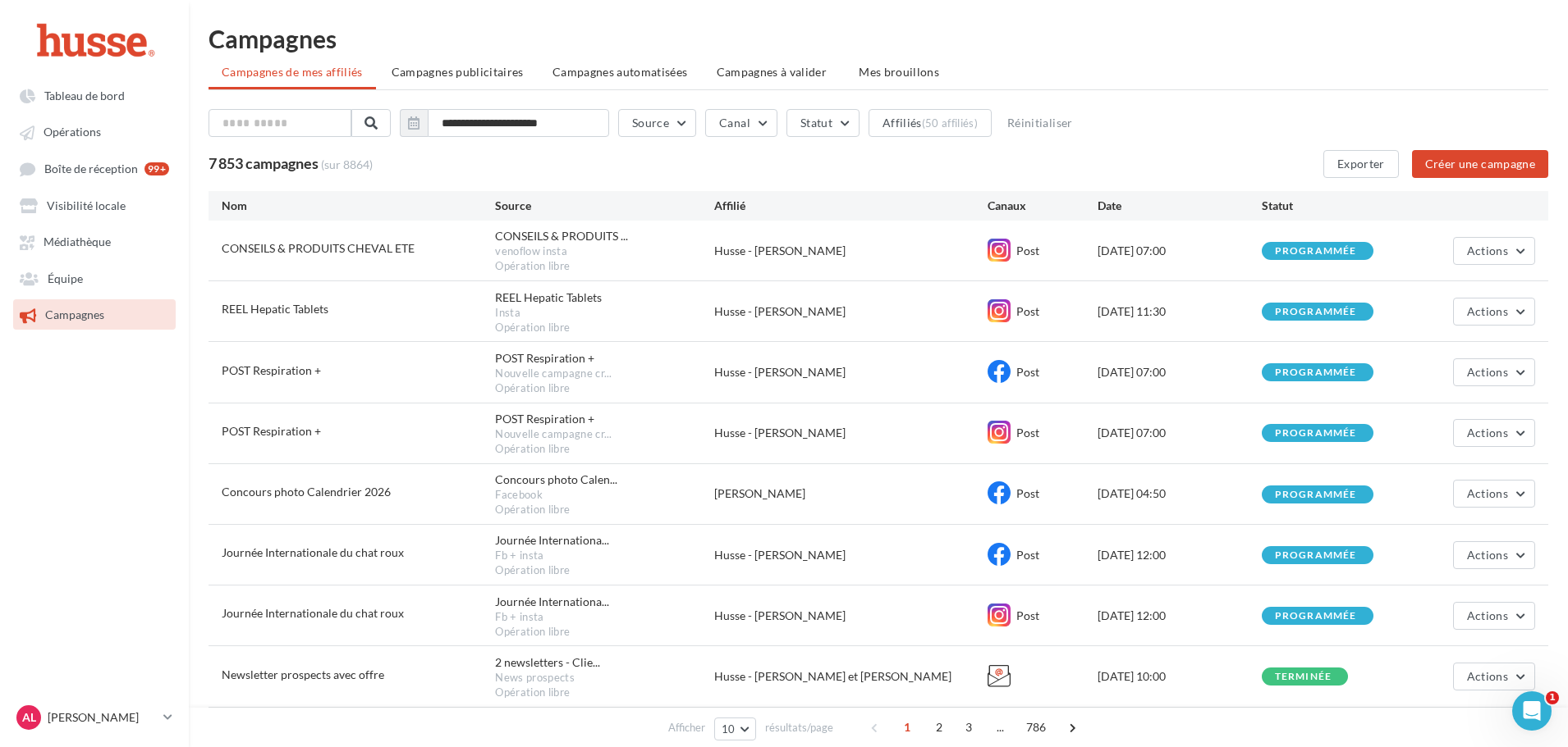
click at [1154, 136] on div "**********" at bounding box center [878, 126] width 1339 height 34
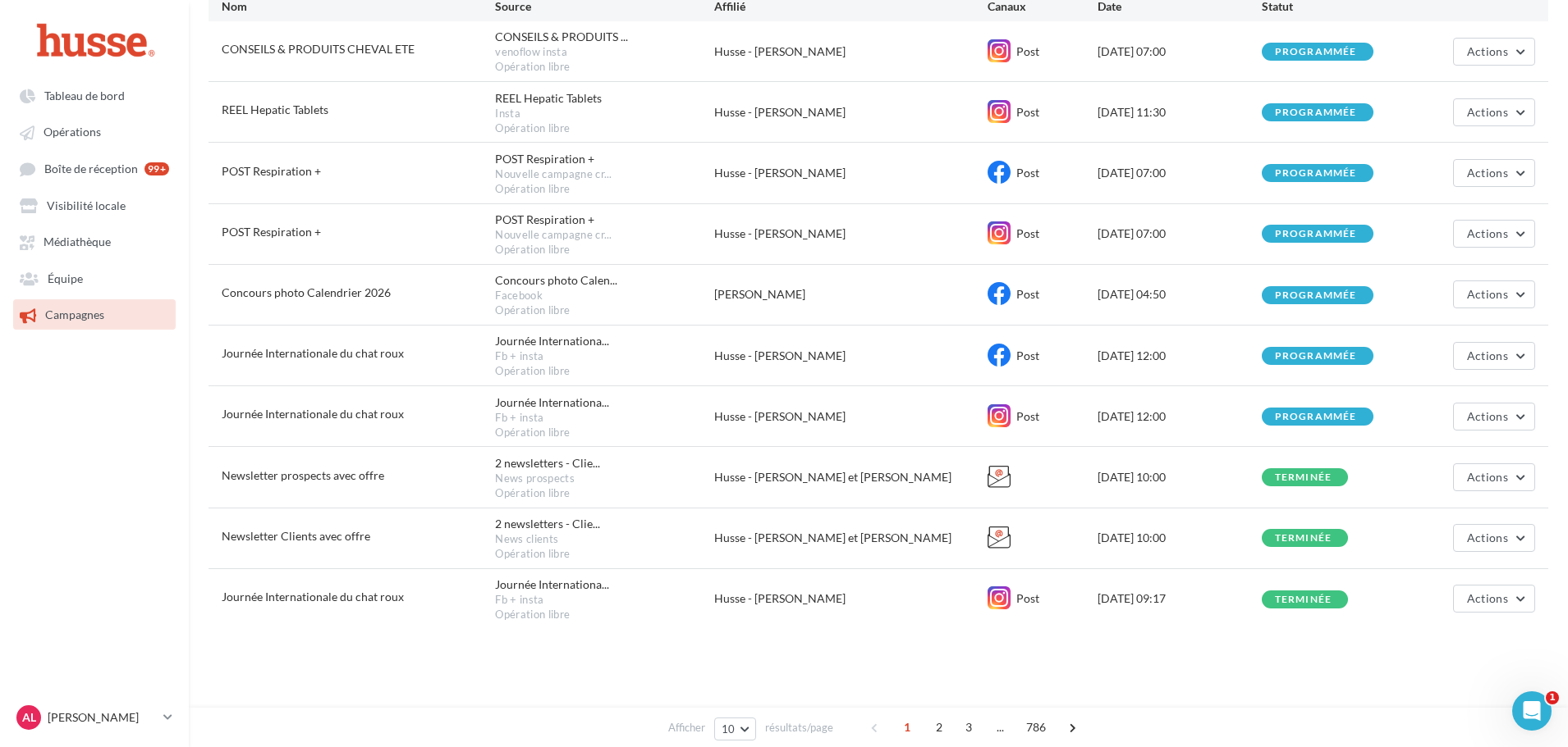
scroll to position [203, 0]
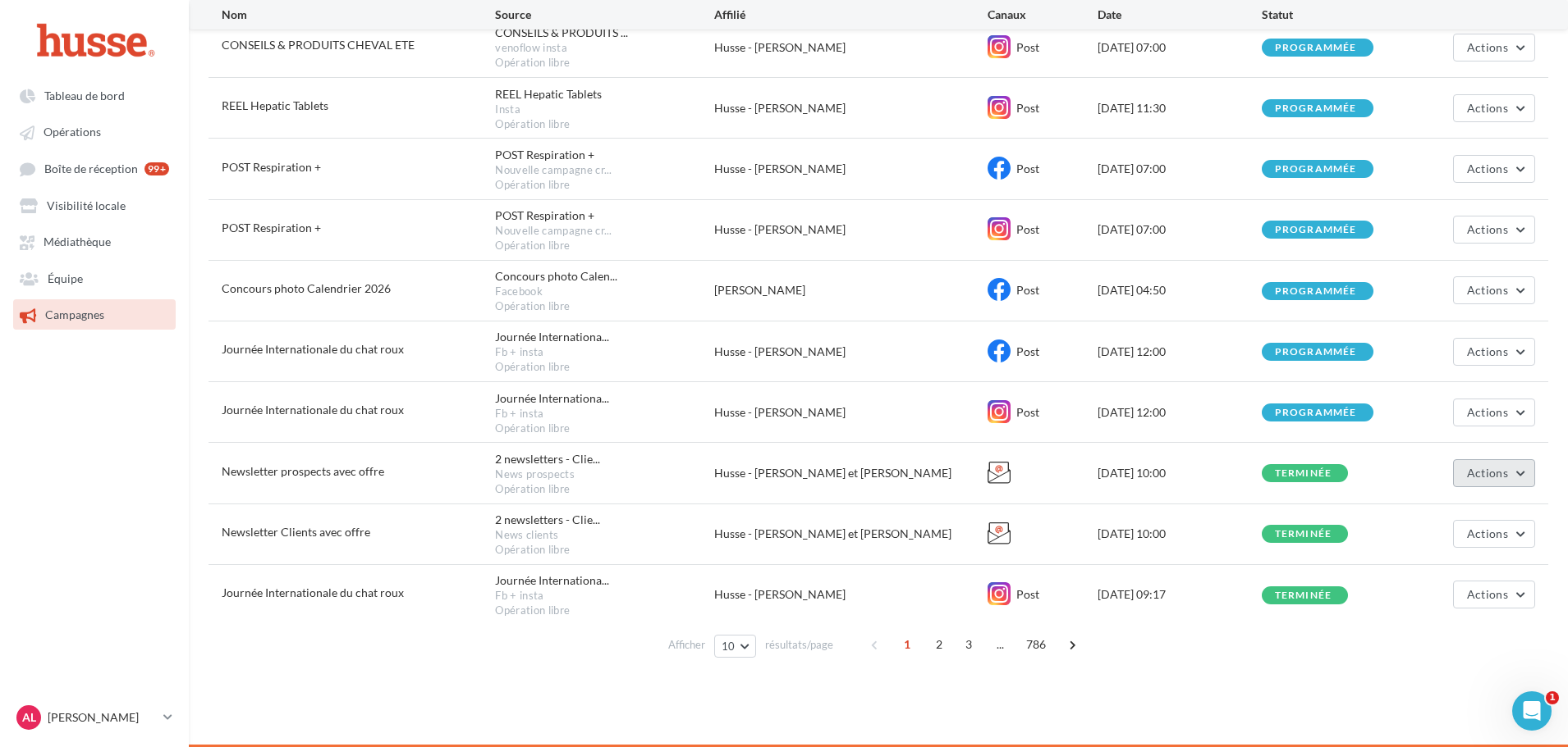
click at [1522, 471] on button "Actions" at bounding box center [1494, 473] width 82 height 27
click at [1451, 512] on button "Voir les résultats" at bounding box center [1453, 512] width 164 height 43
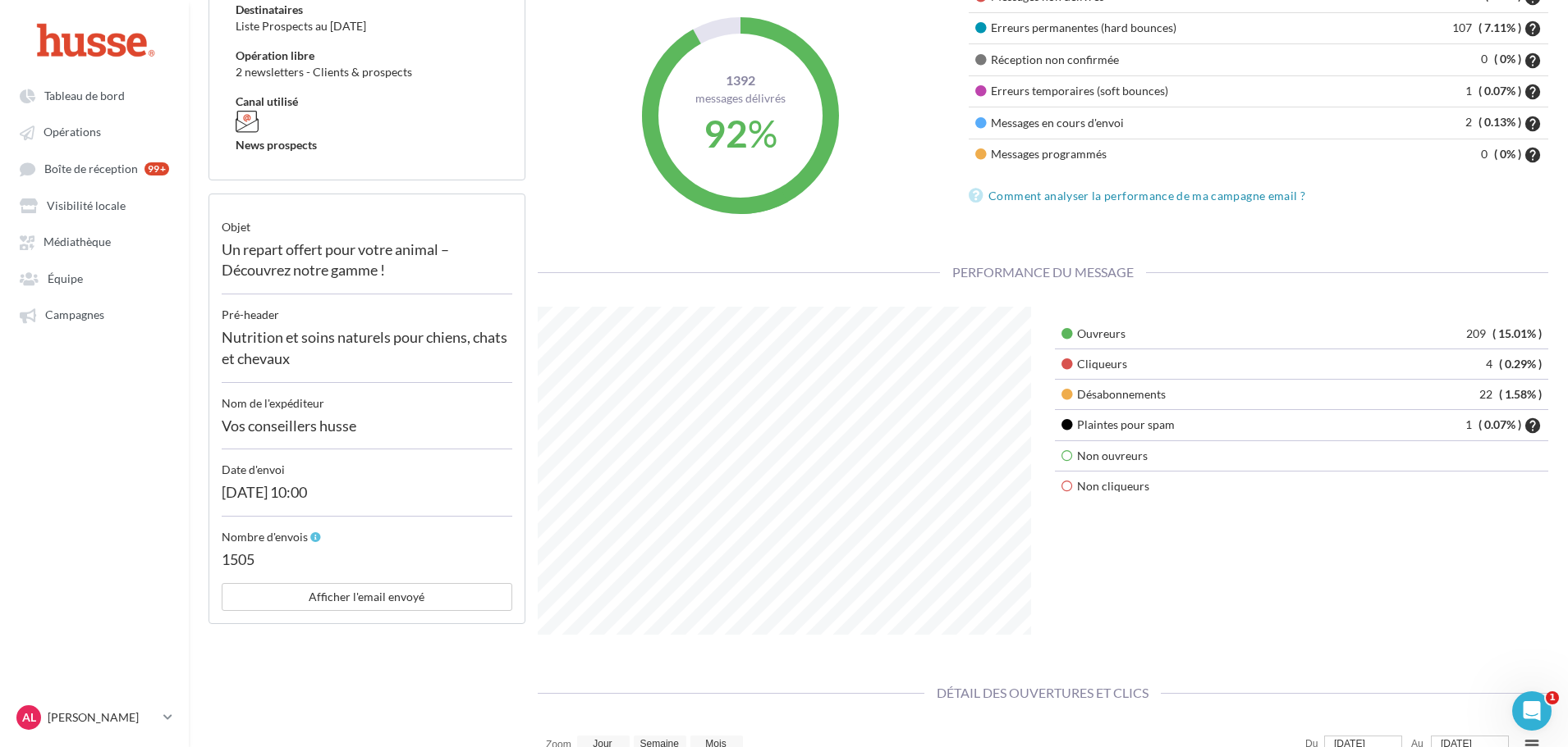
scroll to position [246, 0]
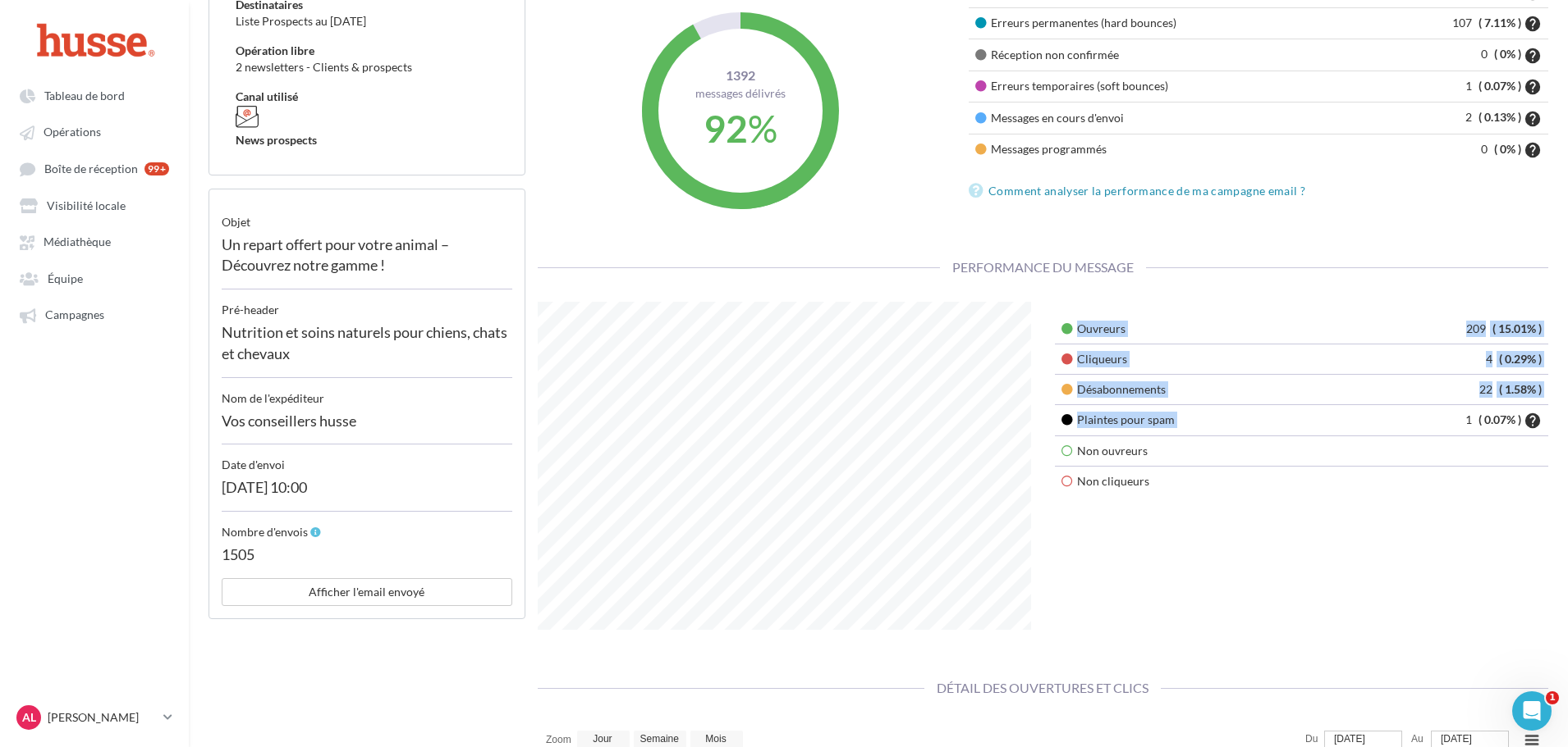
drag, startPoint x: 1461, startPoint y: 418, endPoint x: 1549, endPoint y: 419, distance: 88.0
click at [1549, 419] on div "Ouvreurs 209 ( 15.01% ) Cliqueurs 4 ( 0.29% ) Désabonnements 22 ( 1.58% ) Plain…" at bounding box center [1302, 408] width 518 height 211
drag, startPoint x: 1478, startPoint y: 361, endPoint x: 1544, endPoint y: 355, distance: 66.3
click at [1544, 355] on td "4 ( 0.29% )" at bounding box center [1446, 358] width 204 height 30
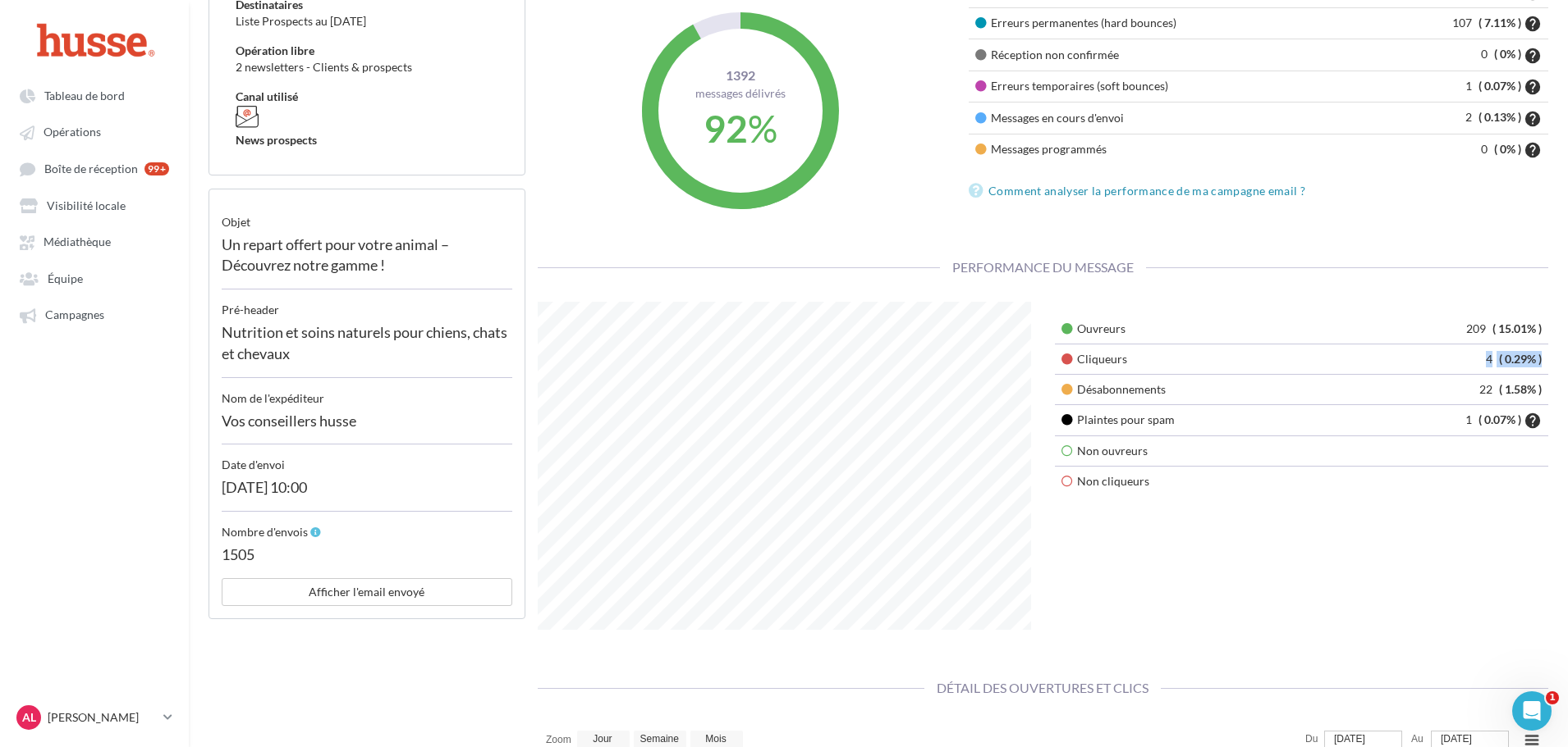
click at [1545, 355] on td "4 ( 0.29% )" at bounding box center [1446, 358] width 204 height 30
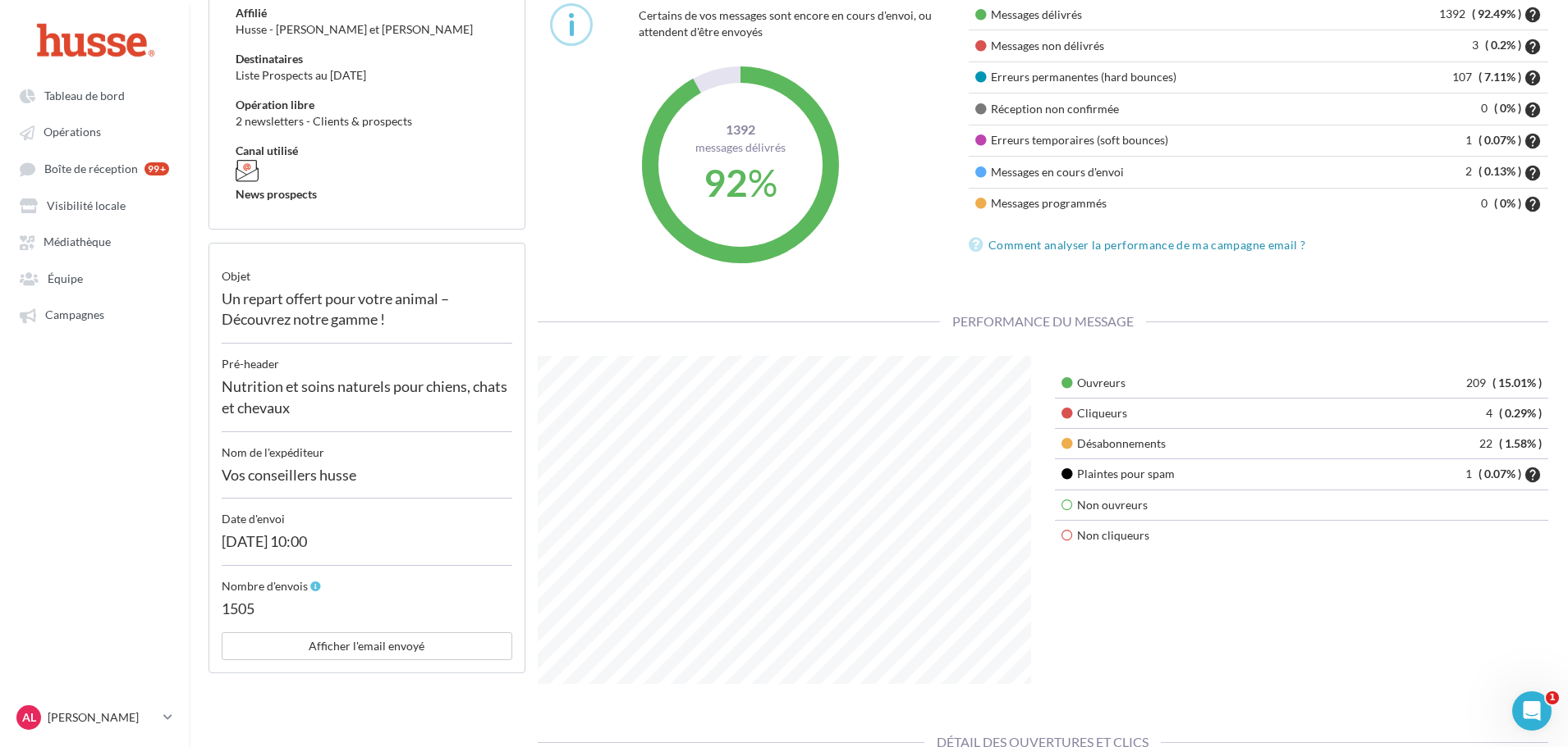
scroll to position [0, 0]
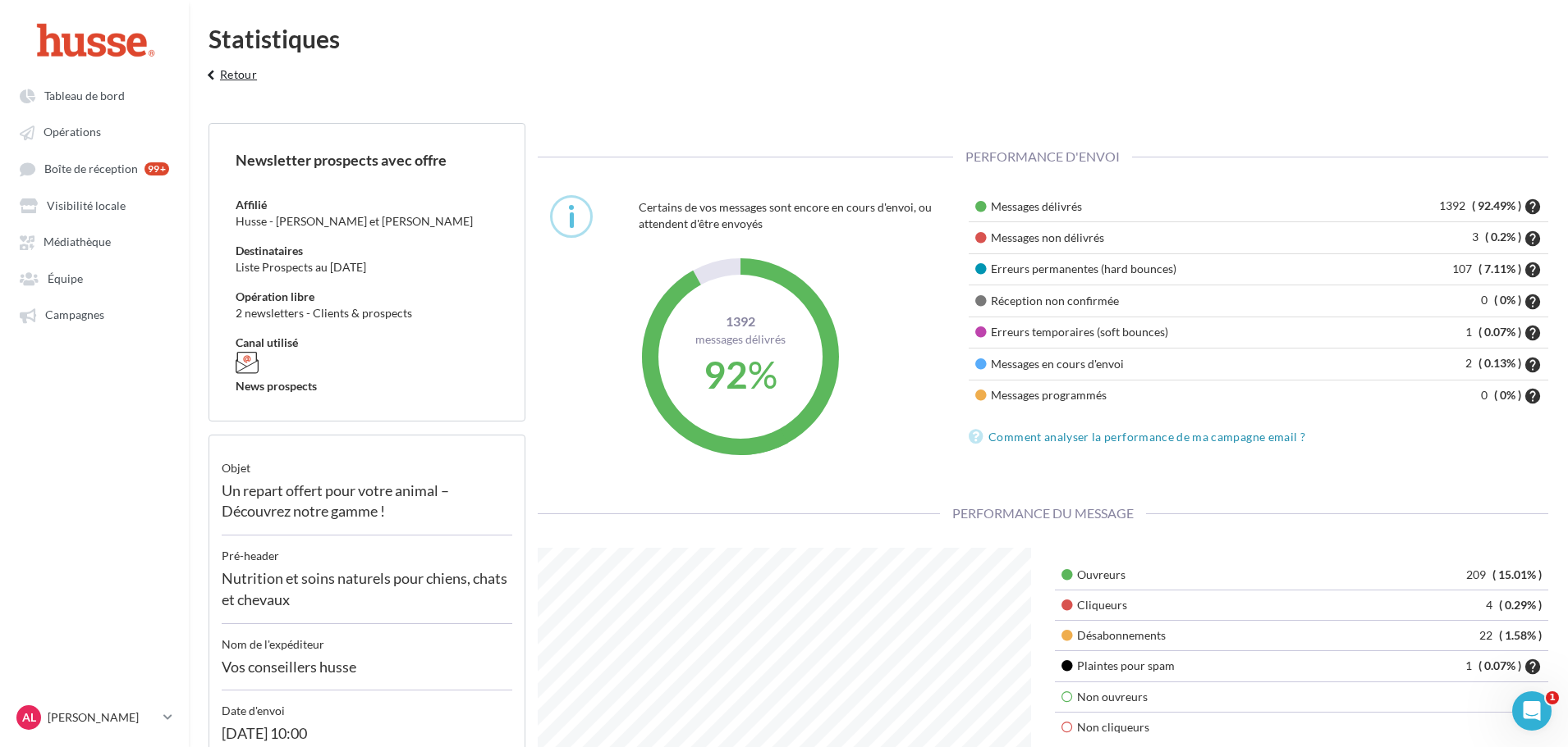
click at [245, 65] on button "keyboard_arrow_left Retour" at bounding box center [229, 81] width 68 height 33
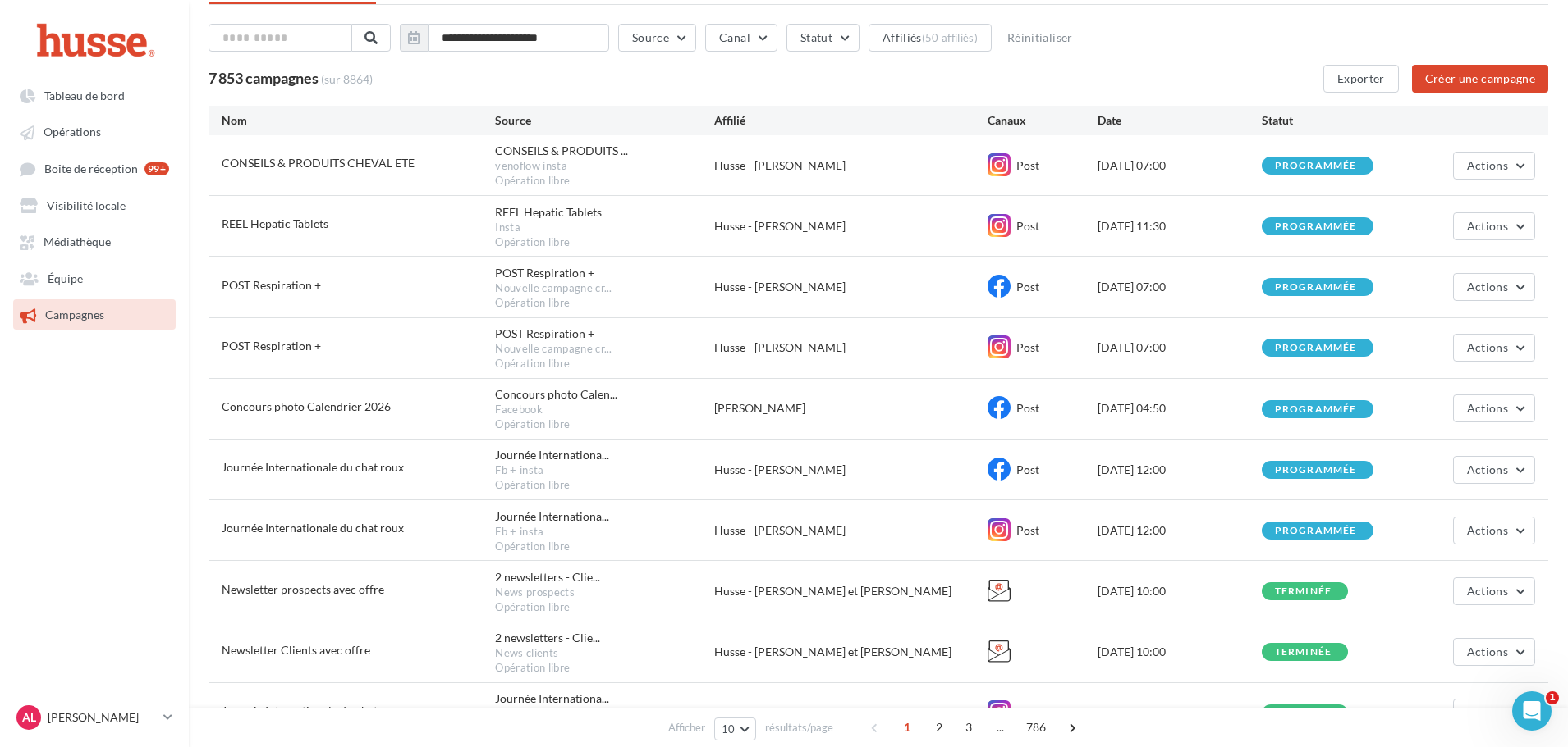
scroll to position [203, 0]
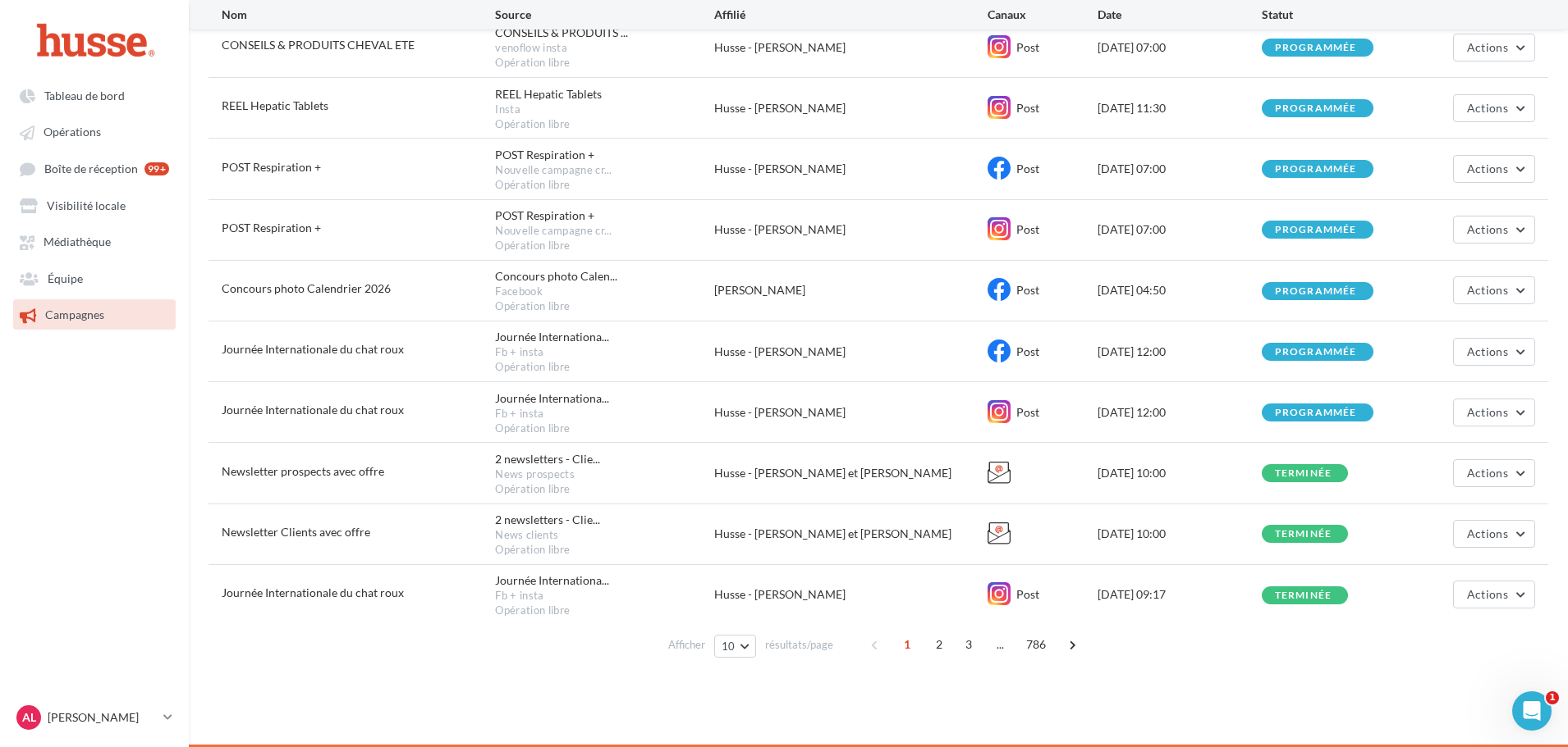
click at [1513, 458] on div "Newsletter prospects avec offre 2 newsletters - Clie... News prospects Opératio…" at bounding box center [878, 473] width 1339 height 60
click at [1511, 459] on button "Actions" at bounding box center [1494, 473] width 82 height 27
click at [1473, 496] on button "Voir les résultats" at bounding box center [1453, 512] width 164 height 43
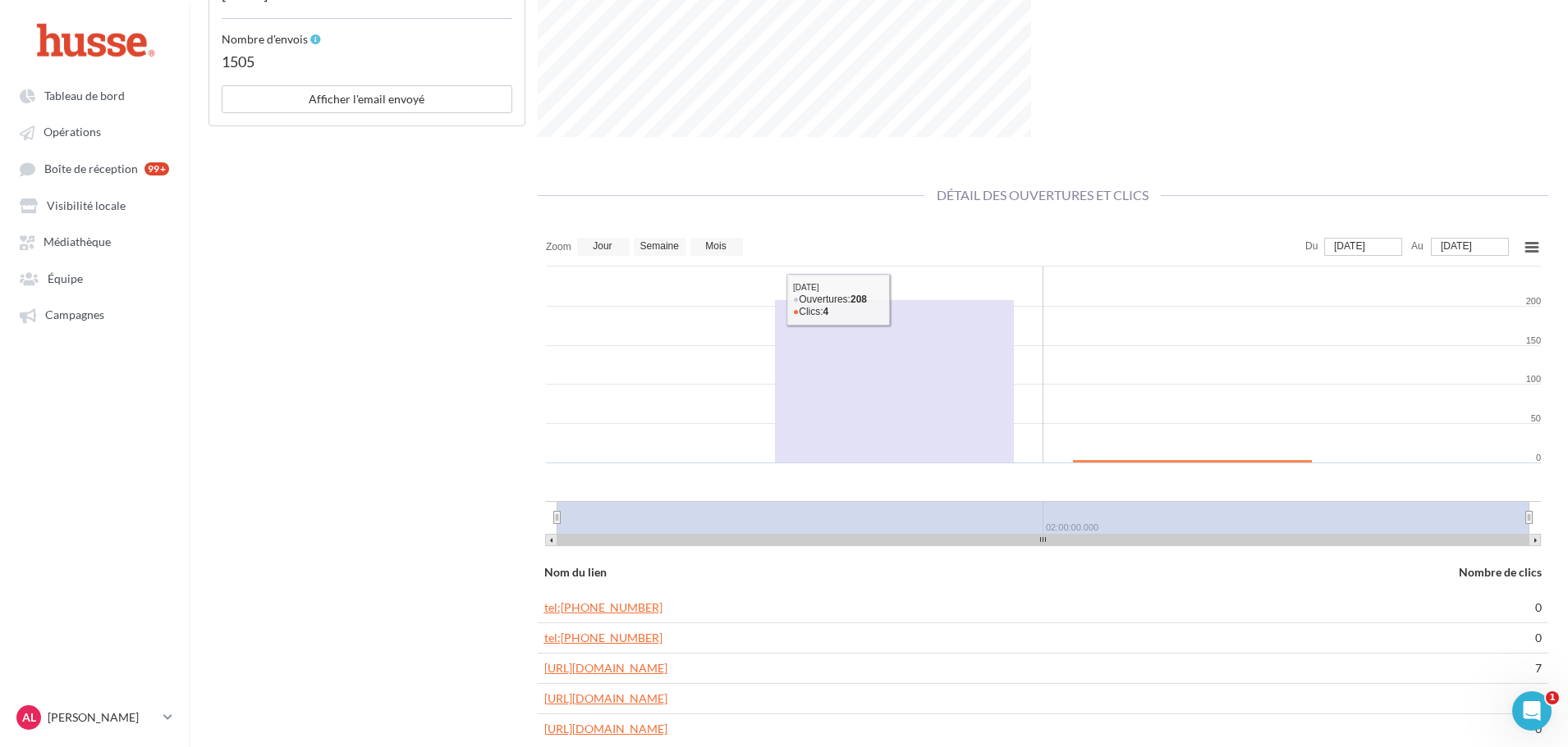
scroll to position [821, 0]
